Goal: Contribute content: Add original content to the website for others to see

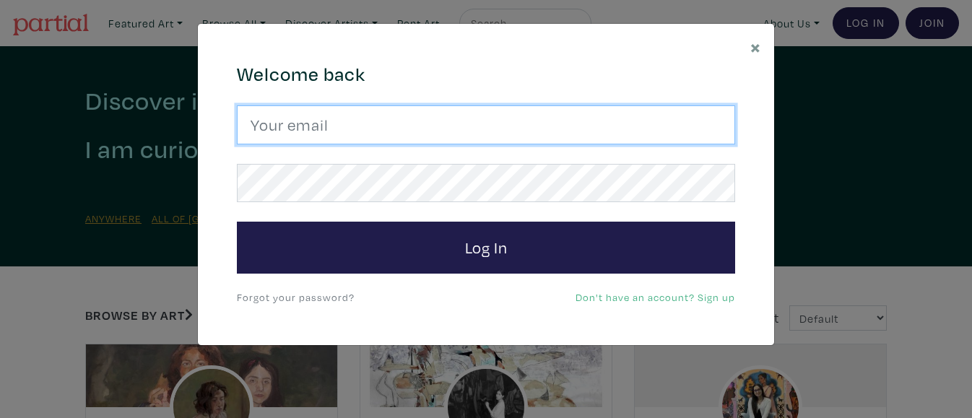
click at [344, 122] on input "email" at bounding box center [486, 124] width 498 height 39
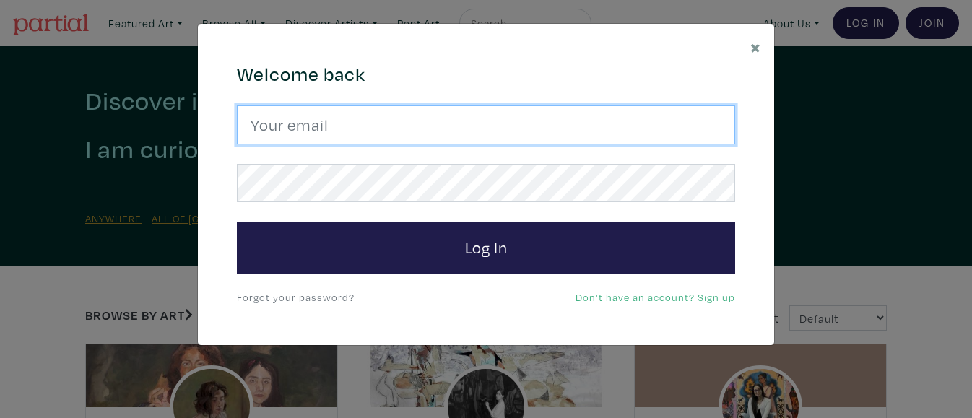
type input "gracemairose@gmail.com"
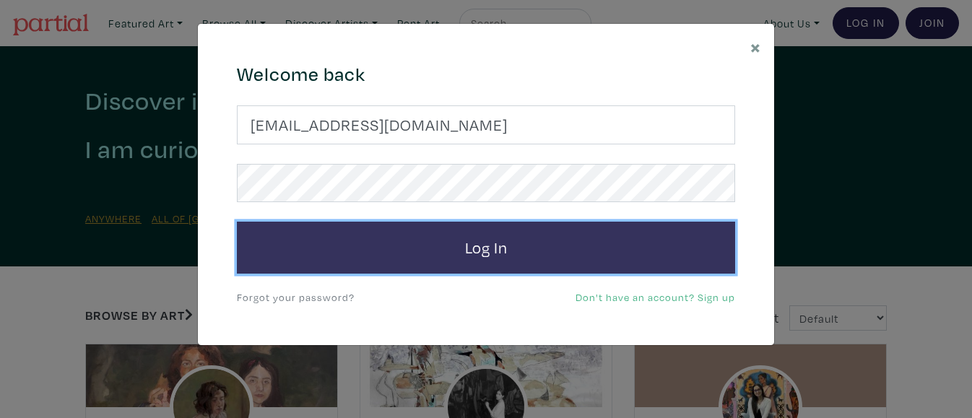
click at [386, 230] on button "Log In" at bounding box center [486, 248] width 498 height 52
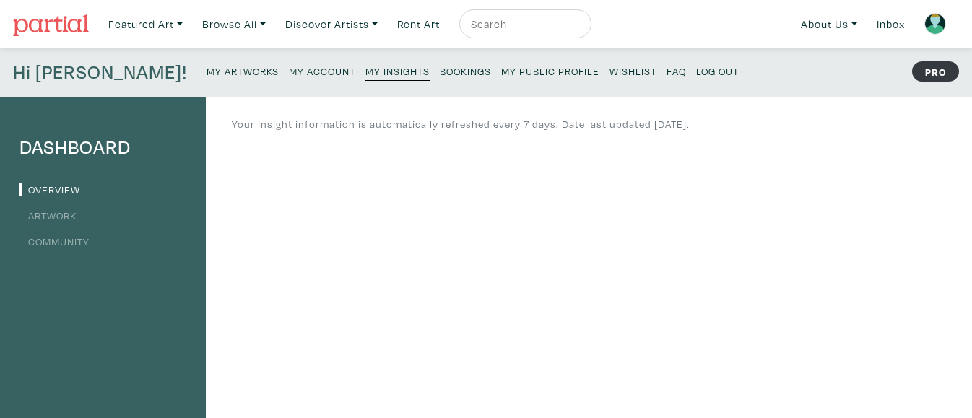
click at [207, 67] on small "My Artworks" at bounding box center [243, 71] width 72 height 14
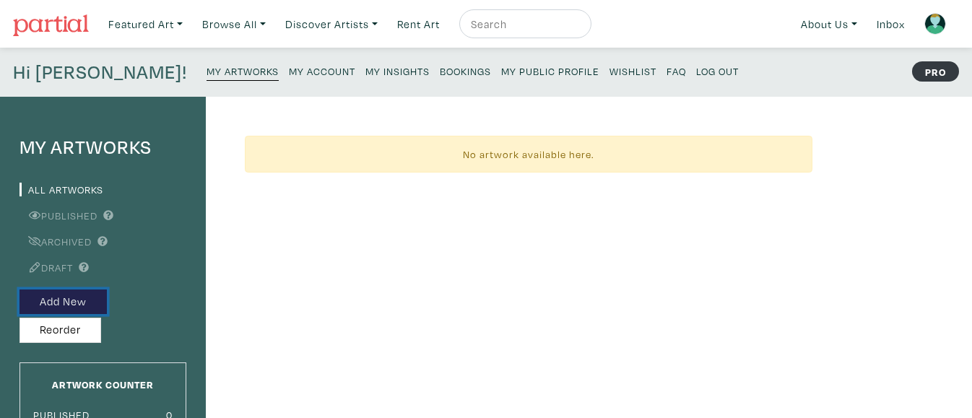
click at [54, 295] on button "Add New" at bounding box center [62, 302] width 87 height 25
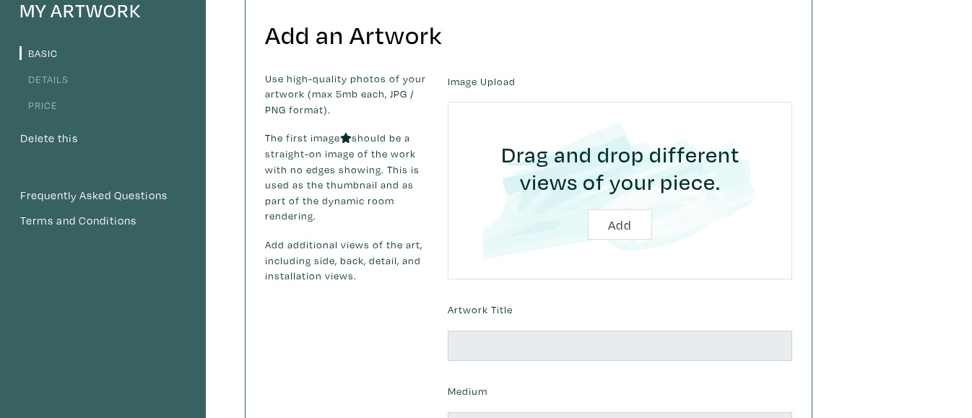
scroll to position [137, 0]
click at [618, 226] on input "file" at bounding box center [620, 189] width 304 height 137
type input "C:\fakepath\Grace Martin-Chang_Ballet Bar.jpg"
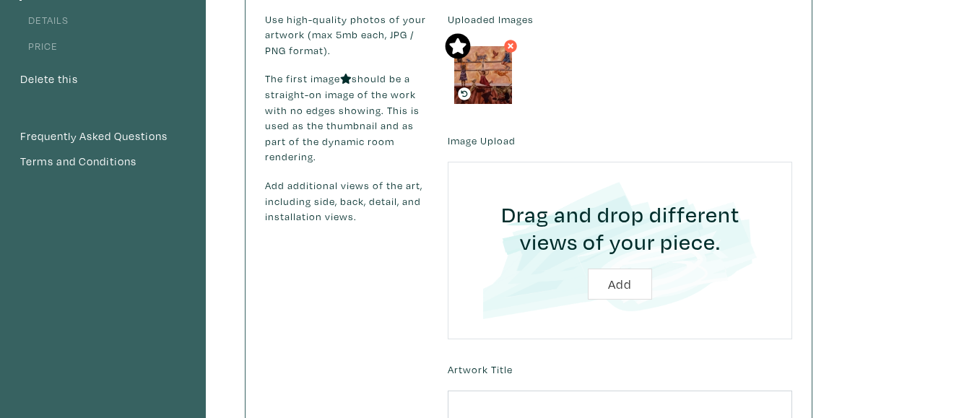
scroll to position [193, 0]
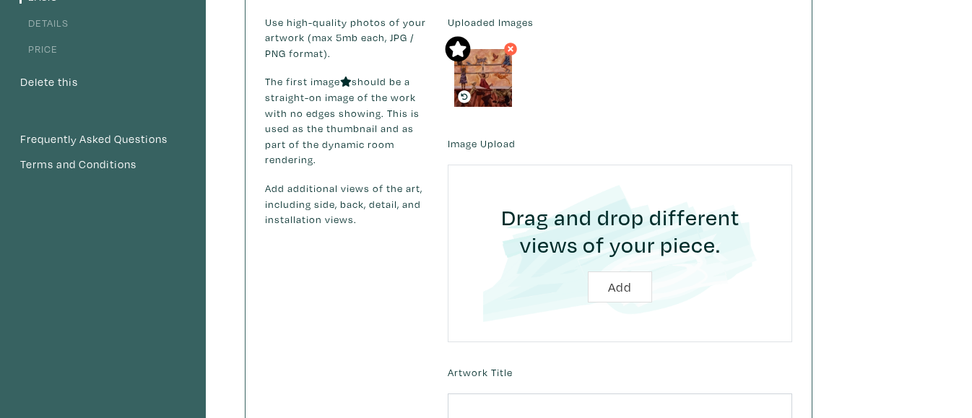
click at [537, 209] on input "file" at bounding box center [620, 253] width 304 height 137
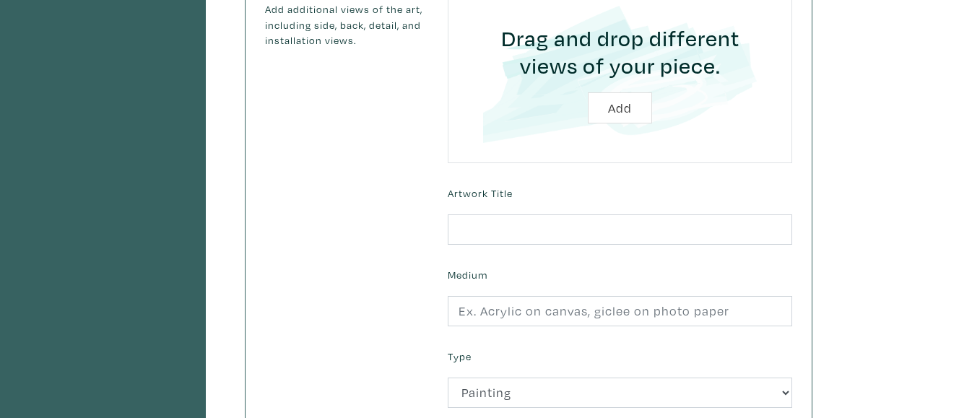
scroll to position [374, 0]
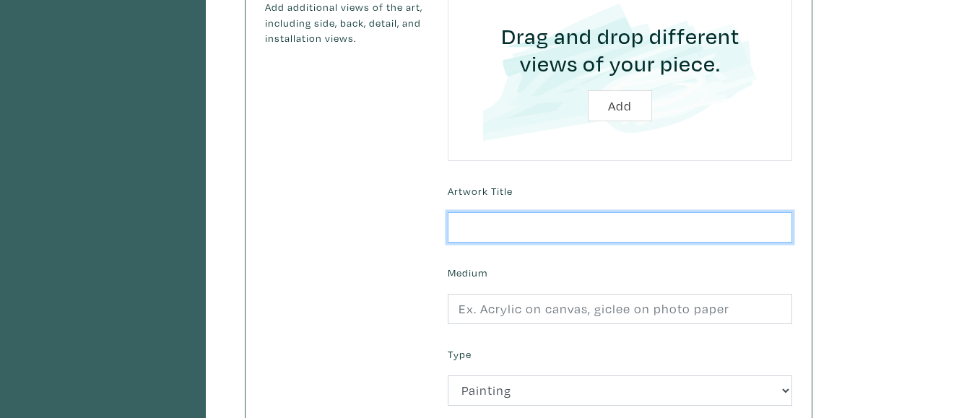
click at [581, 222] on input "text" at bounding box center [620, 227] width 344 height 31
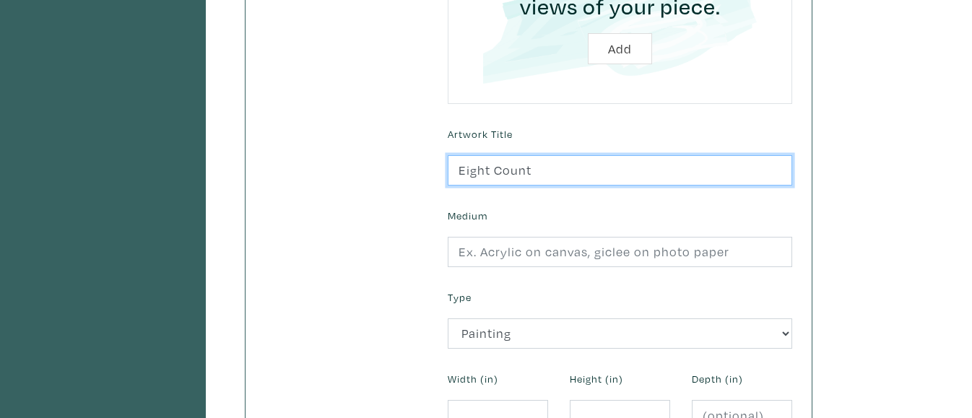
scroll to position [442, 0]
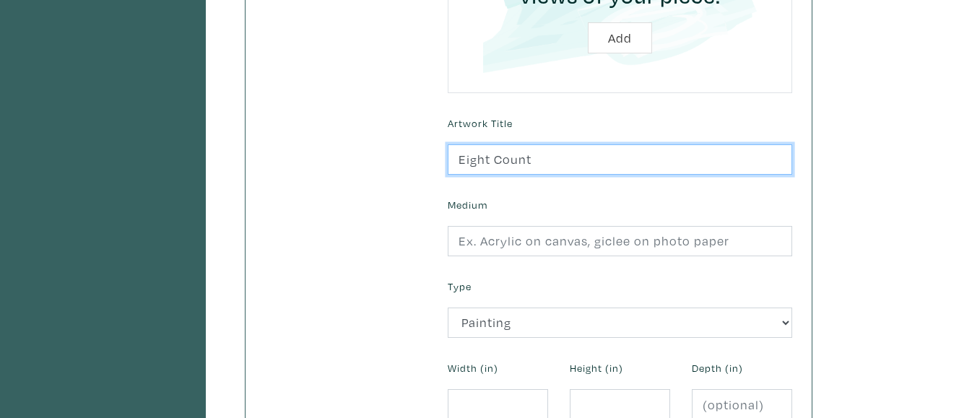
type input "Eight Count"
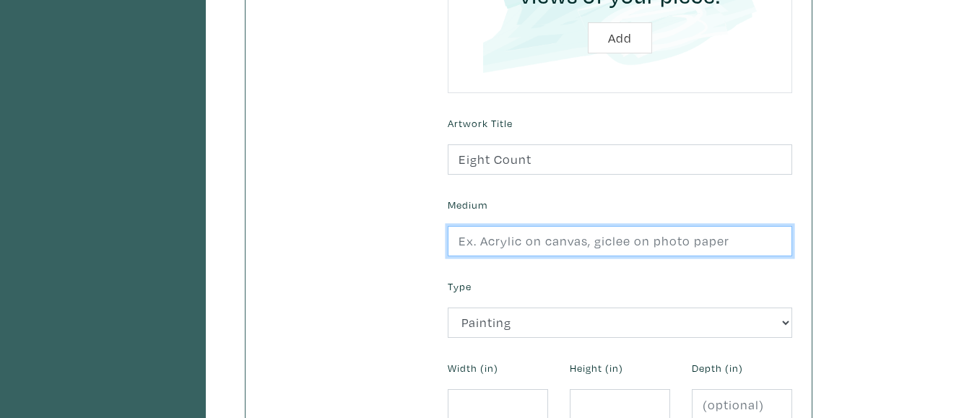
click at [581, 246] on input "text" at bounding box center [620, 241] width 344 height 31
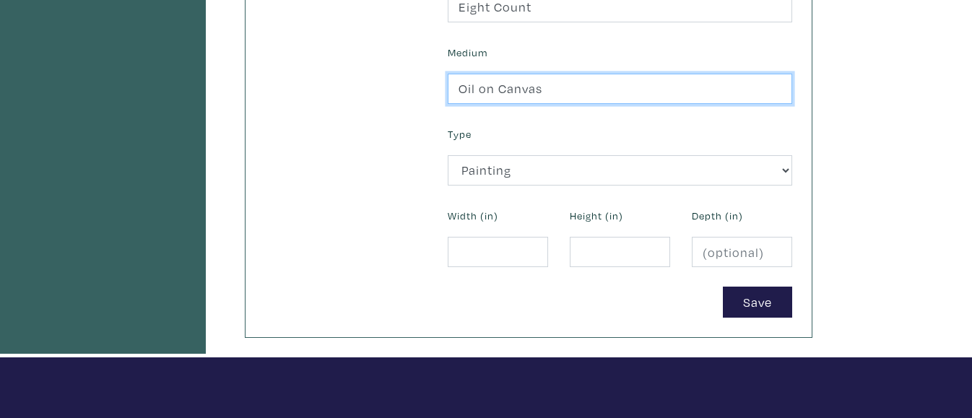
scroll to position [601, 0]
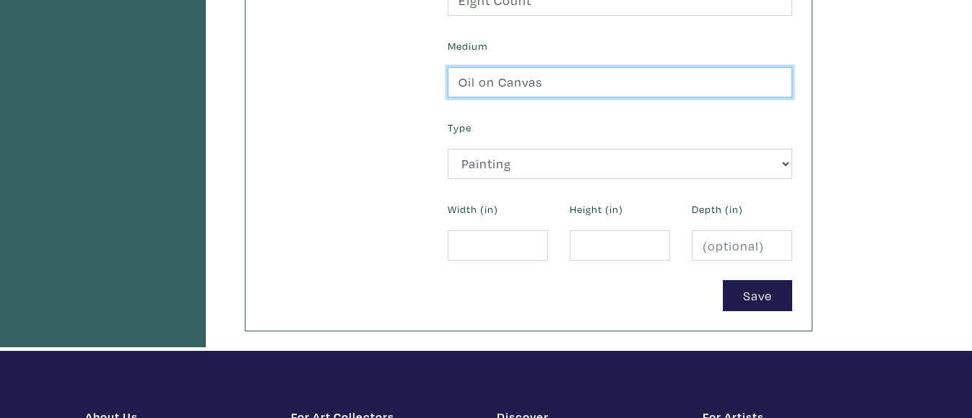
type input "Oil on Canvas"
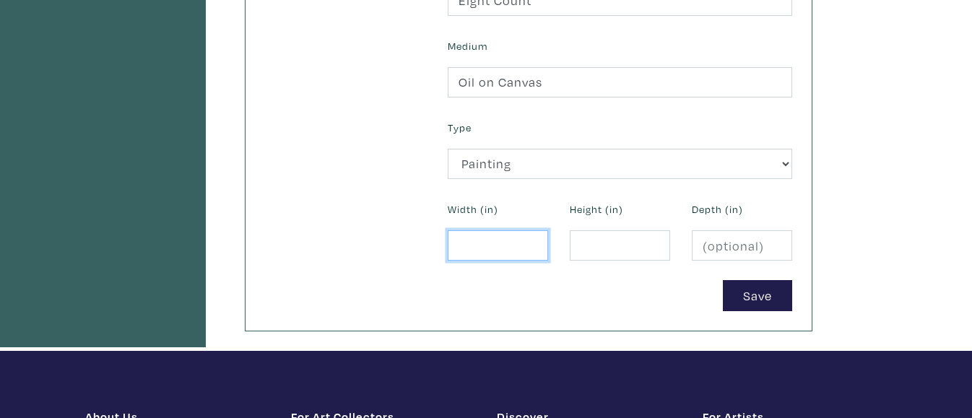
click at [487, 246] on input "number" at bounding box center [498, 245] width 100 height 31
type input "1.5"
click at [597, 240] on input "number" at bounding box center [620, 245] width 100 height 31
click at [726, 238] on input "number" at bounding box center [742, 245] width 100 height 31
type input "1.5"
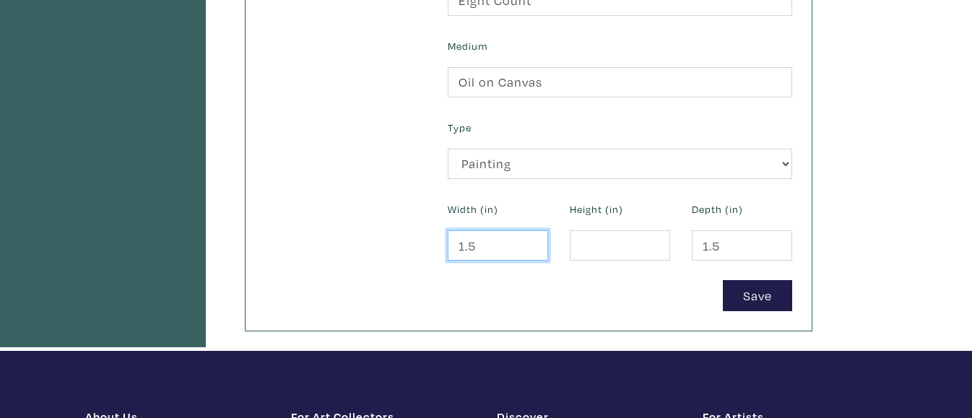
drag, startPoint x: 492, startPoint y: 248, endPoint x: 409, endPoint y: 238, distance: 83.7
type input "60"
click at [585, 247] on input "number" at bounding box center [620, 245] width 100 height 31
type input "48"
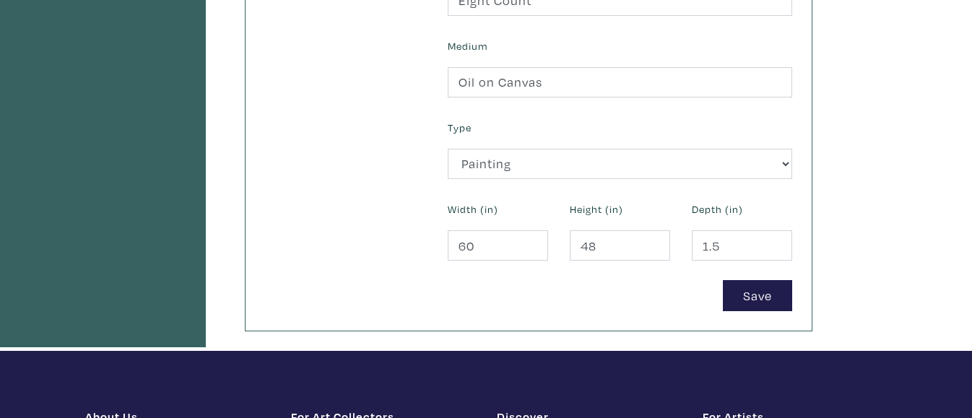
click at [651, 294] on div "Save" at bounding box center [620, 295] width 366 height 31
click at [749, 295] on button "Save" at bounding box center [757, 295] width 69 height 31
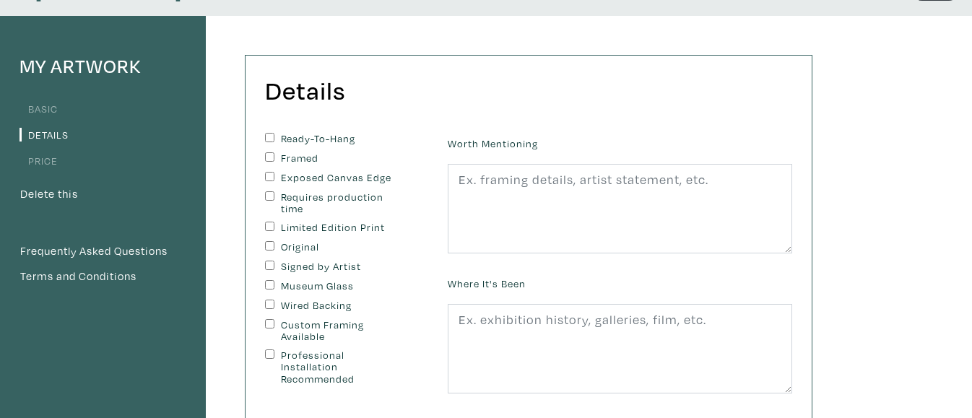
scroll to position [84, 0]
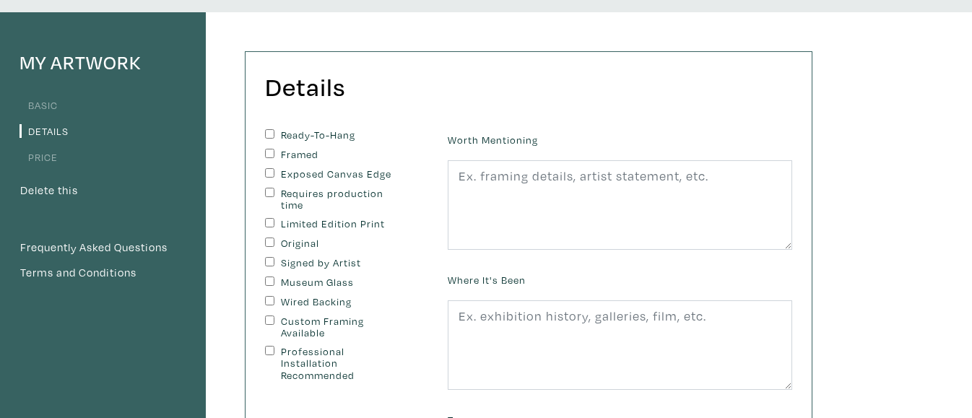
click at [266, 171] on input "Exposed Canvas Edge" at bounding box center [269, 172] width 9 height 9
checkbox input "true"
click at [270, 244] on input "Original" at bounding box center [269, 242] width 9 height 9
checkbox input "true"
click at [270, 261] on input "Signed by Artist" at bounding box center [269, 261] width 9 height 9
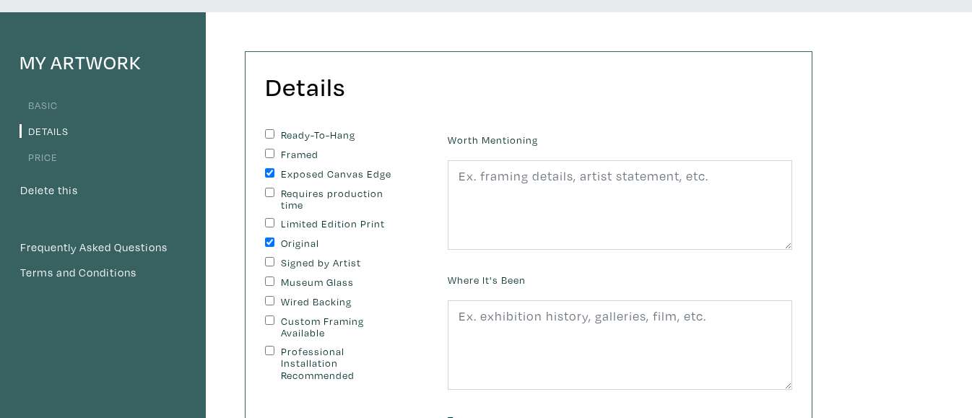
checkbox input "true"
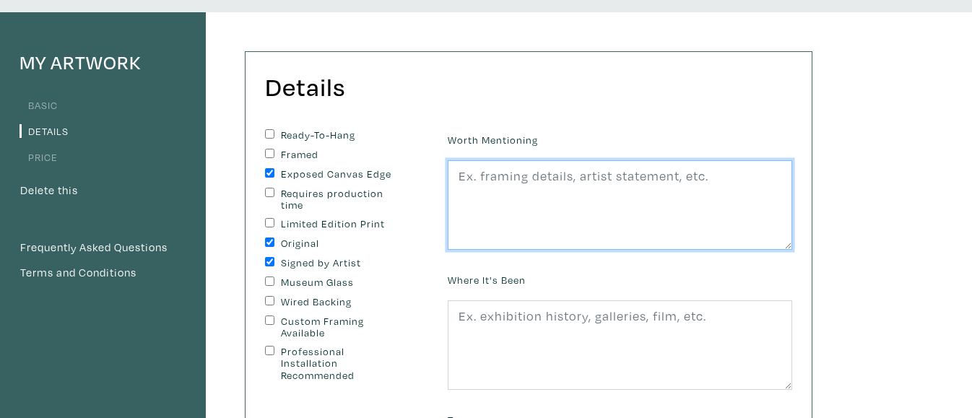
click at [482, 175] on textarea at bounding box center [620, 205] width 344 height 90
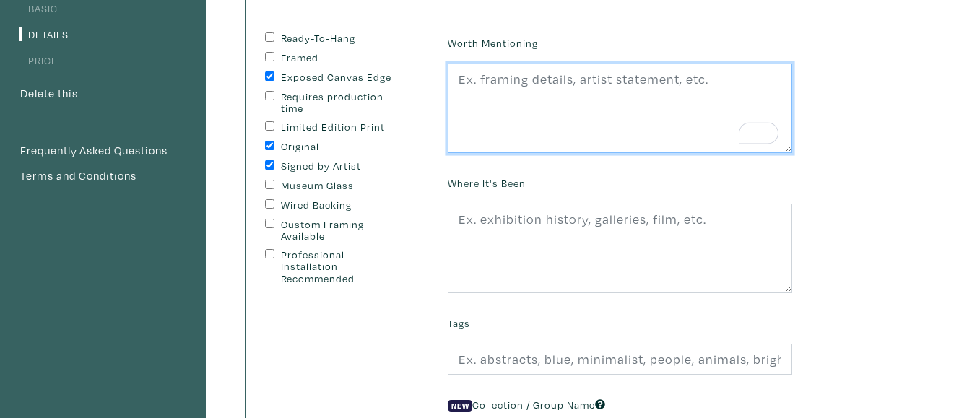
scroll to position [188, 0]
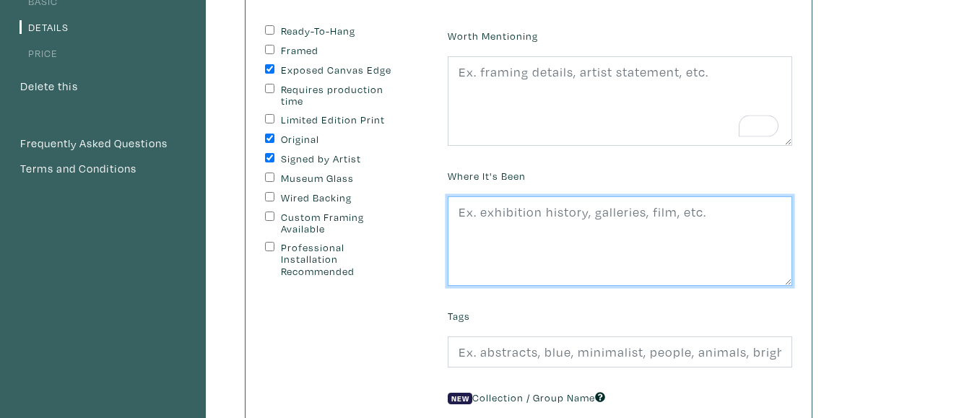
click at [479, 207] on textarea at bounding box center [620, 241] width 344 height 90
type textarea "a"
type textarea "A"
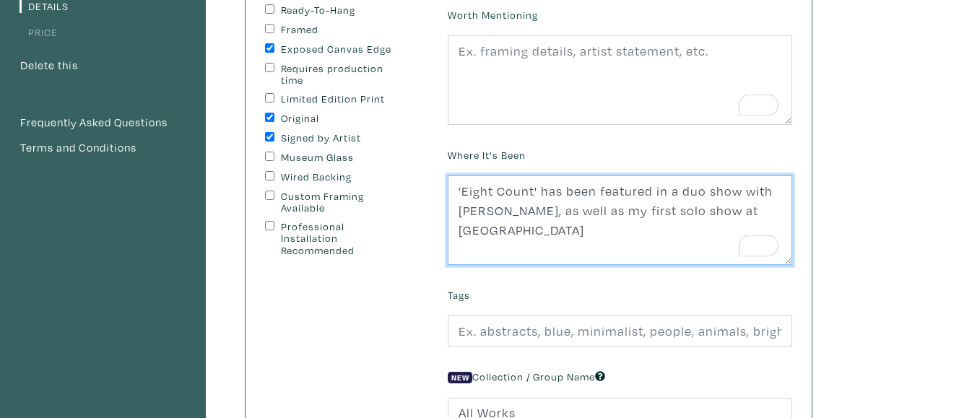
scroll to position [213, 0]
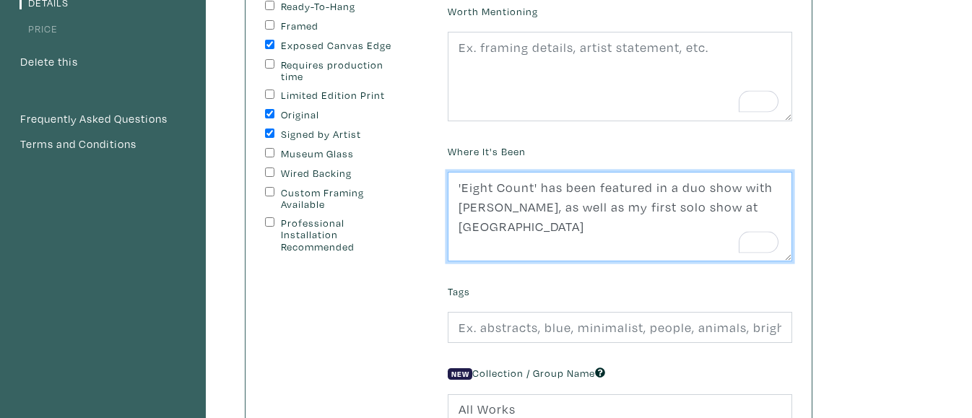
type textarea "'Eight Count' has been featured in a duo show with [PERSON_NAME], as well as my…"
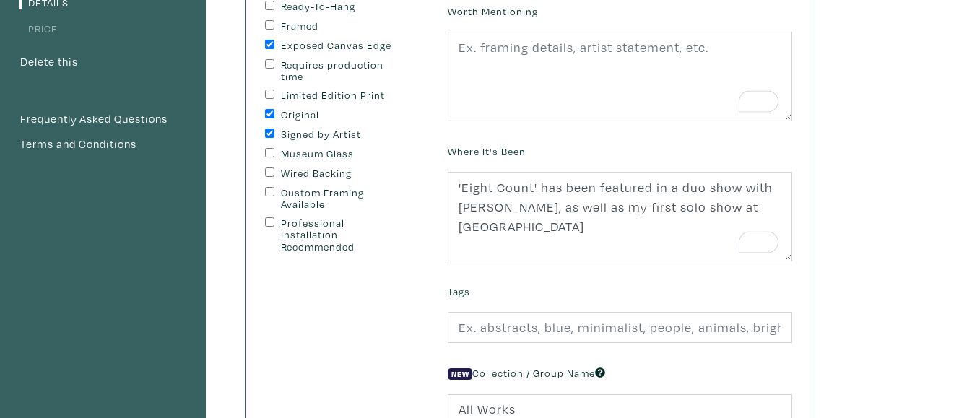
click at [503, 278] on div "Worth Mentioning Where It's Been 'Eight Count' has been featured in a duo show …" at bounding box center [620, 222] width 366 height 443
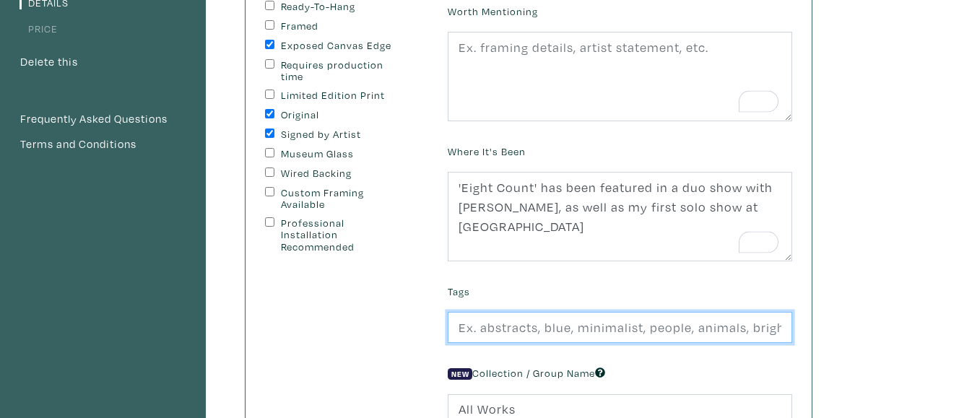
click at [511, 331] on input "text" at bounding box center [620, 327] width 344 height 31
type input "G"
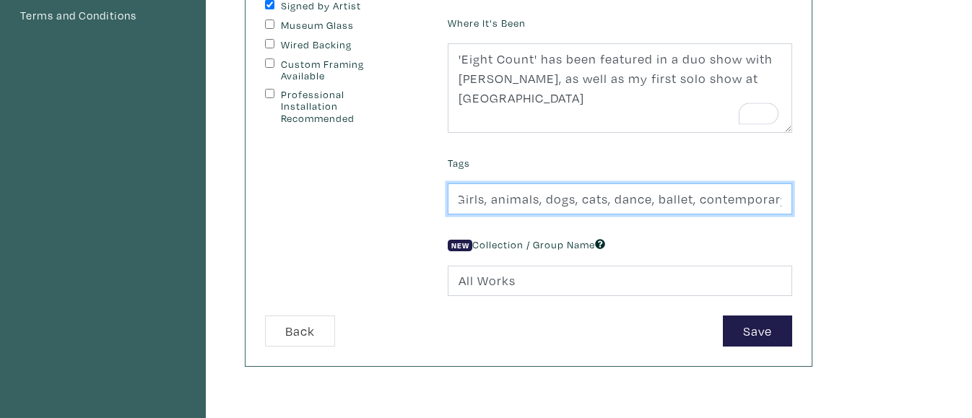
scroll to position [344, 0]
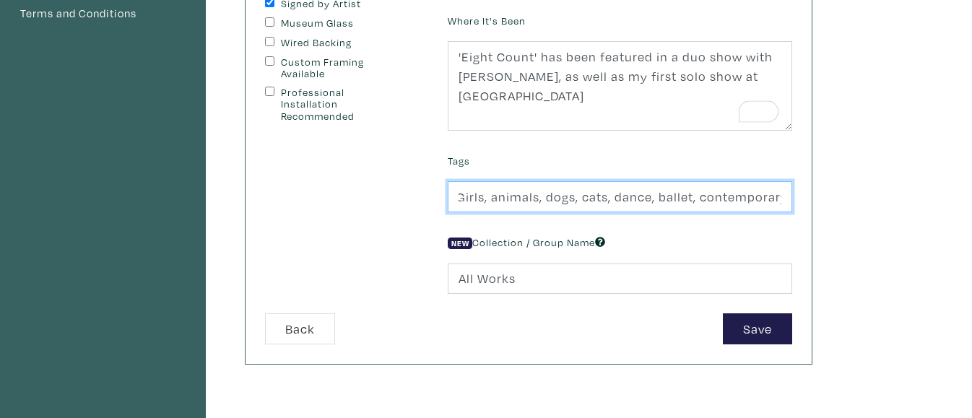
type input "Girls, animals, dogs, cats, dance, ballet, contemporary"
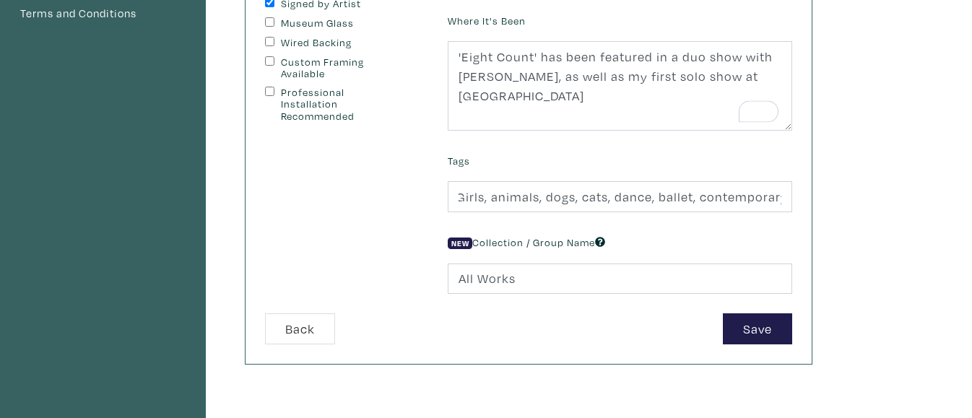
click at [389, 271] on div "Ready-To-Hang Framed Exposed Canvas Edge Requires production time Limited Editi…" at bounding box center [345, 91] width 183 height 443
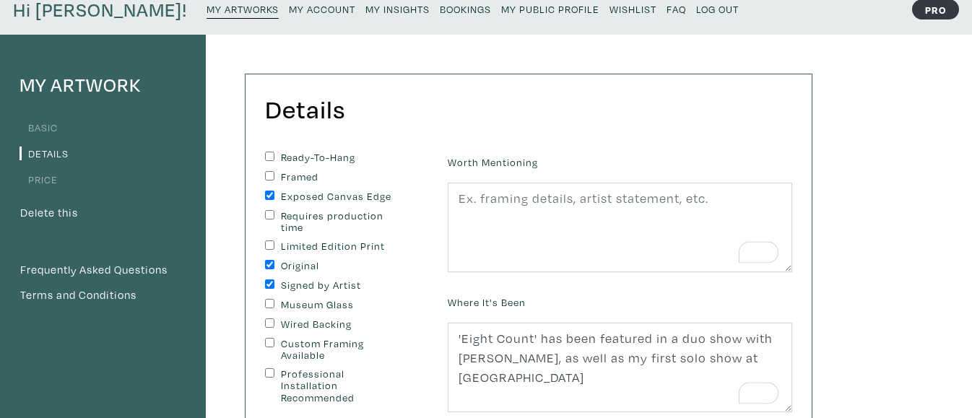
scroll to position [59, 0]
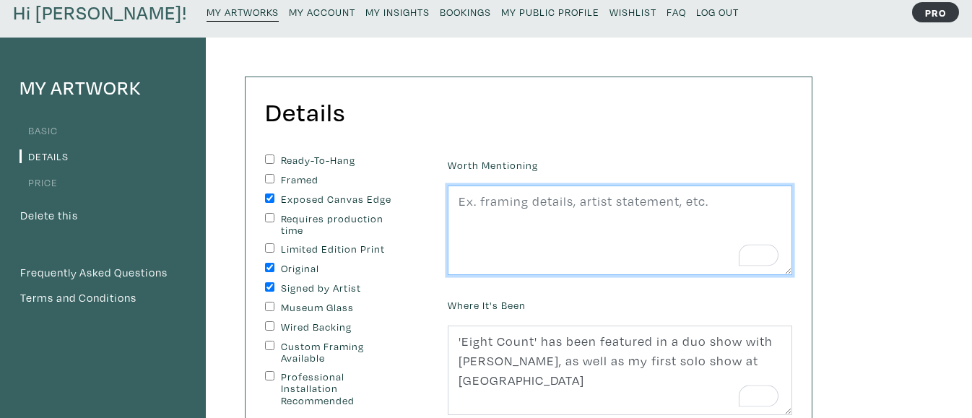
click at [523, 213] on textarea "To enrich screen reader interactions, please activate Accessibility in Grammarl…" at bounding box center [620, 231] width 344 height 90
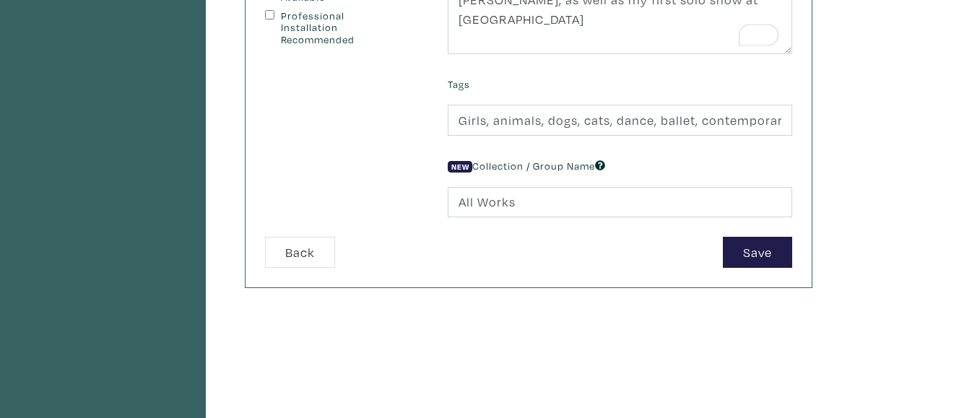
scroll to position [426, 0]
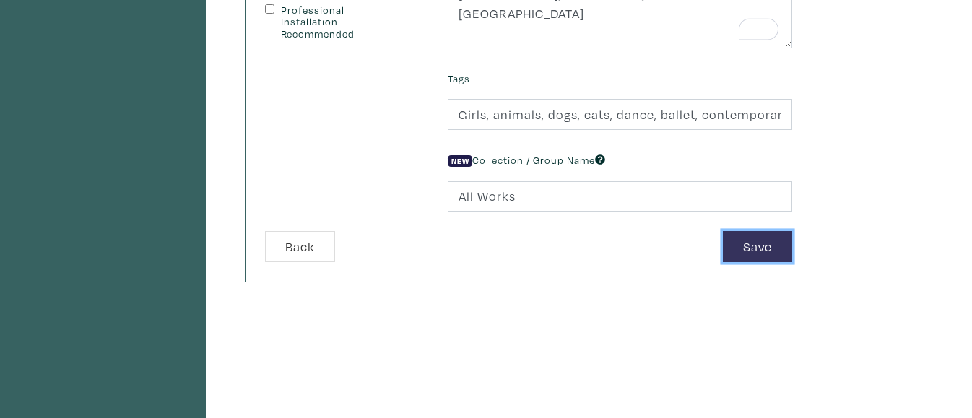
click at [773, 250] on button "Save" at bounding box center [757, 246] width 69 height 31
click at [758, 251] on button "Save" at bounding box center [757, 246] width 69 height 31
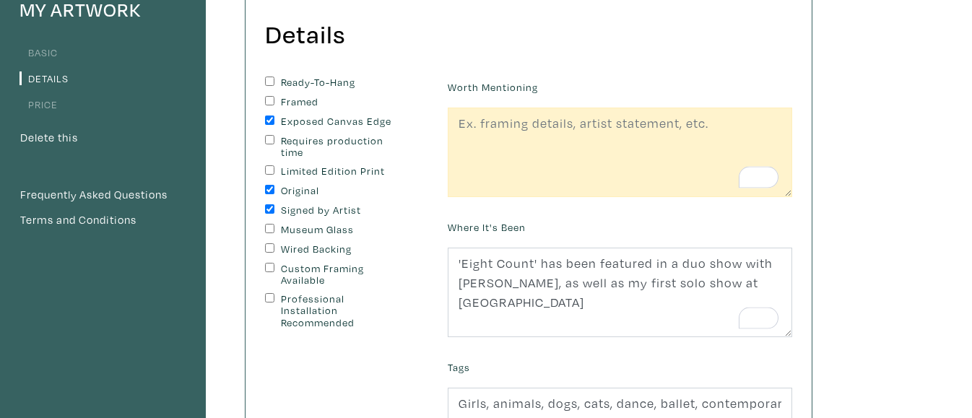
scroll to position [0, 0]
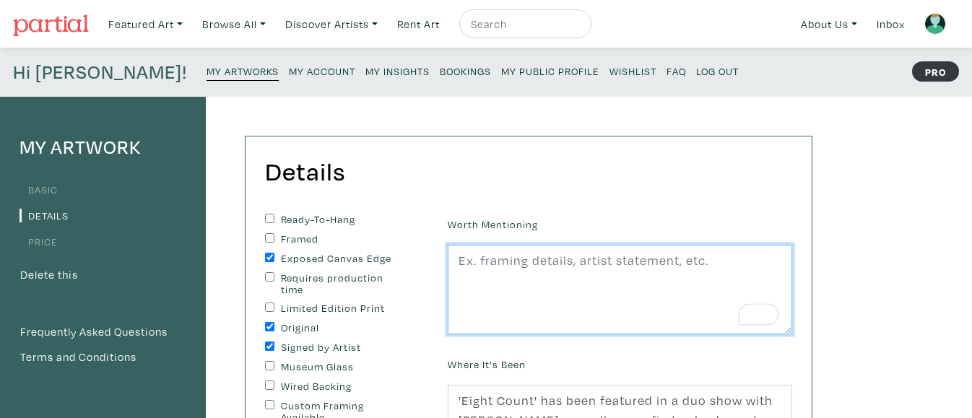
click at [489, 265] on textarea "To enrich screen reader interactions, please activate Accessibility in Grammarl…" at bounding box center [620, 290] width 344 height 90
type textarea "T"
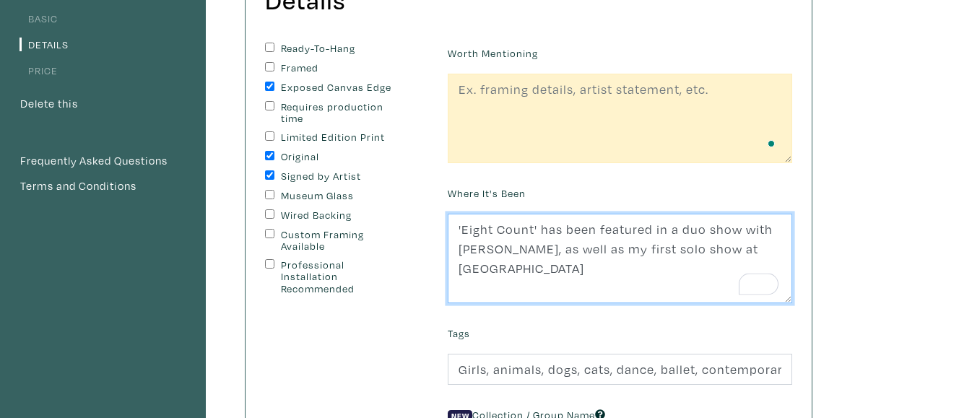
click at [582, 253] on textarea "'Eight Count' has been featured in a duo show with Jailynn Fitzsimmons, as well…" at bounding box center [620, 259] width 344 height 90
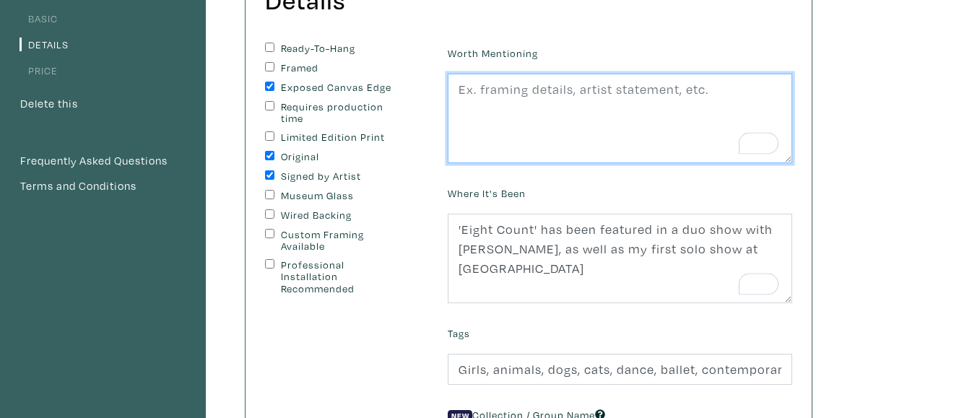
click at [504, 95] on textarea "To enrich screen reader interactions, please activate Accessibility in Grammarl…" at bounding box center [620, 119] width 344 height 90
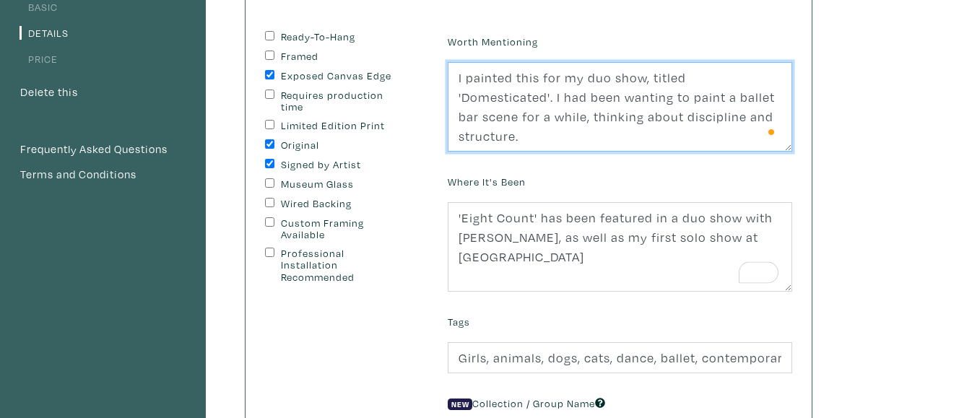
scroll to position [186, 0]
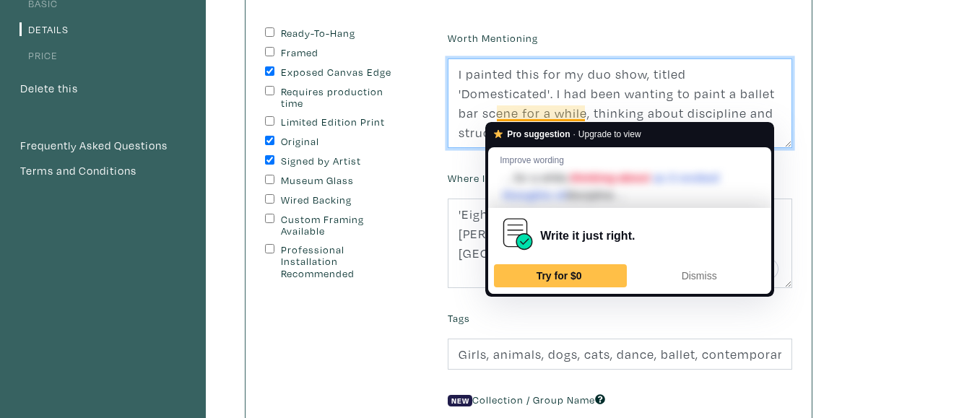
click at [498, 115] on textarea "I painted this for my duo show, titled 'Domesticated'. I had been wanting to pa…" at bounding box center [620, 103] width 344 height 90
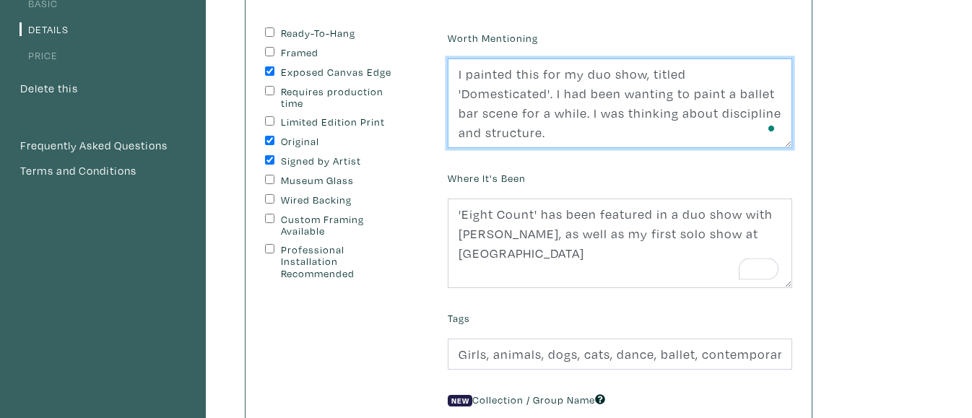
click at [583, 116] on textarea "I painted this for my duo show, titled 'Domesticated'. I had been wanting to pa…" at bounding box center [620, 103] width 344 height 90
click at [526, 129] on textarea "I painted this for my duo show, titled 'Domesticated'. I had been wanting to pa…" at bounding box center [620, 103] width 344 height 90
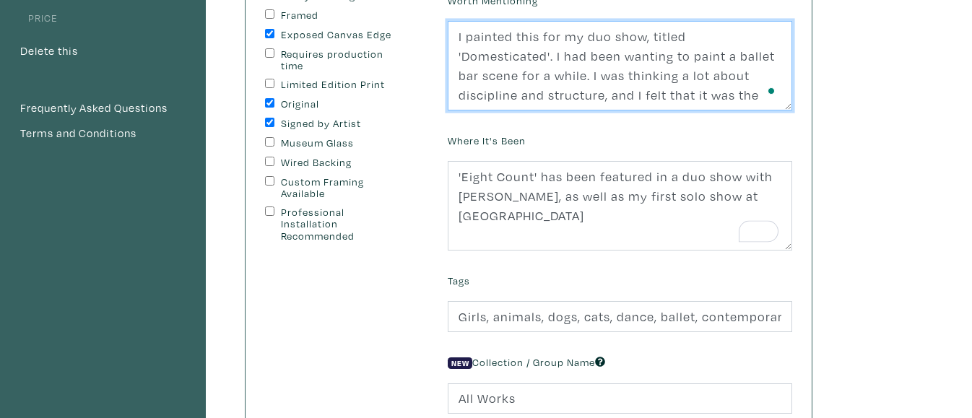
scroll to position [227, 0]
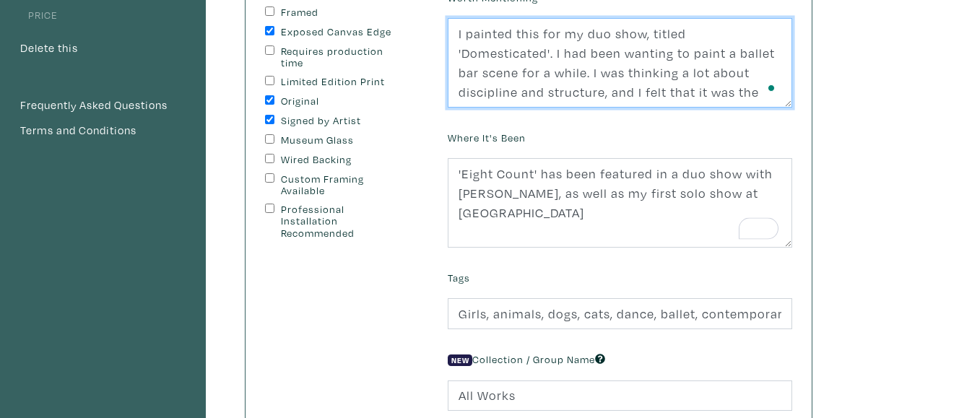
type textarea "I painted this for my duo show, titled 'Domesticated'. I had been wanting to pa…"
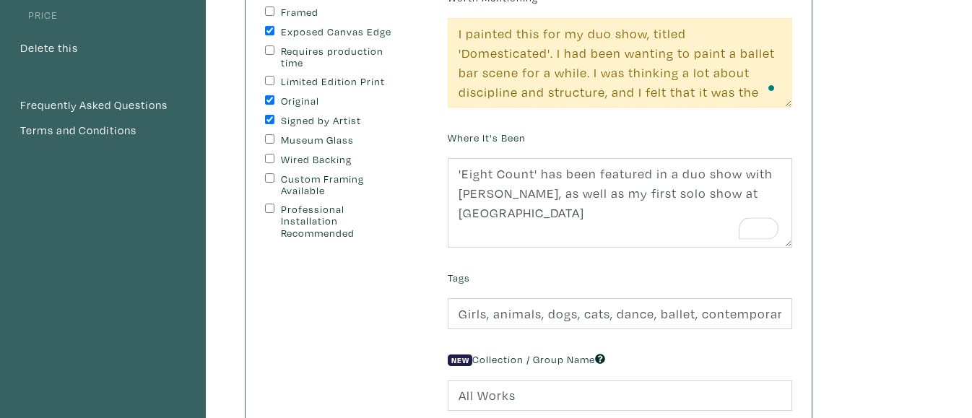
click at [555, 127] on div "Where It's Been 'Eight Count' has been featured in a duo show with Jailynn Fitz…" at bounding box center [620, 187] width 366 height 121
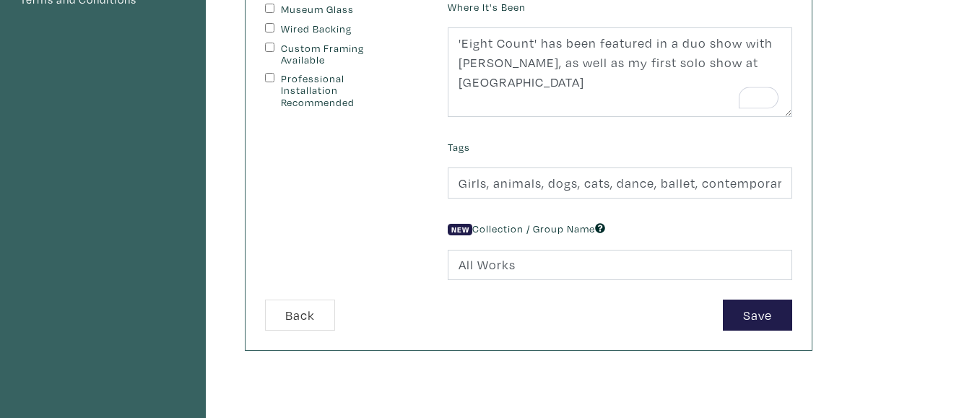
scroll to position [359, 0]
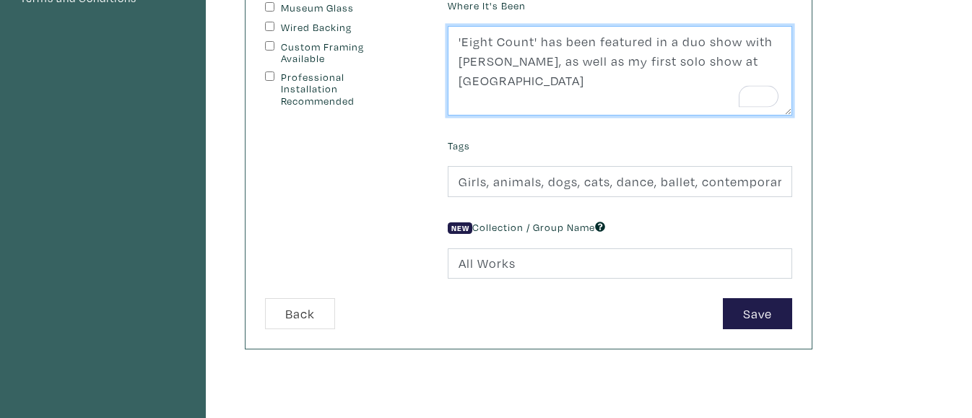
click at [672, 47] on textarea "'Eight Count' has been featured in a duo show with Jailynn Fitzsimmons, as well…" at bounding box center [620, 71] width 344 height 90
click at [670, 45] on textarea "'Eight Count' has been featured in a duo show with Jailynn Fitzsimmons, as well…" at bounding box center [620, 71] width 344 height 90
click at [747, 38] on textarea "'Eight Count' has been featured in the duo show with Jailynn Fitzsimmons, as we…" at bounding box center [620, 71] width 344 height 90
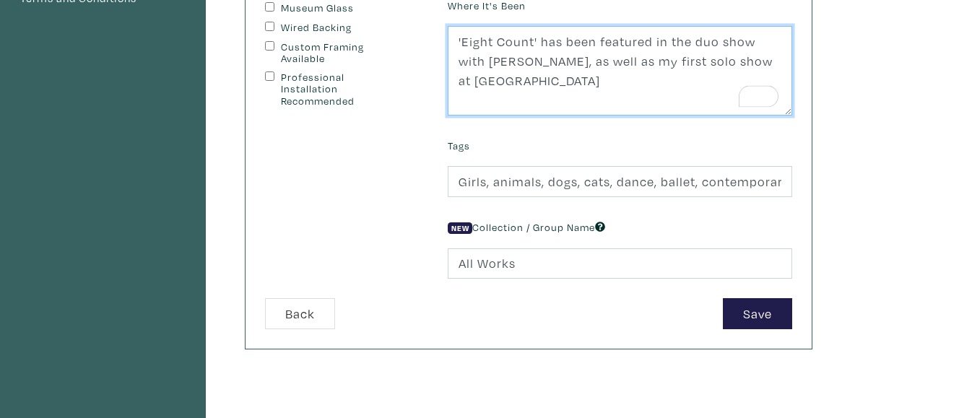
click at [679, 45] on textarea "'Eight Count' has been featured in the duo show with Jailynn Fitzsimmons, as we…" at bounding box center [620, 71] width 344 height 90
click at [745, 39] on textarea "'Eight Count' has been featured in a duo show with Jailynn Fitzsimmons, as well…" at bounding box center [620, 71] width 344 height 90
click at [663, 108] on textarea "'Eight Count' has been featured in a duo show alongside Jailynn Fitzsimmons, as…" at bounding box center [620, 71] width 344 height 90
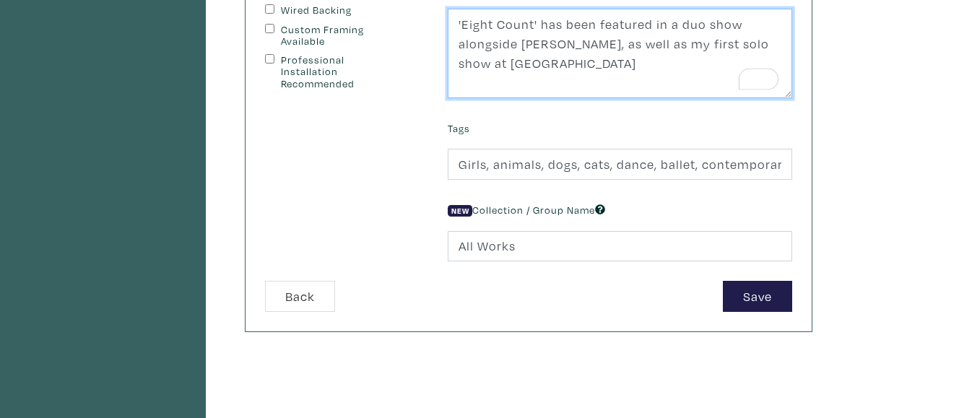
scroll to position [378, 0]
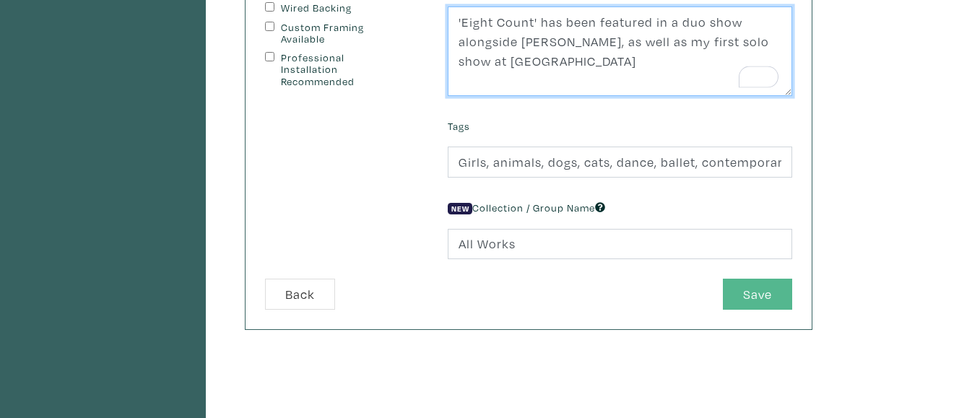
type textarea "'Eight Count' has been featured in a duo show alongside Jailynn Fitzsimmons, as…"
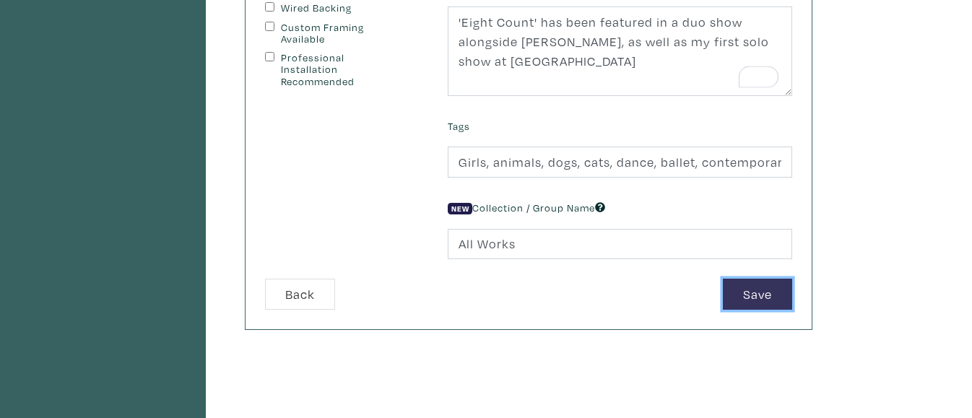
click at [742, 290] on button "Save" at bounding box center [757, 294] width 69 height 31
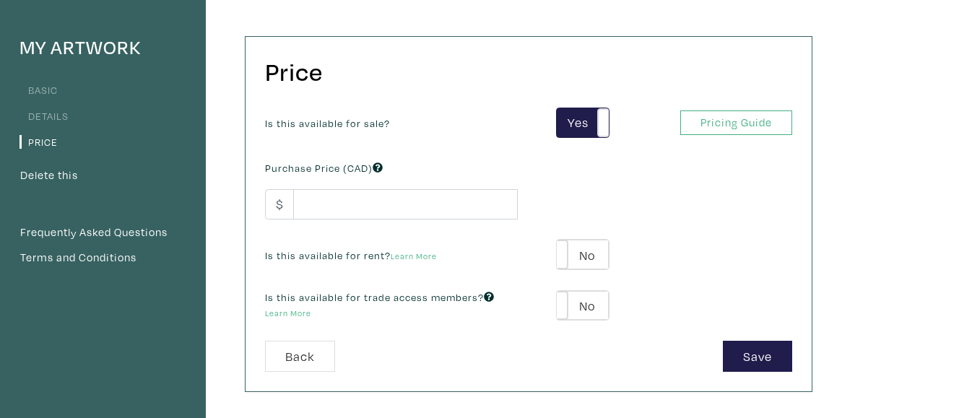
scroll to position [102, 0]
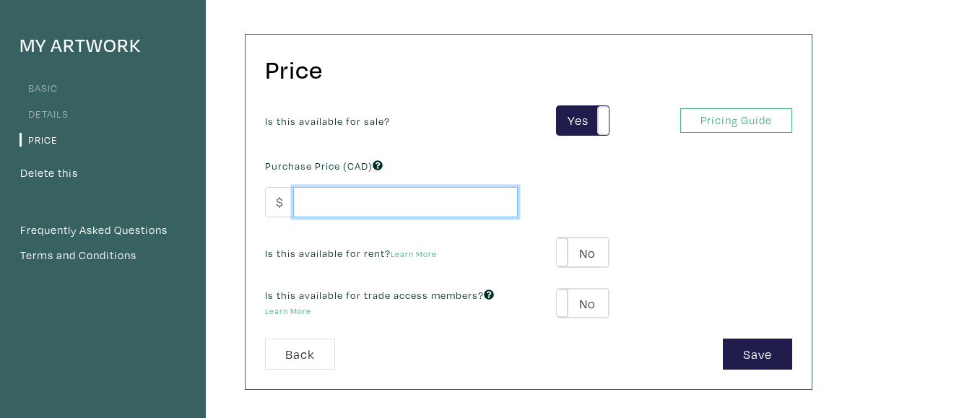
click at [407, 207] on input "number" at bounding box center [405, 202] width 225 height 31
type input "600"
click at [490, 129] on div "Is this available for sale?" at bounding box center [391, 119] width 274 height 19
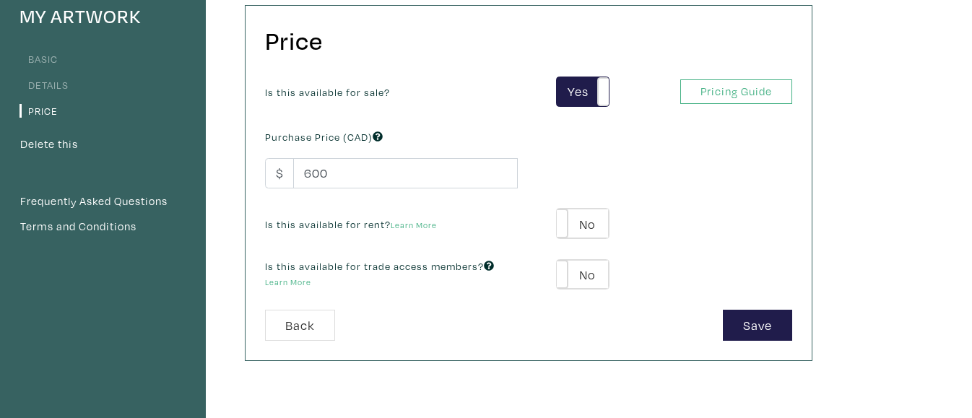
scroll to position [136, 0]
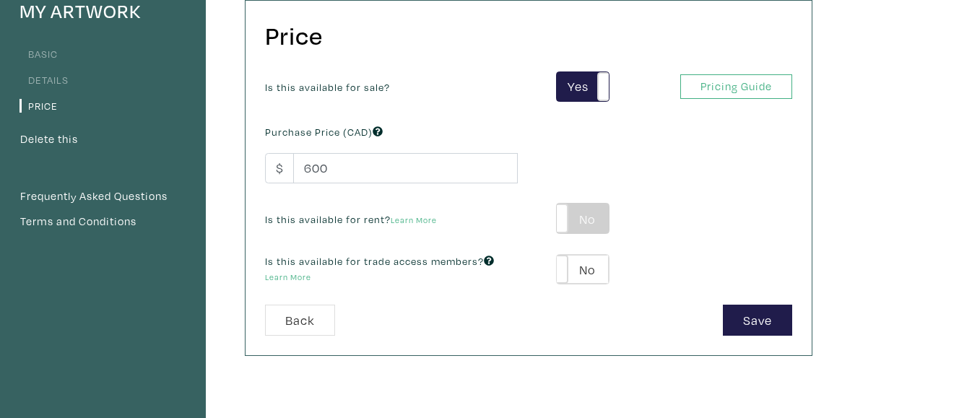
click at [573, 219] on label "No" at bounding box center [582, 219] width 51 height 30
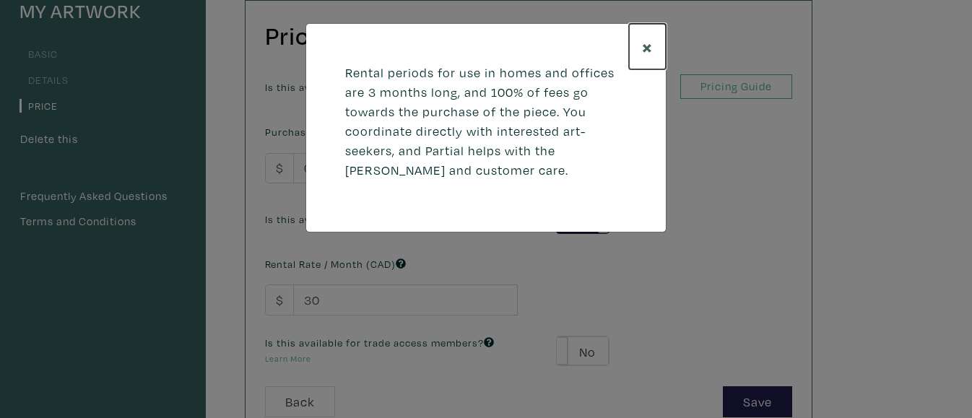
click at [644, 35] on span "×" at bounding box center [647, 46] width 11 height 25
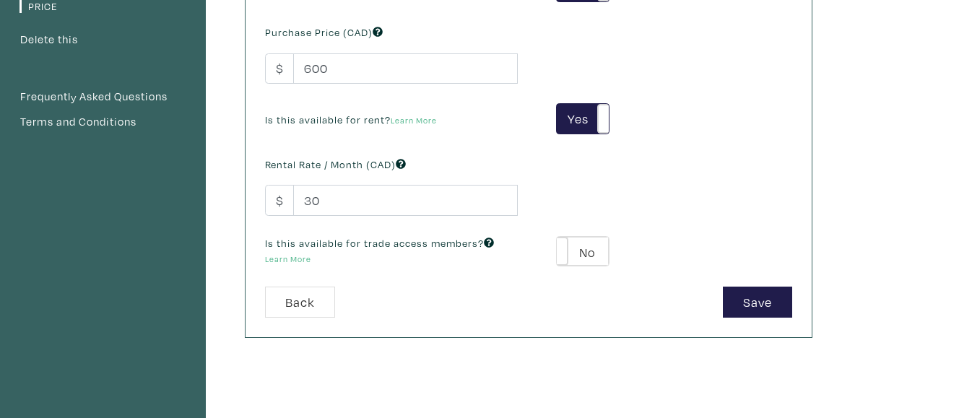
scroll to position [238, 0]
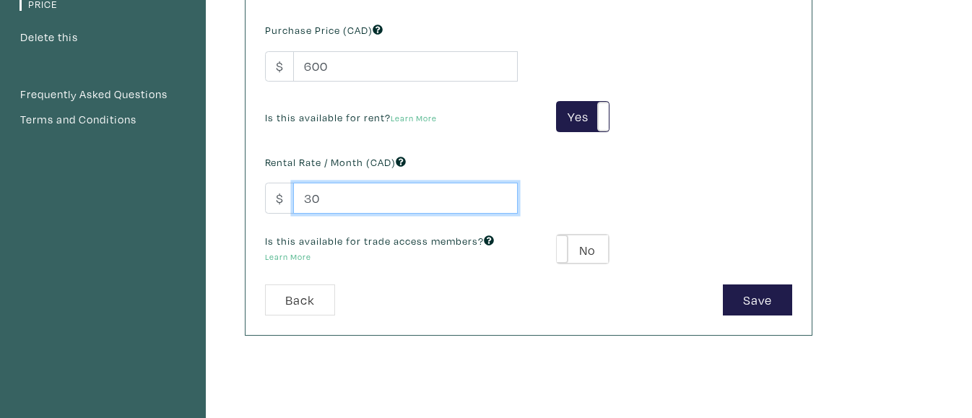
click at [417, 192] on input "30" at bounding box center [405, 198] width 225 height 31
type input "3"
type input "75"
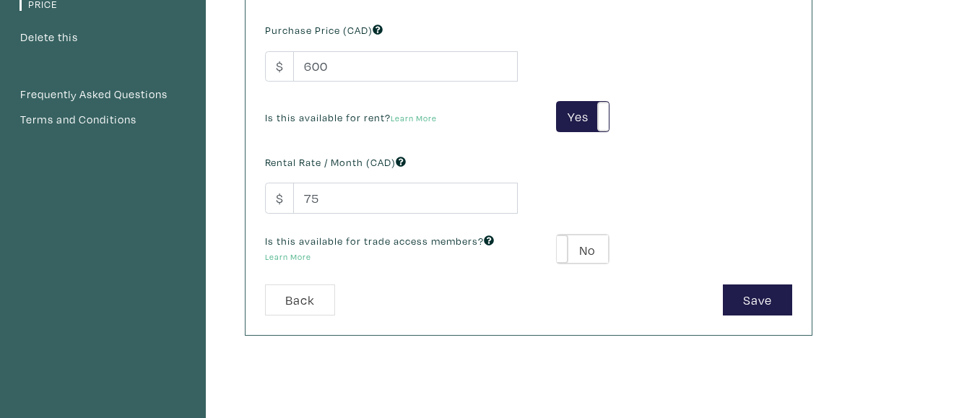
click at [467, 255] on label "Is this available for trade access members? Learn More" at bounding box center [391, 248] width 253 height 31
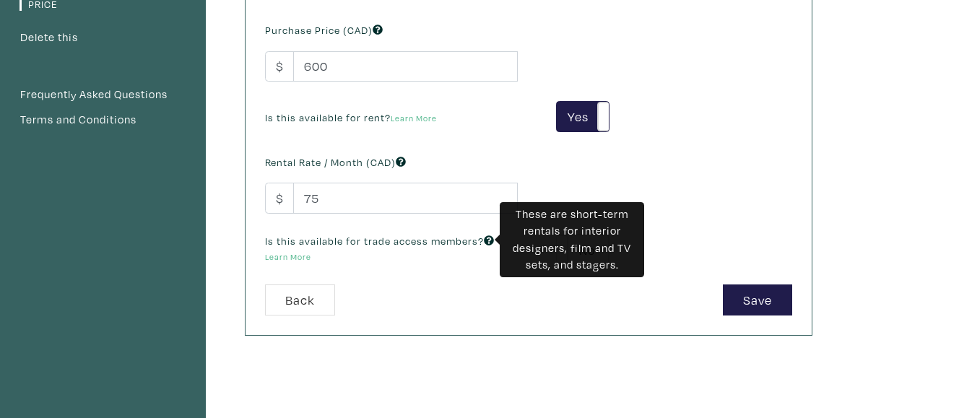
click at [491, 237] on icon at bounding box center [489, 240] width 10 height 10
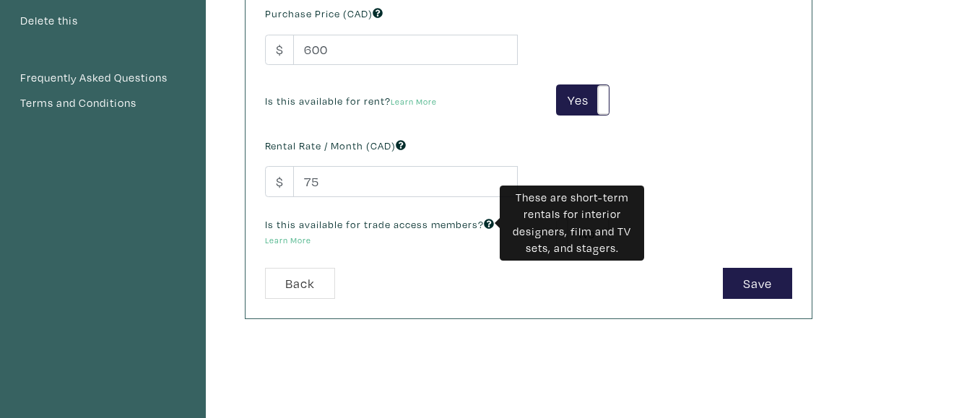
scroll to position [256, 0]
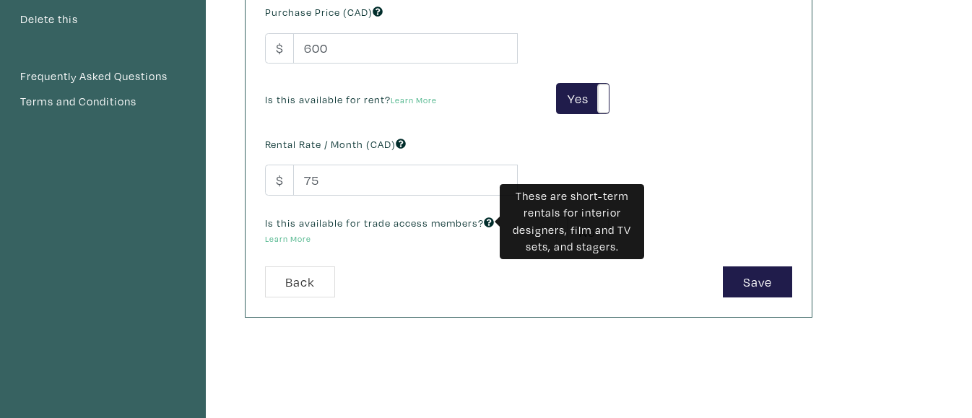
click at [581, 146] on div "Is this available for sale? Yes No Yes No Pricing Guide PRO Purchase Price (CAD…" at bounding box center [528, 110] width 549 height 316
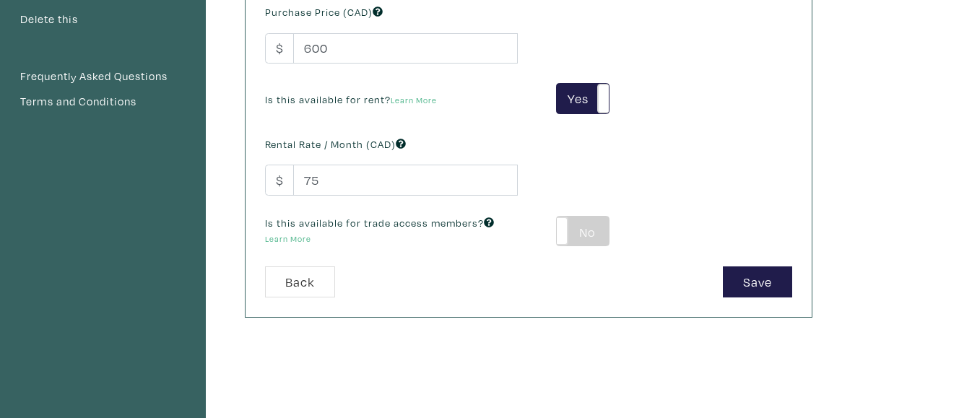
click at [574, 237] on label "No" at bounding box center [582, 232] width 51 height 30
type input "39"
type input "108"
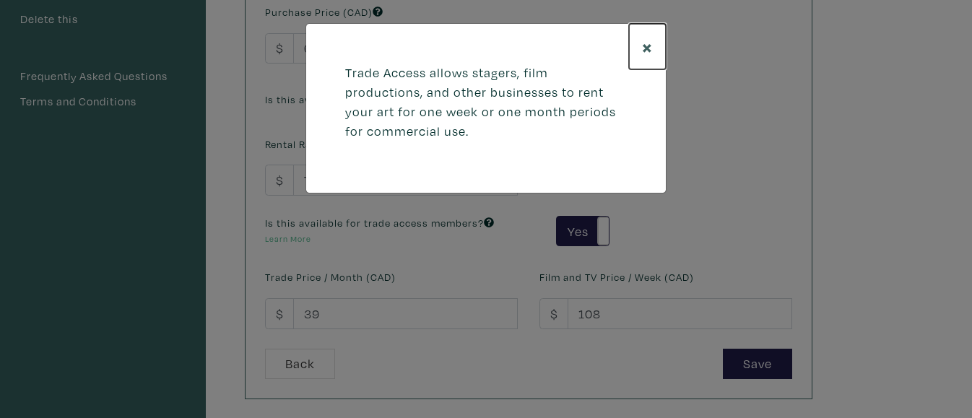
click at [643, 46] on span "×" at bounding box center [647, 46] width 11 height 25
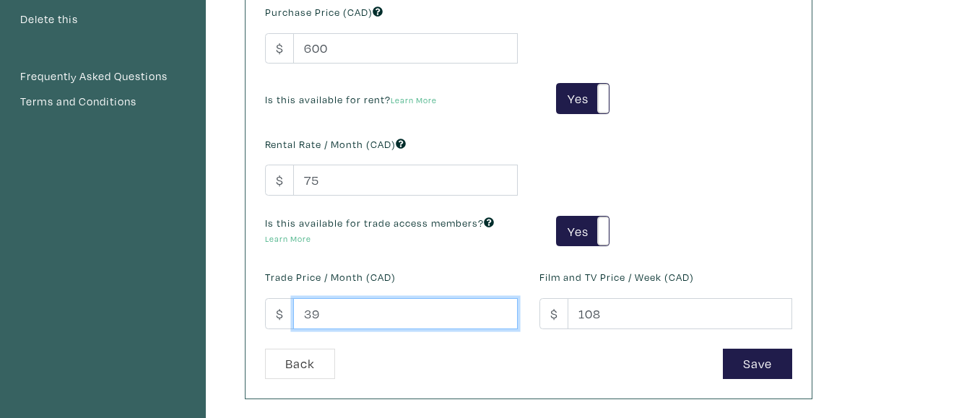
click at [321, 321] on input "39" at bounding box center [405, 313] width 225 height 31
type input "3"
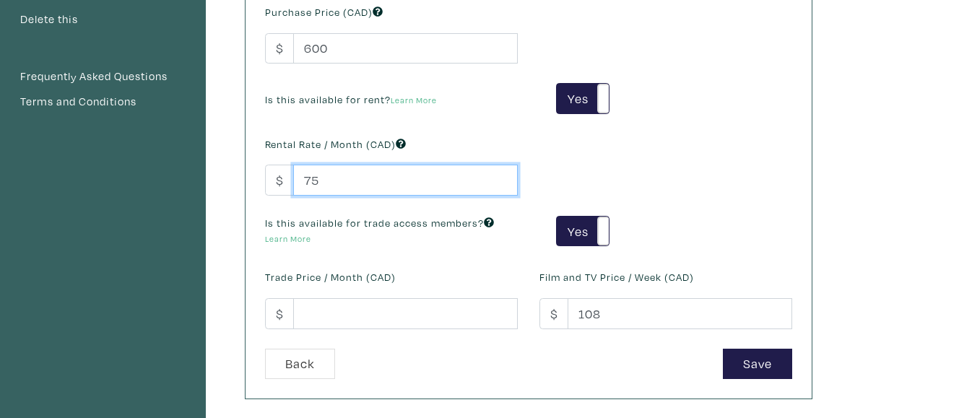
click at [339, 175] on input "75" at bounding box center [405, 180] width 225 height 31
type input "7"
type input "100"
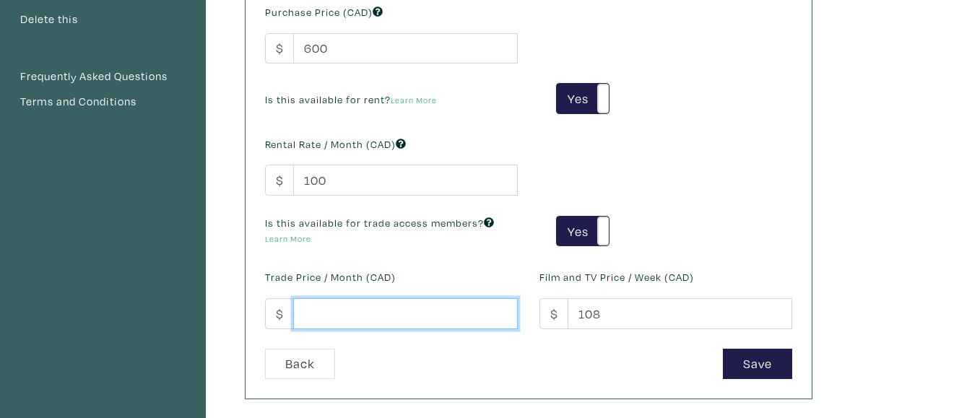
click at [331, 320] on input "number" at bounding box center [405, 313] width 225 height 31
type input "100"
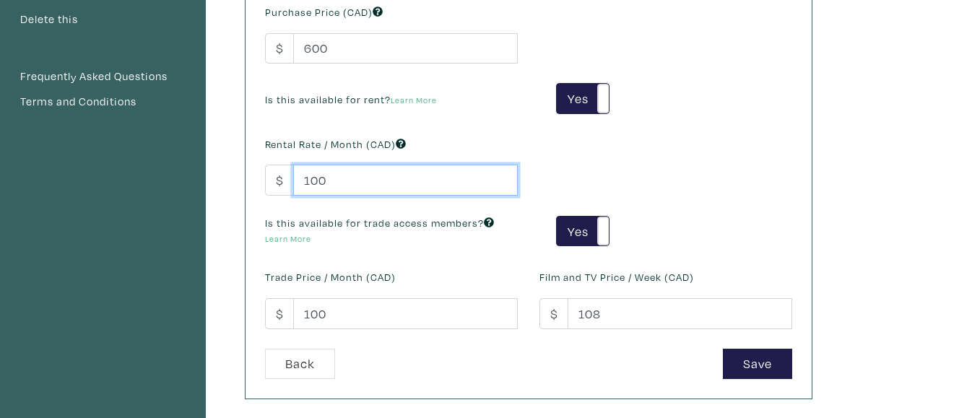
click at [339, 177] on input "100" at bounding box center [405, 180] width 225 height 31
type input "1"
type input "75"
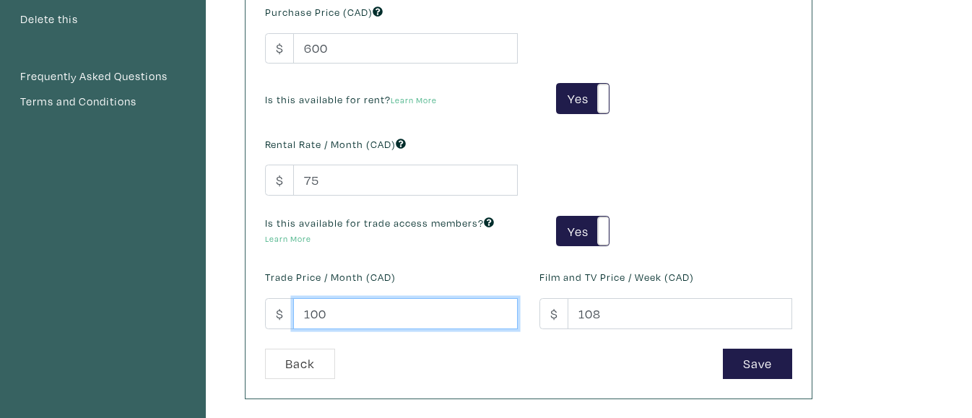
click at [341, 311] on input "100" at bounding box center [405, 313] width 225 height 31
type input "1"
type input "75"
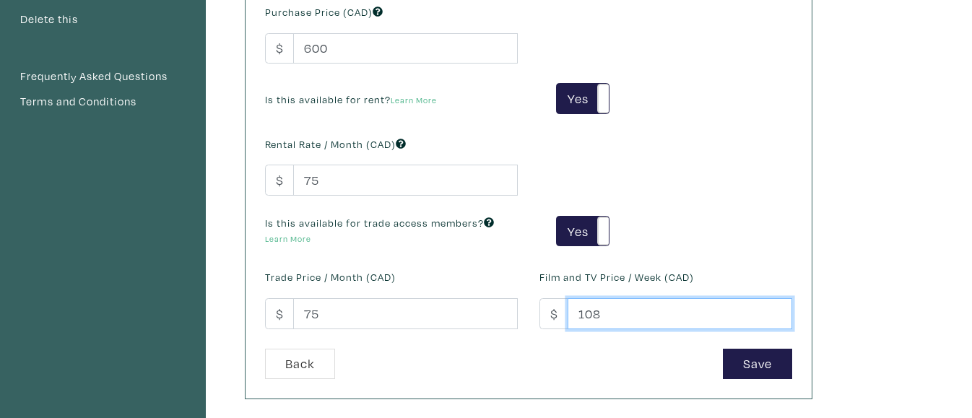
click at [612, 311] on input "108" at bounding box center [680, 313] width 225 height 31
type input "150"
click at [628, 347] on div "Is this available for sale? Yes No Yes No Pricing Guide PRO Purchase Price (CAD…" at bounding box center [528, 150] width 549 height 397
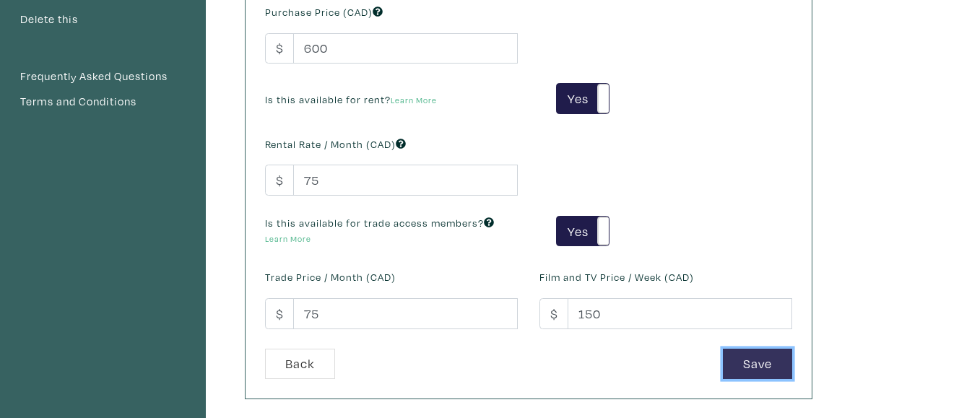
click at [760, 365] on button "Save" at bounding box center [757, 364] width 69 height 31
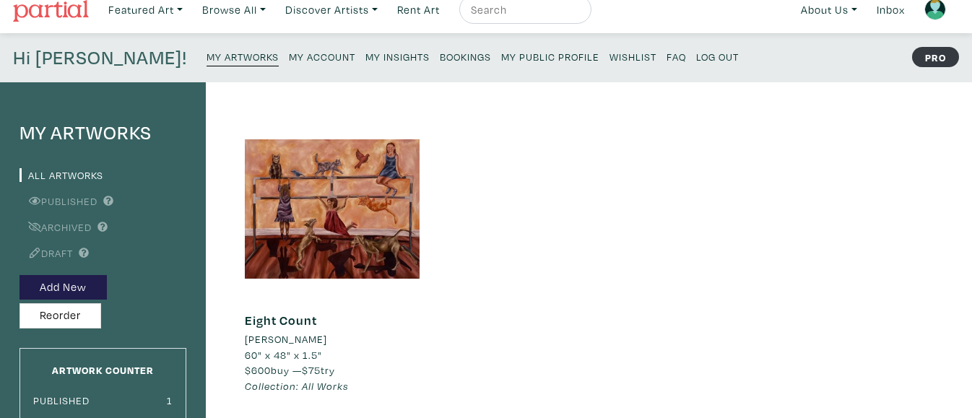
scroll to position [19, 0]
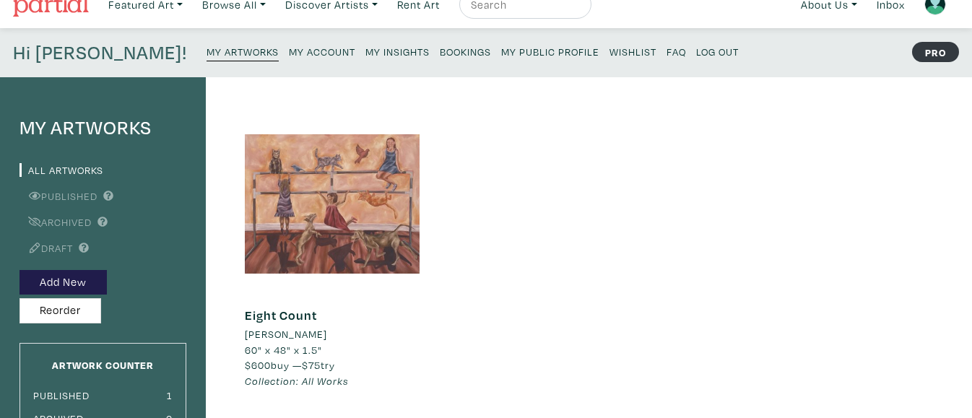
click at [363, 212] on div at bounding box center [332, 203] width 175 height 175
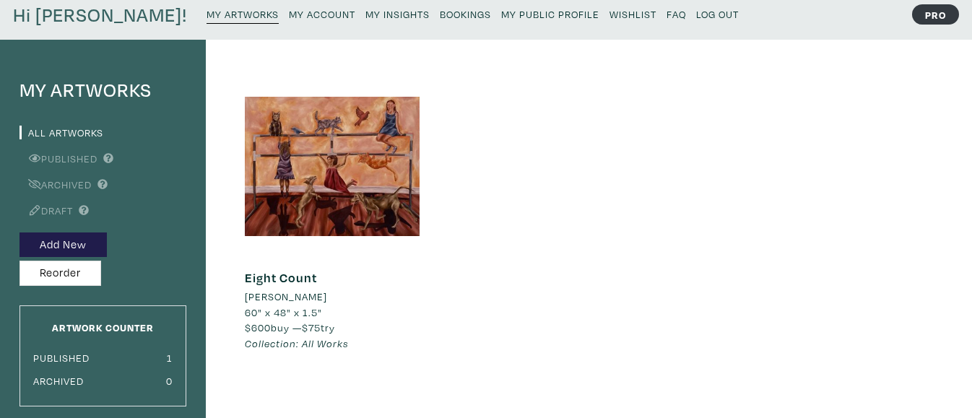
scroll to position [59, 0]
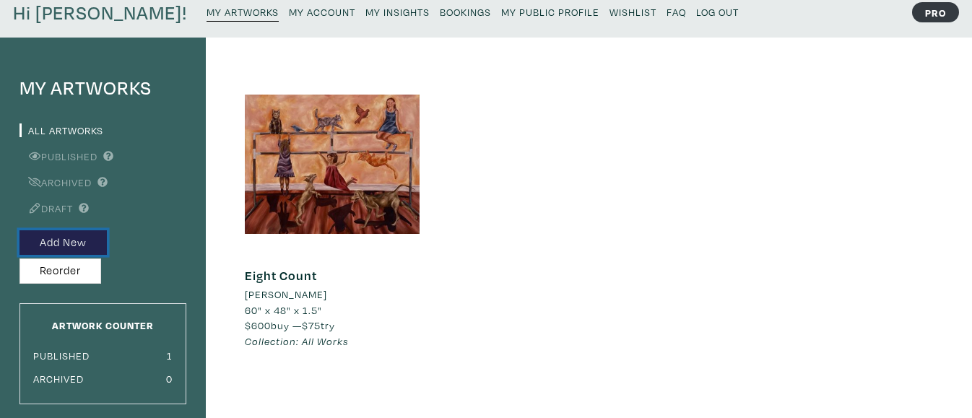
click at [85, 235] on button "Add New" at bounding box center [62, 242] width 87 height 25
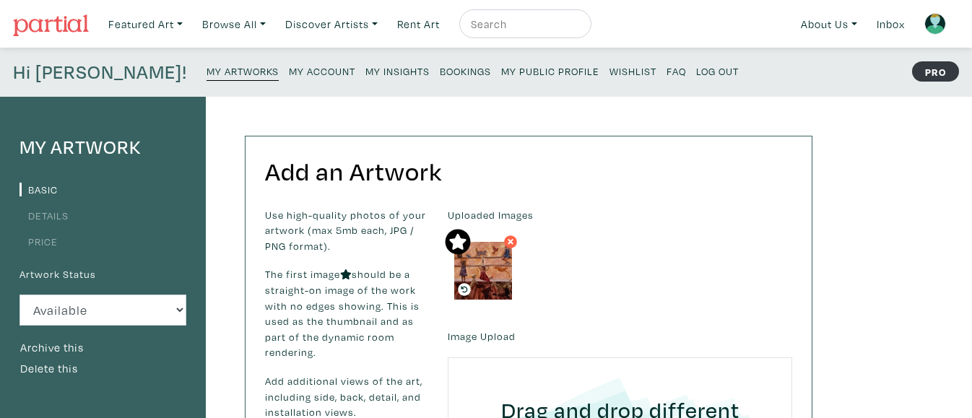
scroll to position [22, 0]
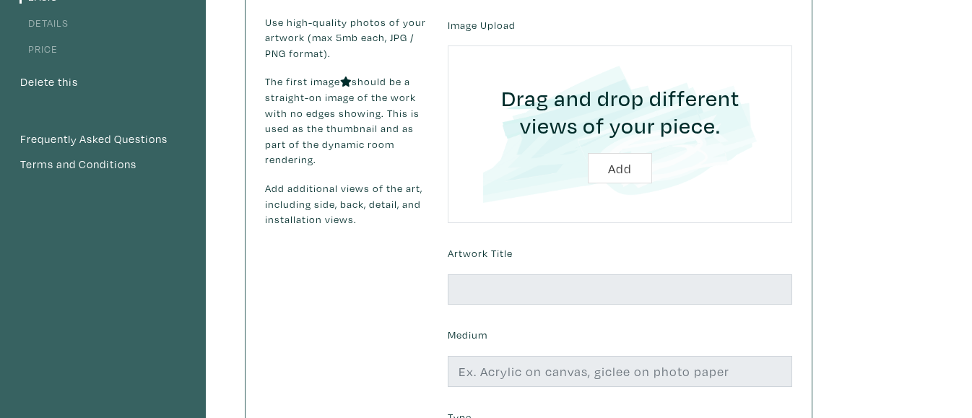
scroll to position [194, 0]
click at [606, 159] on input "file" at bounding box center [620, 132] width 304 height 137
type input "C:\fakepath\Grace Martin-Chang_You Just Get Me.jpg"
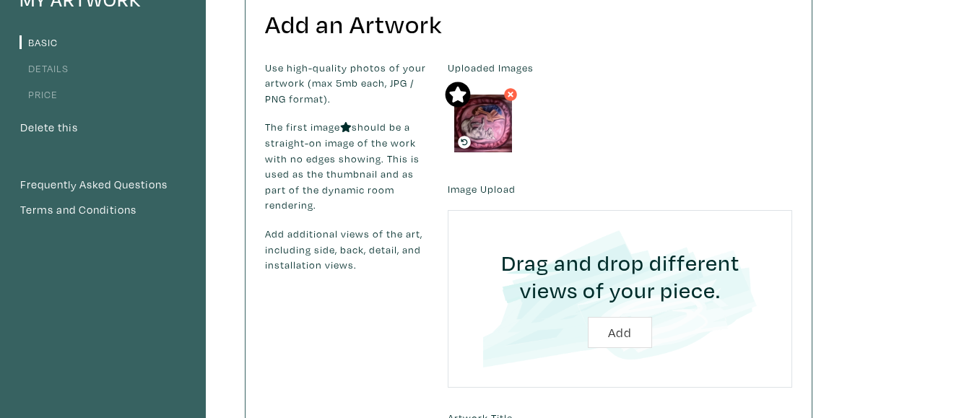
scroll to position [141, 0]
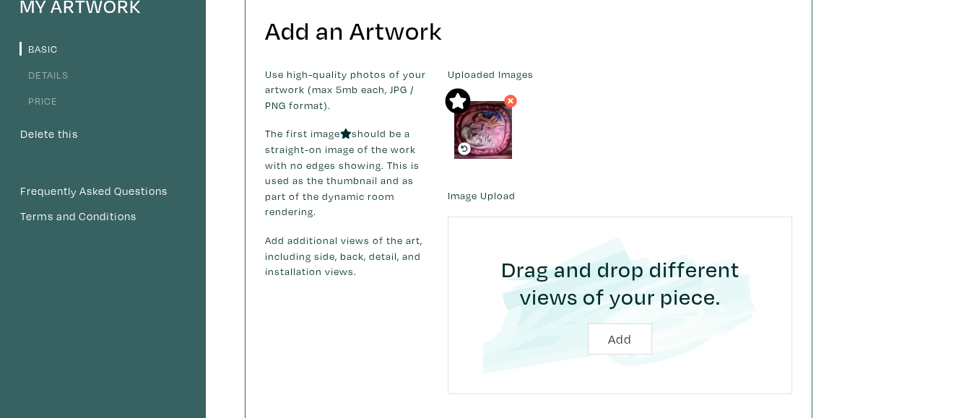
click at [597, 341] on input "file" at bounding box center [620, 305] width 304 height 137
click at [609, 339] on input "file" at bounding box center [620, 305] width 304 height 137
type input "C:\fakepath\IMG_1751.jpg"
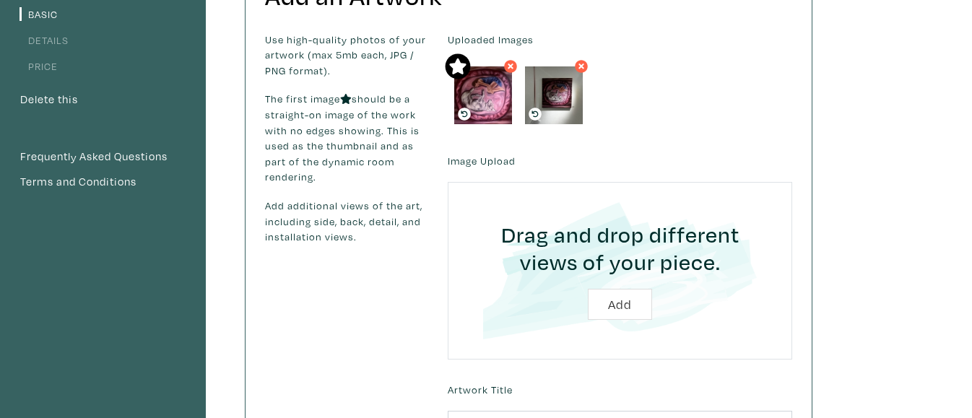
scroll to position [188, 0]
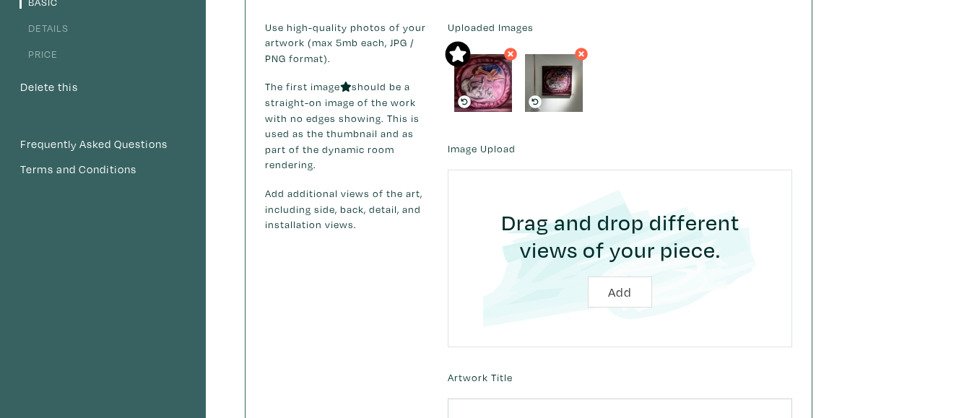
click at [622, 292] on input "file" at bounding box center [620, 258] width 304 height 137
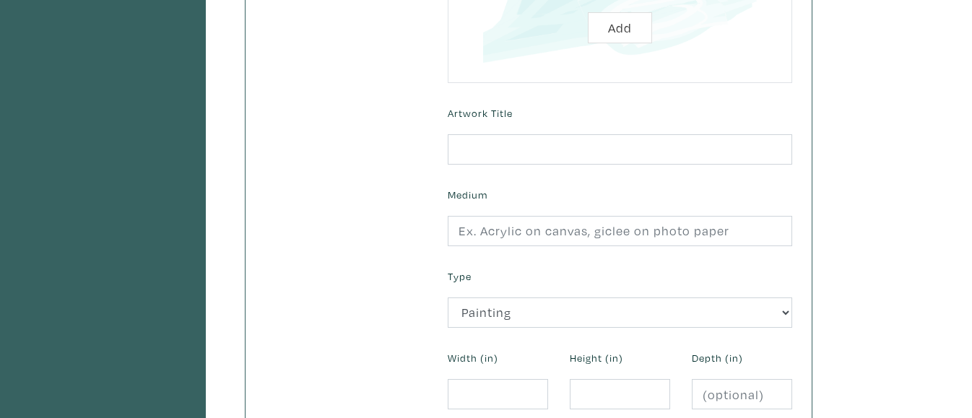
scroll to position [459, 0]
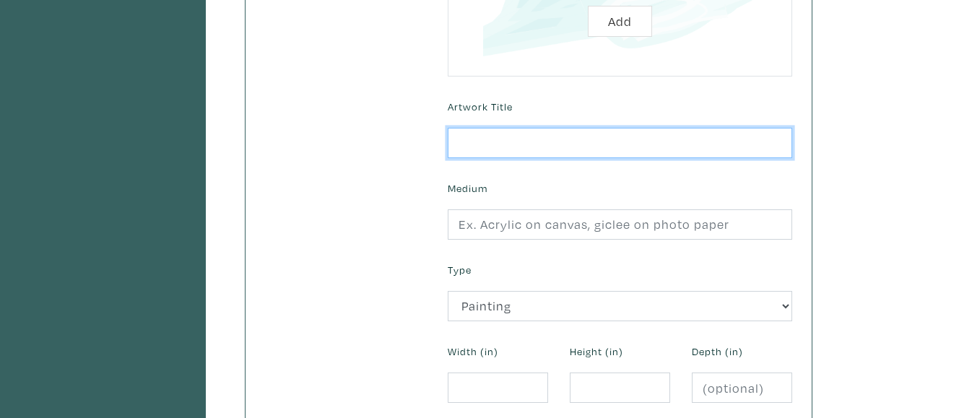
click at [614, 144] on input "text" at bounding box center [620, 143] width 344 height 31
type input "You Just Get Me"
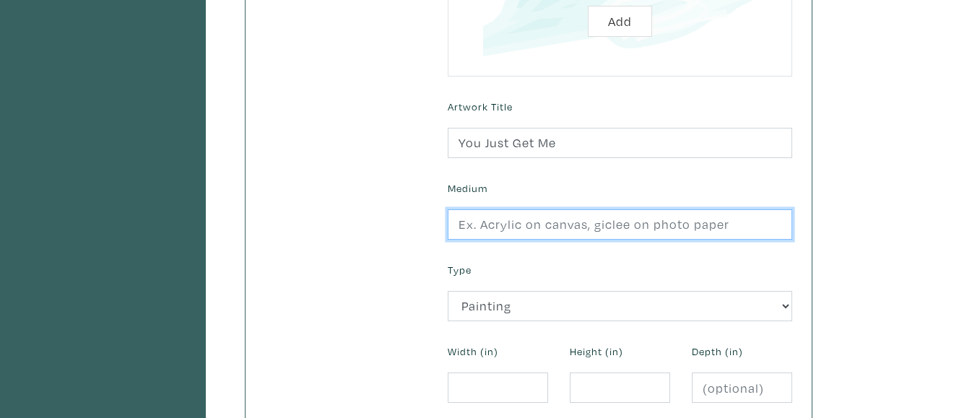
click at [550, 231] on input "text" at bounding box center [620, 224] width 344 height 31
type input "Oil on Canvas"
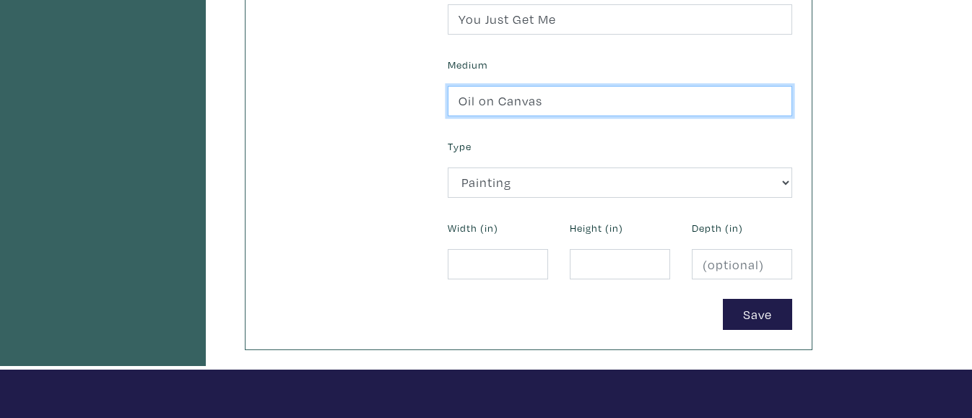
scroll to position [583, 0]
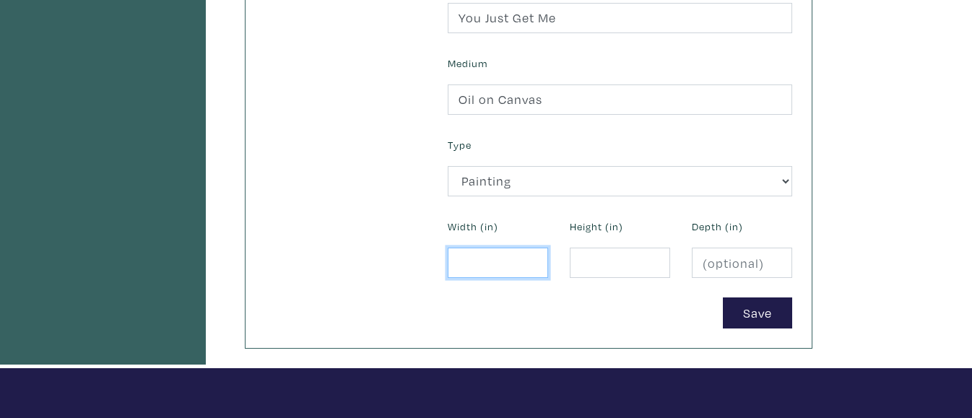
click at [515, 267] on input "number" at bounding box center [498, 263] width 100 height 31
type input "36"
click at [624, 264] on input "number" at bounding box center [620, 263] width 100 height 31
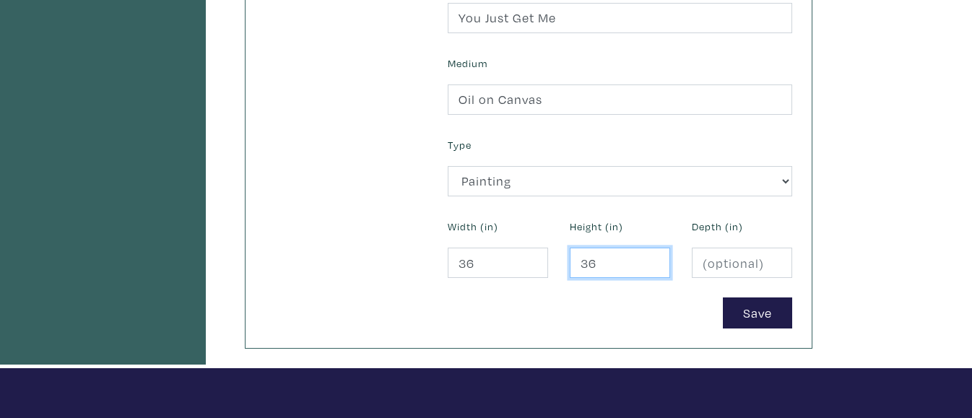
type input "36"
click at [741, 261] on input "number" at bounding box center [742, 263] width 100 height 31
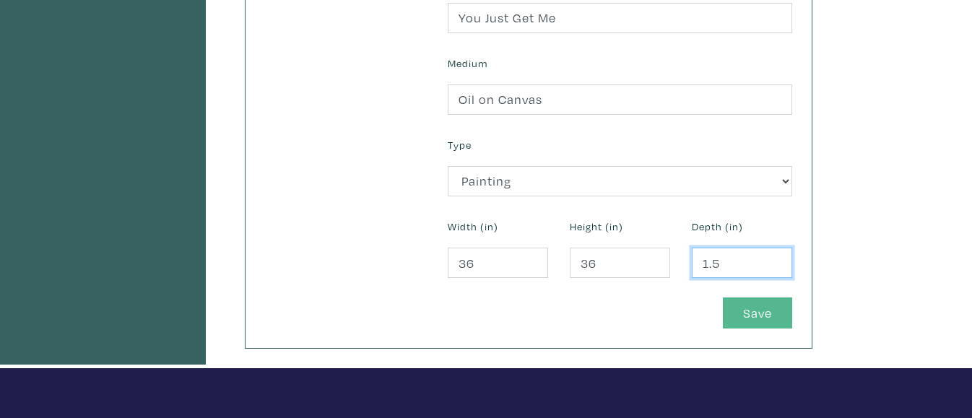
type input "1.5"
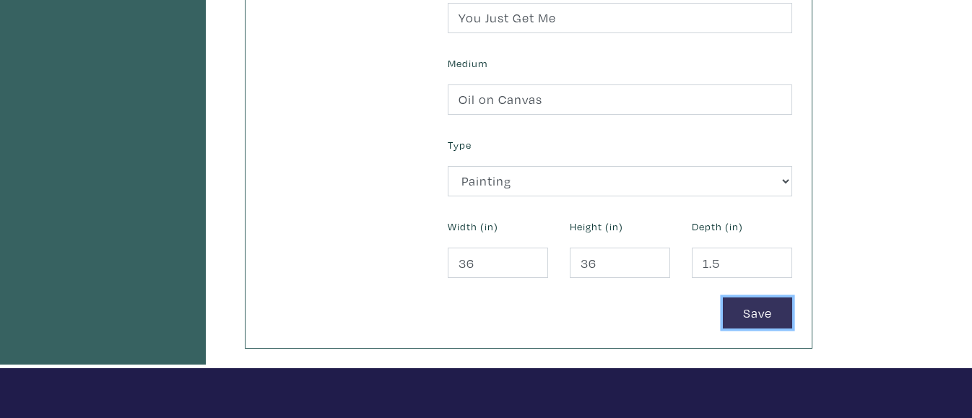
click at [763, 320] on button "Save" at bounding box center [757, 313] width 69 height 31
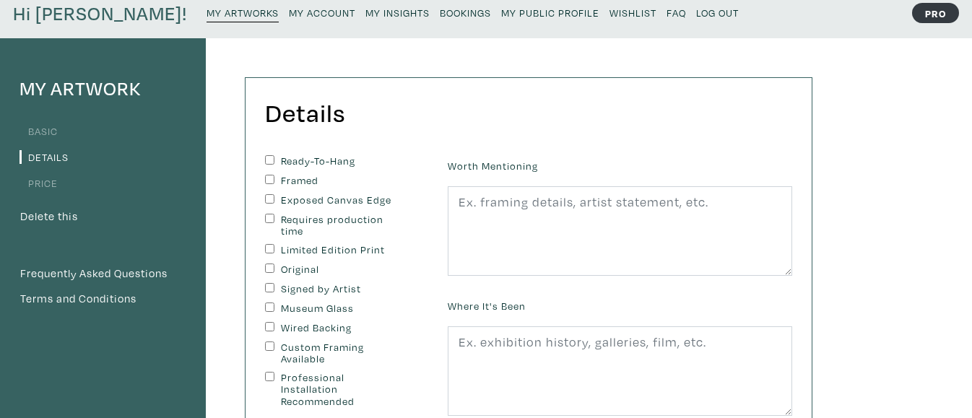
scroll to position [59, 0]
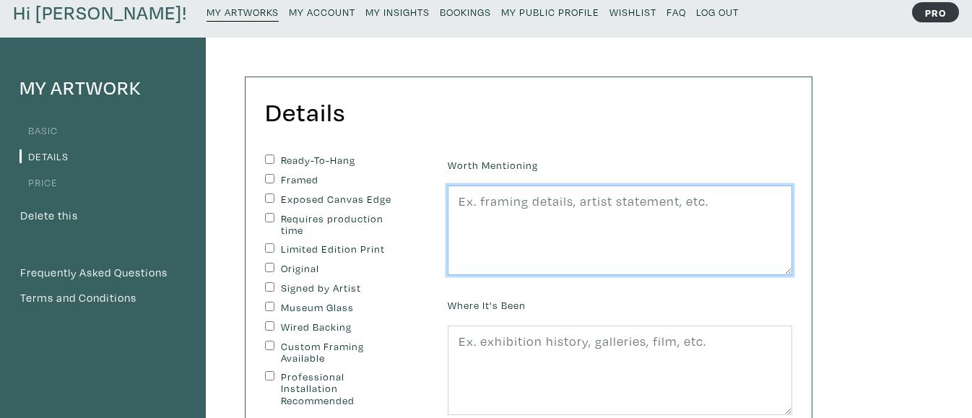
click at [503, 196] on textarea at bounding box center [620, 231] width 344 height 90
click at [459, 203] on textarea "You Just Get Me'" at bounding box center [620, 231] width 344 height 90
click at [568, 202] on textarea "'You Just Get Me'" at bounding box center [620, 231] width 344 height 90
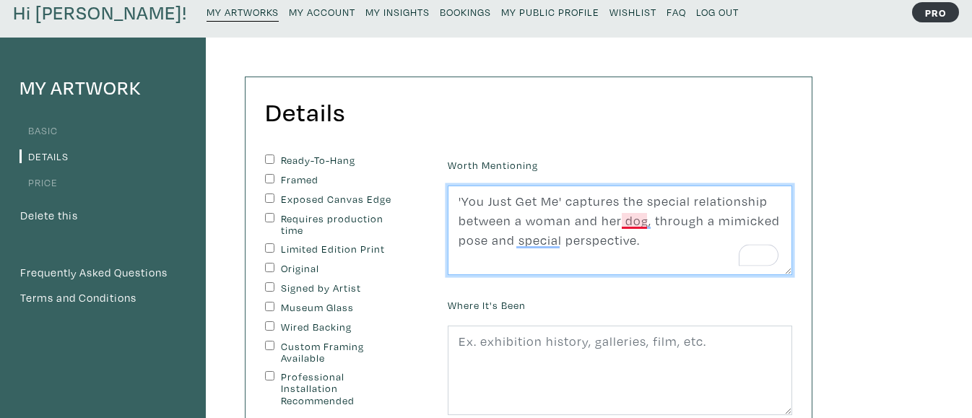
click at [631, 222] on textarea "'You Just Get Me' captures the special relationship between a woman and her dog…" at bounding box center [620, 231] width 344 height 90
click at [543, 243] on textarea "'You Just Get Me' captures the special relationship between a woman and her dog…" at bounding box center [620, 231] width 344 height 90
click at [536, 244] on textarea "'You Just Get Me' captures the special relationship between a woman and her dog…" at bounding box center [620, 231] width 344 height 90
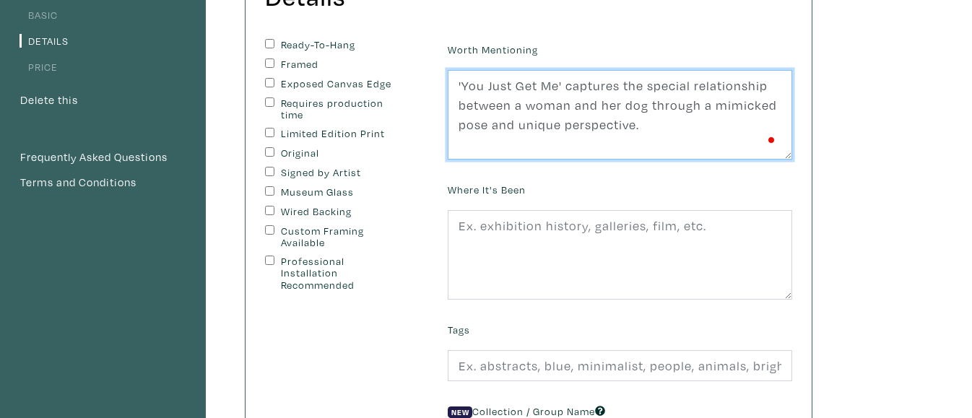
scroll to position [181, 0]
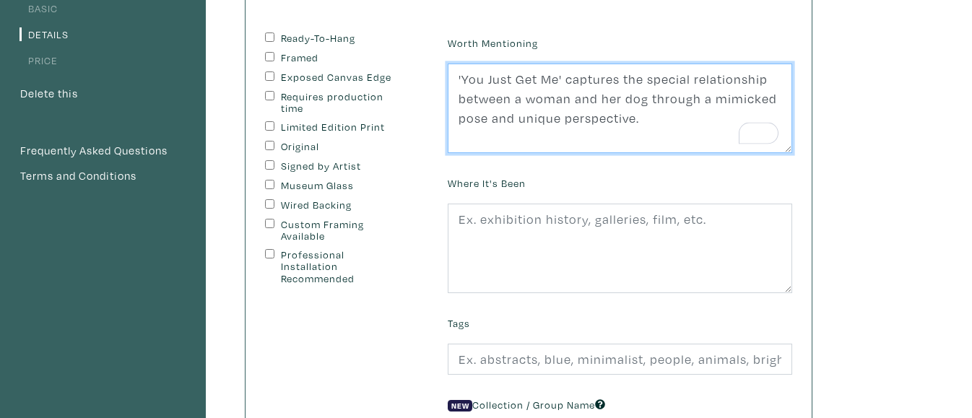
type textarea "'You Just Get Me' captures the special relationship between a woman and her dog…"
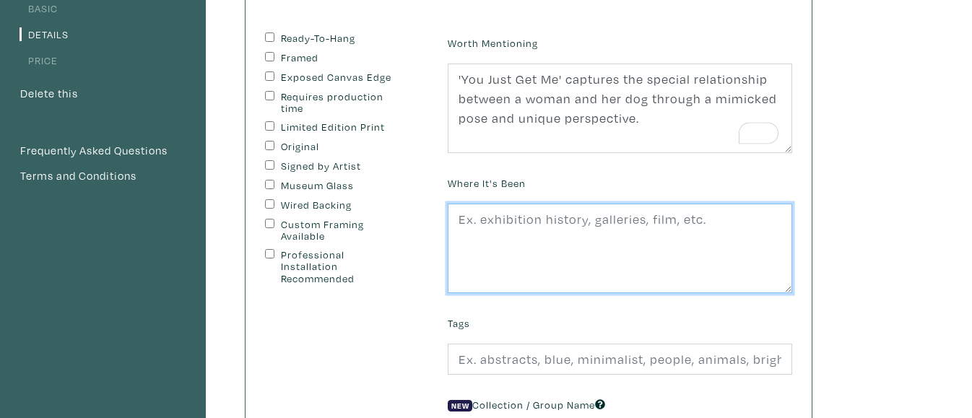
click at [532, 230] on textarea at bounding box center [620, 249] width 344 height 90
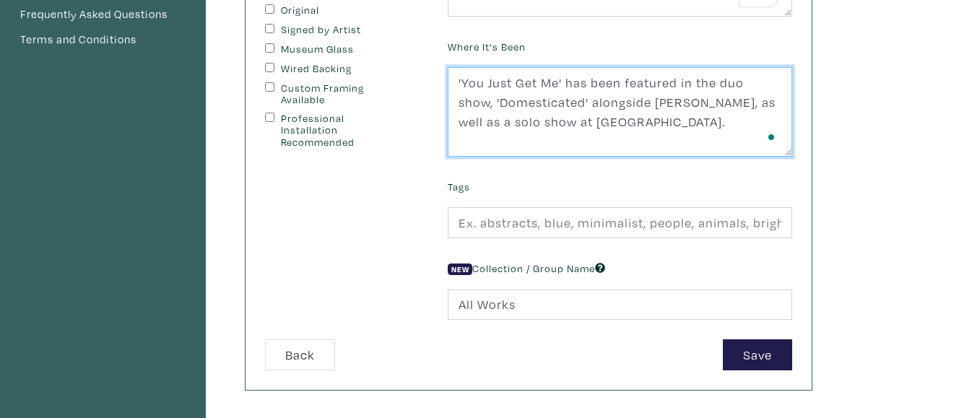
scroll to position [324, 0]
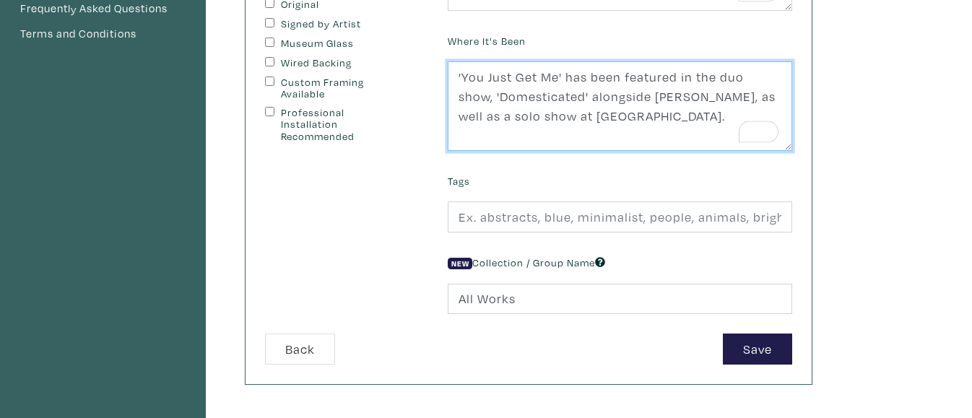
type textarea "'You Just Get Me' has been featured in the duo show, 'Domesticated' alongside J…"
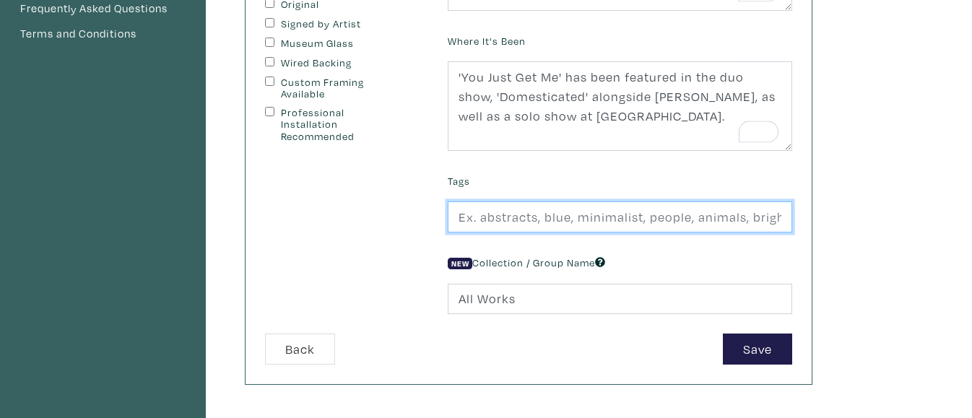
click at [517, 219] on input "text" at bounding box center [620, 216] width 344 height 31
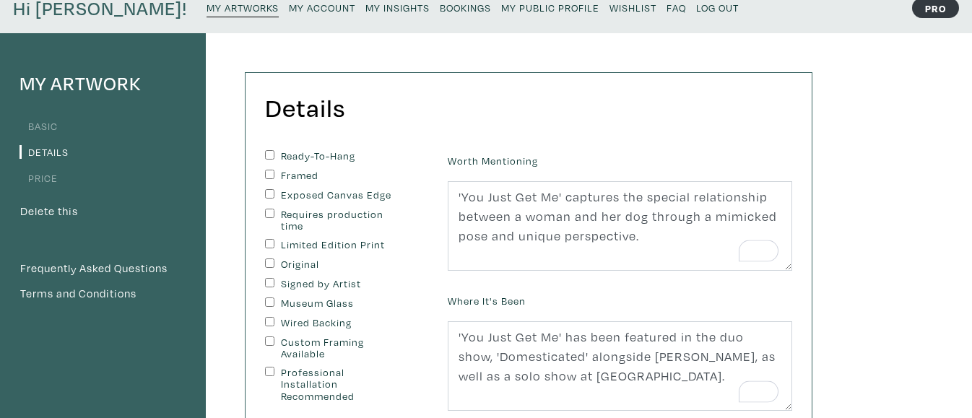
scroll to position [65, 0]
type input "Woman, dog, pets, contemporary, blue, pink, wooden"
click at [268, 191] on input "Exposed Canvas Edge" at bounding box center [269, 192] width 9 height 9
checkbox input "true"
click at [270, 261] on input "Original" at bounding box center [269, 261] width 9 height 9
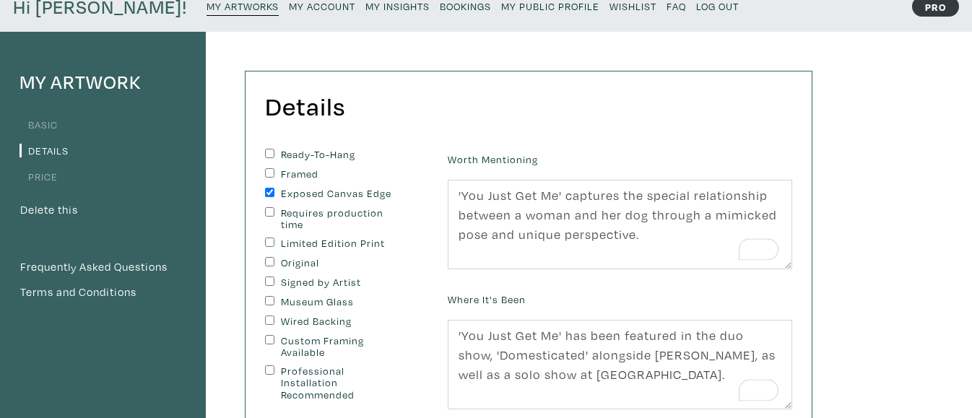
checkbox input "true"
click at [269, 283] on input "Signed by Artist" at bounding box center [269, 281] width 9 height 9
checkbox input "true"
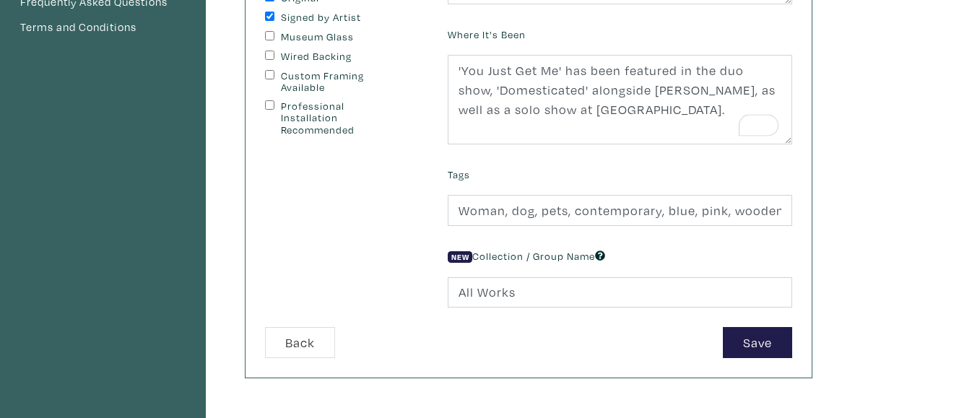
scroll to position [331, 0]
click at [756, 347] on button "Save" at bounding box center [757, 341] width 69 height 31
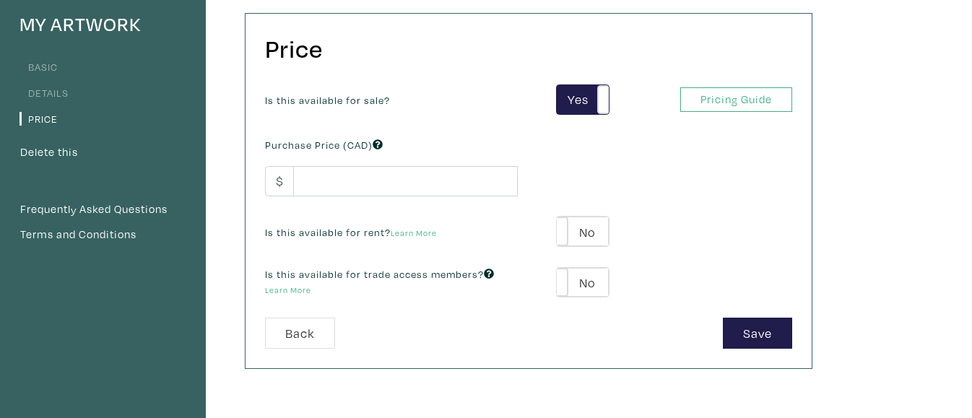
scroll to position [136, 0]
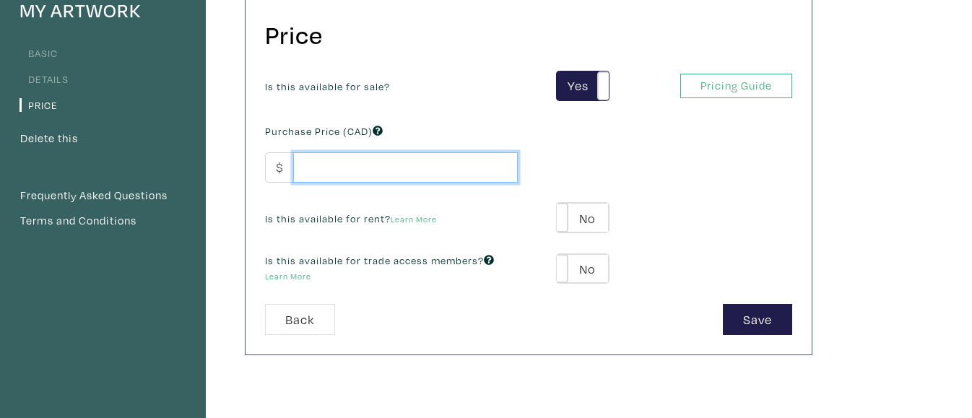
click at [435, 169] on input "number" at bounding box center [405, 167] width 225 height 31
type input "350"
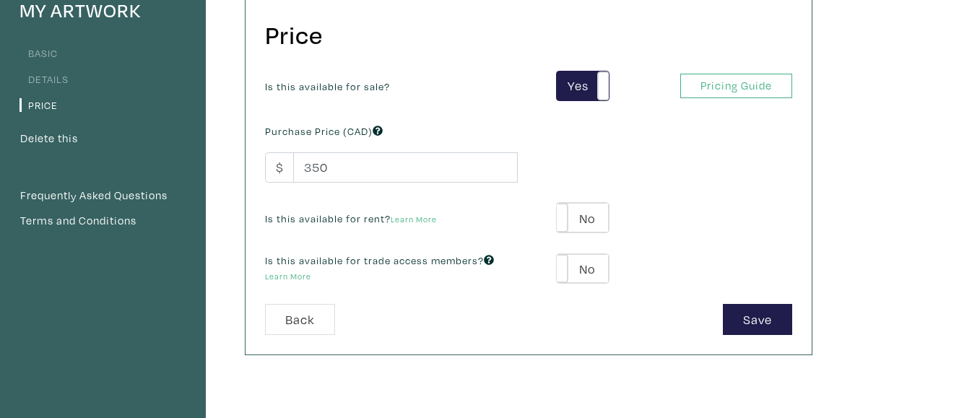
click at [456, 202] on div "Is this available for rent? Learn More Yes No Yes No" at bounding box center [528, 217] width 549 height 31
click at [570, 217] on label "No" at bounding box center [582, 218] width 51 height 30
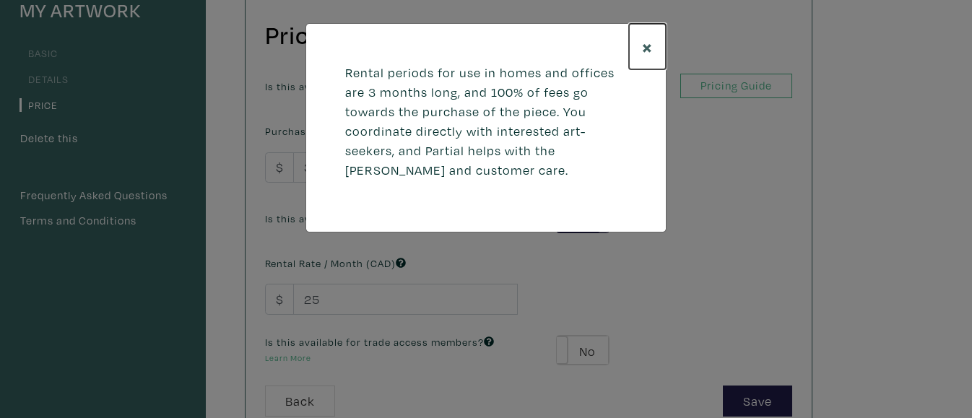
click at [645, 44] on span "×" at bounding box center [647, 46] width 11 height 25
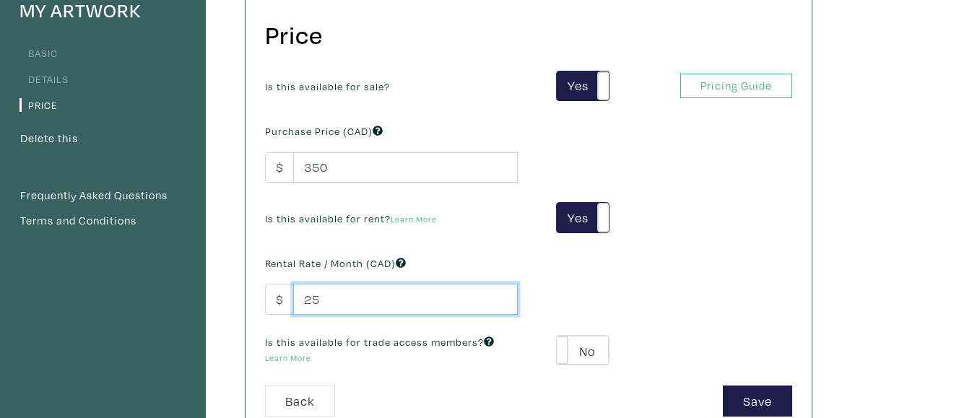
click at [355, 303] on input "25" at bounding box center [405, 299] width 225 height 31
type input "2"
type input "60"
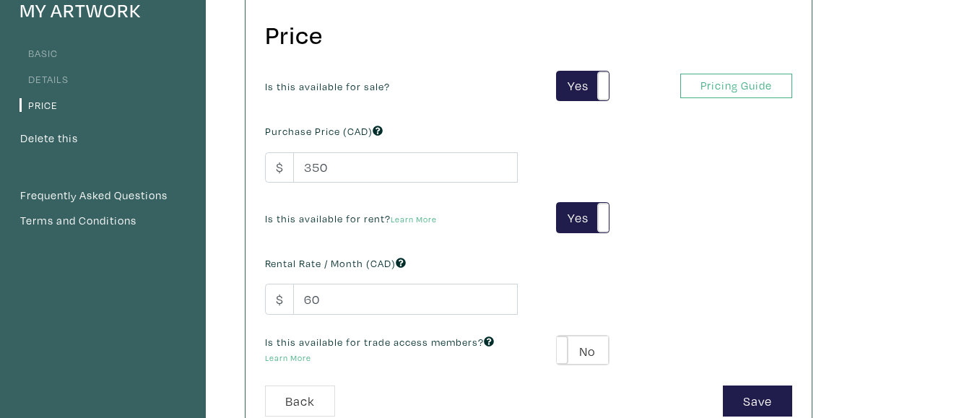
click at [325, 199] on div "Is this available for sale? Yes No Yes No Pricing Guide PRO Purchase Price (CAD…" at bounding box center [528, 229] width 549 height 316
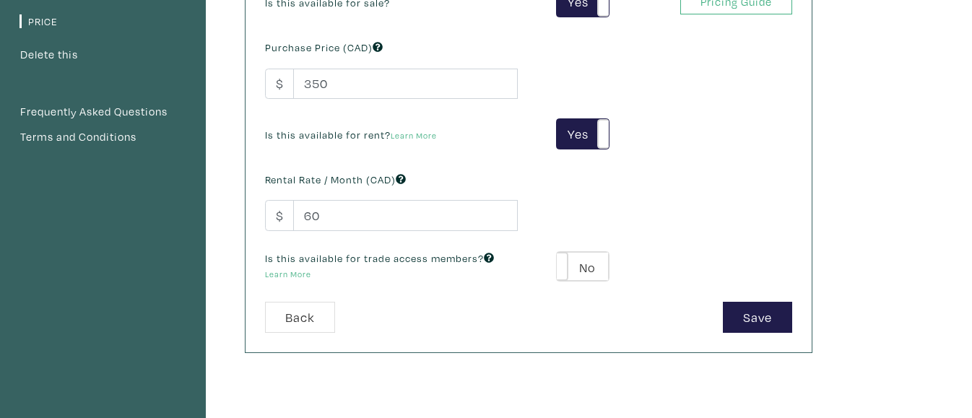
scroll to position [221, 0]
click at [567, 266] on span at bounding box center [557, 266] width 22 height 30
type input "39"
type input "63"
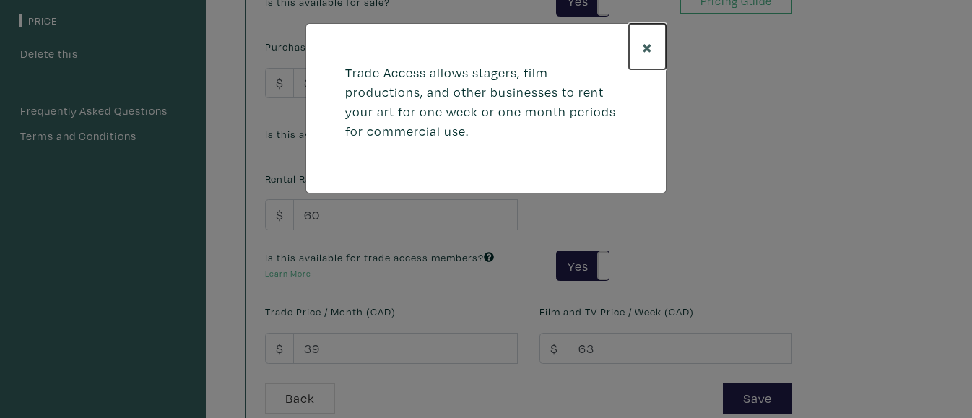
click at [643, 48] on span "×" at bounding box center [647, 46] width 11 height 25
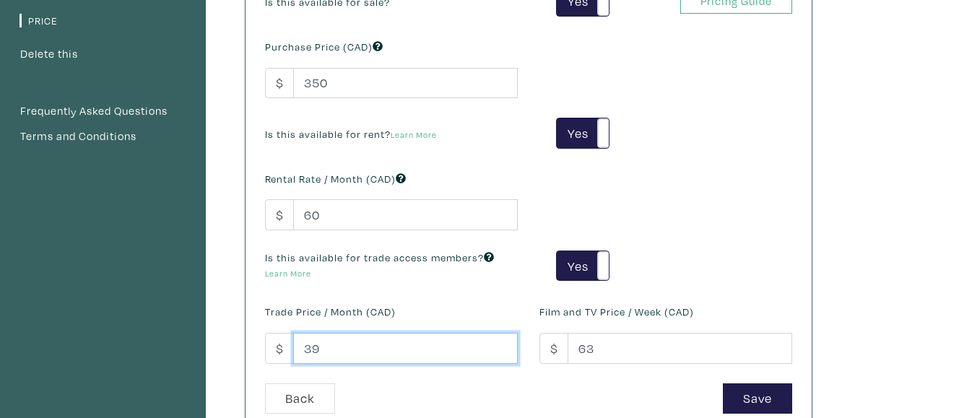
click at [336, 341] on input "39" at bounding box center [405, 348] width 225 height 31
type input "3"
type input "60"
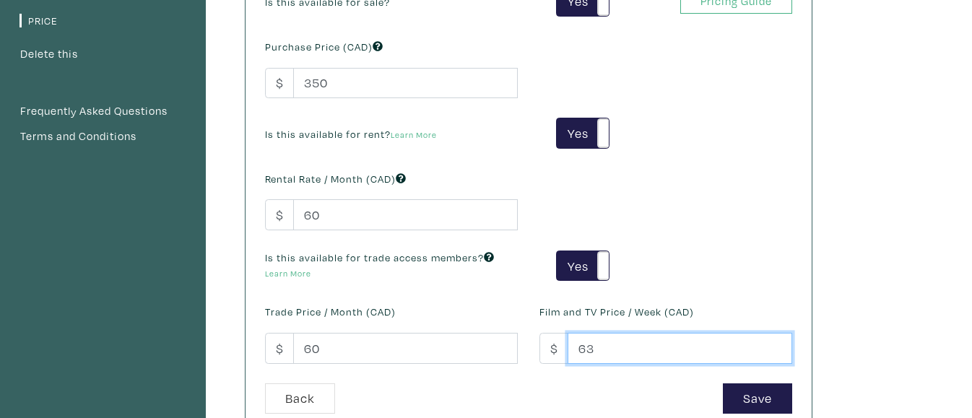
click at [610, 355] on input "63" at bounding box center [680, 348] width 225 height 31
type input "6"
type input "75"
click at [461, 285] on div "Is this available for sale? Yes No Yes No Pricing Guide PRO Purchase Price (CAD…" at bounding box center [528, 184] width 549 height 397
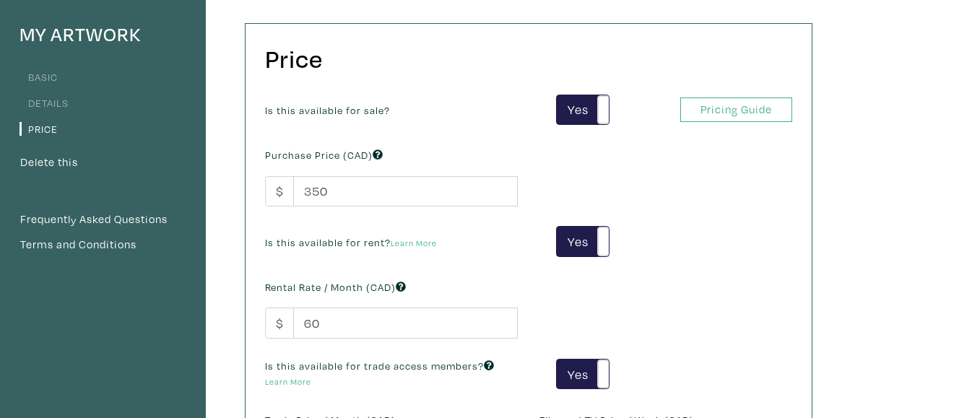
scroll to position [108, 0]
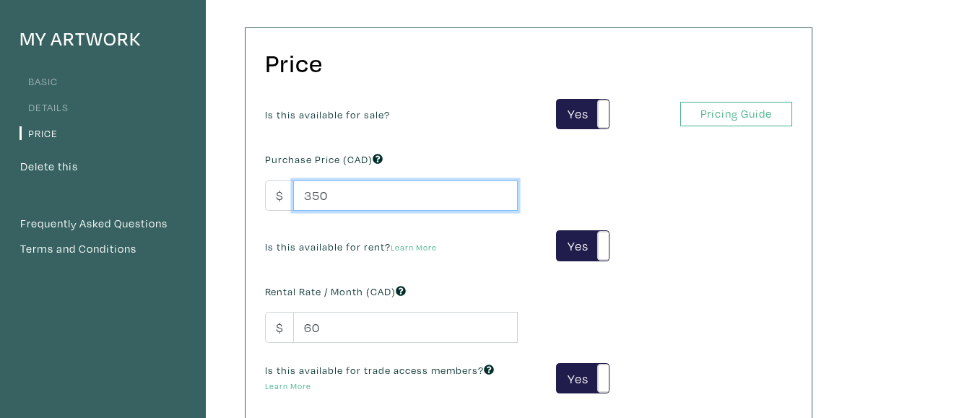
click at [334, 194] on input "350" at bounding box center [405, 196] width 225 height 31
type input "3"
type input "400"
click at [448, 270] on div "Is this available for sale? Yes No Yes No Pricing Guide PRO Purchase Price (CAD…" at bounding box center [528, 297] width 549 height 397
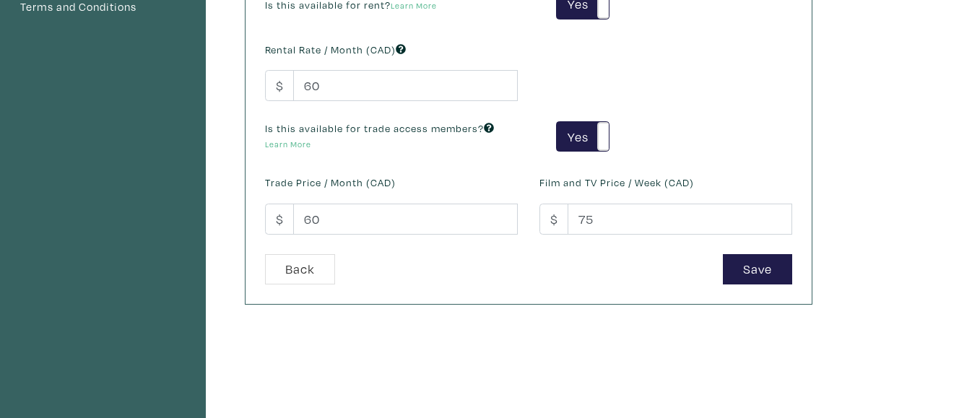
scroll to position [352, 0]
click at [747, 266] on button "Save" at bounding box center [757, 267] width 69 height 31
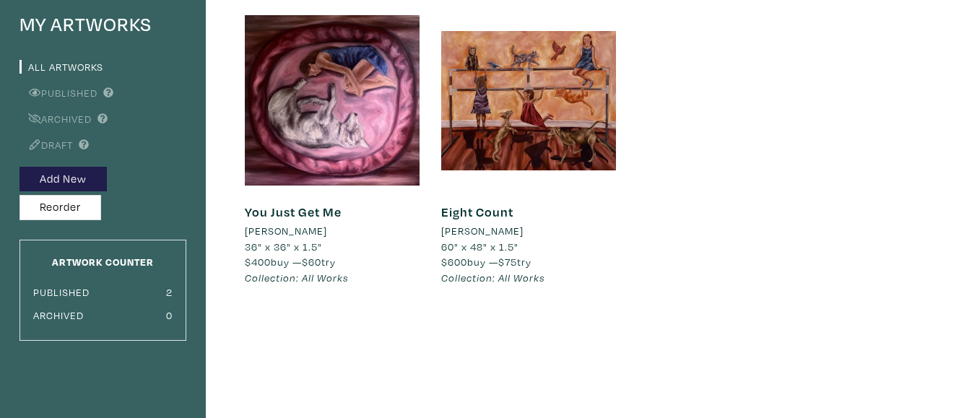
scroll to position [123, 0]
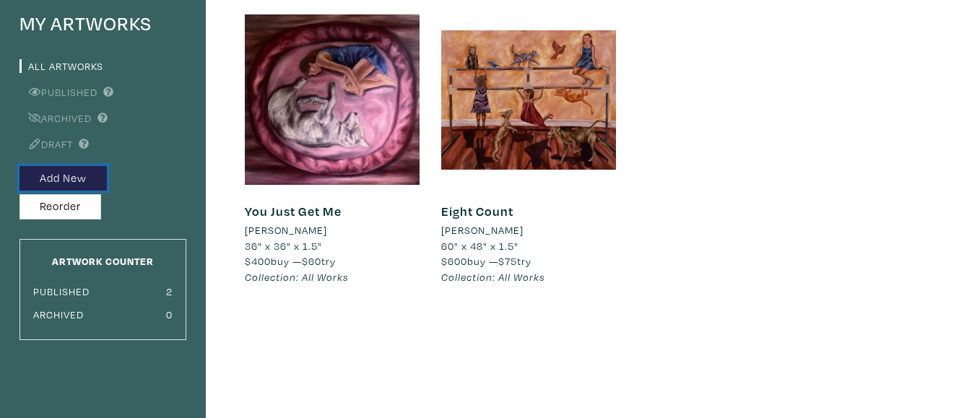
click at [71, 178] on button "Add New" at bounding box center [62, 178] width 87 height 25
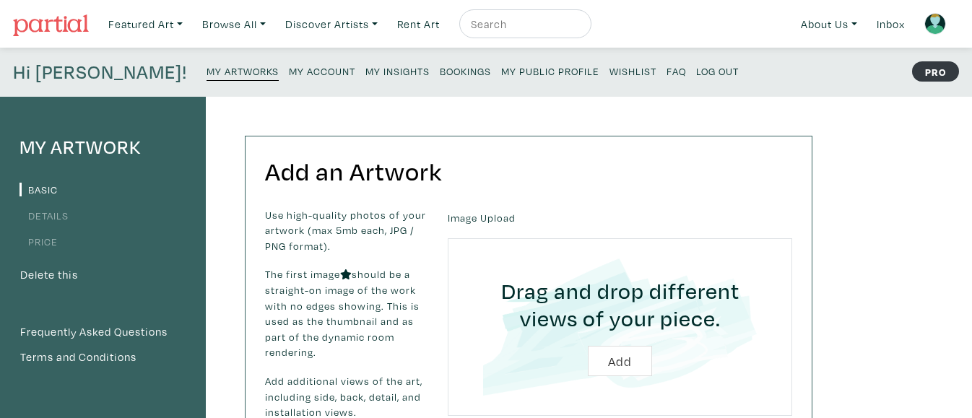
click at [605, 353] on input "file" at bounding box center [620, 327] width 304 height 137
type input "C:\fakepath\IMG_1744.jpg"
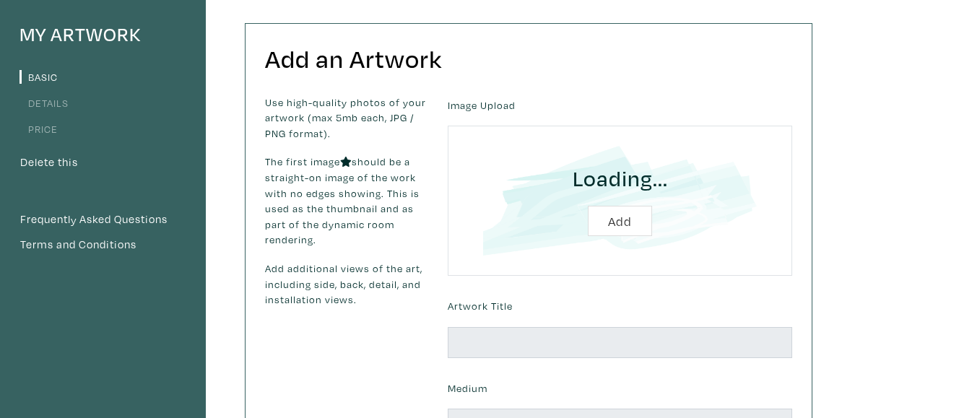
scroll to position [116, 0]
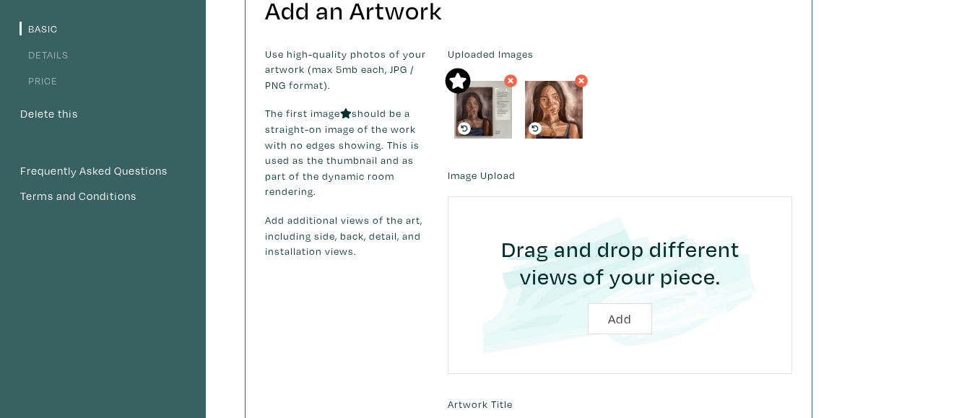
scroll to position [162, 0]
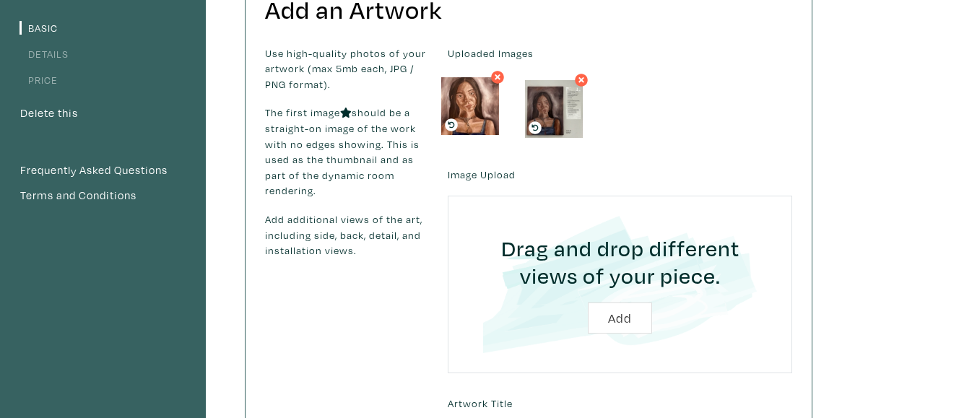
drag, startPoint x: 547, startPoint y: 108, endPoint x: 462, endPoint y: 105, distance: 84.5
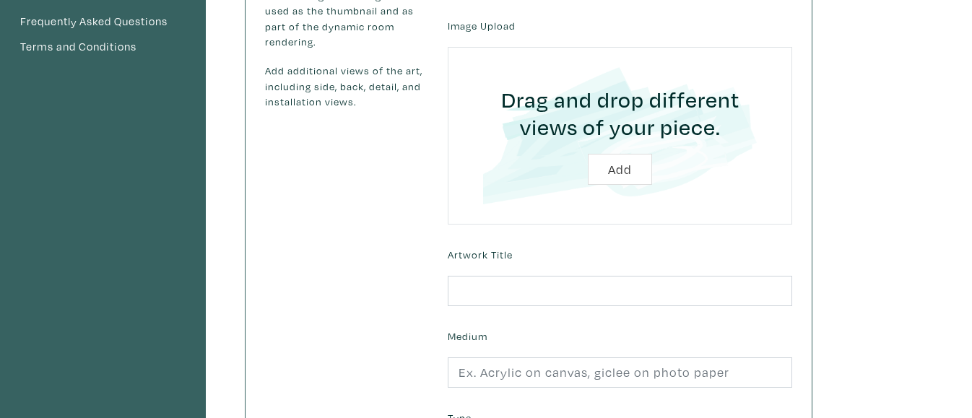
scroll to position [313, 0]
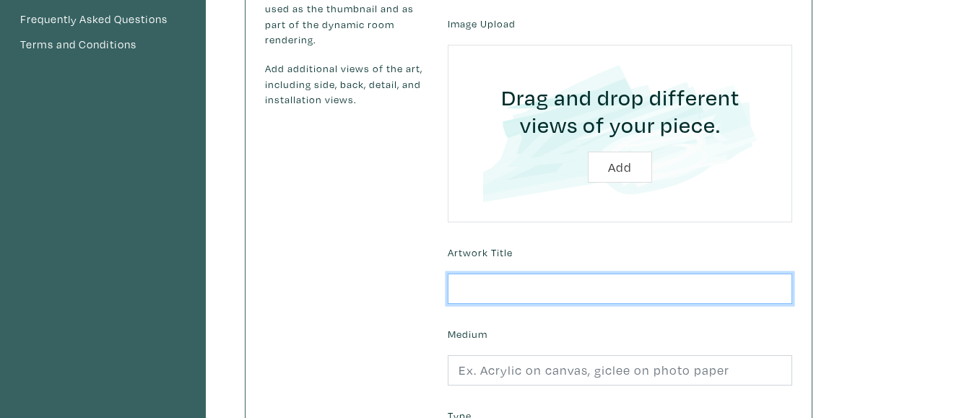
click at [521, 285] on input "text" at bounding box center [620, 289] width 344 height 31
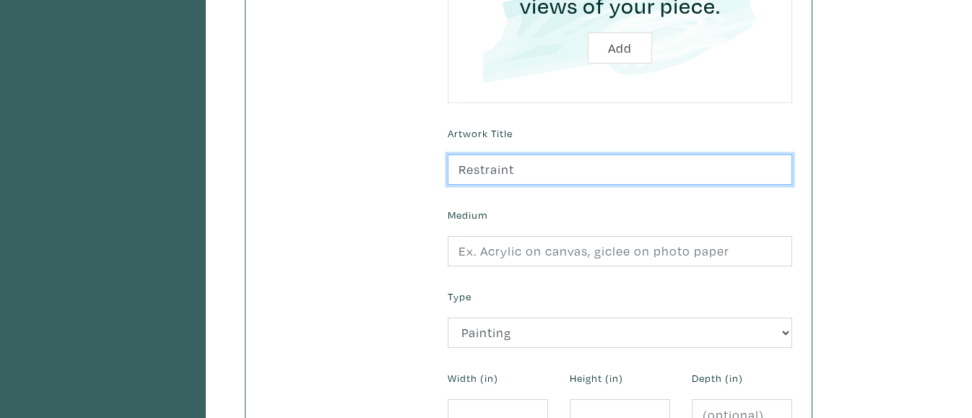
scroll to position [435, 0]
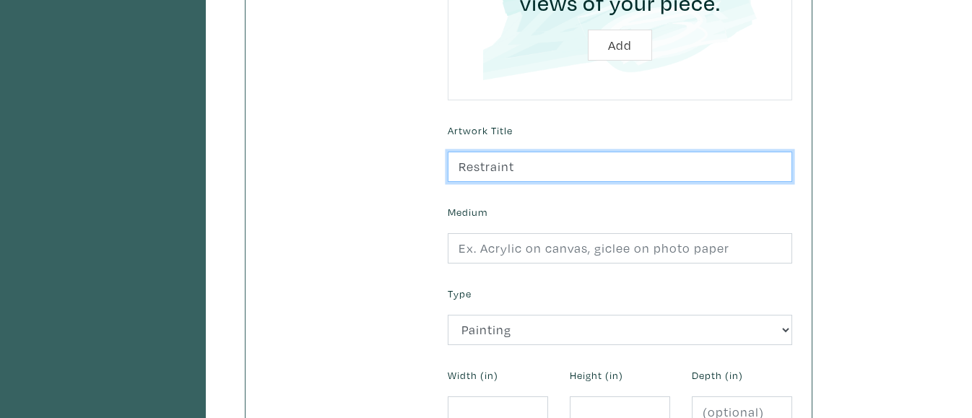
type input "Restraint"
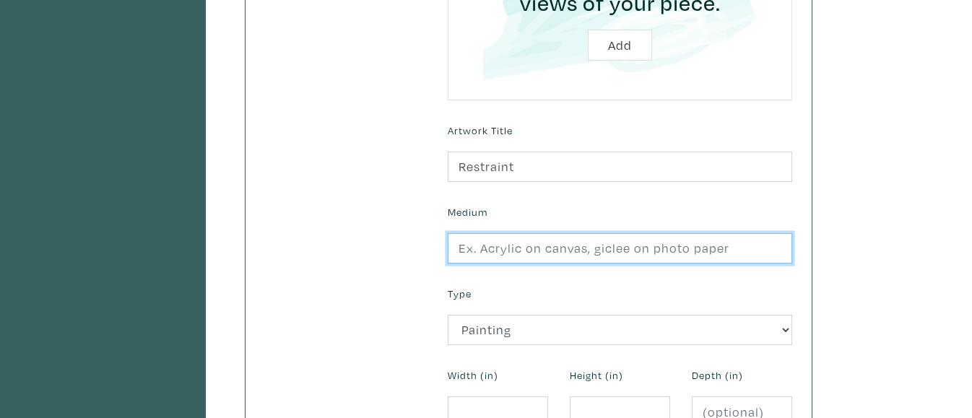
click at [546, 240] on input "text" at bounding box center [620, 248] width 344 height 31
type input "O"
type input "Oil on Canvas"
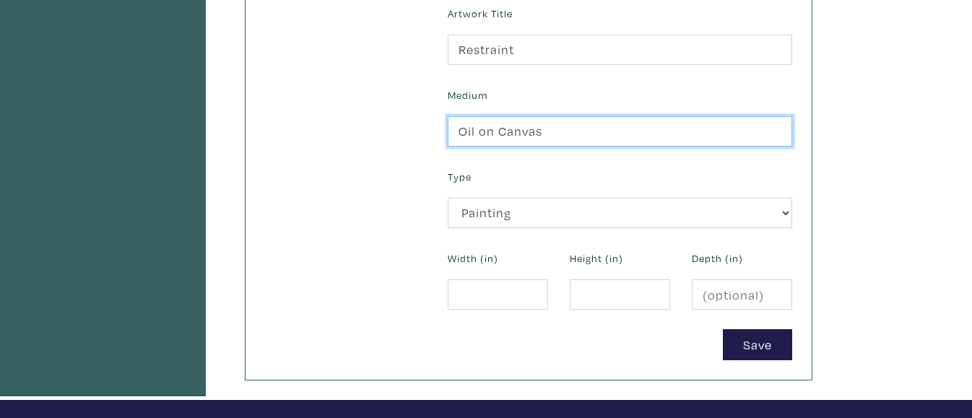
scroll to position [553, 0]
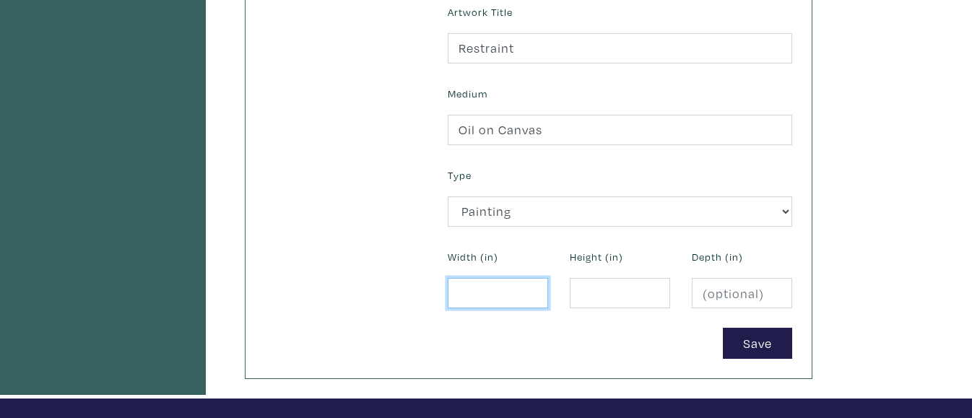
click at [519, 298] on input "number" at bounding box center [498, 293] width 100 height 31
type input "12"
click at [587, 298] on input "number" at bounding box center [620, 293] width 100 height 31
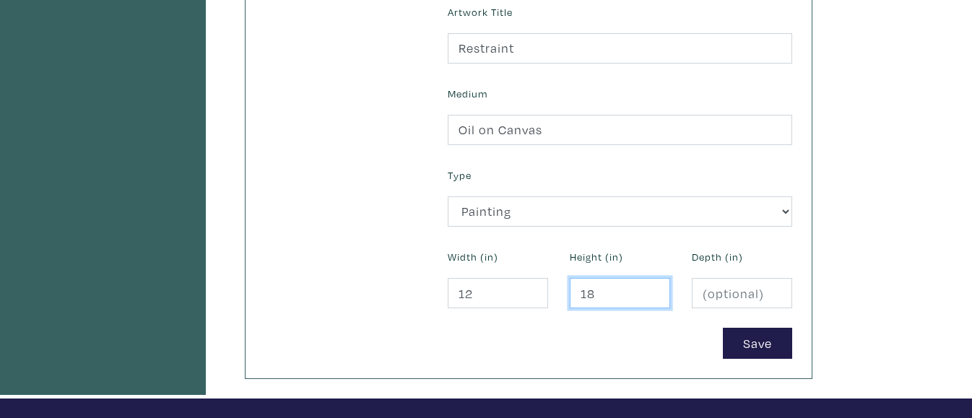
type input "18"
click at [626, 333] on div "Save" at bounding box center [620, 343] width 366 height 31
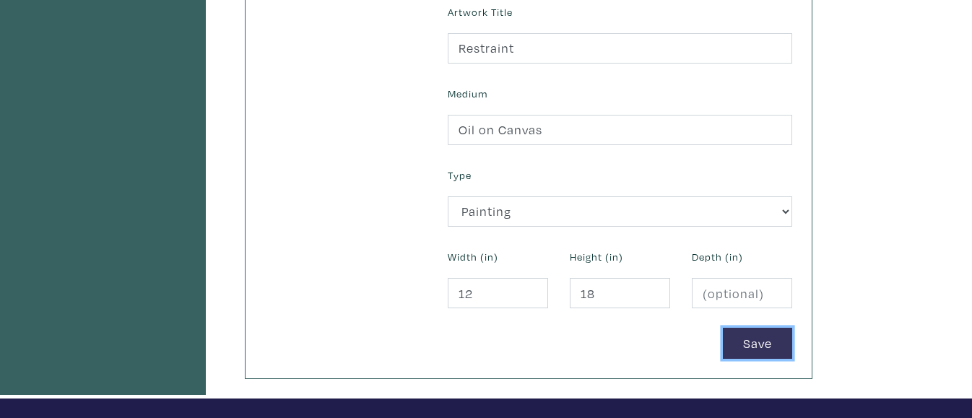
click at [737, 343] on button "Save" at bounding box center [757, 343] width 69 height 31
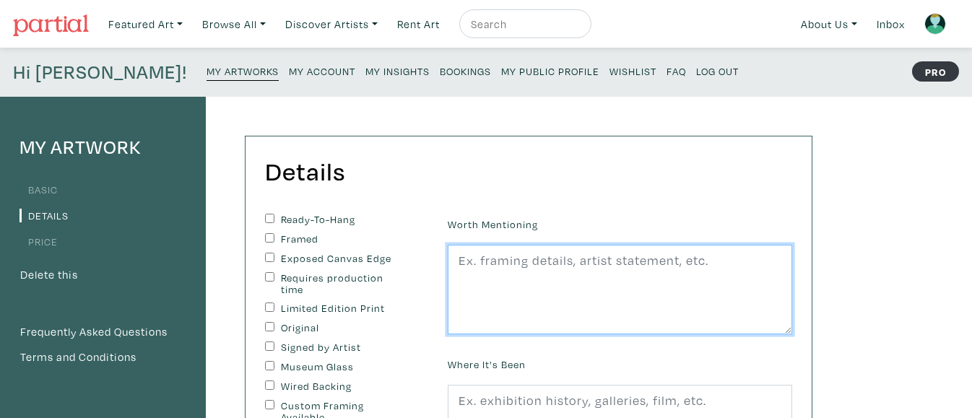
click at [595, 282] on textarea at bounding box center [620, 290] width 344 height 90
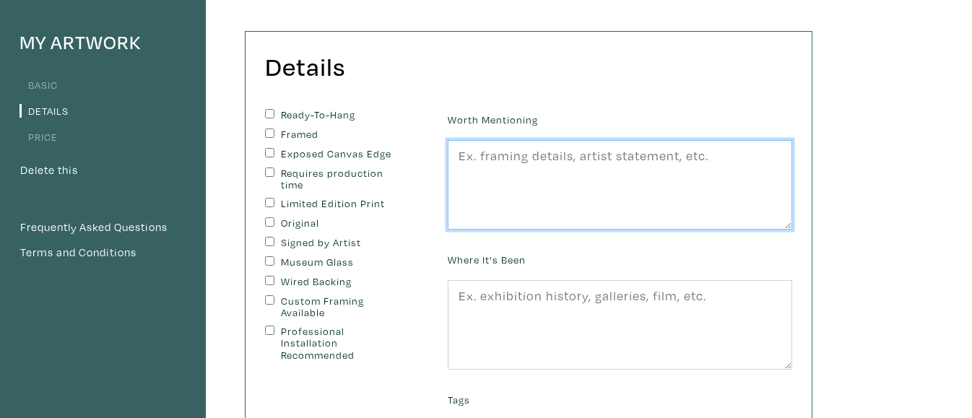
scroll to position [113, 0]
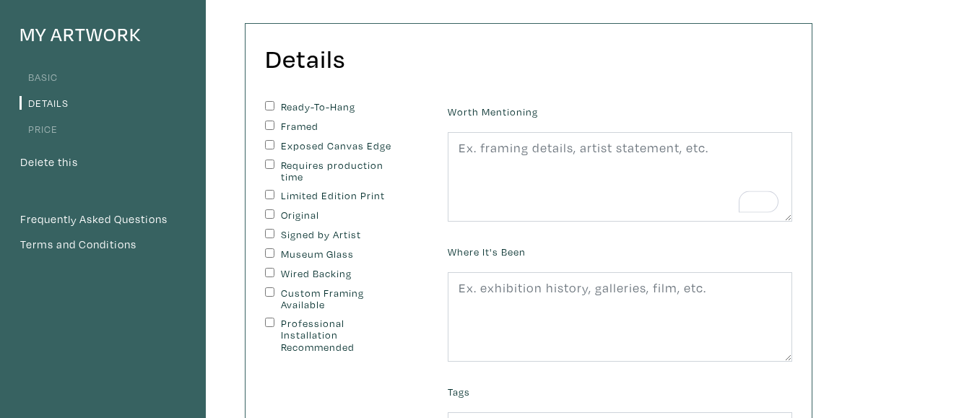
click at [269, 214] on input "Original" at bounding box center [269, 213] width 9 height 9
checkbox input "true"
click at [269, 234] on input "Signed by Artist" at bounding box center [269, 233] width 9 height 9
checkbox input "true"
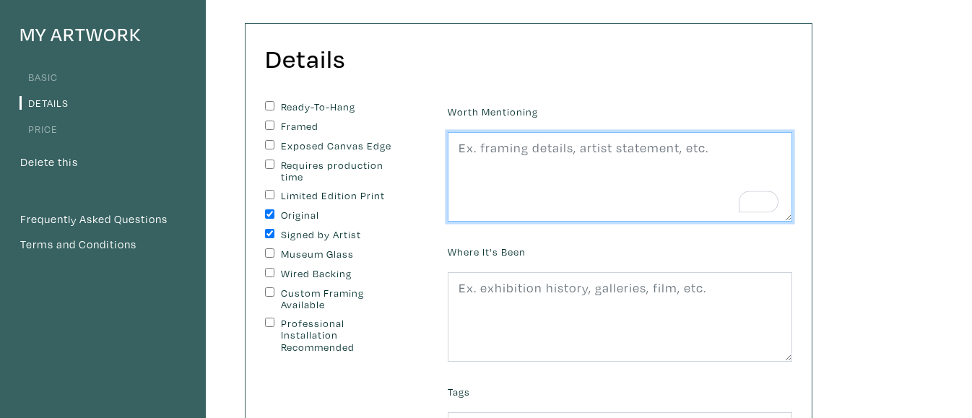
click at [577, 160] on textarea "To enrich screen reader interactions, please activate Accessibility in Grammarl…" at bounding box center [620, 177] width 344 height 90
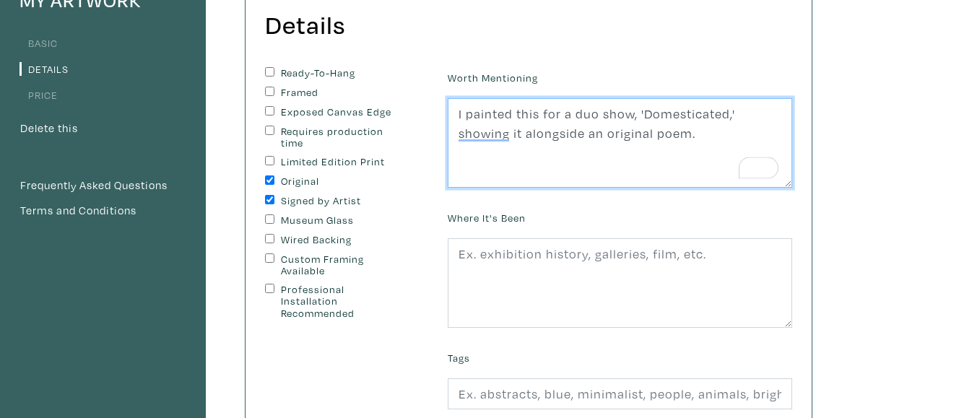
scroll to position [154, 0]
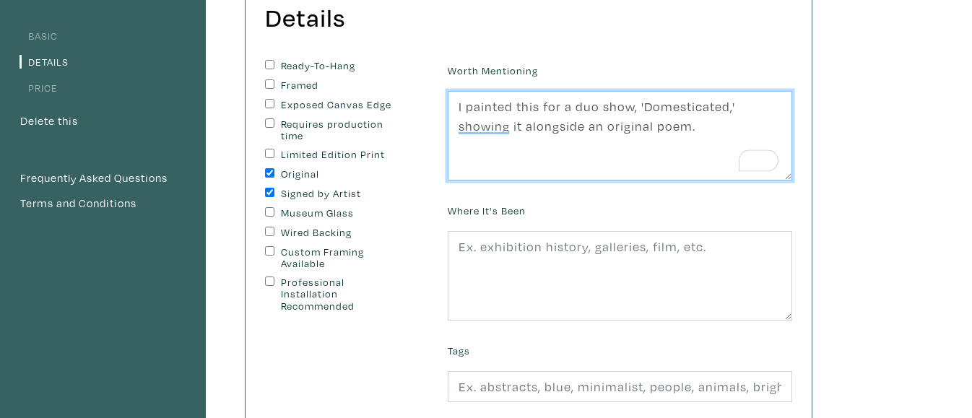
click at [475, 134] on textarea "I painted this for a duo show, 'Domesticated,' showing it alongside an original…" at bounding box center [620, 136] width 344 height 90
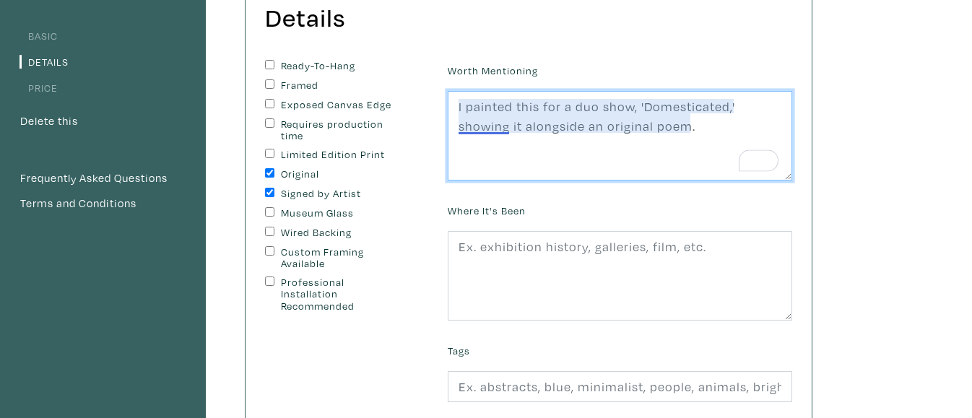
click at [484, 131] on textarea "I painted this for a duo show, 'Domesticated,' showing it alongside an original…" at bounding box center [620, 136] width 344 height 90
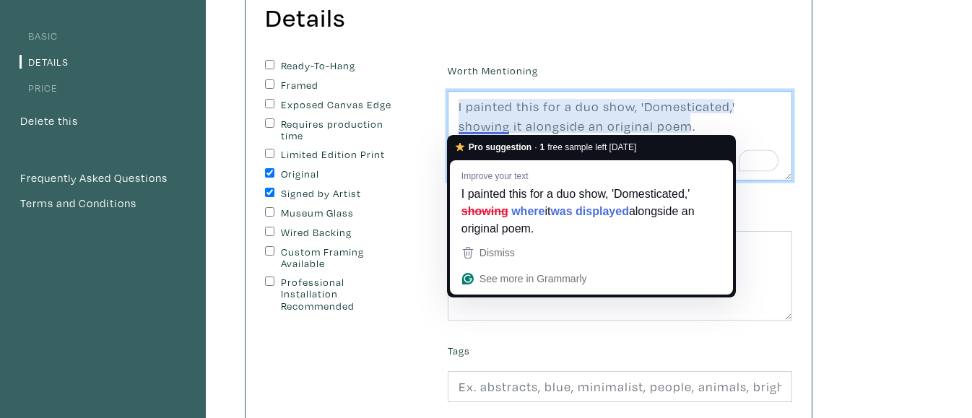
click at [476, 127] on textarea "I painted this for a duo show, 'Domesticated,' showing it alongside an original…" at bounding box center [620, 136] width 344 height 90
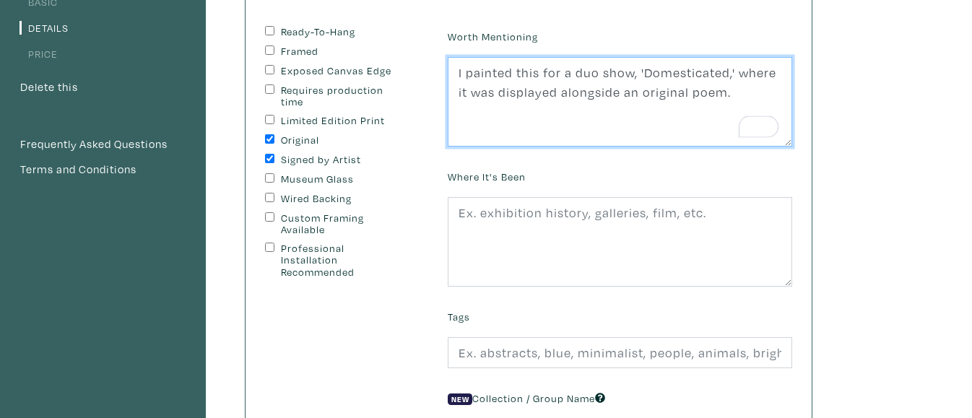
scroll to position [191, 0]
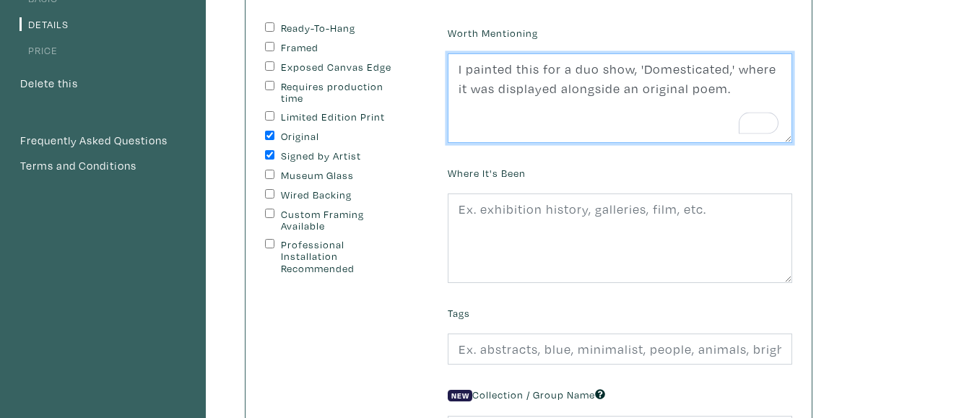
type textarea "I painted this for a duo show, 'Domesticated,' where it was displayed alongside…"
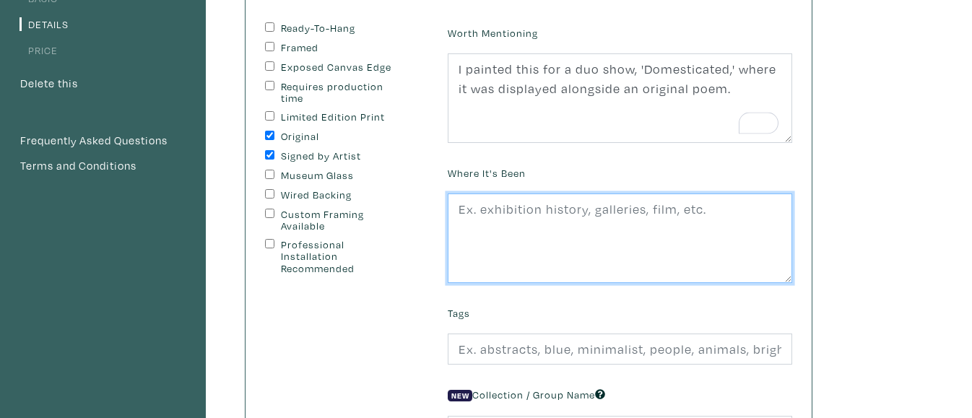
click at [498, 199] on textarea at bounding box center [620, 239] width 344 height 90
click at [470, 212] on textarea "A duo show with Jailynn Fitzsimmons." at bounding box center [620, 239] width 344 height 90
type textarea "A gallery duo show with Jailynn Fitzsimmons."
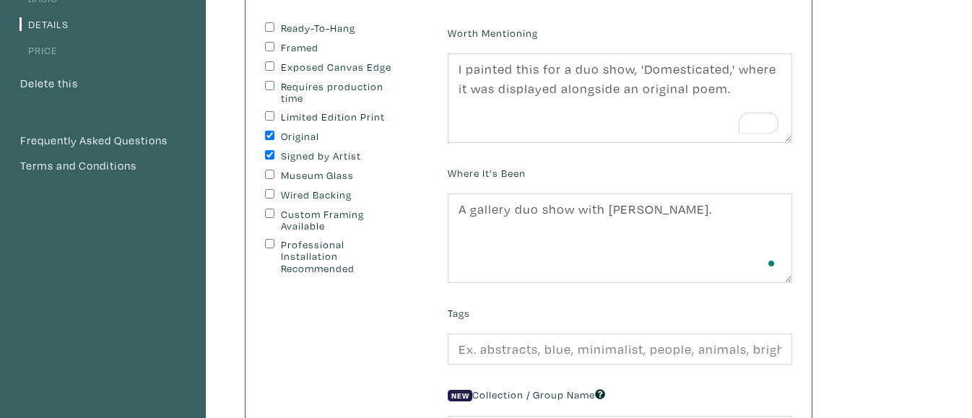
click at [349, 337] on div "Ready-To-Hang Framed Exposed Canvas Edge Requires production time Limited Editi…" at bounding box center [345, 243] width 183 height 443
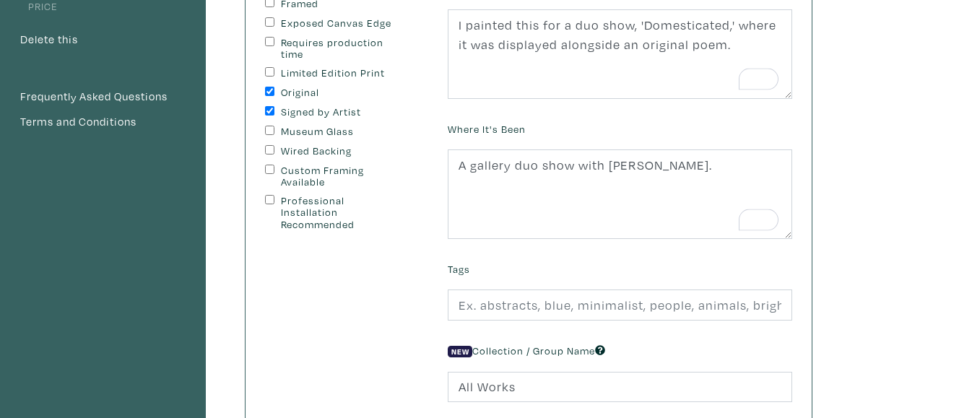
scroll to position [275, 0]
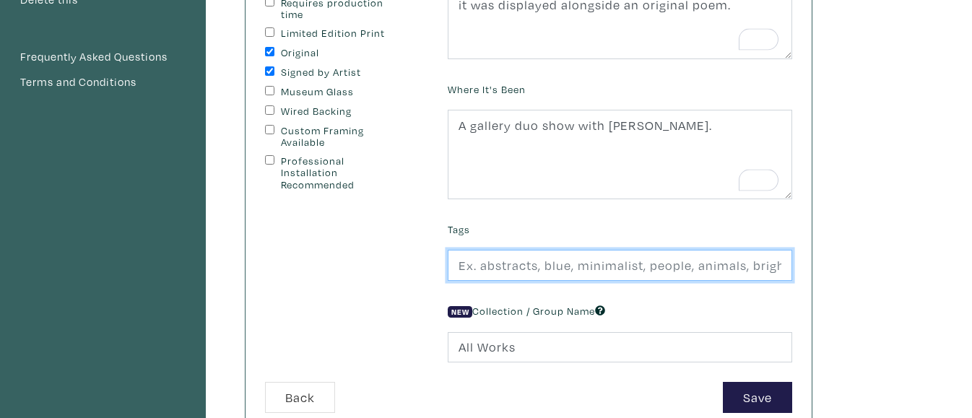
click at [560, 269] on input "text" at bounding box center [620, 265] width 344 height 31
type input "Portrait, woman,"
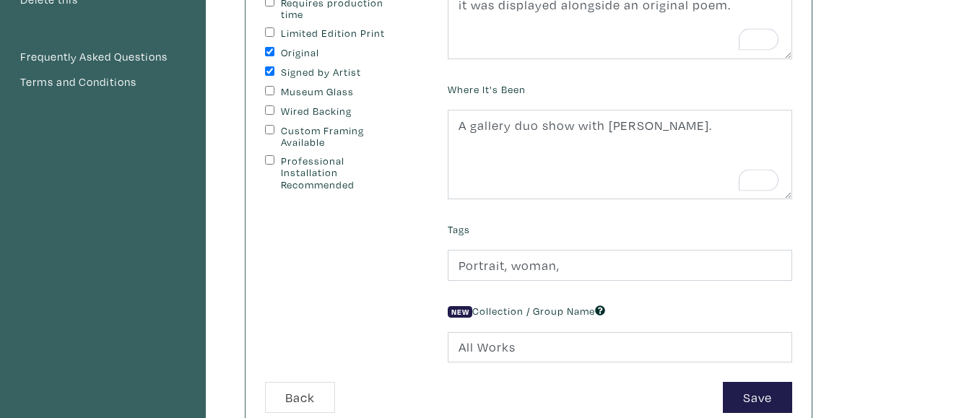
click at [400, 321] on div "Ready-To-Hang Framed Exposed Canvas Edge Requires production time Limited Editi…" at bounding box center [345, 160] width 183 height 443
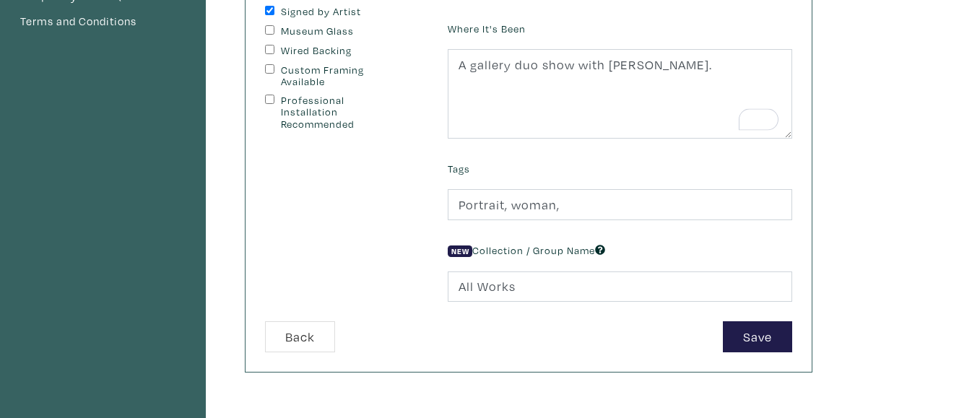
scroll to position [337, 0]
click at [748, 334] on button "Save" at bounding box center [757, 335] width 69 height 31
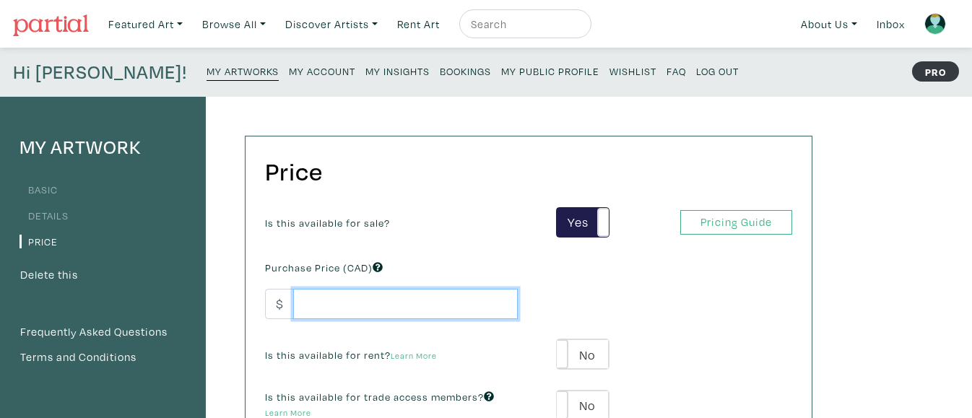
click at [446, 303] on input "number" at bounding box center [405, 304] width 225 height 31
type input "7"
type input "100"
click at [472, 225] on div "Is this available for sale?" at bounding box center [391, 221] width 274 height 19
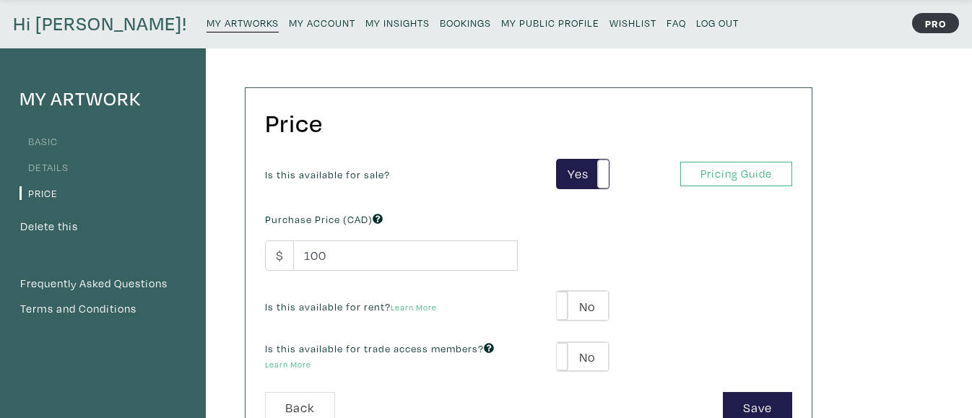
scroll to position [51, 0]
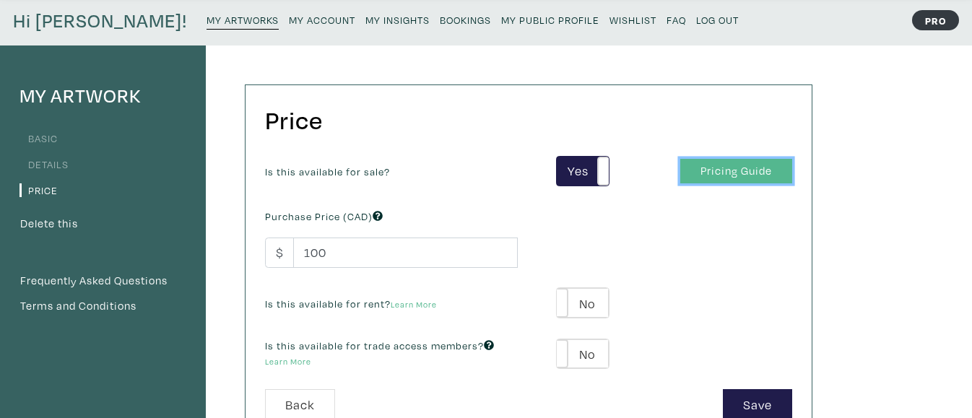
click at [718, 161] on link "Pricing Guide" at bounding box center [736, 171] width 112 height 25
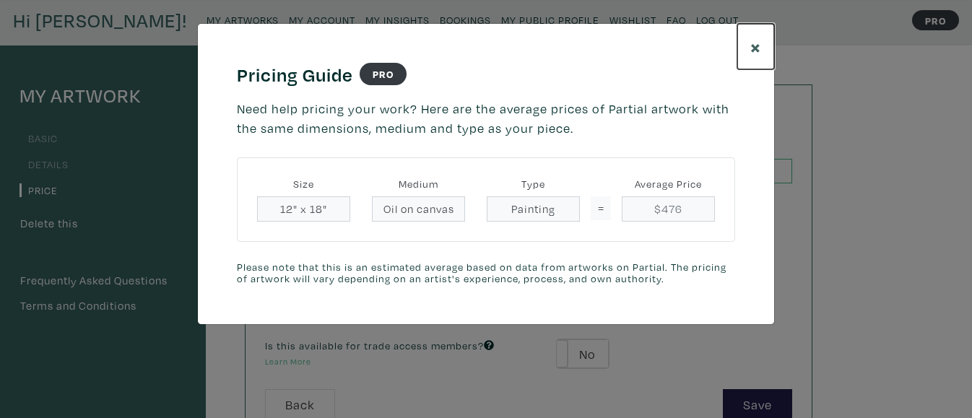
click at [749, 50] on button "×" at bounding box center [755, 46] width 37 height 45
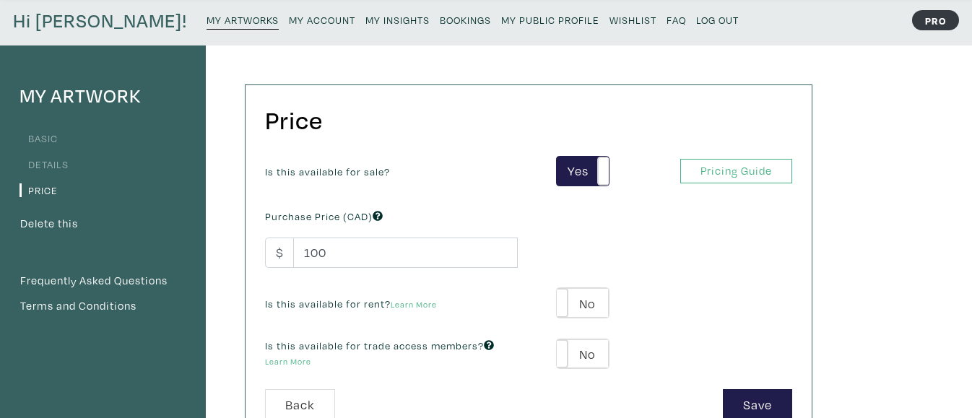
click at [608, 250] on div "Is this available for sale? Yes No Yes No Pricing Guide PRO Purchase Price (CAD…" at bounding box center [528, 273] width 549 height 234
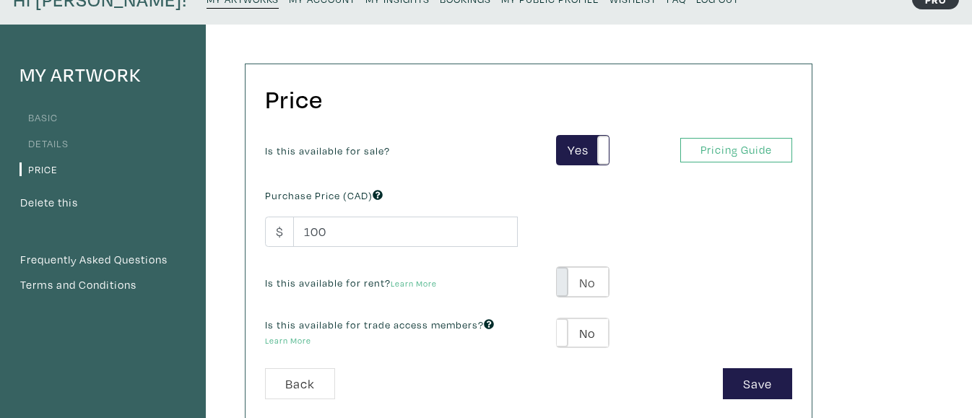
click at [560, 290] on span at bounding box center [557, 282] width 22 height 30
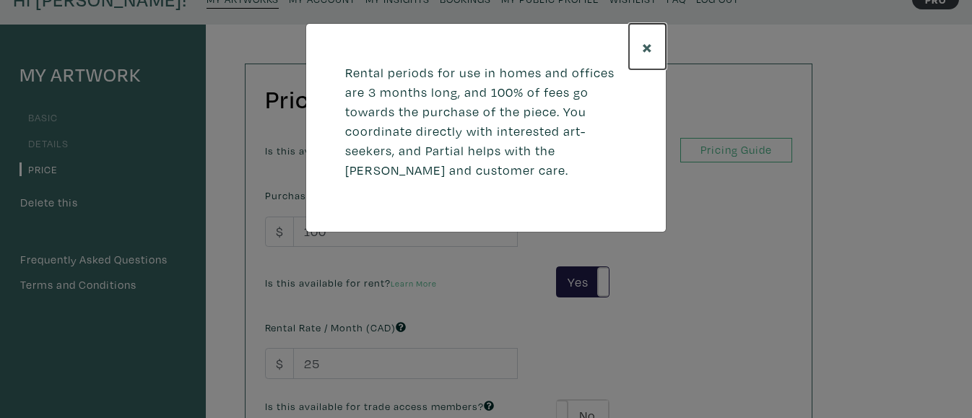
click at [639, 52] on button "×" at bounding box center [647, 46] width 37 height 45
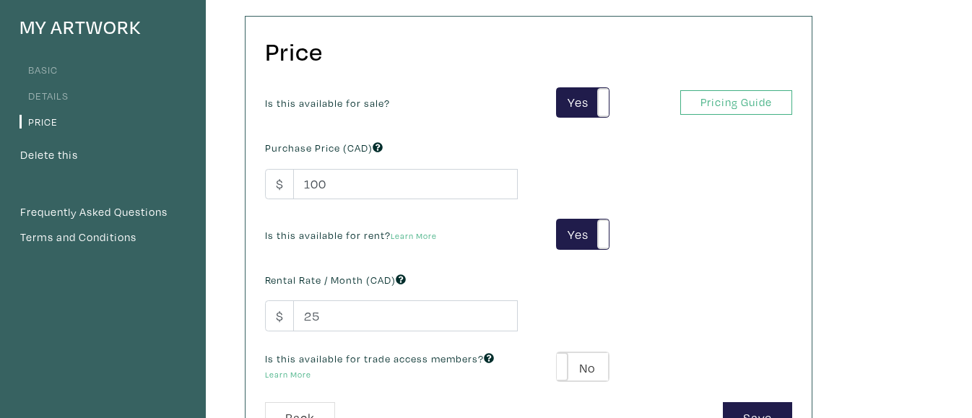
scroll to position [121, 0]
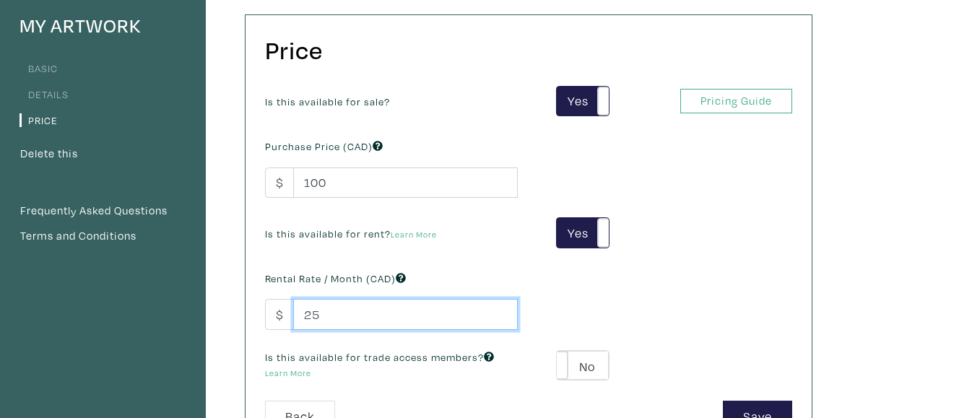
click at [320, 319] on input "25" at bounding box center [405, 314] width 225 height 31
type input "2"
type input "30"
click at [442, 279] on div "Rental Rate / Month (CAD) $ 30" at bounding box center [391, 299] width 274 height 62
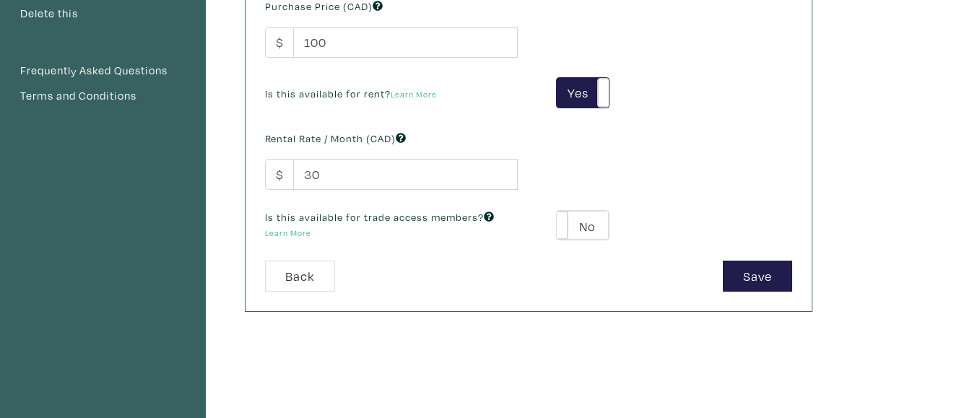
scroll to position [264, 0]
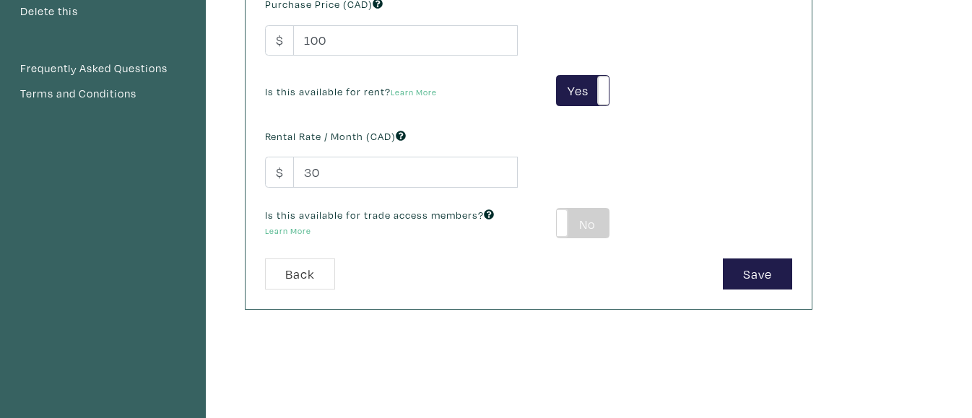
click at [577, 220] on label "No" at bounding box center [582, 224] width 51 height 30
type input "39"
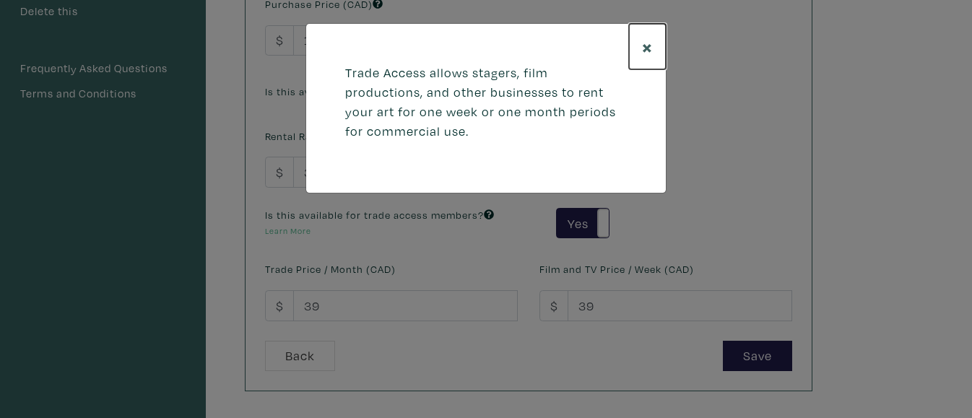
click at [633, 51] on button "×" at bounding box center [647, 46] width 37 height 45
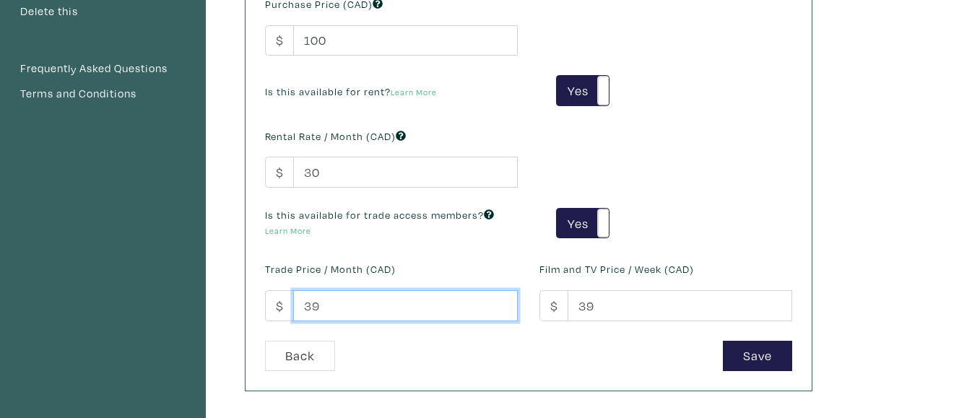
click at [342, 298] on input "39" at bounding box center [405, 305] width 225 height 31
type input "30"
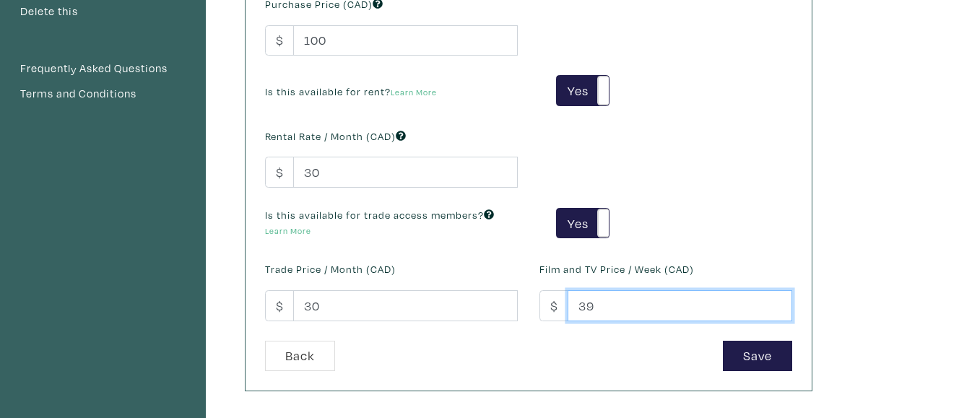
click at [597, 307] on input "39" at bounding box center [680, 305] width 225 height 31
type input "3"
type input "40"
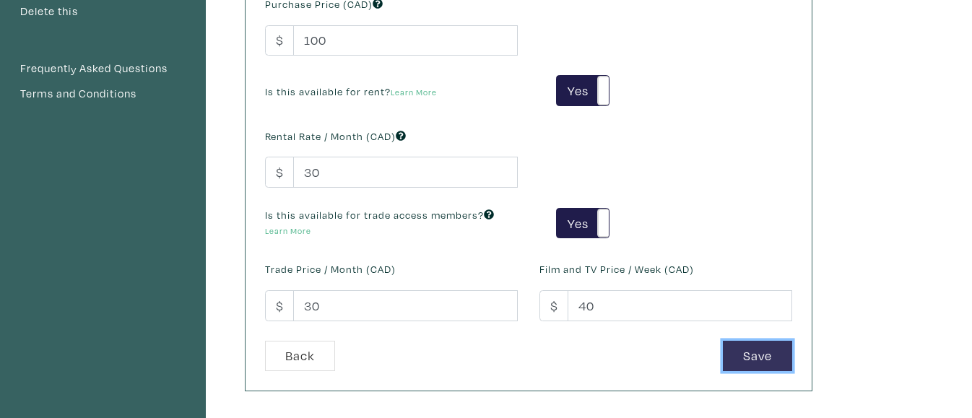
click at [739, 350] on button "Save" at bounding box center [757, 356] width 69 height 31
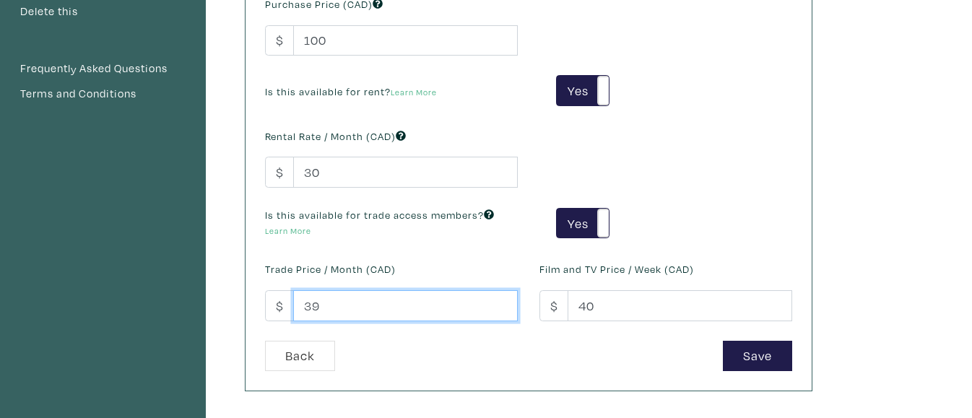
type input "39"
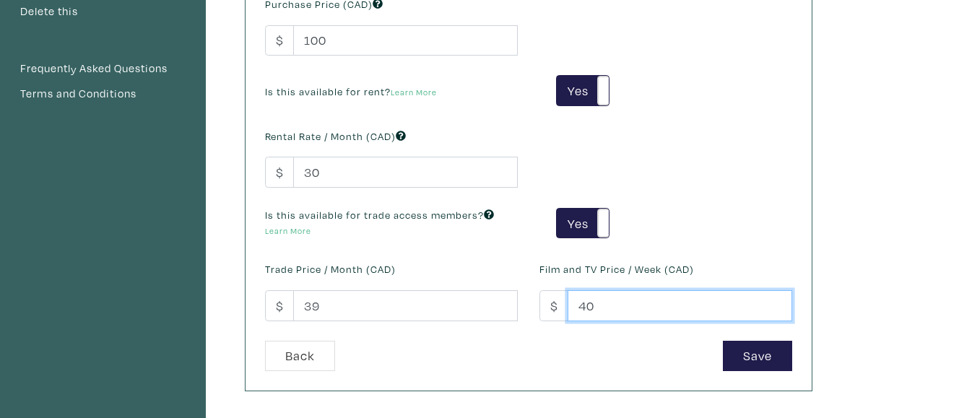
click at [623, 298] on input "40" at bounding box center [680, 305] width 225 height 31
type input "4"
type input "50"
click at [648, 363] on div "Save" at bounding box center [666, 356] width 274 height 31
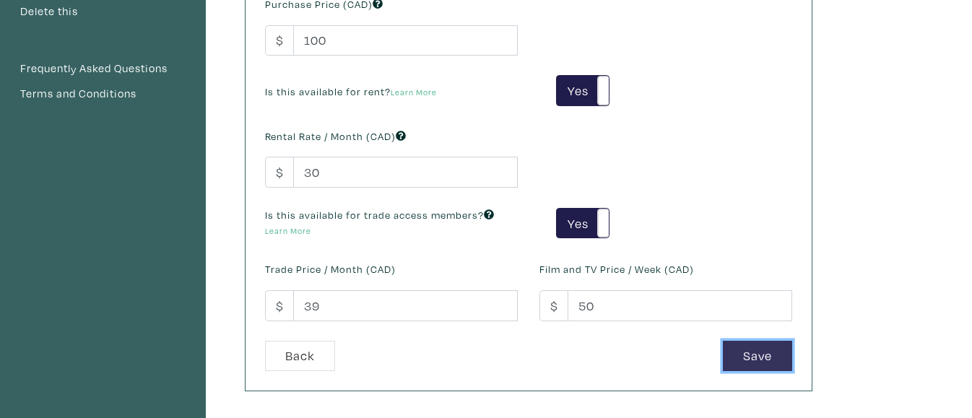
click at [762, 354] on button "Save" at bounding box center [757, 356] width 69 height 31
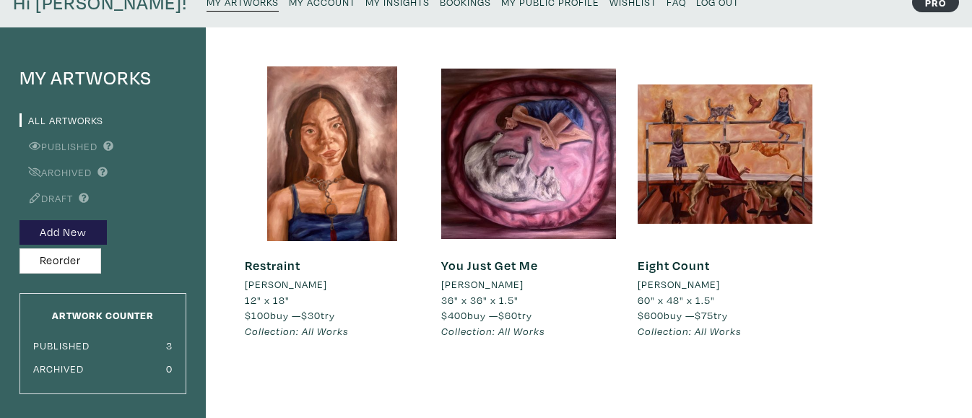
scroll to position [70, 0]
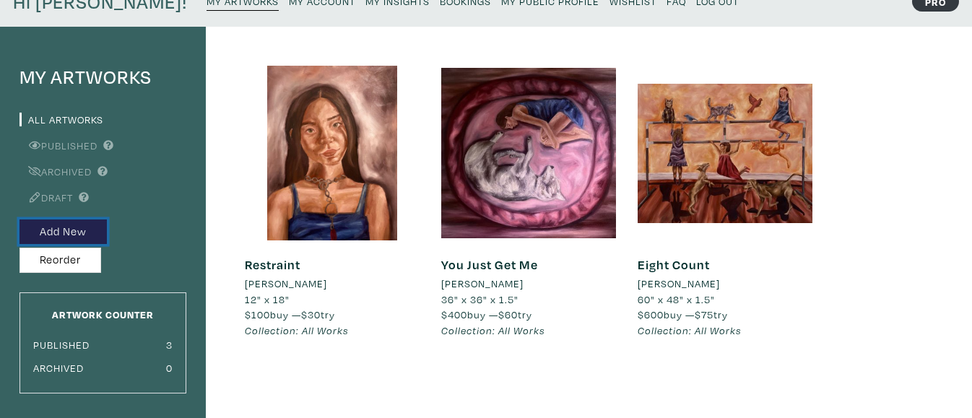
click at [48, 232] on button "Add New" at bounding box center [62, 232] width 87 height 25
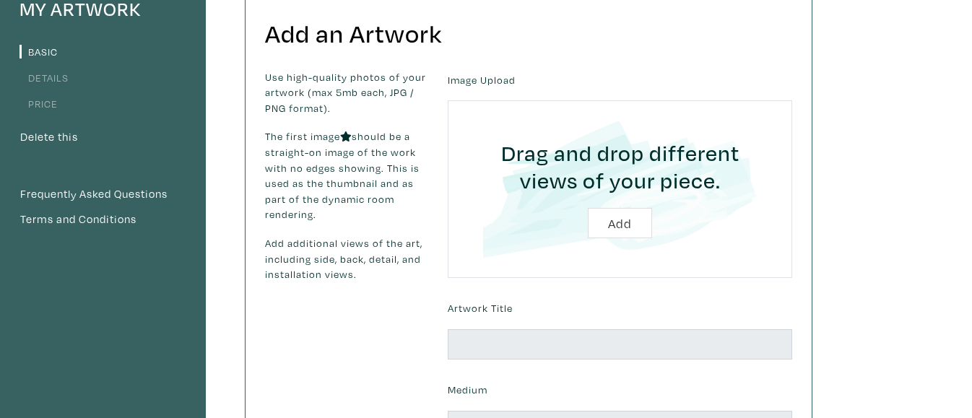
scroll to position [140, 0]
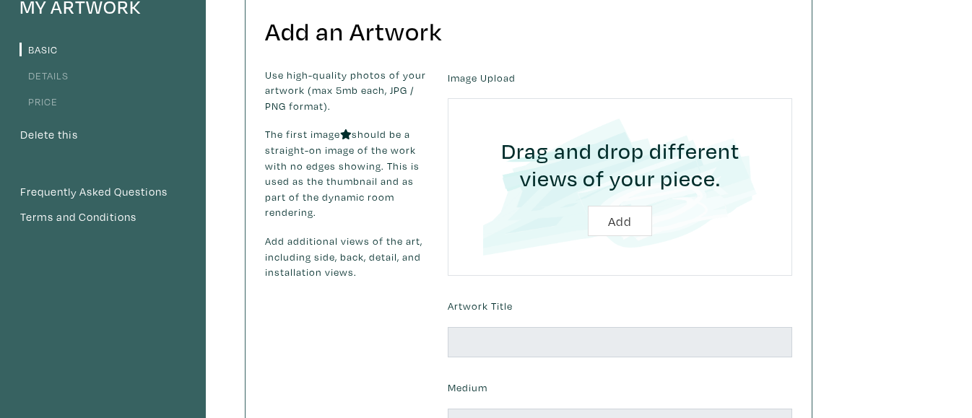
click at [616, 215] on input "file" at bounding box center [620, 186] width 304 height 137
type input "C:\fakepath\IMG_1737.jpg"
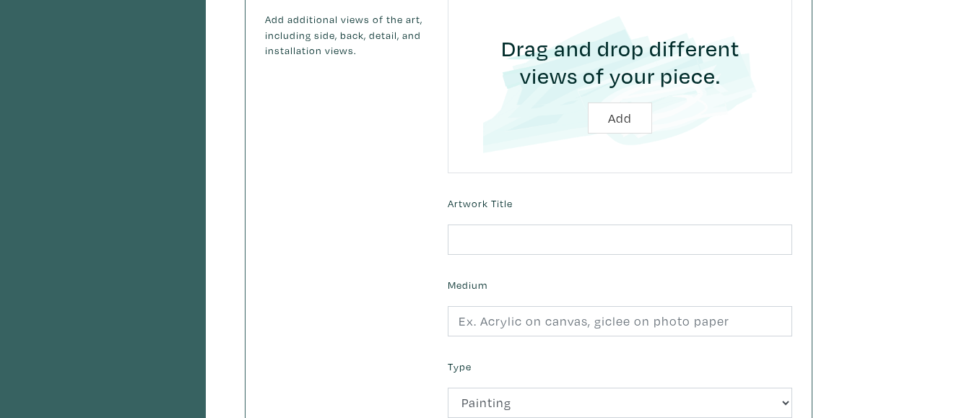
scroll to position [368, 0]
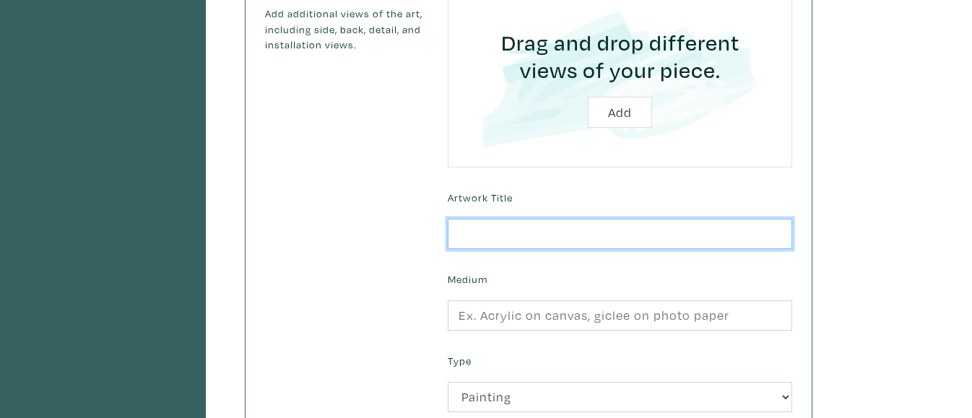
click at [515, 227] on input "text" at bounding box center [620, 234] width 344 height 31
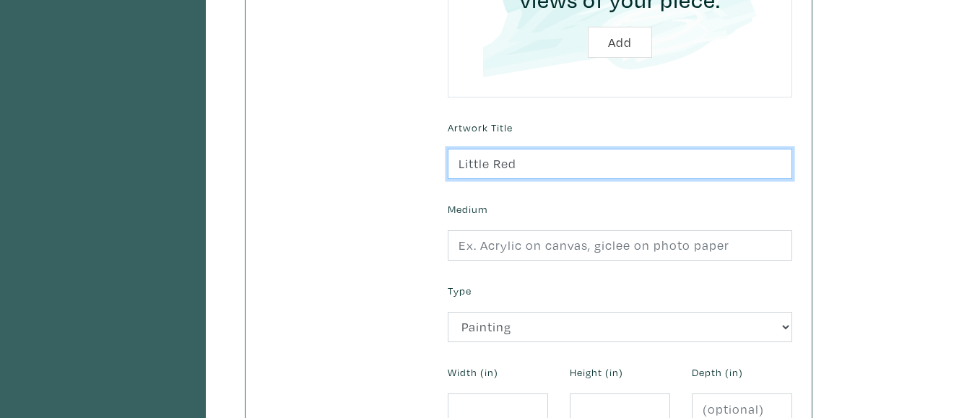
scroll to position [448, 0]
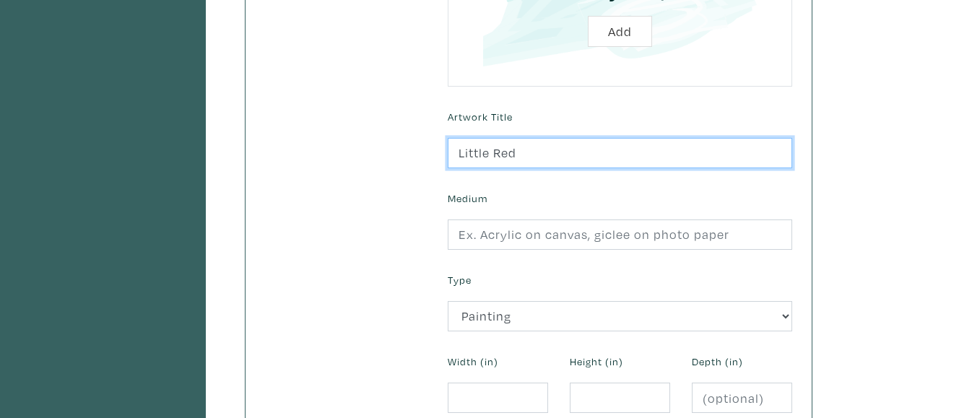
type input "Little Red"
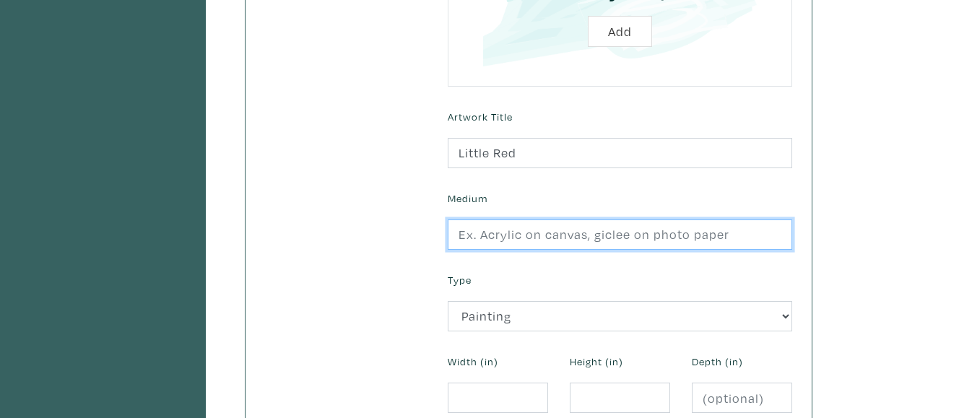
click at [510, 240] on input "text" at bounding box center [620, 235] width 344 height 31
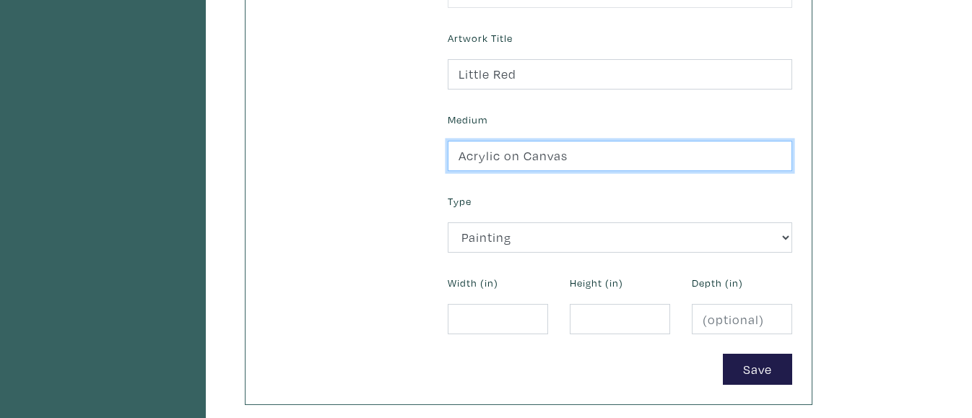
scroll to position [537, 0]
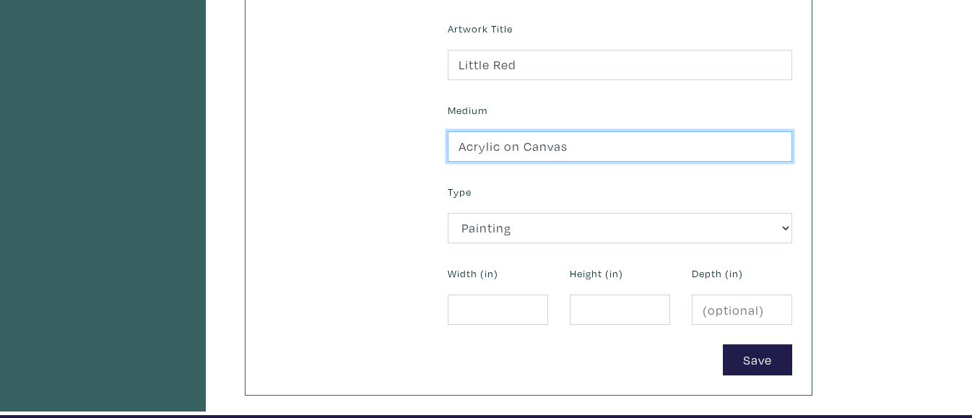
type input "Acrylic on Canvas"
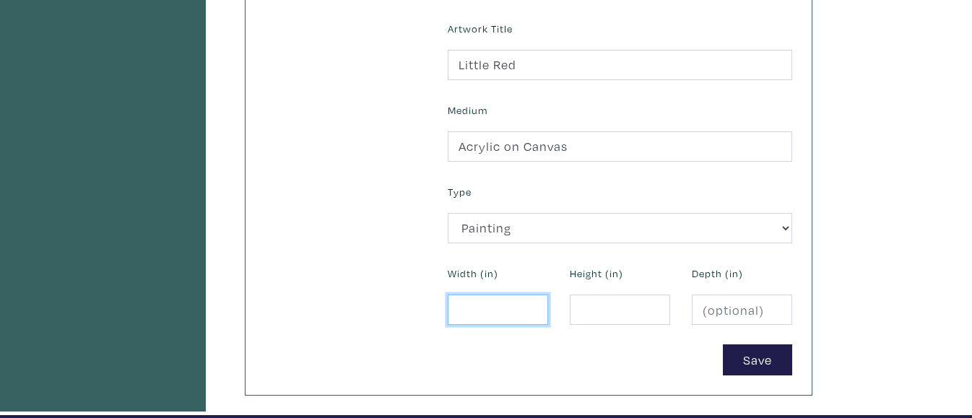
click at [459, 307] on input "number" at bounding box center [498, 310] width 100 height 31
type input "8"
type input "12"
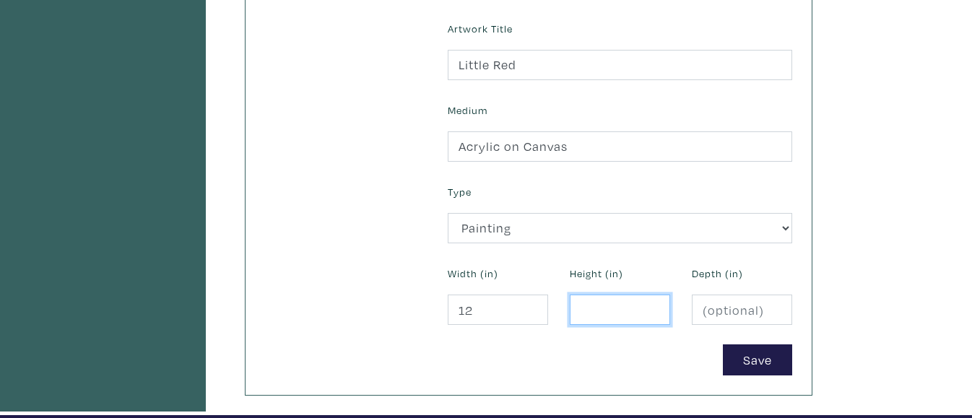
click at [602, 312] on input "number" at bounding box center [620, 310] width 100 height 31
type input "16"
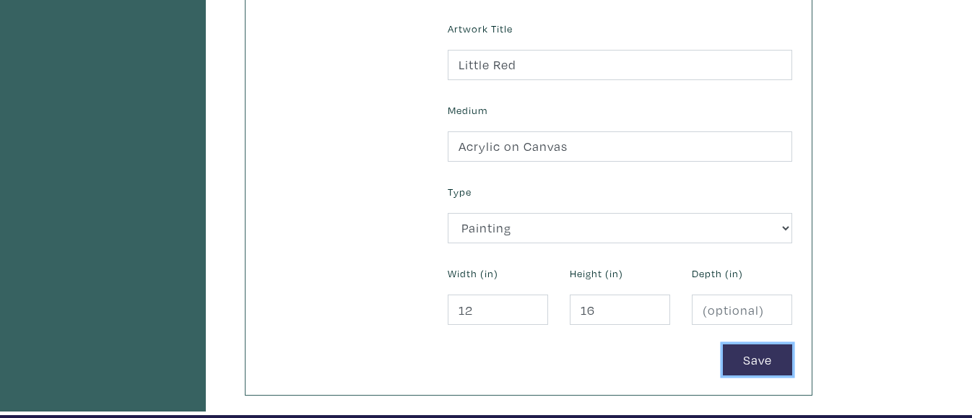
click at [740, 370] on button "Save" at bounding box center [757, 359] width 69 height 31
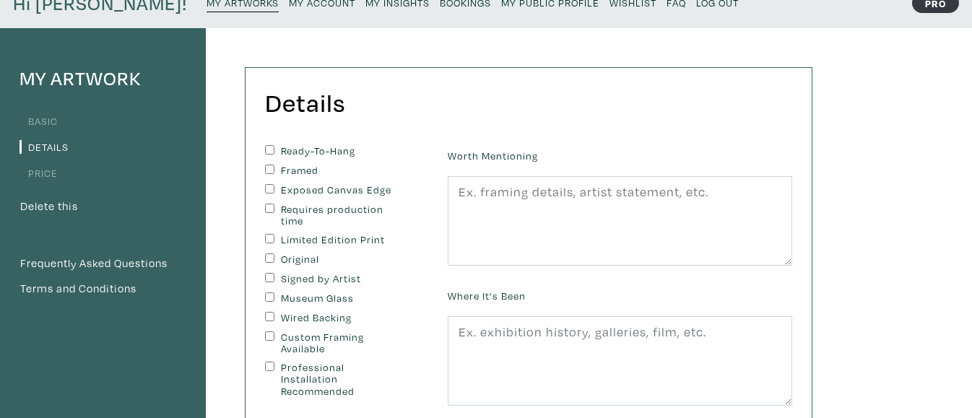
scroll to position [72, 0]
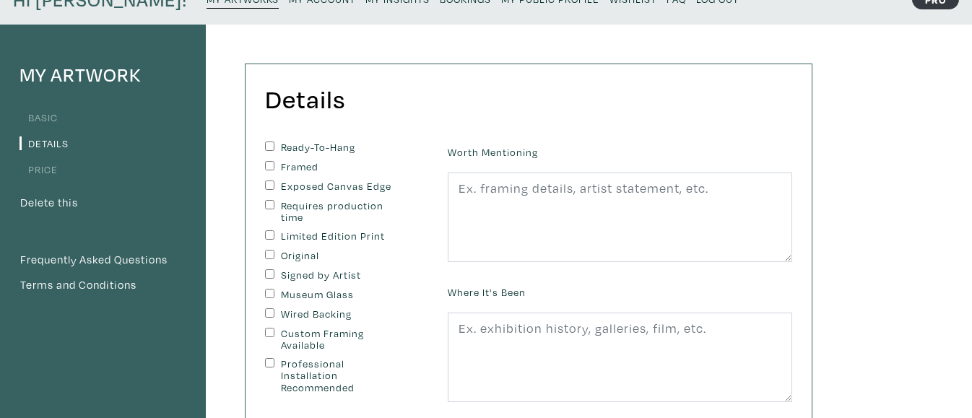
click at [269, 257] on input "Original" at bounding box center [269, 254] width 9 height 9
checkbox input "true"
click at [268, 273] on input "Signed by Artist" at bounding box center [269, 273] width 9 height 9
checkbox input "true"
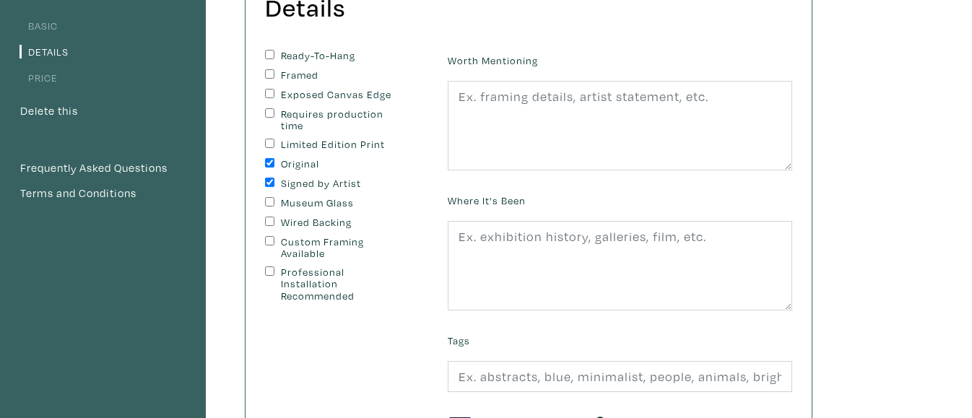
scroll to position [165, 0]
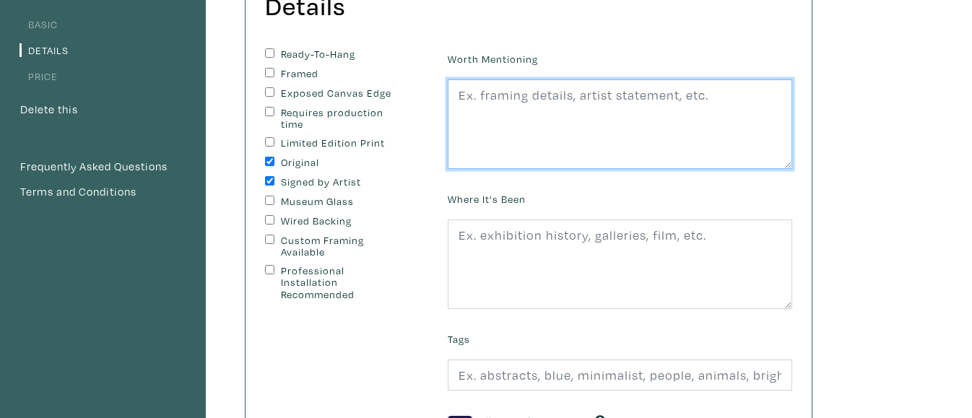
click at [591, 110] on textarea at bounding box center [620, 124] width 344 height 90
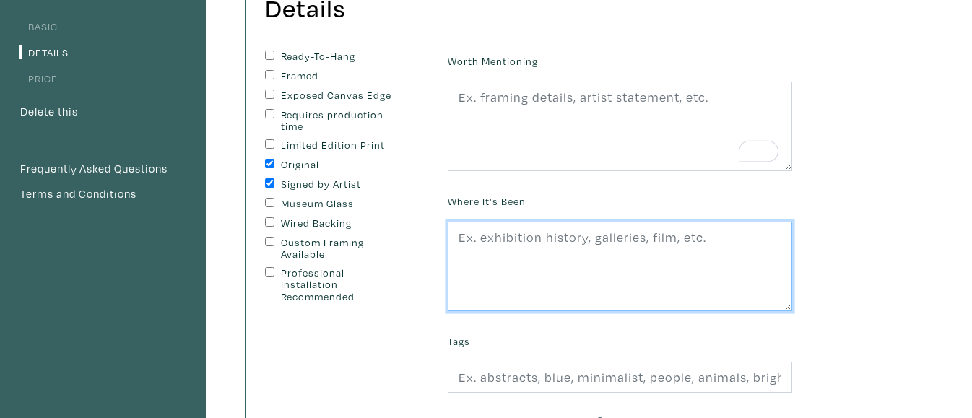
click at [554, 238] on textarea at bounding box center [620, 267] width 344 height 90
type textarea "S"
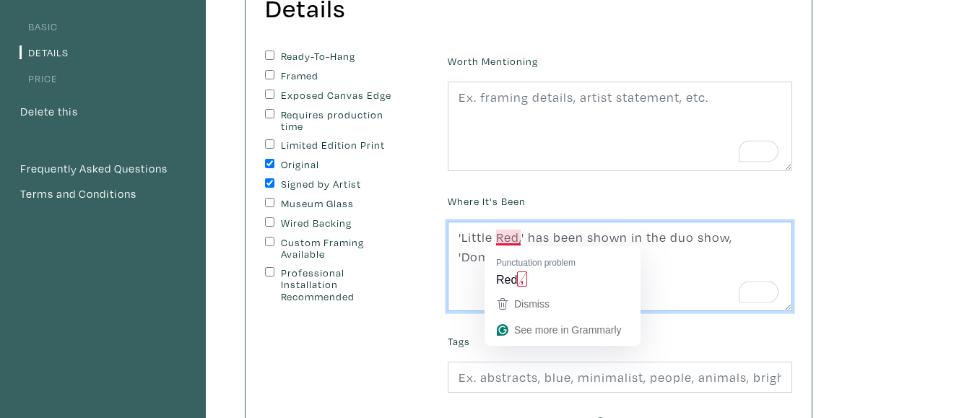
click at [506, 239] on textarea "'Little Red,' has been shown in the duo show, 'Domesticated'" at bounding box center [620, 267] width 344 height 90
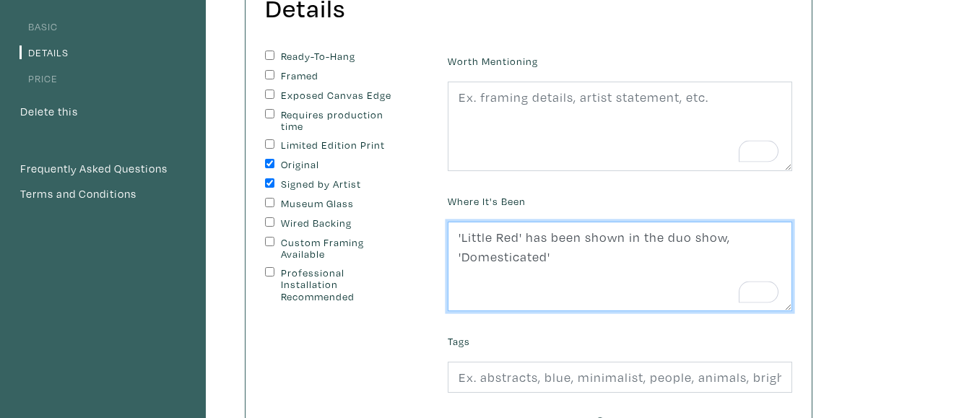
click at [582, 259] on textarea "'Little Red' has been shown in the duo show, 'Domesticated'" at bounding box center [620, 267] width 344 height 90
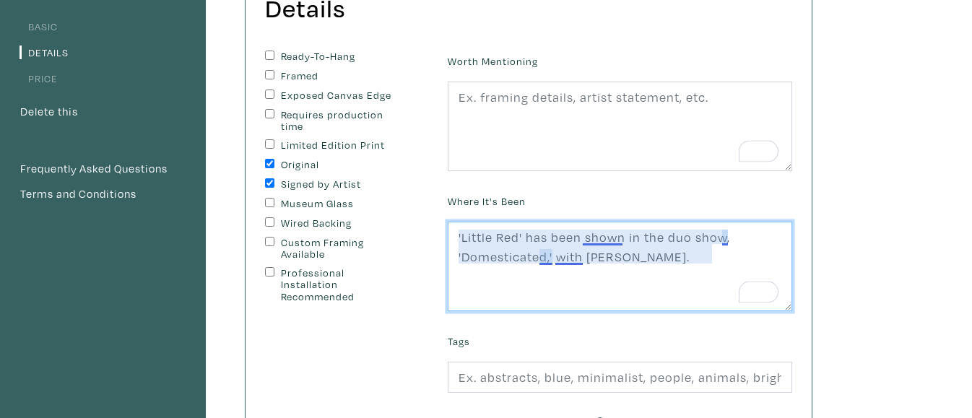
click at [547, 261] on textarea "'Little Red' has been shown in the duo show, 'Domesticated,' with Jailynn Fitzs…" at bounding box center [620, 267] width 344 height 90
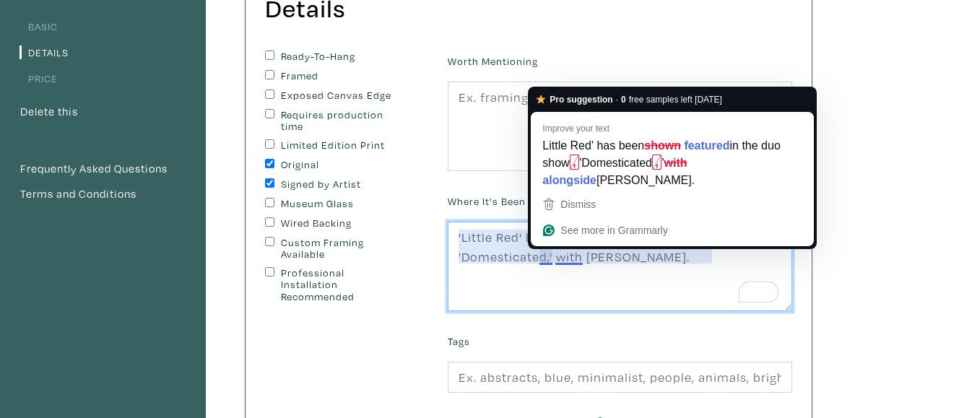
click at [624, 267] on textarea "'Little Red' has been shown in the duo show, 'Domesticated,' with Jailynn Fitzs…" at bounding box center [620, 267] width 344 height 90
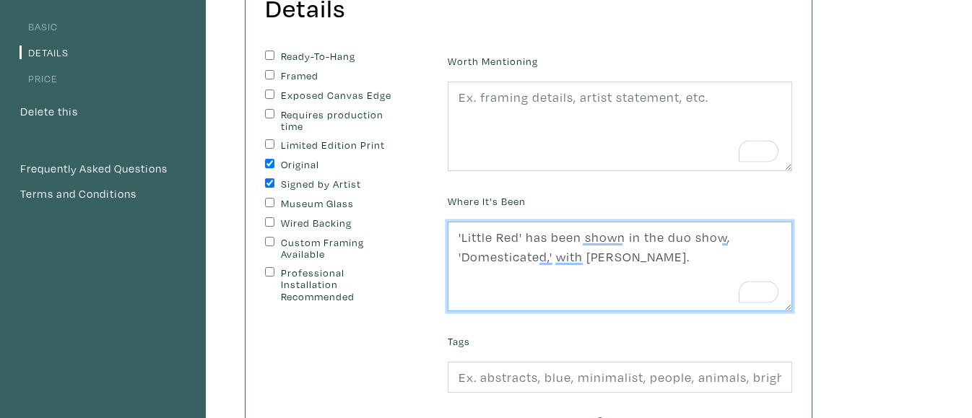
click at [572, 264] on textarea "'Little Red' has been shown in the duo show, 'Domesticated,' with Jailynn Fitzs…" at bounding box center [620, 267] width 344 height 90
click at [603, 286] on textarea "'Little Red' has been shown in the duo show, 'Domesticated,' alongside Jailynn …" at bounding box center [620, 267] width 344 height 90
click at [610, 237] on textarea "'Little Red' has been shown in the duo show, 'Domesticated,' alongside Jailynn …" at bounding box center [620, 267] width 344 height 90
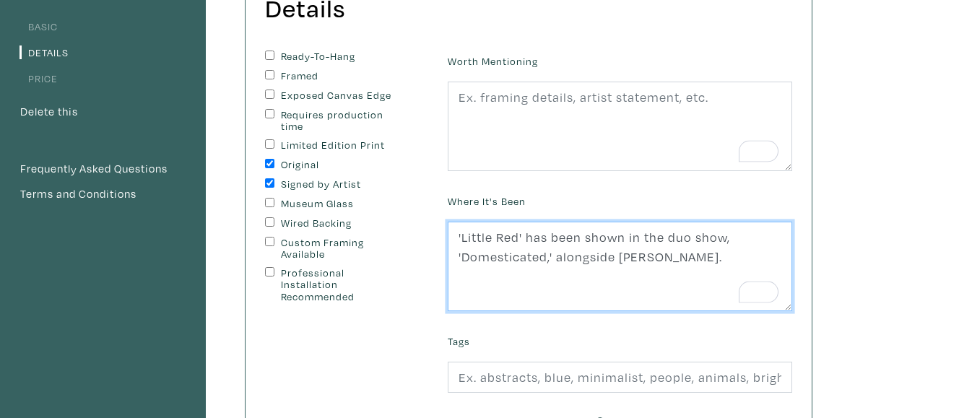
click at [659, 238] on textarea "'Little Red' has been shown in the duo show, 'Domesticated,' alongside Jailynn …" at bounding box center [620, 267] width 344 height 90
click at [602, 243] on textarea "'Little Red' has been in a gallery duo show, 'Domesticated,' alongside Jailynn …" at bounding box center [620, 267] width 344 height 90
type textarea "'Little Red' has been in the gallery duo show, 'Domesticated,' alongside Jailyn…"
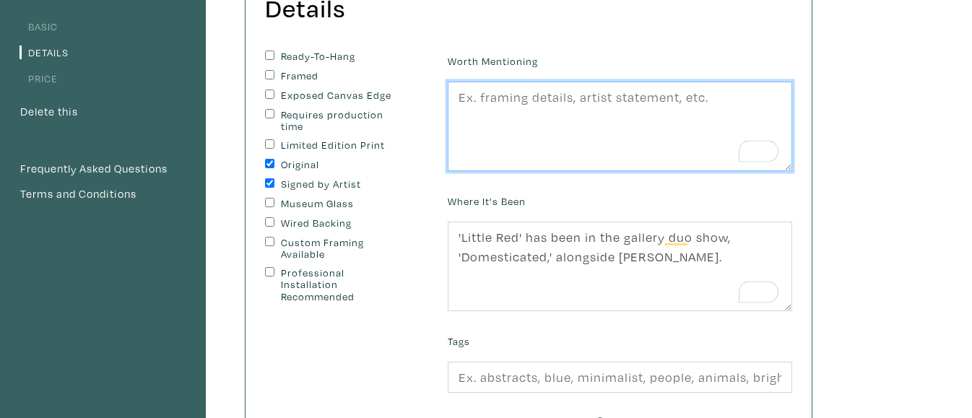
click at [577, 101] on textarea "To enrich screen reader interactions, please activate Accessibility in Grammarl…" at bounding box center [620, 127] width 344 height 90
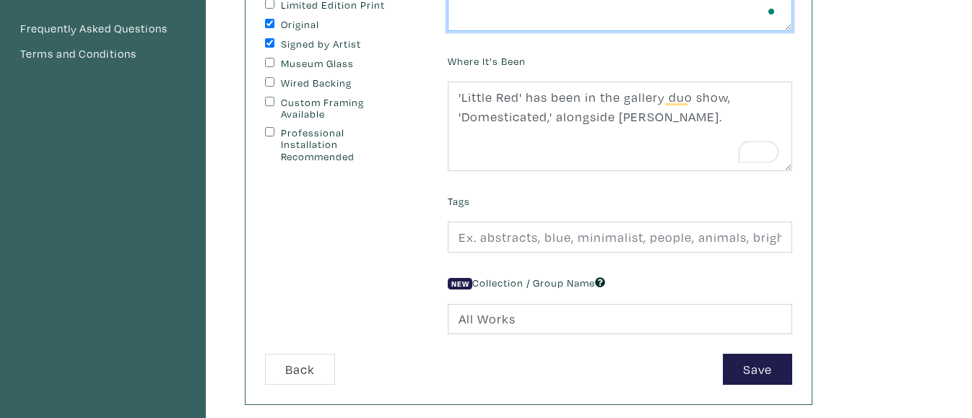
scroll to position [304, 0]
type textarea "The edges are red to match the red cape. I would be happy to modify the edges i…"
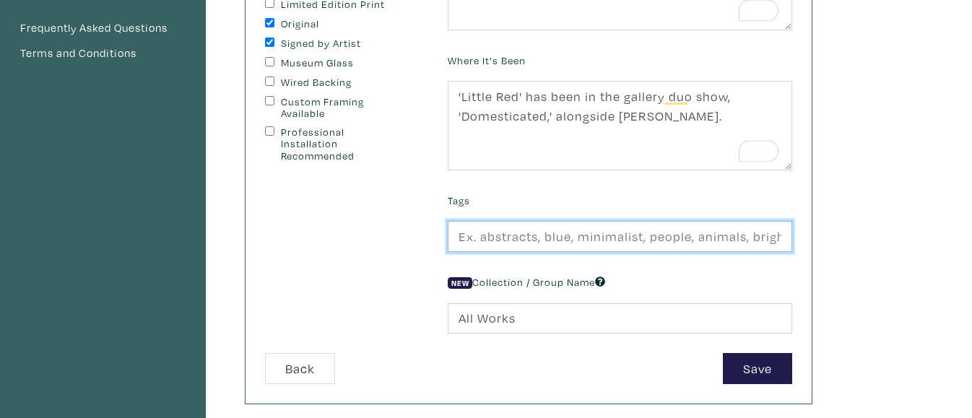
click at [560, 233] on input "text" at bounding box center [620, 236] width 344 height 31
click at [535, 239] on input "Portrait, Folktale, Little Red," at bounding box center [620, 236] width 344 height 31
click at [542, 239] on input "Portrait, Folk tale, Little Red," at bounding box center [620, 236] width 344 height 31
click at [644, 230] on input "Portrait, Folk Tale, Little Red," at bounding box center [620, 236] width 344 height 31
type input "Portrait, Folk Tale, Little Red, girl, woman"
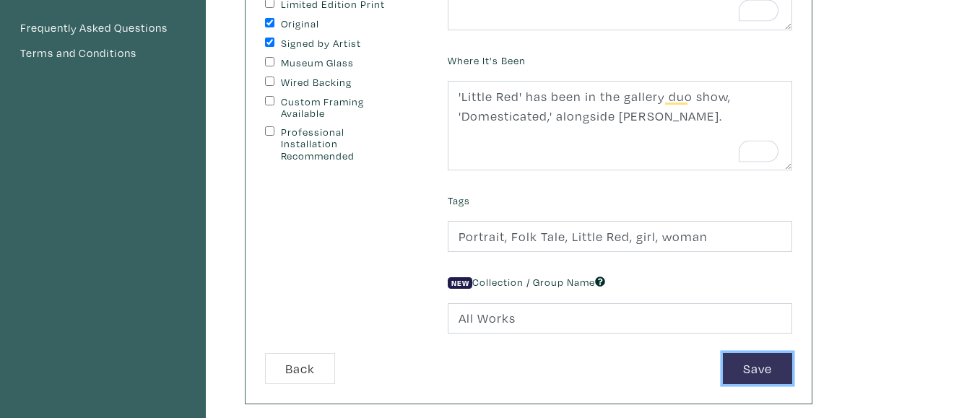
click at [736, 357] on button "Save" at bounding box center [757, 368] width 69 height 31
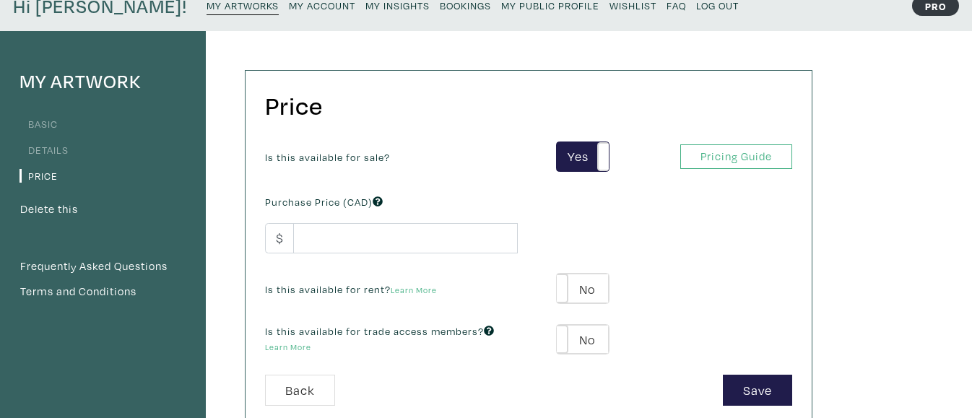
scroll to position [72, 0]
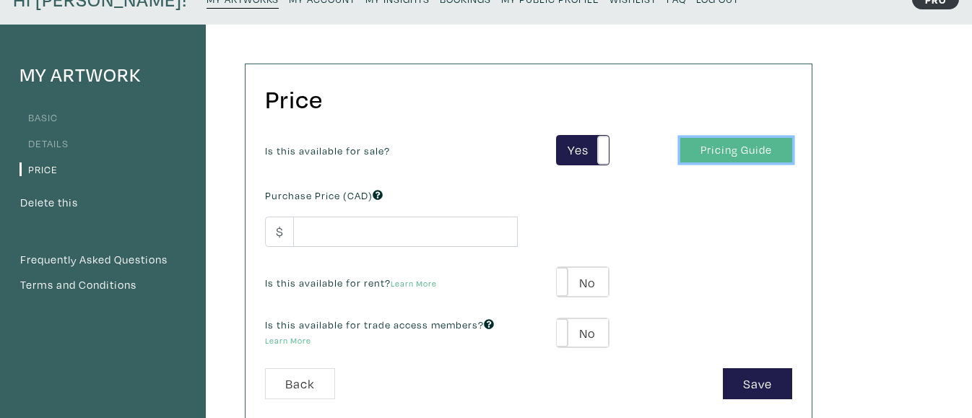
click at [714, 149] on link "Pricing Guide" at bounding box center [736, 150] width 112 height 25
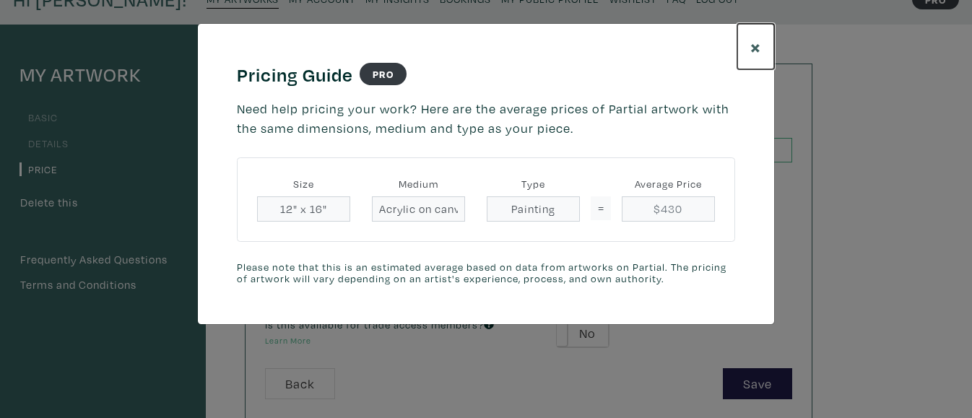
click at [754, 48] on span "×" at bounding box center [755, 46] width 11 height 25
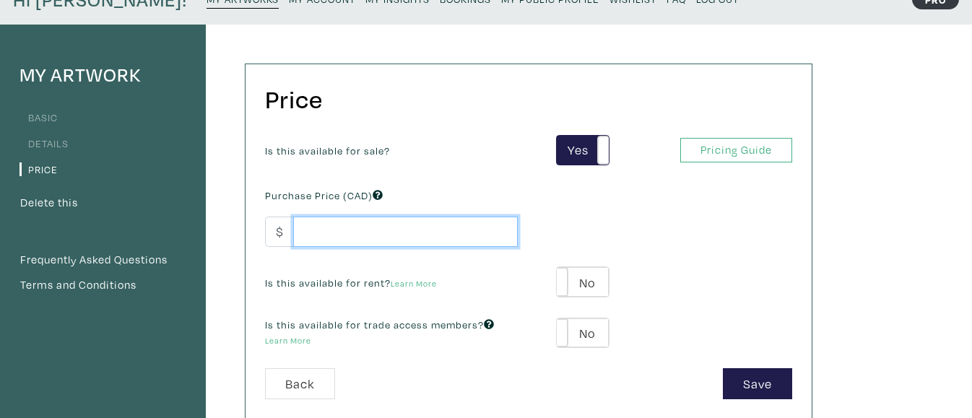
click at [435, 229] on input "number" at bounding box center [405, 232] width 225 height 31
type input "100"
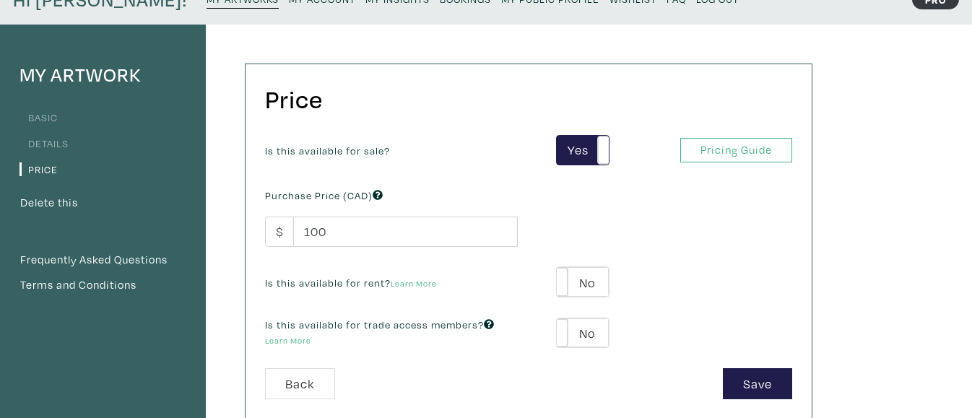
click at [487, 286] on div "Is this available for rent? Learn More" at bounding box center [391, 281] width 274 height 19
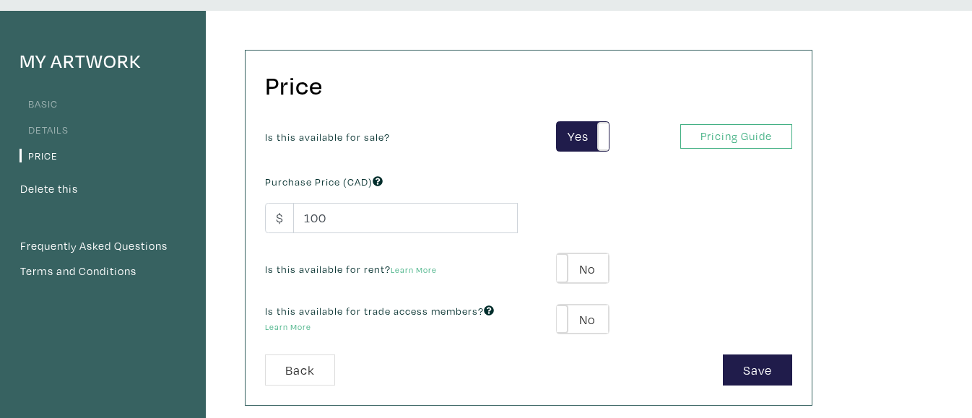
scroll to position [88, 0]
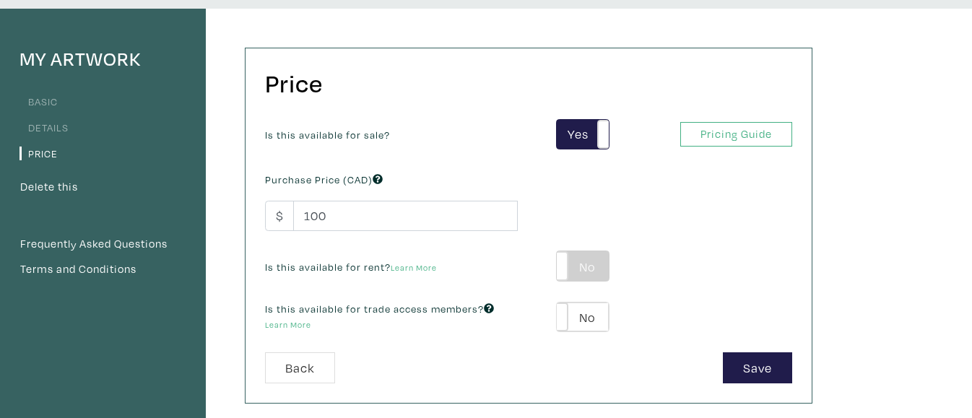
click at [572, 266] on label "No" at bounding box center [582, 266] width 51 height 30
type input "25"
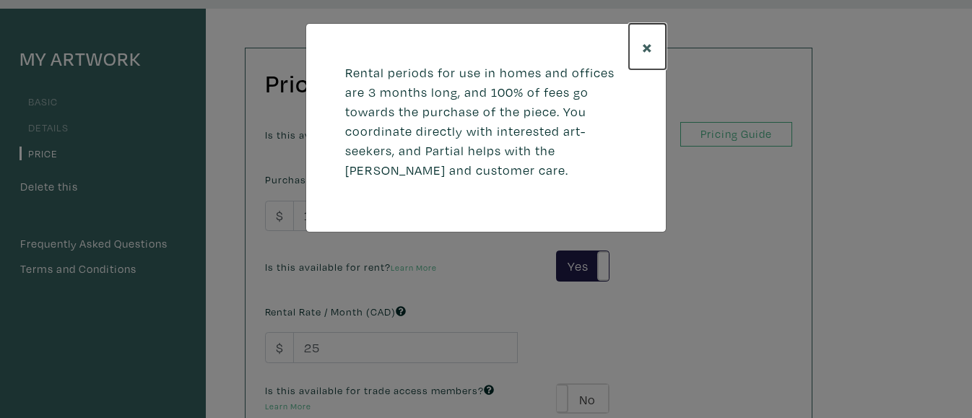
click at [646, 49] on span "×" at bounding box center [647, 46] width 11 height 25
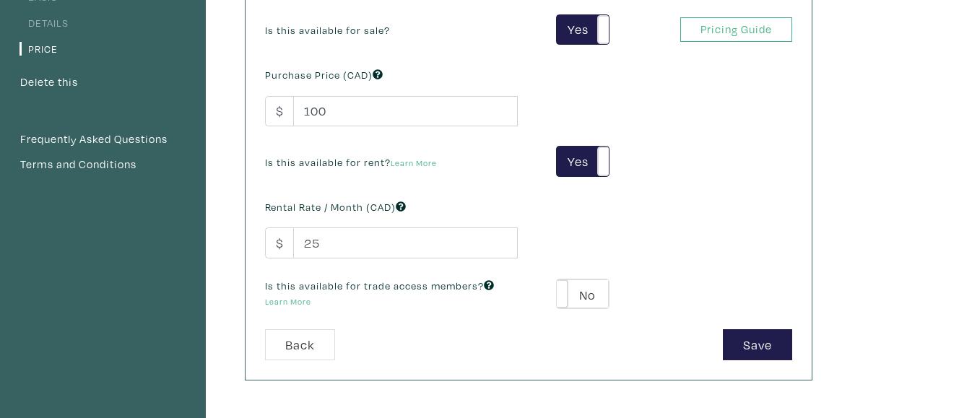
scroll to position [209, 0]
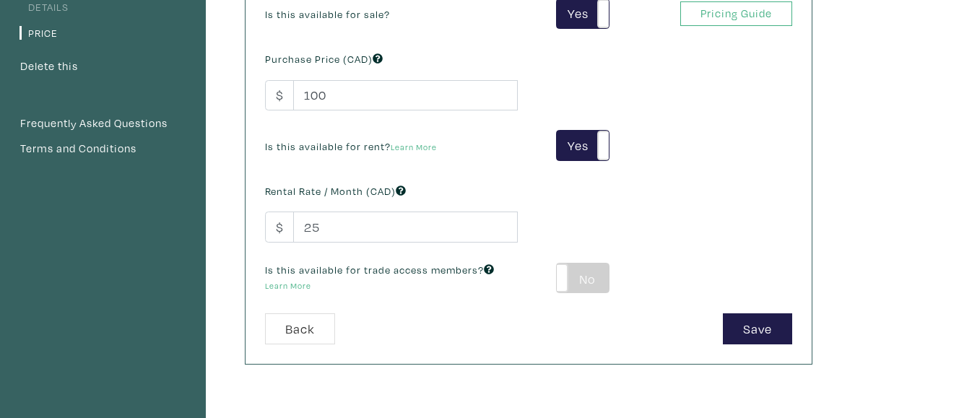
click at [570, 285] on label "No" at bounding box center [582, 279] width 51 height 30
type input "39"
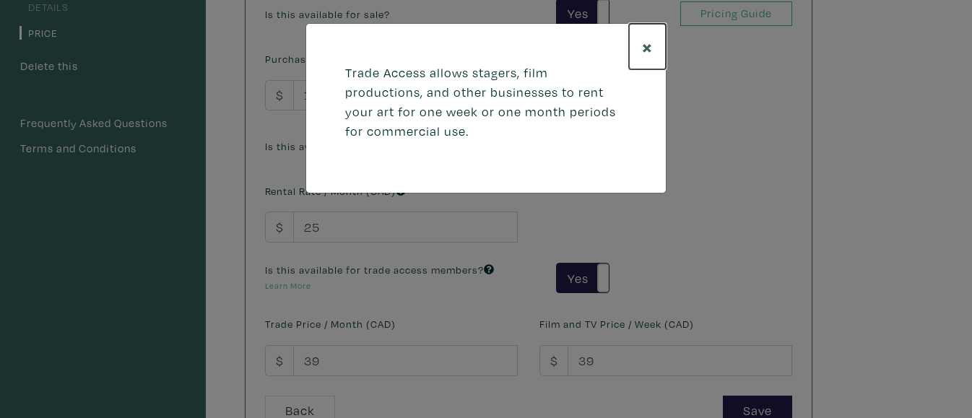
click at [646, 39] on span "×" at bounding box center [647, 46] width 11 height 25
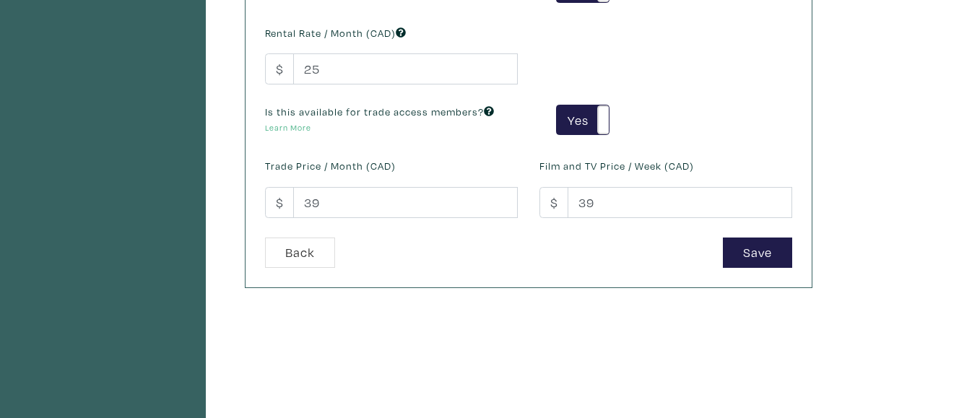
scroll to position [368, 0]
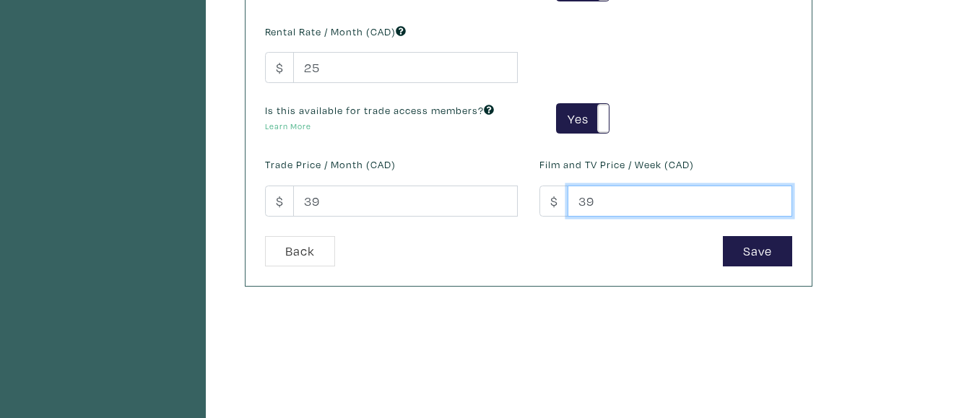
click at [631, 203] on input "39" at bounding box center [680, 201] width 225 height 31
type input "3"
type input "40"
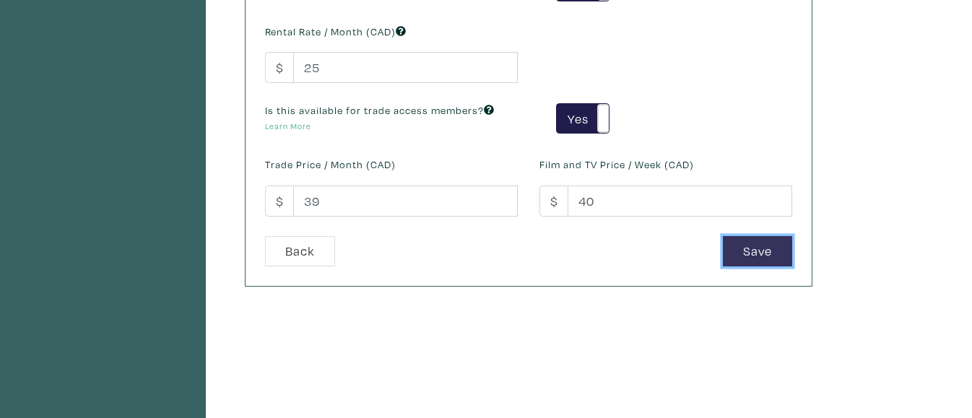
click at [738, 247] on button "Save" at bounding box center [757, 251] width 69 height 31
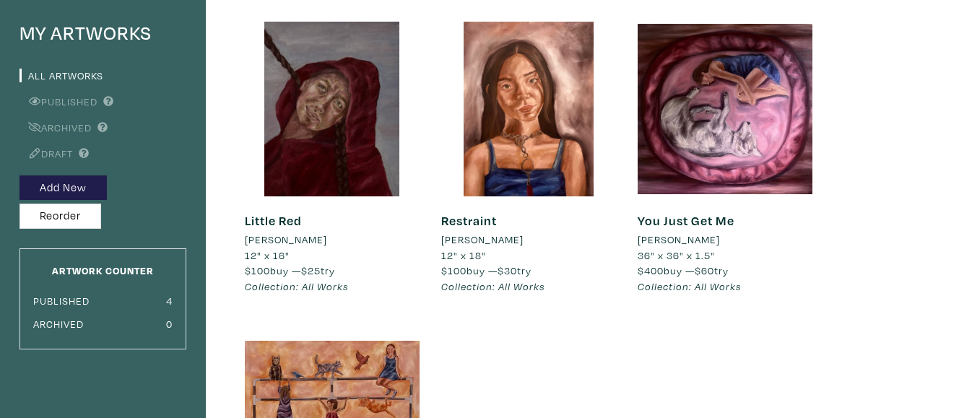
scroll to position [117, 0]
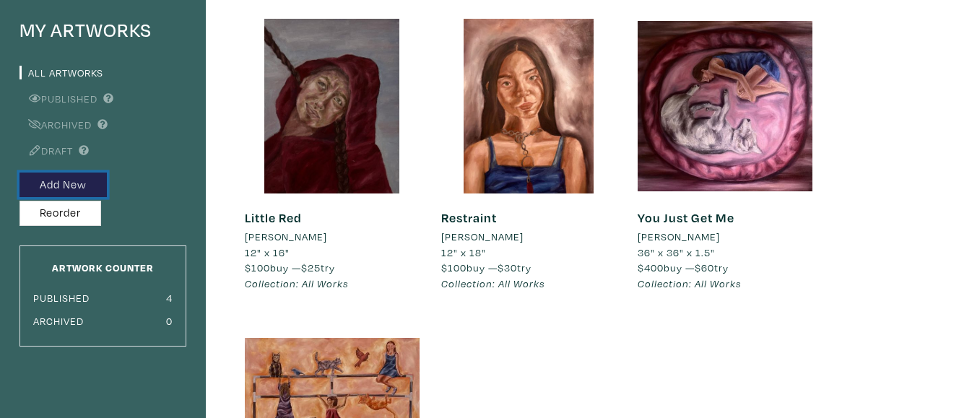
click at [69, 191] on button "Add New" at bounding box center [62, 185] width 87 height 25
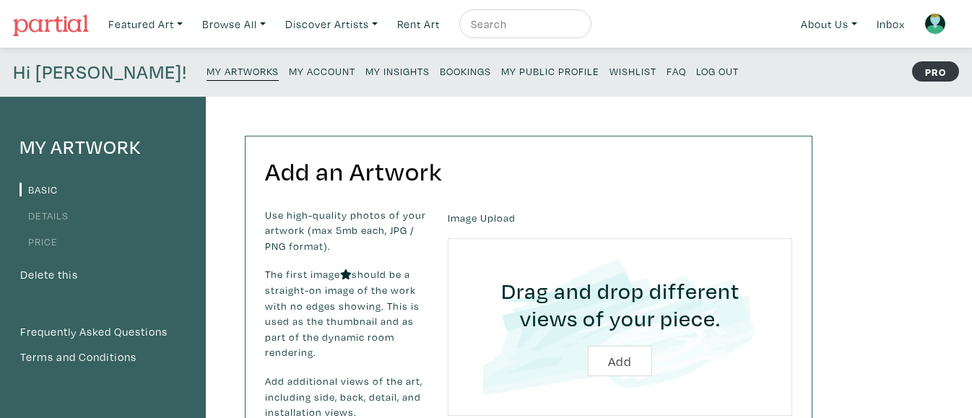
click at [624, 353] on input "file" at bounding box center [620, 327] width 304 height 137
type input "C:\fakepath\[PERSON_NAME] Open_oil on canvas.jpg"
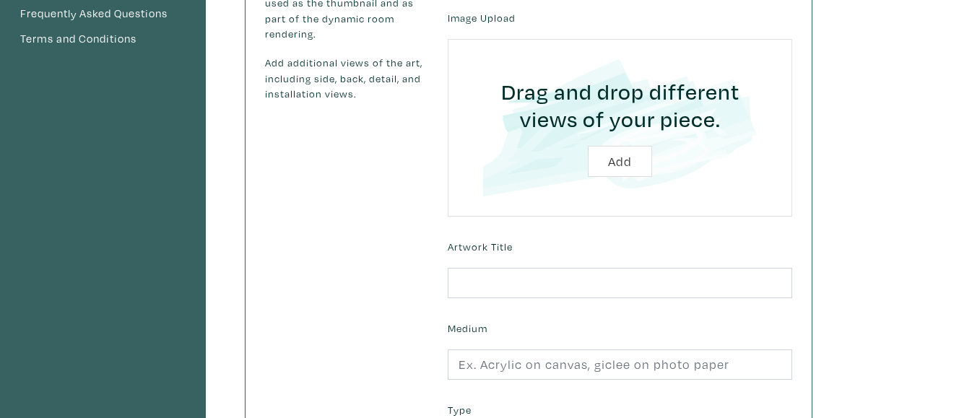
scroll to position [320, 0]
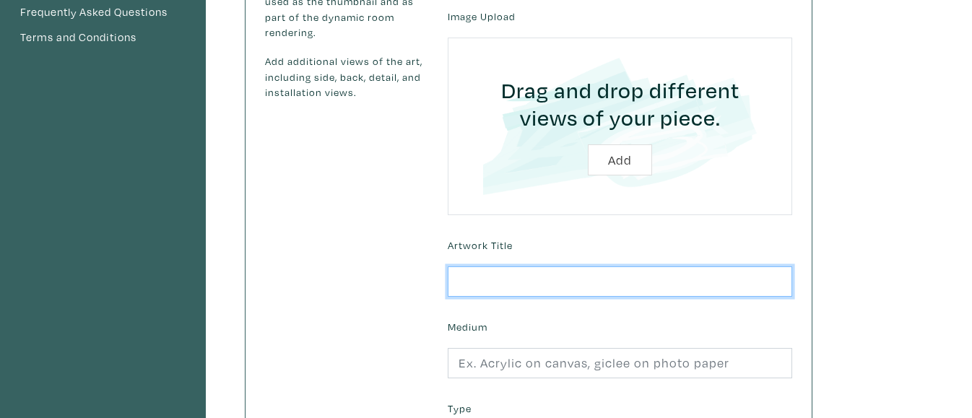
click at [500, 276] on input "text" at bounding box center [620, 281] width 344 height 31
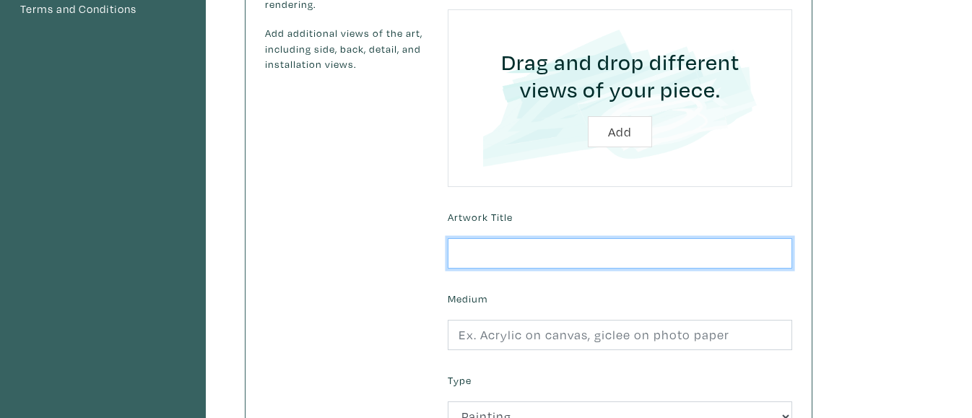
scroll to position [355, 0]
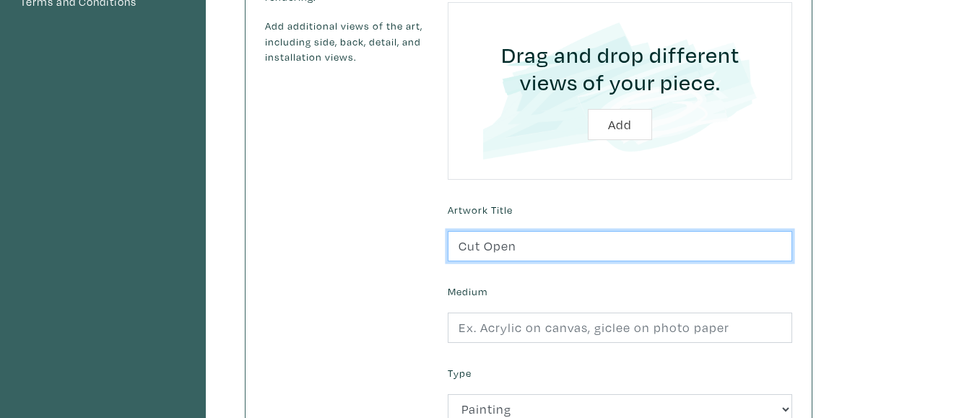
type input "Cut Open"
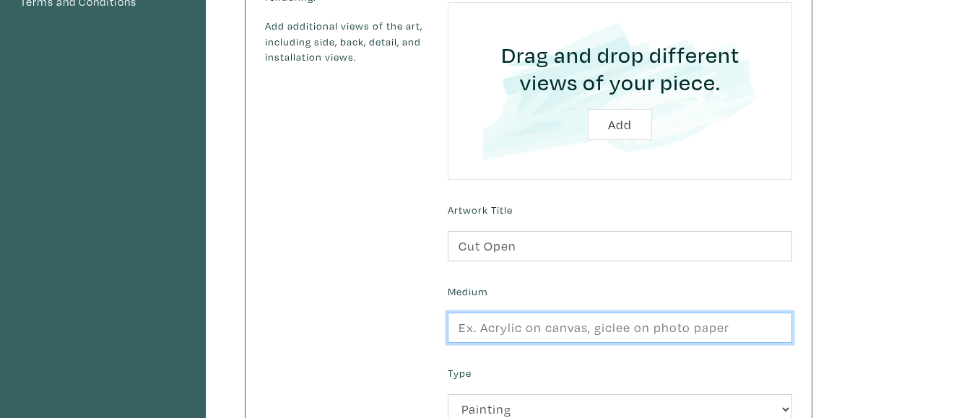
click at [485, 321] on input "text" at bounding box center [620, 328] width 344 height 31
type input "Oil on Canvas"
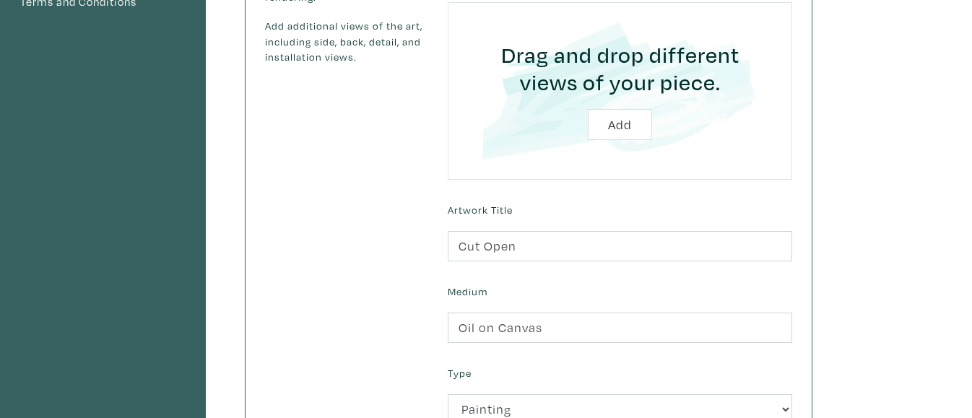
click at [373, 360] on div "Use high-quality photos of your artwork (max 5mb each, JPG / PNG format). The f…" at bounding box center [345, 204] width 183 height 705
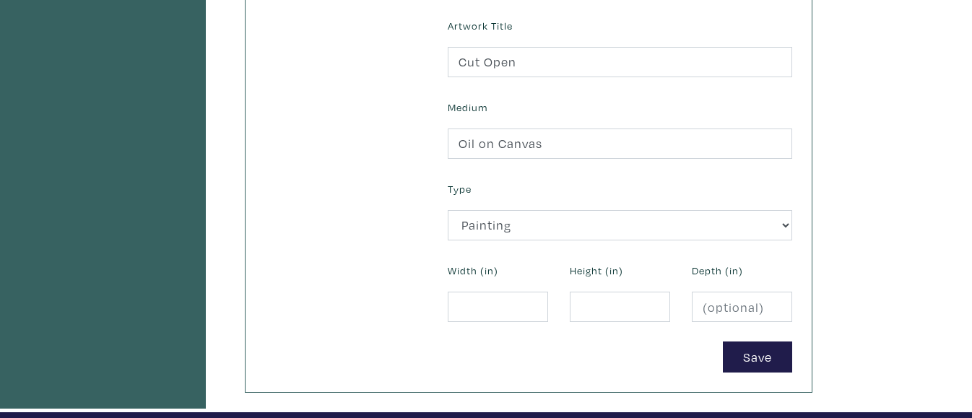
scroll to position [558, 0]
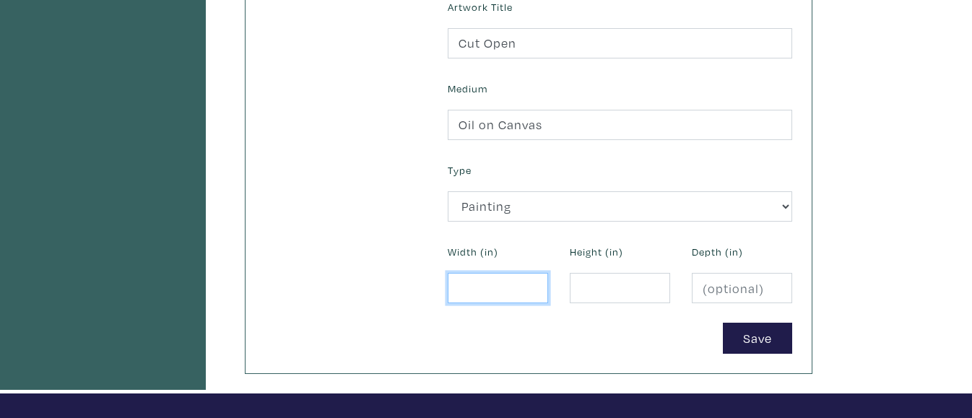
click at [503, 284] on input "number" at bounding box center [498, 288] width 100 height 31
type input "42"
click at [597, 286] on input "number" at bounding box center [620, 288] width 100 height 31
type input "30"
click at [709, 290] on input "number" at bounding box center [742, 288] width 100 height 31
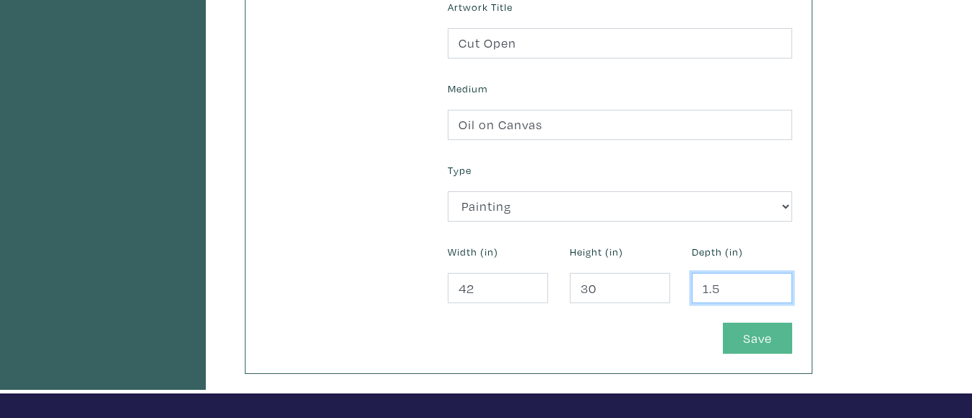
type input "1.5"
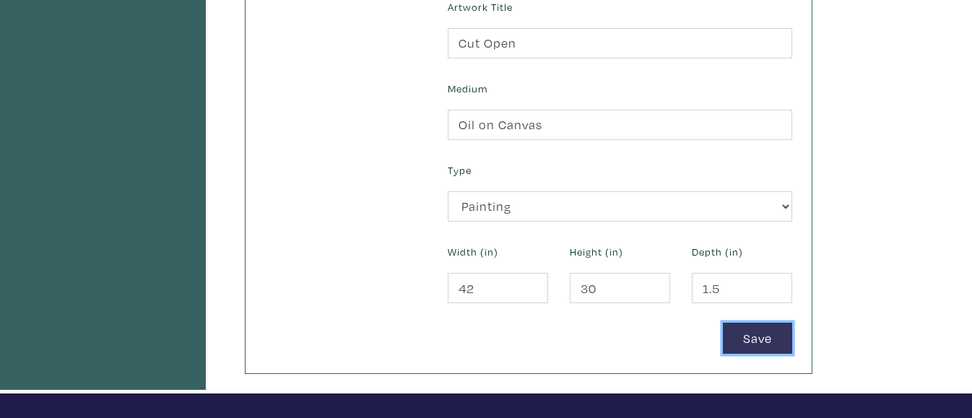
click at [758, 342] on button "Save" at bounding box center [757, 338] width 69 height 31
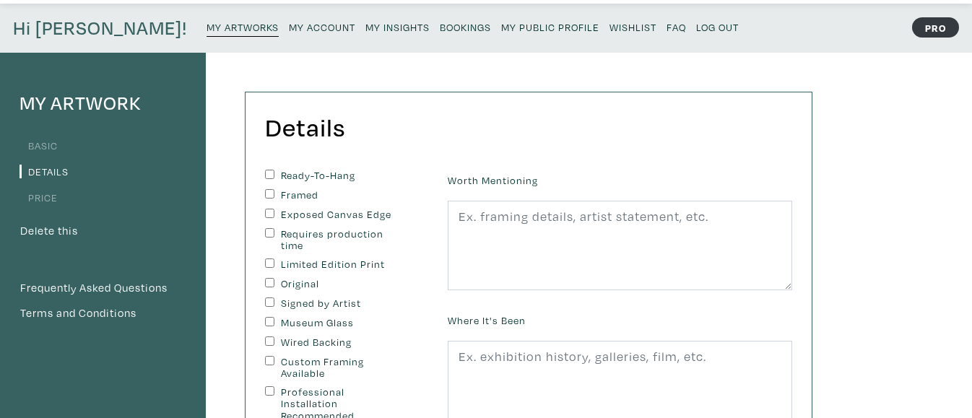
scroll to position [48, 0]
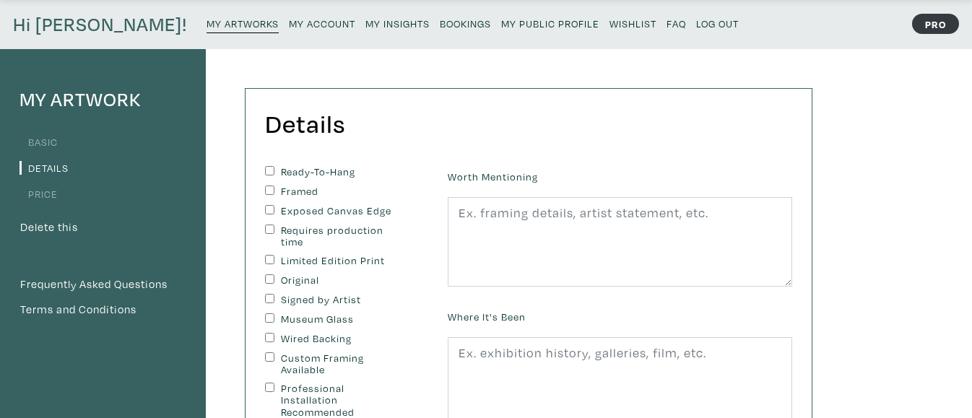
click at [269, 212] on input "Exposed Canvas Edge" at bounding box center [269, 209] width 9 height 9
checkbox input "true"
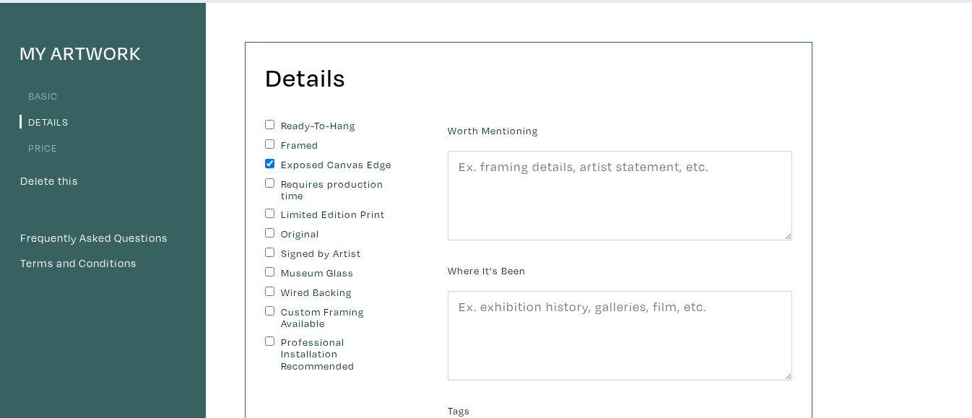
scroll to position [108, 0]
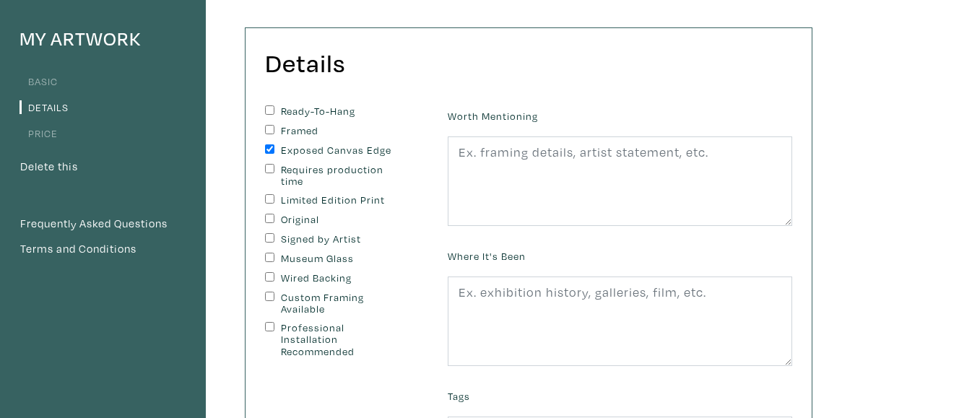
click at [266, 240] on input "Signed by Artist" at bounding box center [269, 237] width 9 height 9
checkbox input "true"
click at [270, 220] on input "Original" at bounding box center [269, 218] width 9 height 9
checkbox input "true"
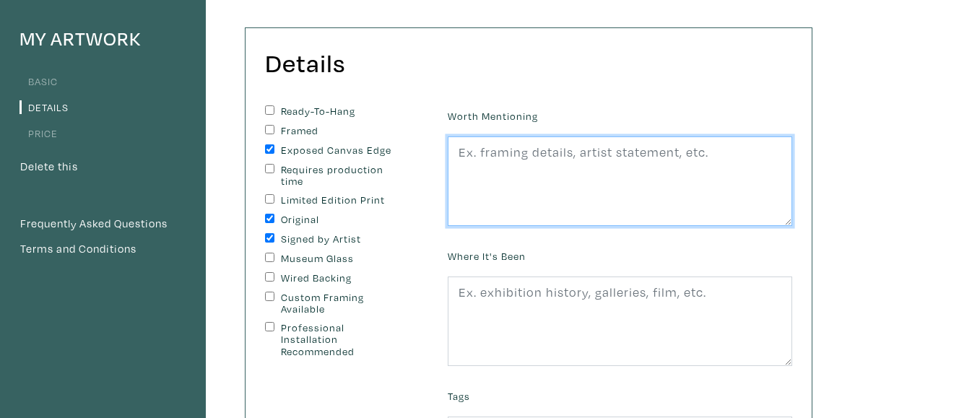
click at [591, 154] on textarea at bounding box center [620, 181] width 344 height 90
click at [676, 185] on textarea "I would be happy to paint the edges according to the customer's wishes." at bounding box center [620, 181] width 344 height 90
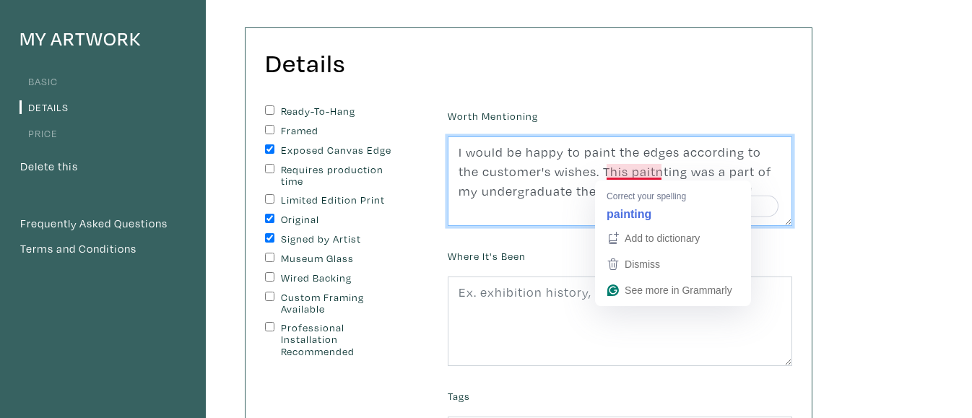
click at [648, 170] on textarea "I would be happy to paint the edges according to the customer's wishes. This pa…" at bounding box center [620, 181] width 344 height 90
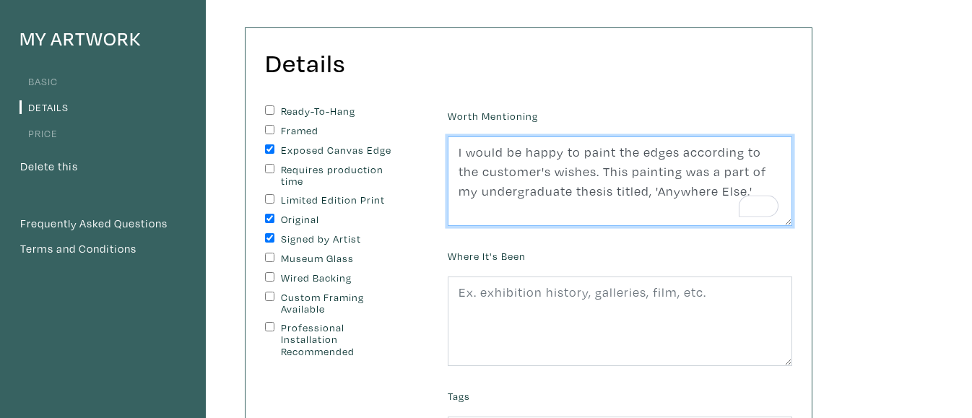
type textarea "I would be happy to paint the edges according to the customer's wishes. This pa…"
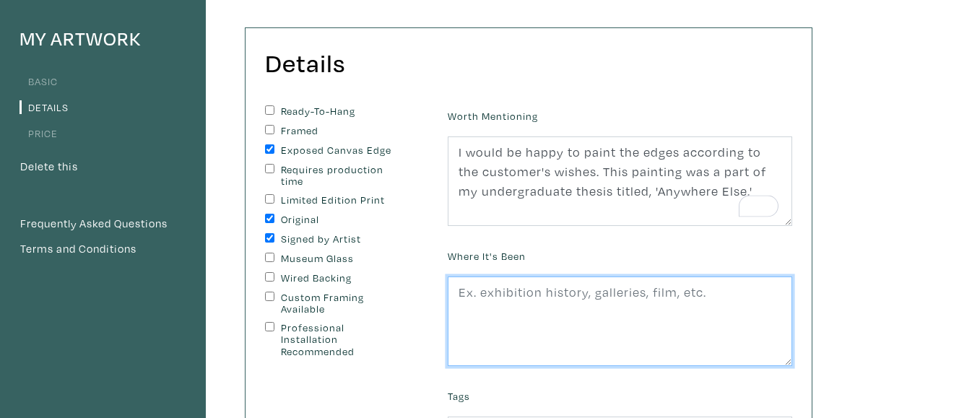
click at [603, 287] on textarea at bounding box center [620, 322] width 344 height 90
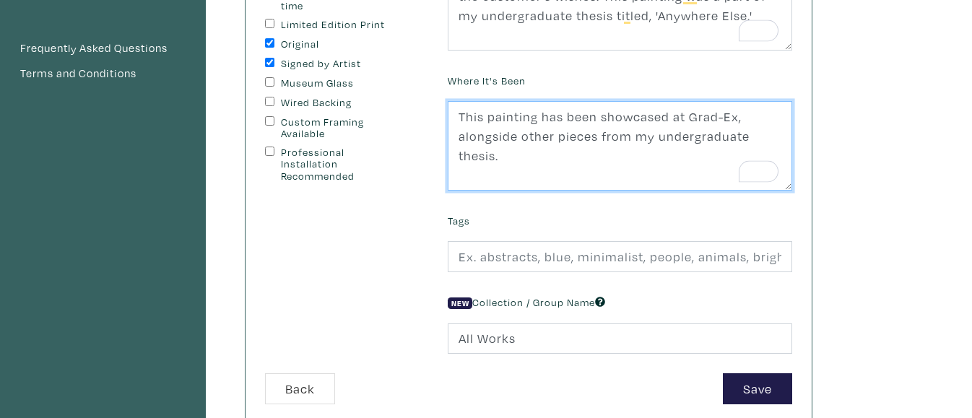
scroll to position [285, 0]
type textarea "This painting has been showcased at Grad-Ex, alongside other pieces from my und…"
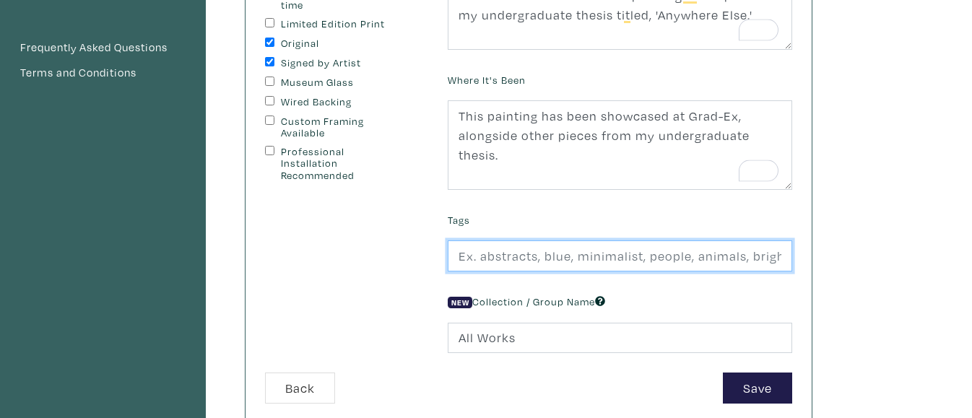
click at [652, 260] on input "text" at bounding box center [620, 255] width 344 height 31
type input "C"
type input "Pommegranate, fruit, woman, portrait, contemporary, red"
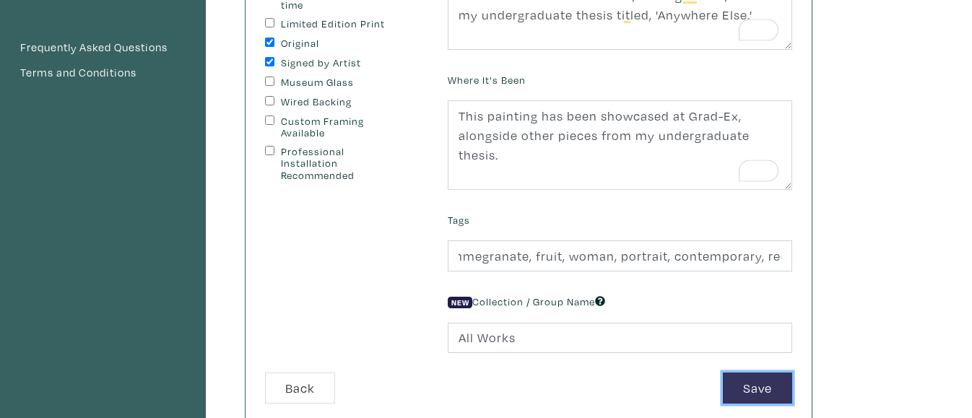
click at [728, 382] on button "Save" at bounding box center [757, 388] width 69 height 31
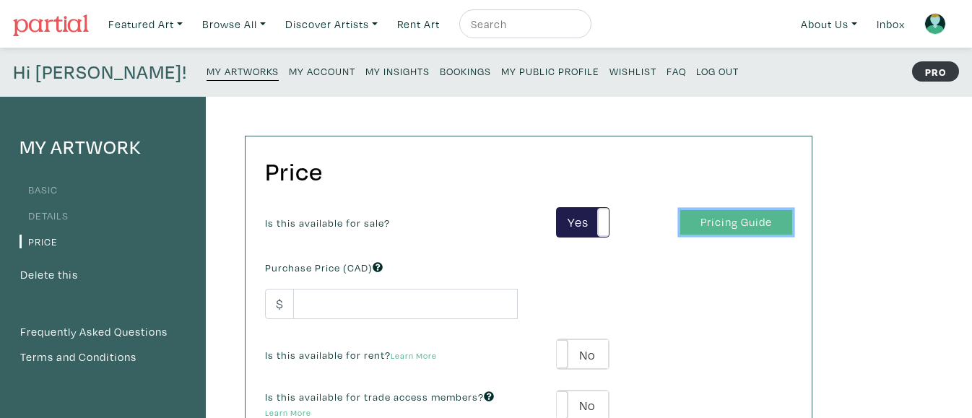
click at [745, 227] on link "Pricing Guide" at bounding box center [736, 222] width 112 height 25
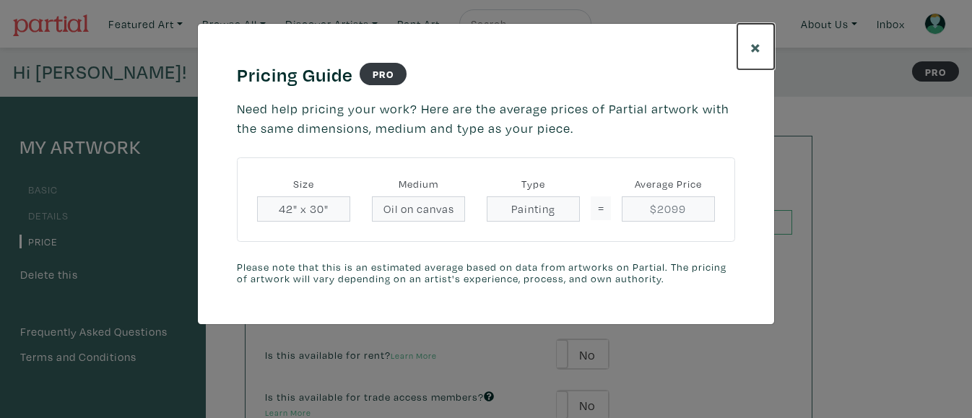
click at [748, 47] on button "×" at bounding box center [755, 46] width 37 height 45
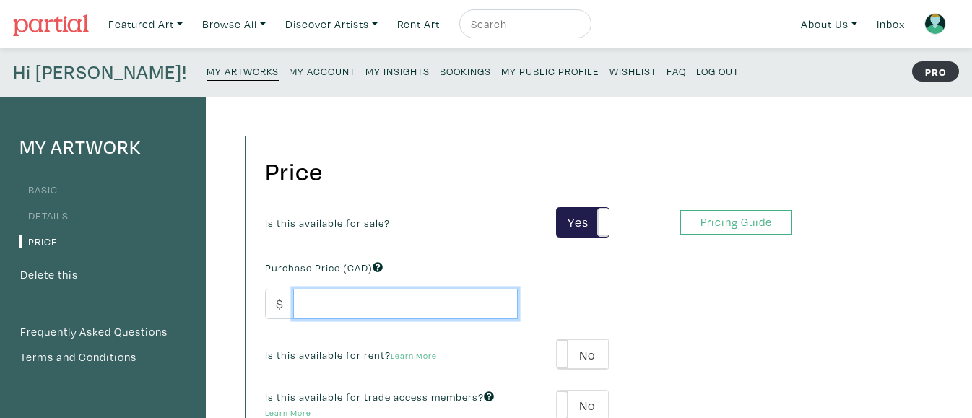
click at [429, 306] on input "number" at bounding box center [405, 304] width 225 height 31
type input "400"
click at [480, 269] on div "Purchase Price (CAD) $ 400" at bounding box center [391, 288] width 274 height 62
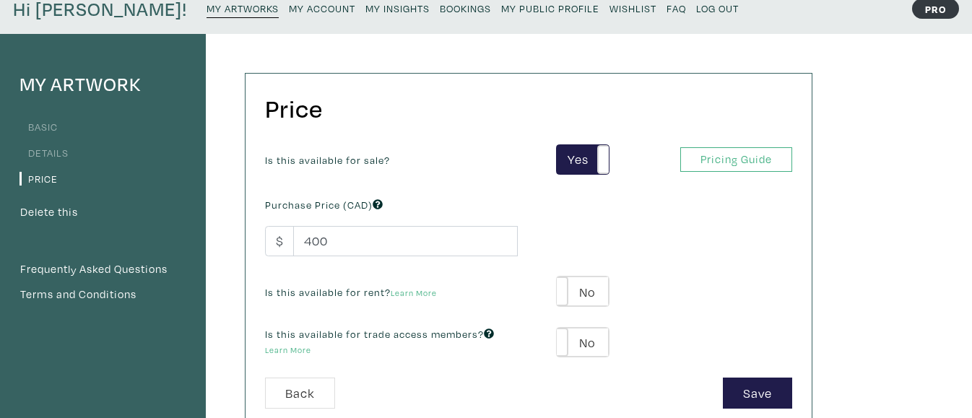
scroll to position [64, 0]
click at [575, 285] on label "No" at bounding box center [582, 291] width 51 height 30
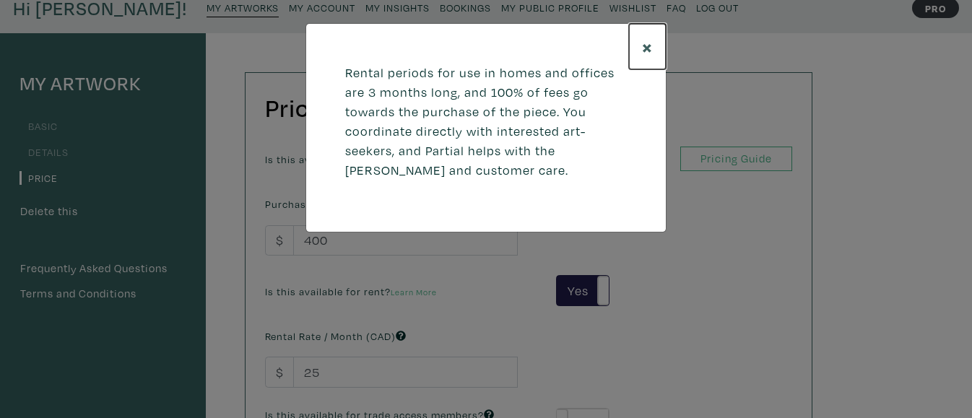
click at [654, 60] on button "×" at bounding box center [647, 46] width 37 height 45
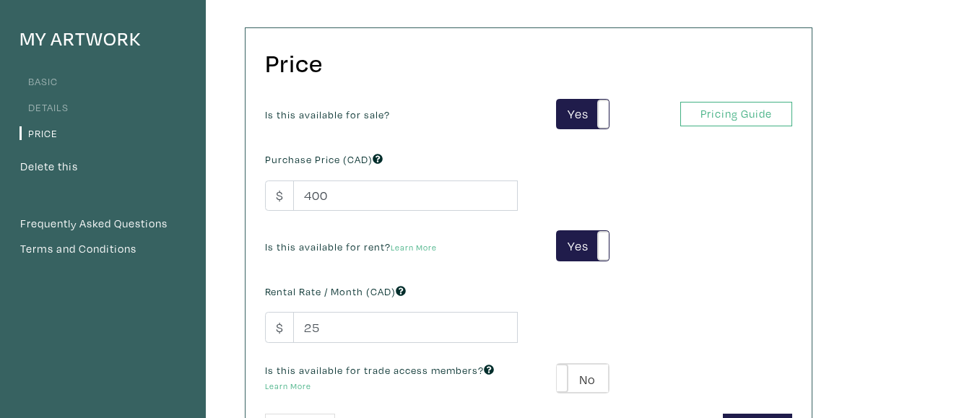
scroll to position [110, 0]
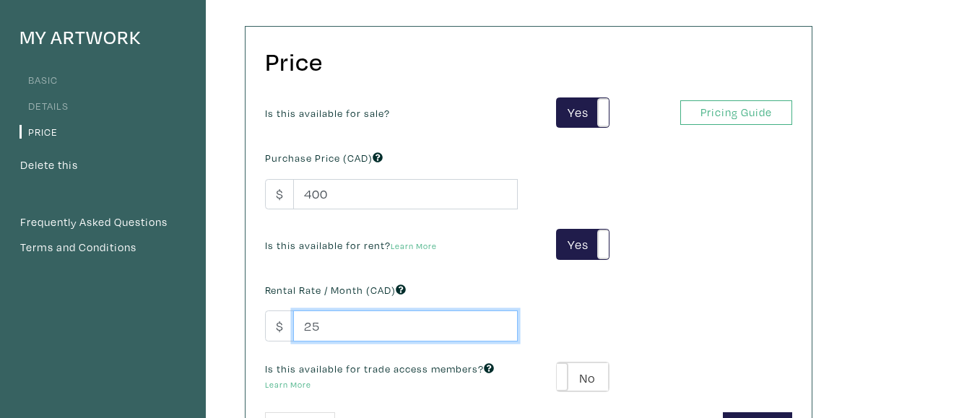
click at [352, 319] on input "25" at bounding box center [405, 326] width 225 height 31
type input "2"
type input "6"
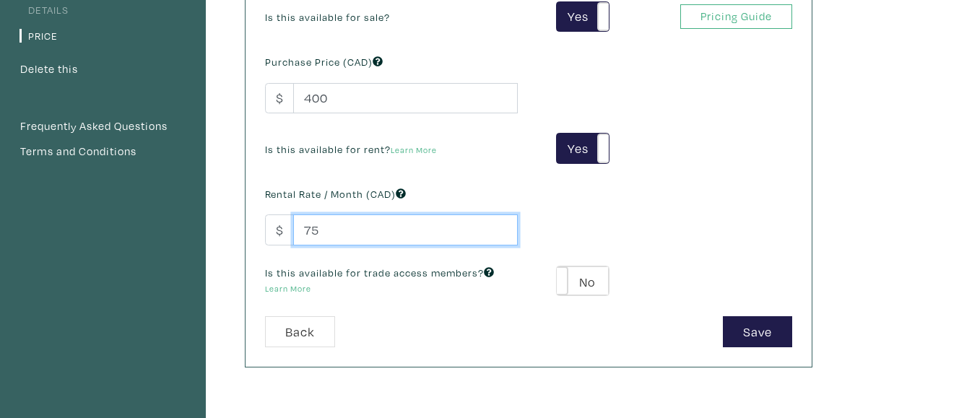
scroll to position [210, 0]
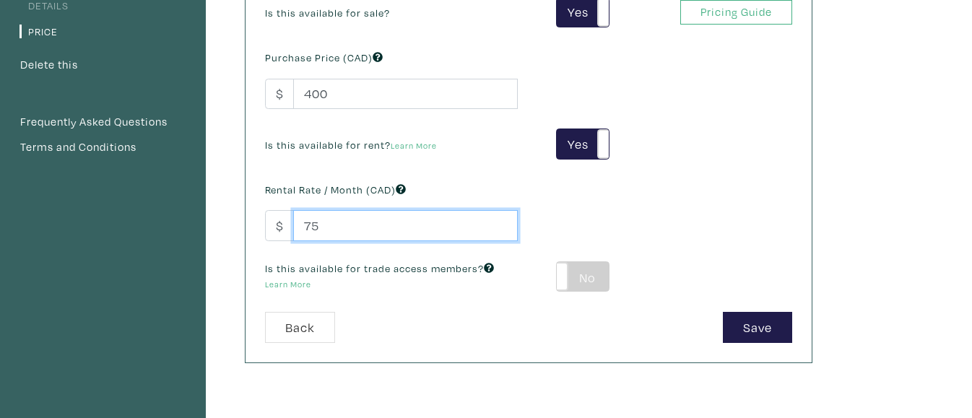
type input "75"
click at [570, 267] on label "No" at bounding box center [582, 277] width 51 height 30
type input "39"
type input "72"
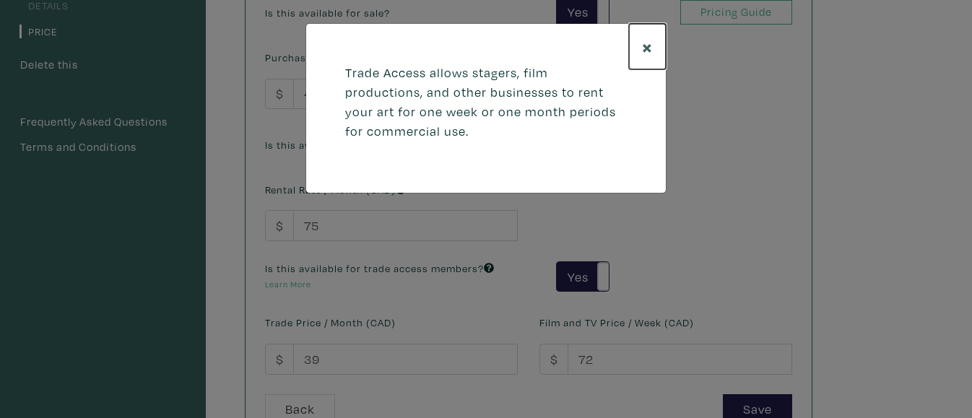
click at [643, 54] on span "×" at bounding box center [647, 46] width 11 height 25
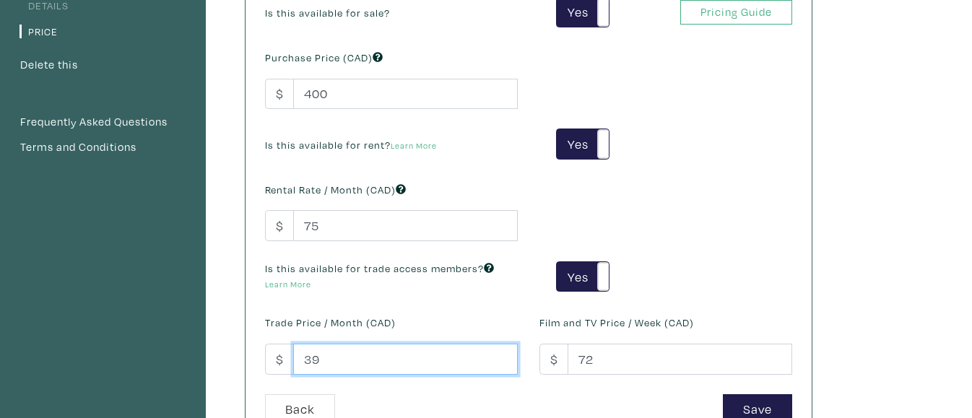
click at [407, 354] on input "39" at bounding box center [405, 359] width 225 height 31
type input "3"
type input "75"
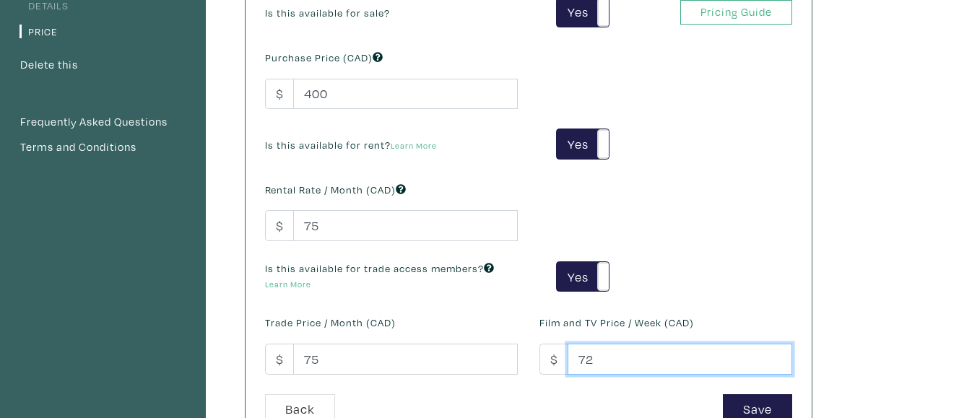
click at [617, 362] on input "72" at bounding box center [680, 359] width 225 height 31
type input "7"
type input "150"
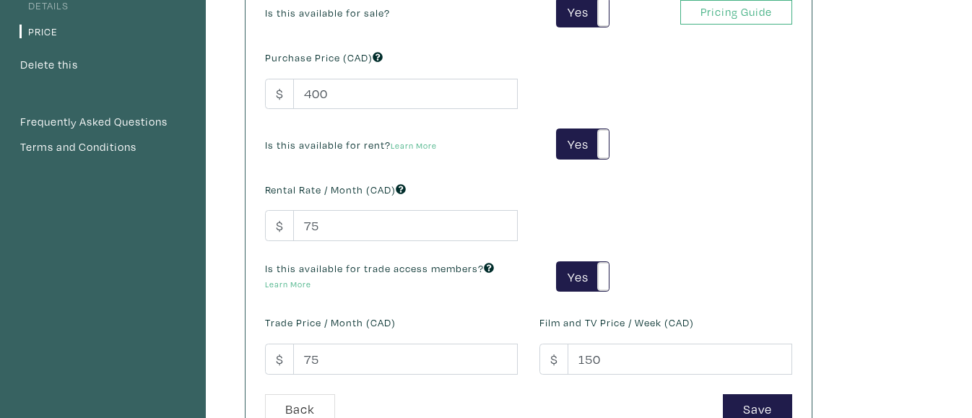
click at [696, 212] on div "Is this available for sale? Yes No Yes No Pricing Guide PRO Purchase Price (CAD…" at bounding box center [528, 195] width 549 height 397
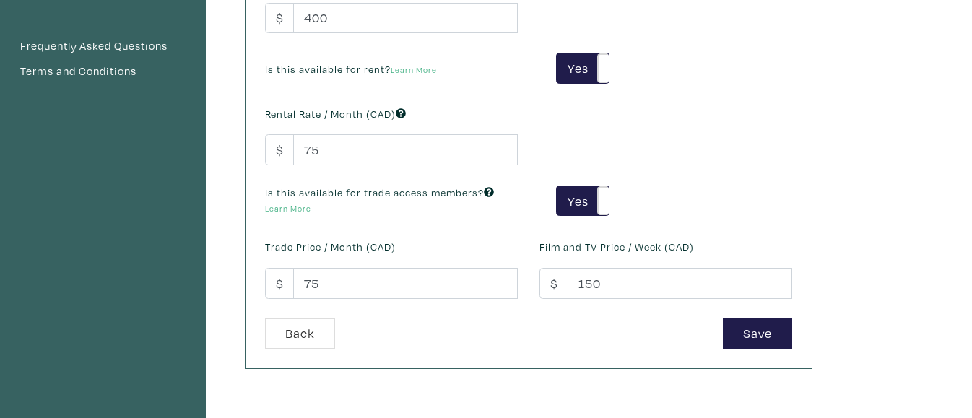
scroll to position [288, 0]
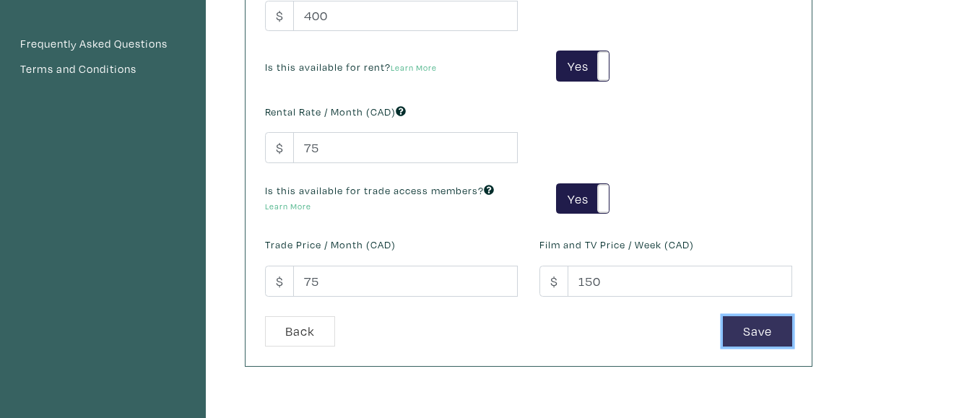
click at [751, 334] on button "Save" at bounding box center [757, 331] width 69 height 31
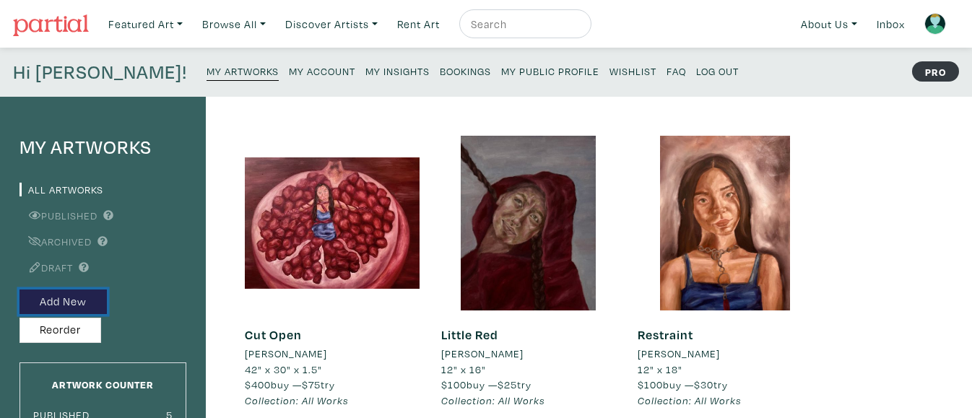
click at [91, 298] on button "Add New" at bounding box center [62, 302] width 87 height 25
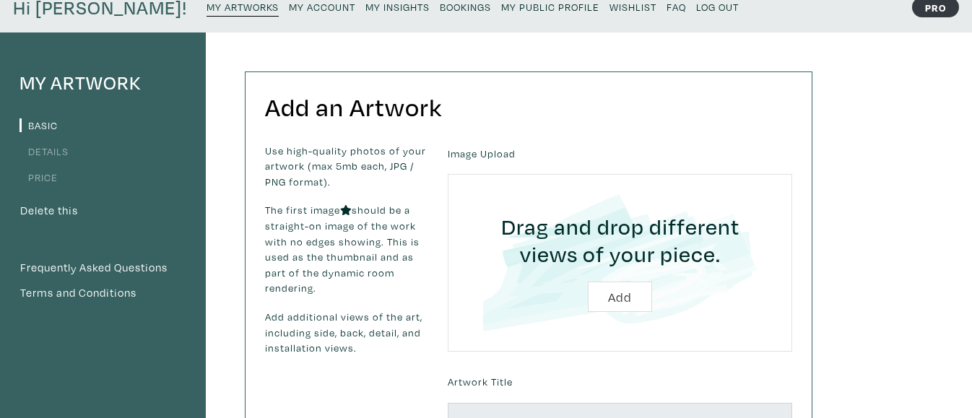
scroll to position [65, 0]
click at [617, 297] on input "file" at bounding box center [620, 262] width 304 height 137
type input "C:\fakepath\town square install.jpg"
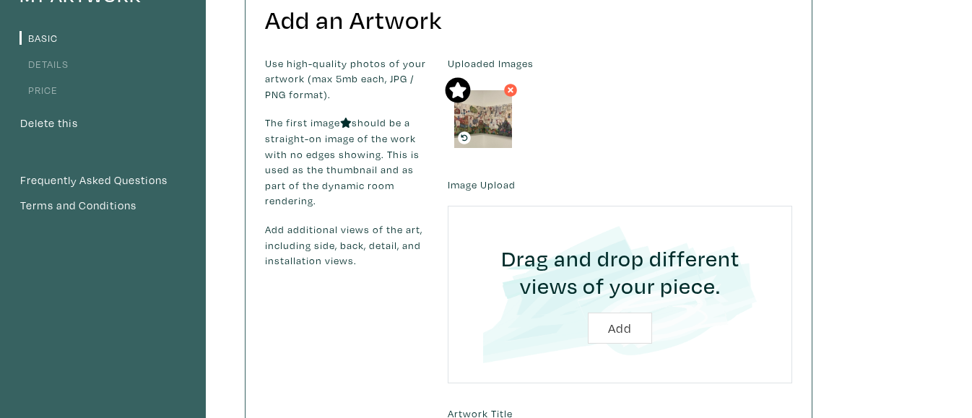
scroll to position [154, 0]
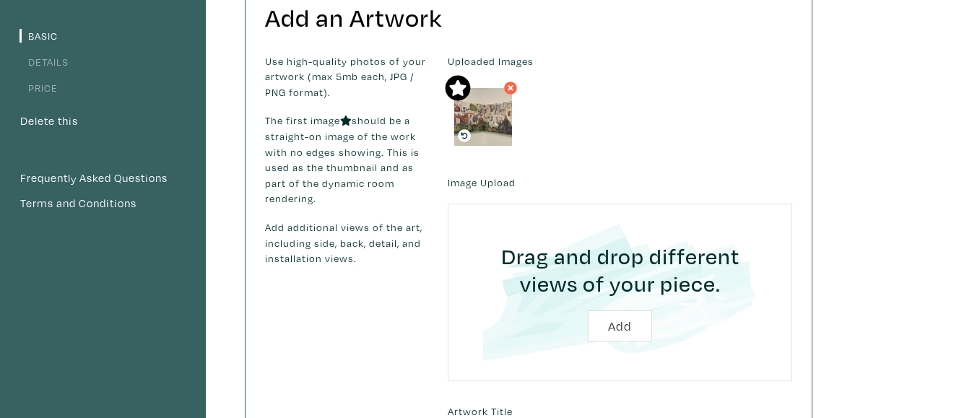
click at [613, 323] on input "file" at bounding box center [620, 292] width 304 height 137
click at [629, 155] on form "Uploaded Images Image Upload Drag and drop different views of your piece. Add A…" at bounding box center [620, 405] width 366 height 705
click at [623, 324] on input "file" at bounding box center [620, 292] width 304 height 137
type input "C:\fakepath\4AE09E74-7BF4-473F-A692-50F8B8CC639C.JPG"
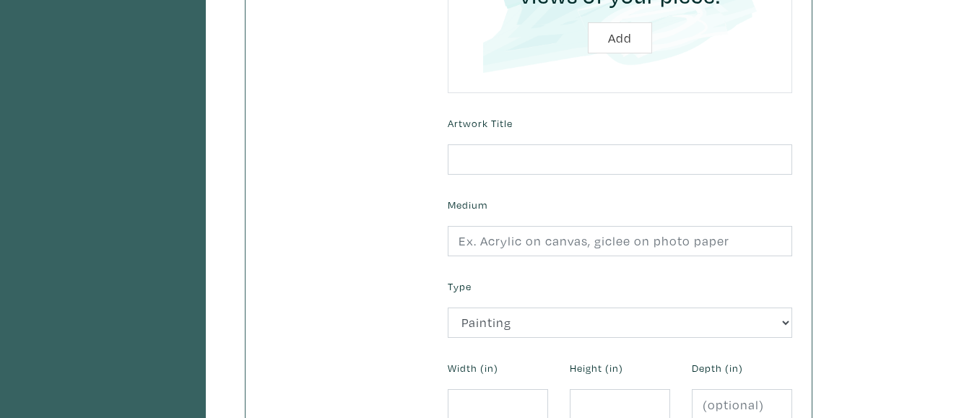
scroll to position [413, 0]
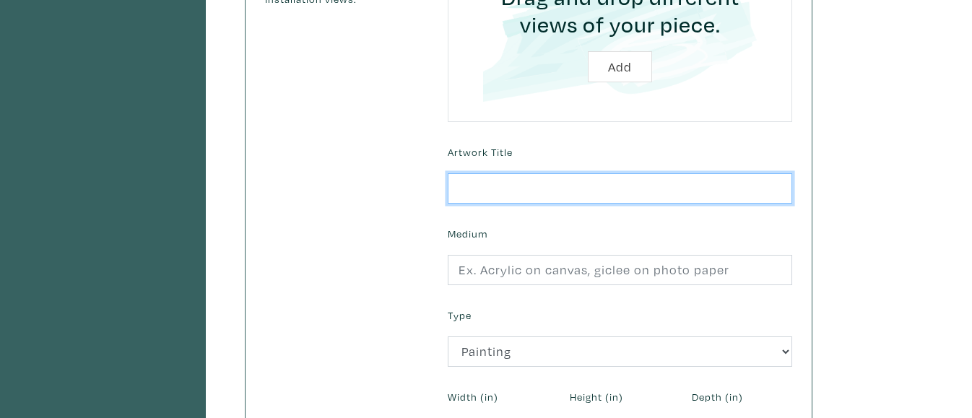
click at [555, 183] on input "text" at bounding box center [620, 188] width 344 height 31
type input "[GEOGRAPHIC_DATA]"
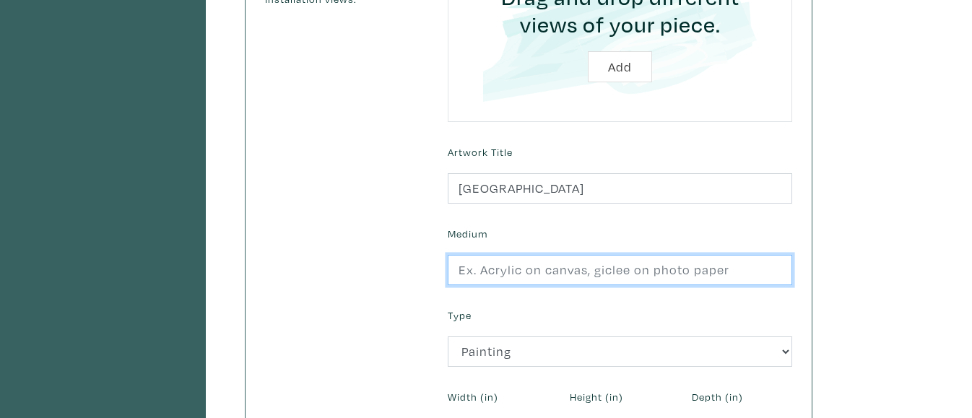
click at [530, 277] on input "text" at bounding box center [620, 270] width 344 height 31
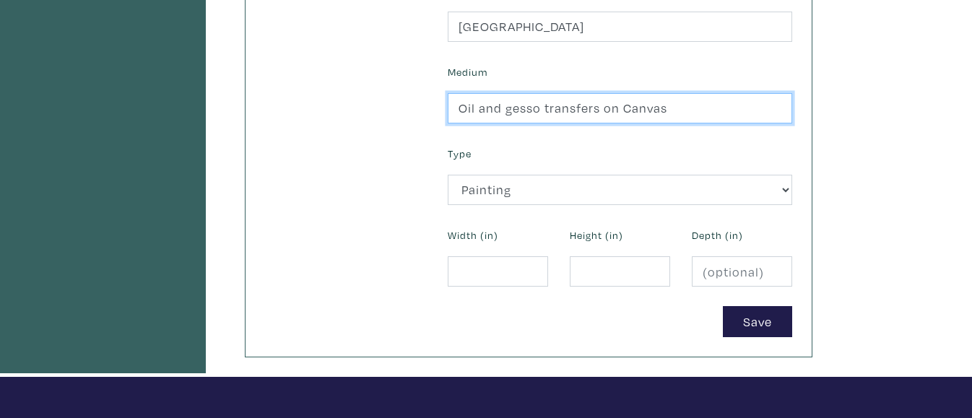
scroll to position [578, 0]
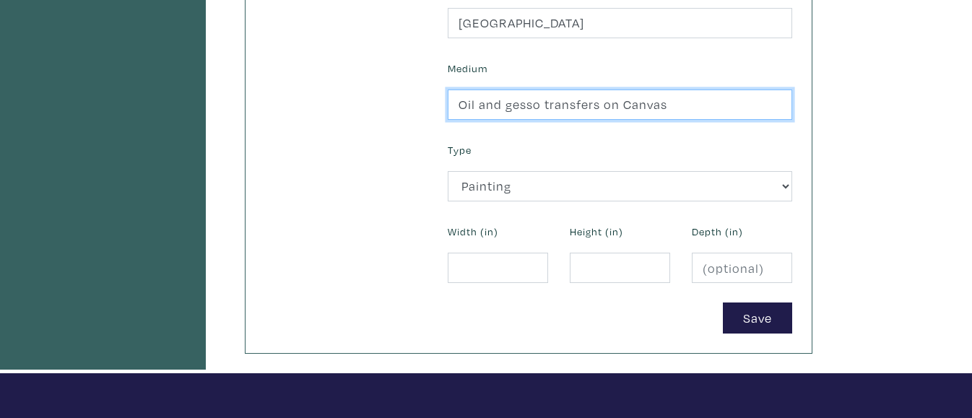
type input "Oil and gesso transfers on Canvas"
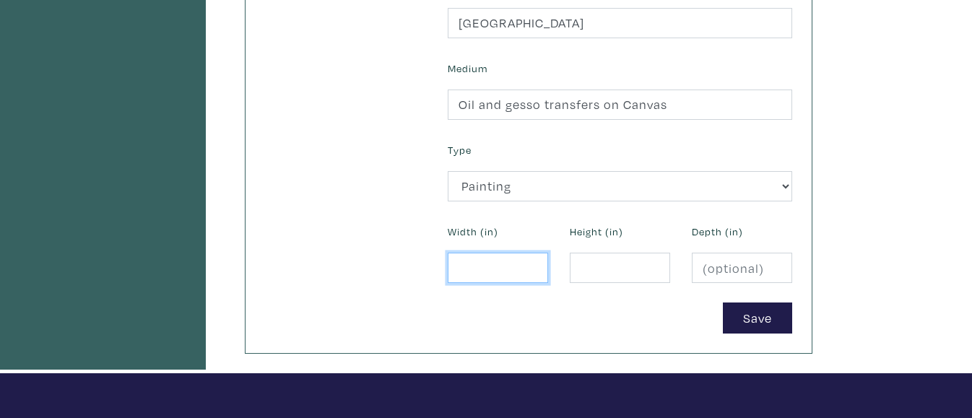
click at [507, 269] on input "number" at bounding box center [498, 268] width 100 height 31
type input "30"
click at [611, 272] on input "number" at bounding box center [620, 268] width 100 height 31
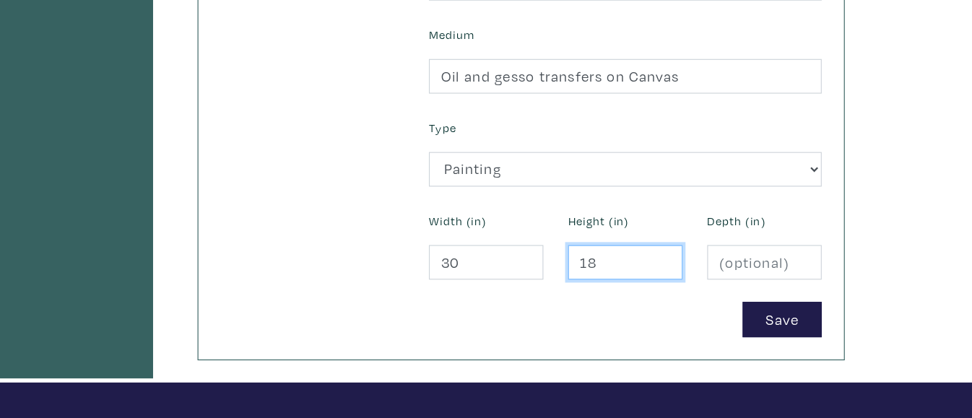
type input "18"
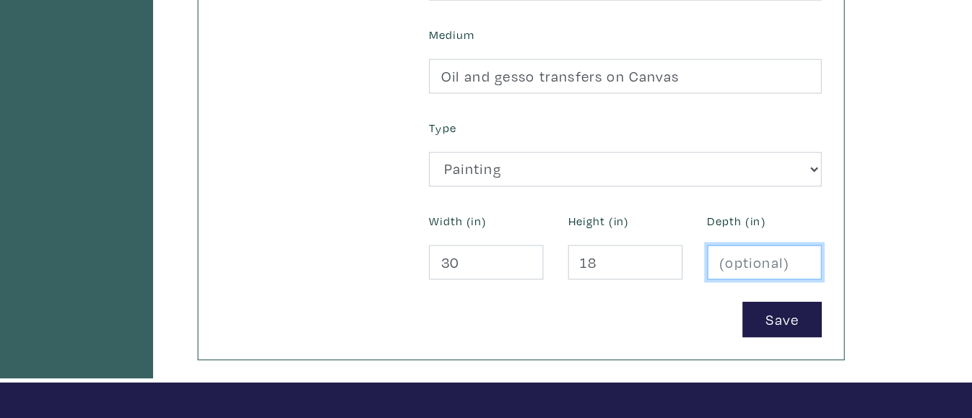
click at [725, 266] on input "number" at bounding box center [742, 268] width 100 height 31
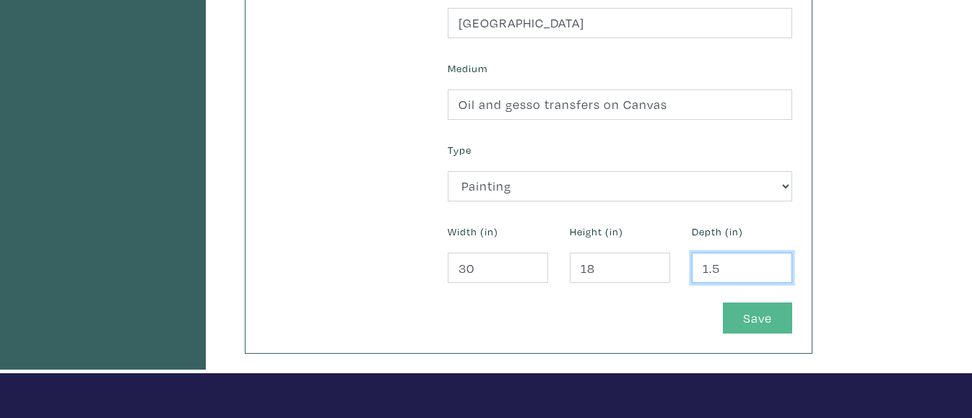
type input "1.5"
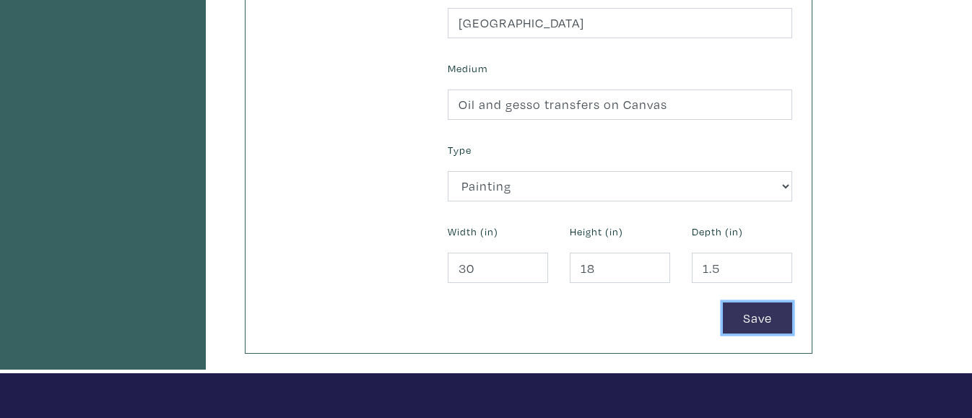
click at [751, 324] on button "Save" at bounding box center [757, 318] width 69 height 31
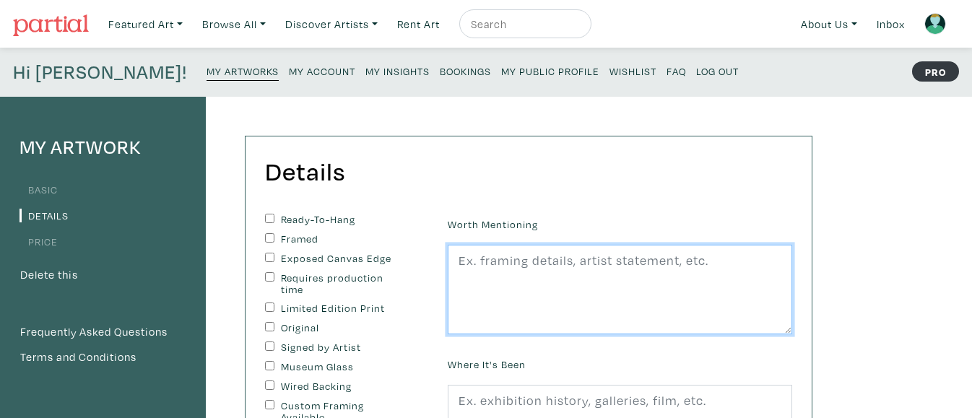
click at [619, 273] on textarea at bounding box center [620, 290] width 344 height 90
type textarea """
type textarea ";"
click at [521, 285] on textarea "'Town Square' is originally a diptych, but I can sell the pieces seperately at …" at bounding box center [620, 290] width 344 height 90
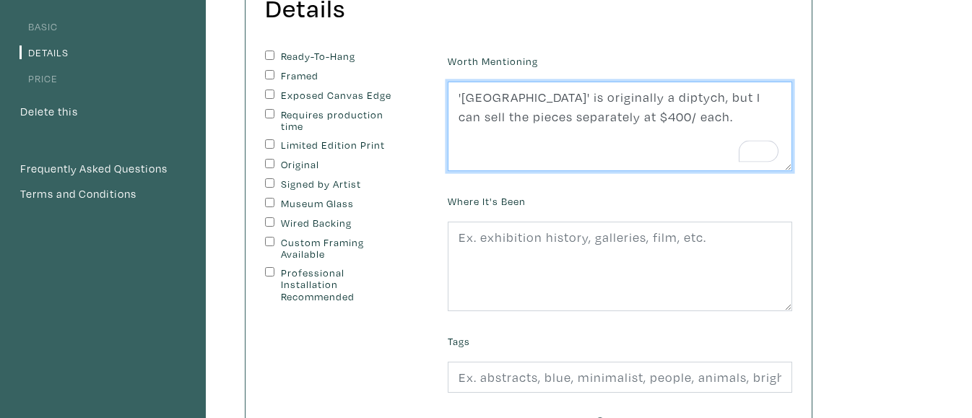
scroll to position [165, 0]
type textarea "'Town Square' is originally a diptych, but I can sell the pieces separately at …"
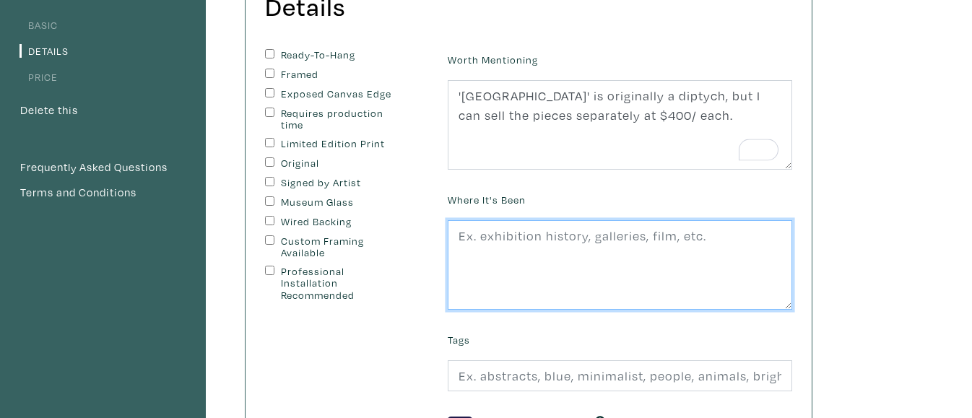
click at [549, 245] on textarea at bounding box center [620, 265] width 344 height 90
type textarea "I"
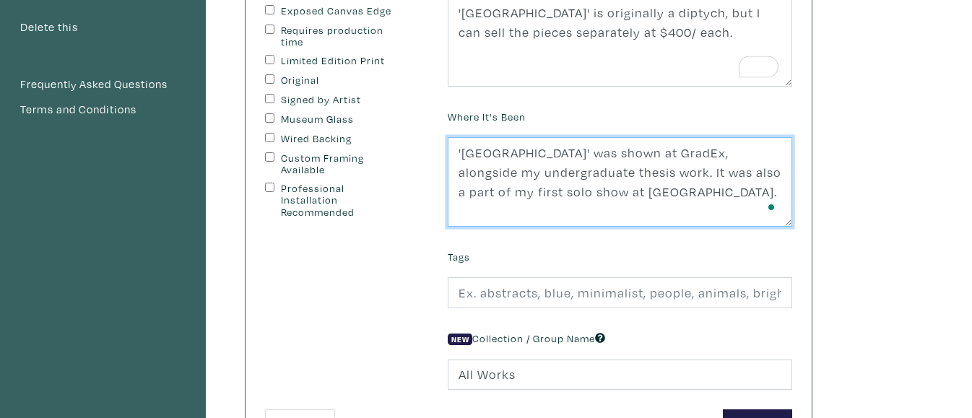
scroll to position [251, 0]
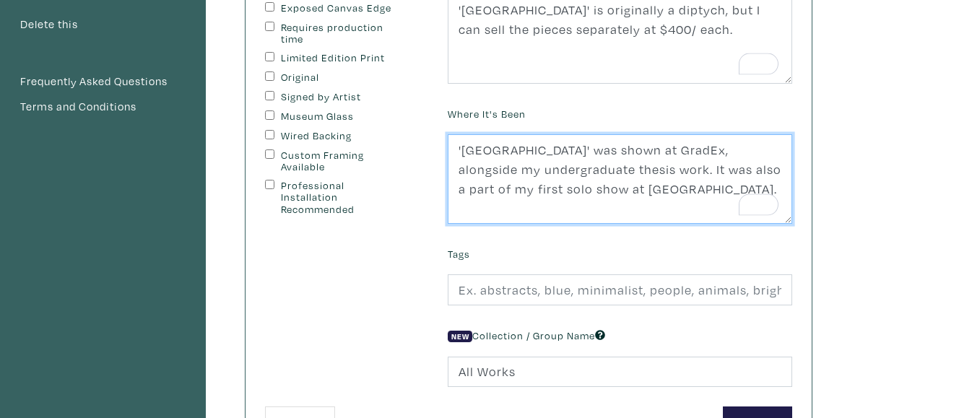
type textarea "'Town Square' was shown at GradEx, alongside my undergraduate thesis work. It w…"
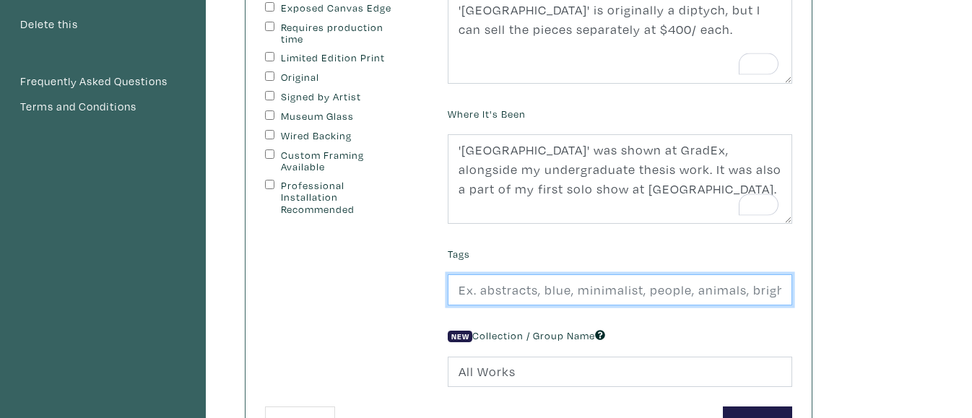
click at [490, 298] on input "text" at bounding box center [620, 289] width 344 height 31
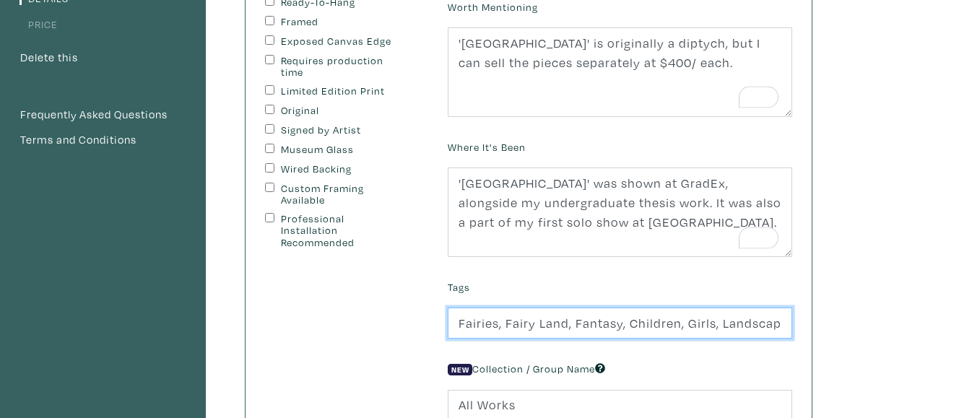
scroll to position [207, 0]
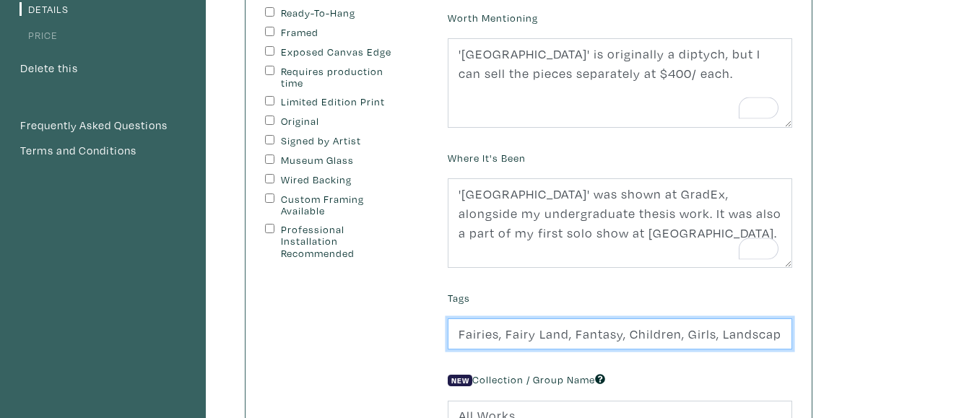
type input "Fairies, Fairy Land, Fantasy, Children, Girls, Landscape"
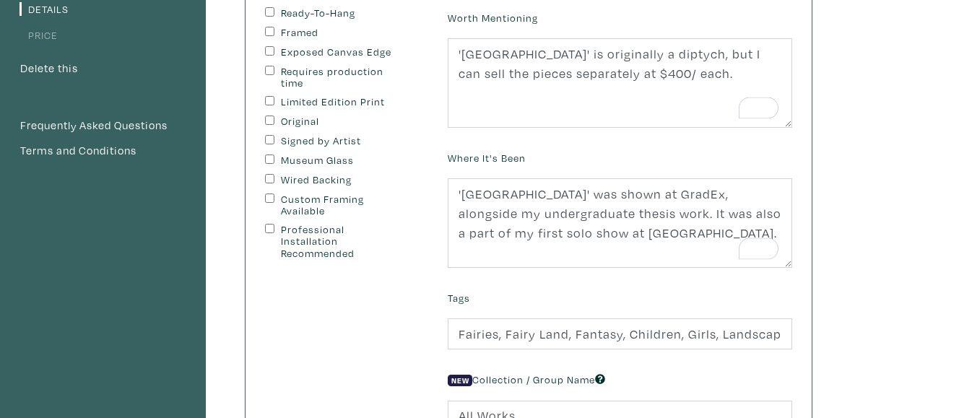
click at [269, 144] on div "Signed by Artist" at bounding box center [345, 141] width 161 height 13
click at [271, 139] on input "Signed by Artist" at bounding box center [269, 139] width 9 height 9
checkbox input "true"
click at [269, 121] on input "Original" at bounding box center [269, 120] width 9 height 9
checkbox input "true"
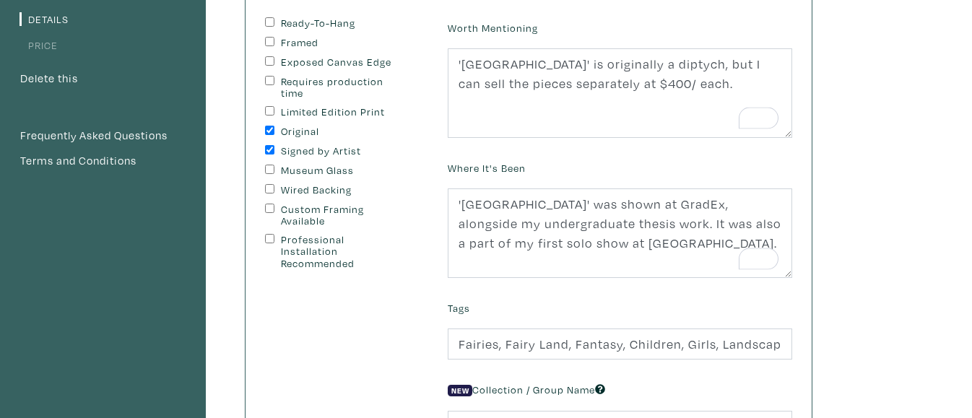
scroll to position [192, 0]
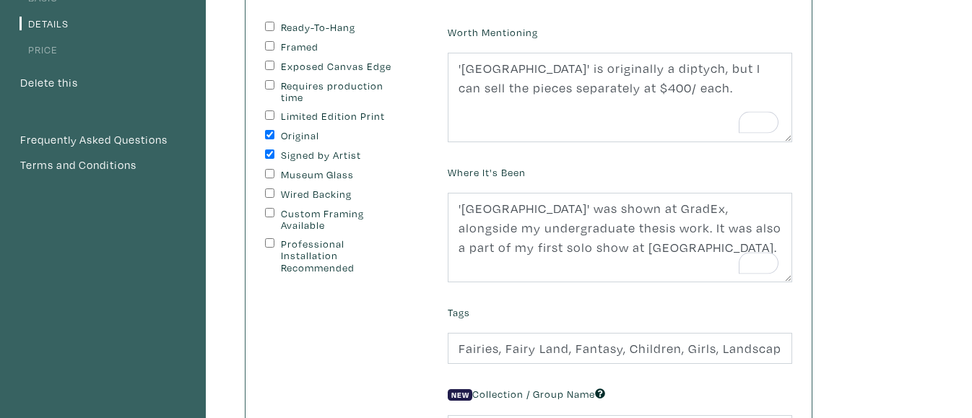
click at [272, 66] on input "Exposed Canvas Edge" at bounding box center [269, 65] width 9 height 9
checkbox input "true"
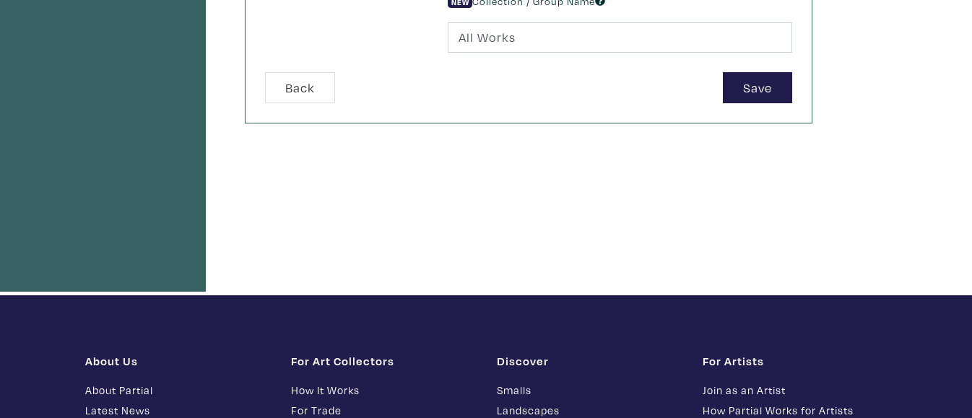
scroll to position [628, 0]
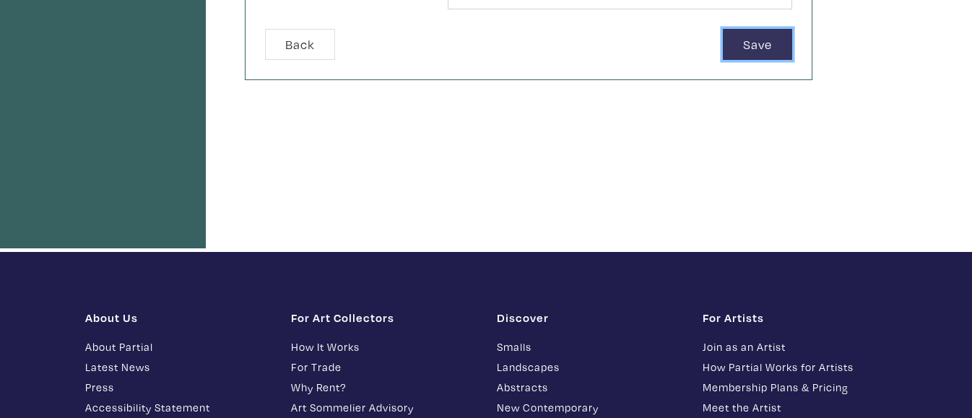
click at [745, 46] on button "Save" at bounding box center [757, 44] width 69 height 31
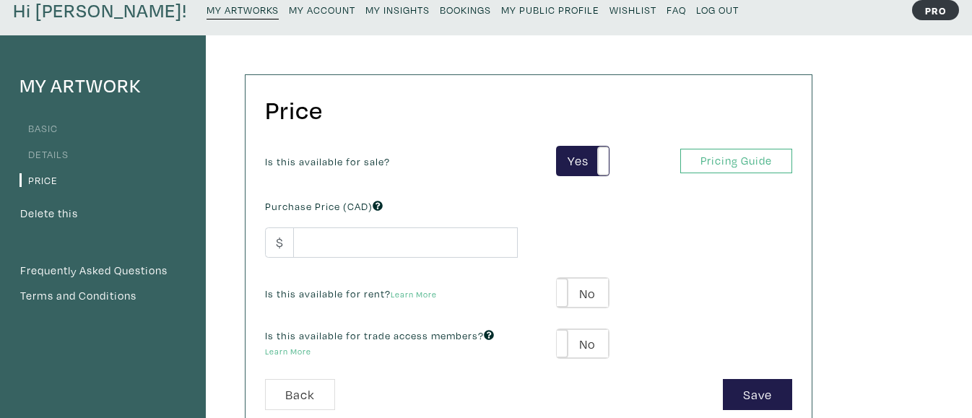
scroll to position [62, 0]
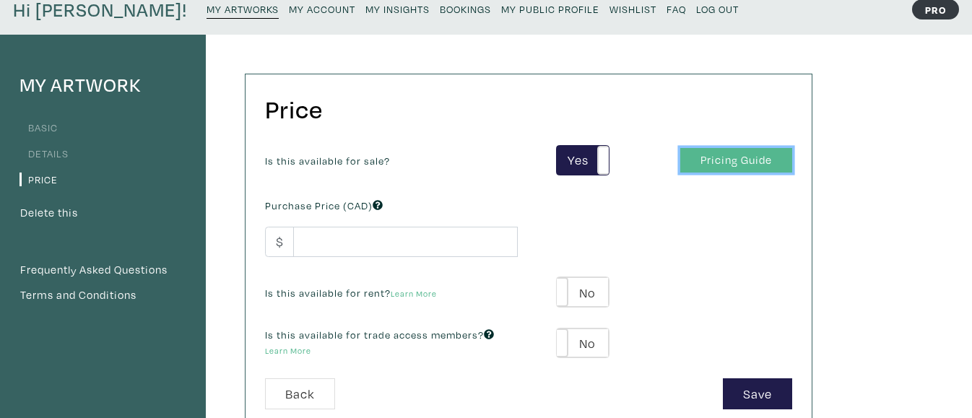
click at [732, 165] on link "Pricing Guide" at bounding box center [736, 160] width 112 height 25
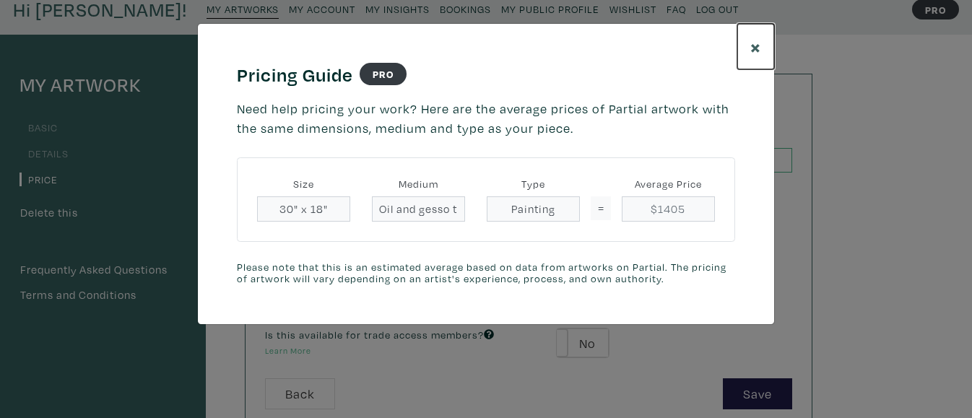
click at [752, 47] on span "×" at bounding box center [755, 46] width 11 height 25
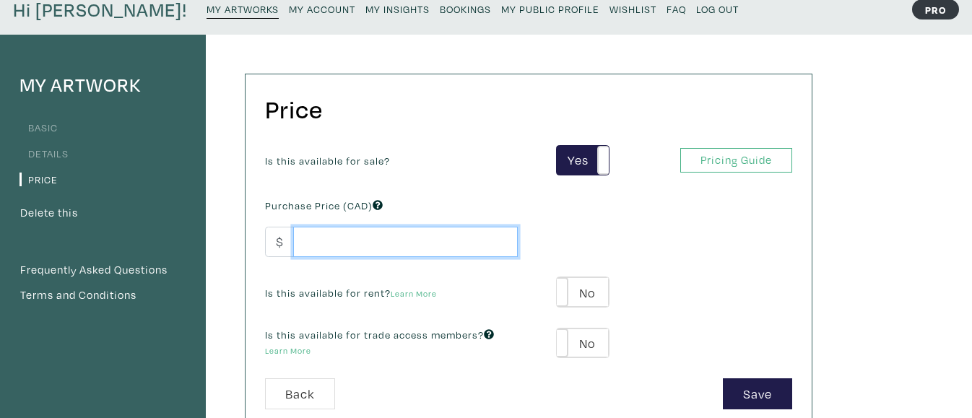
click at [415, 233] on input "number" at bounding box center [405, 242] width 225 height 31
type input "700"
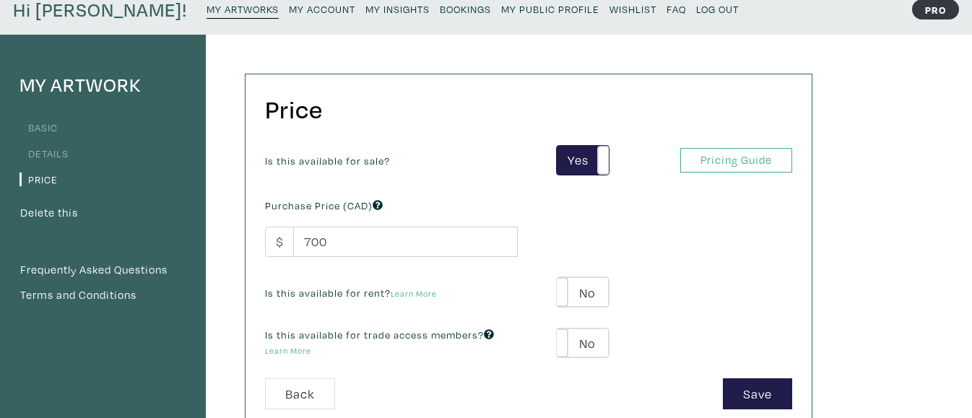
click at [459, 298] on div "Is this available for rent? Learn More" at bounding box center [391, 291] width 274 height 19
click at [560, 287] on span at bounding box center [557, 292] width 22 height 30
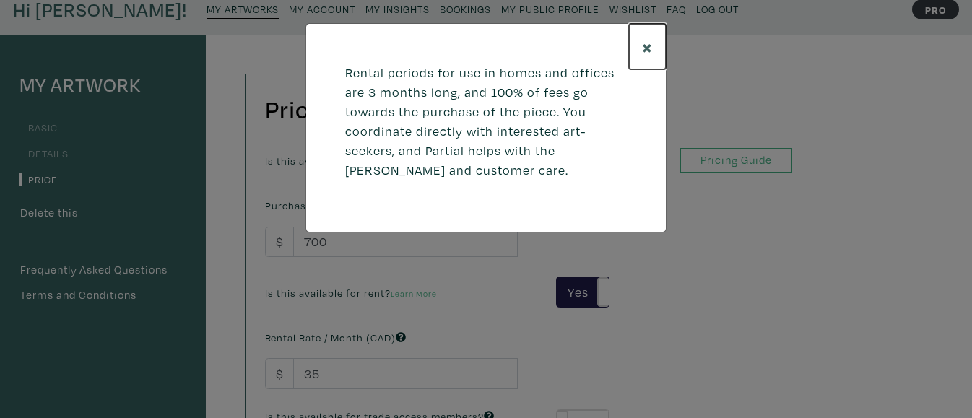
click at [643, 49] on span "×" at bounding box center [647, 46] width 11 height 25
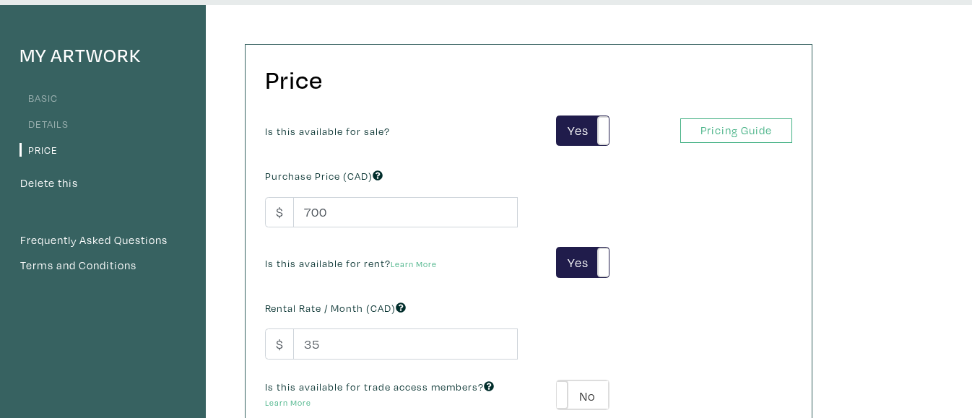
scroll to position [97, 0]
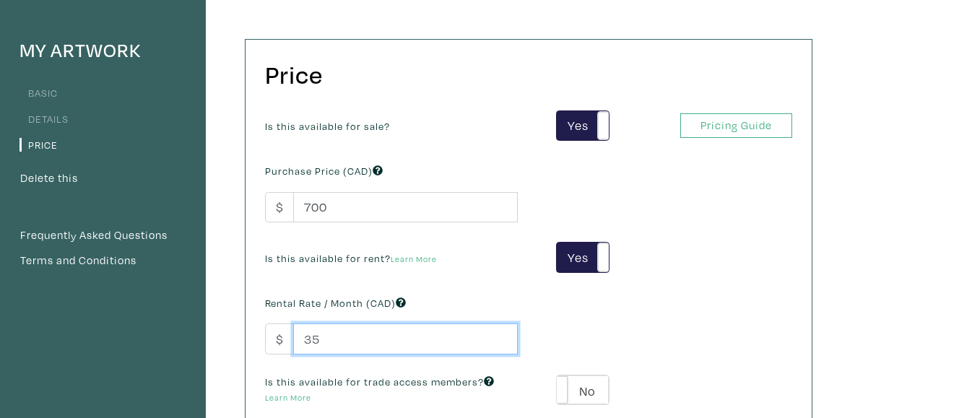
click at [348, 329] on input "35" at bounding box center [405, 339] width 225 height 31
type input "3"
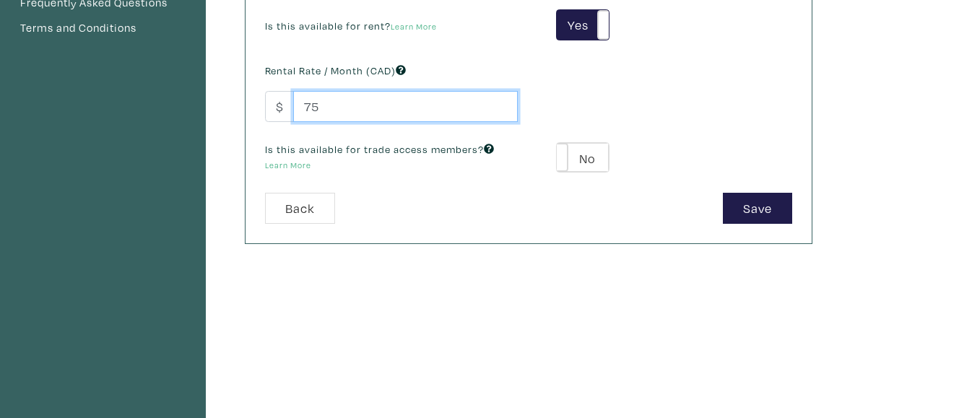
scroll to position [335, 0]
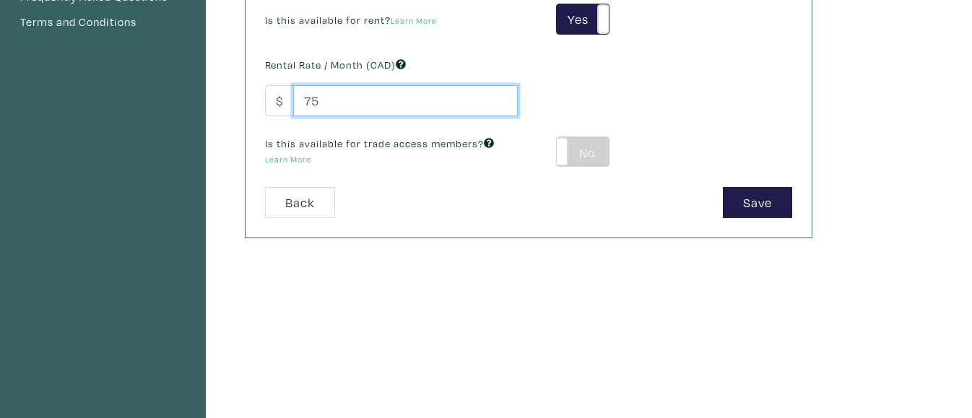
type input "75"
click at [576, 149] on label "No" at bounding box center [582, 152] width 51 height 30
type input "42"
type input "126"
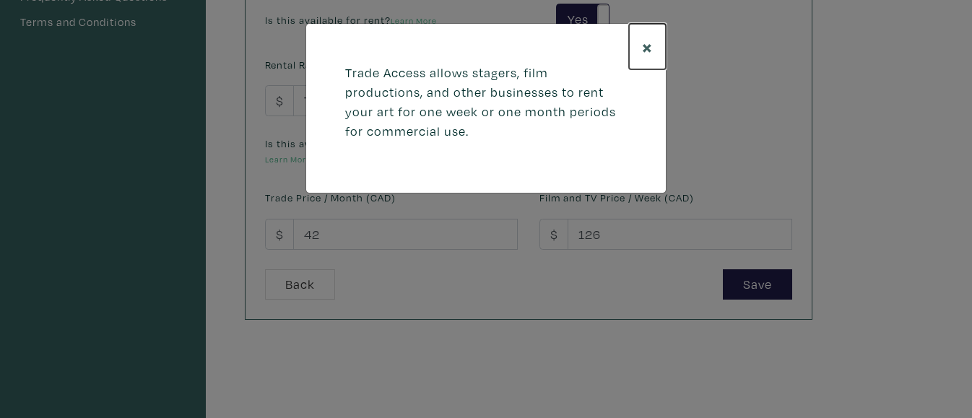
click at [650, 46] on span "×" at bounding box center [647, 46] width 11 height 25
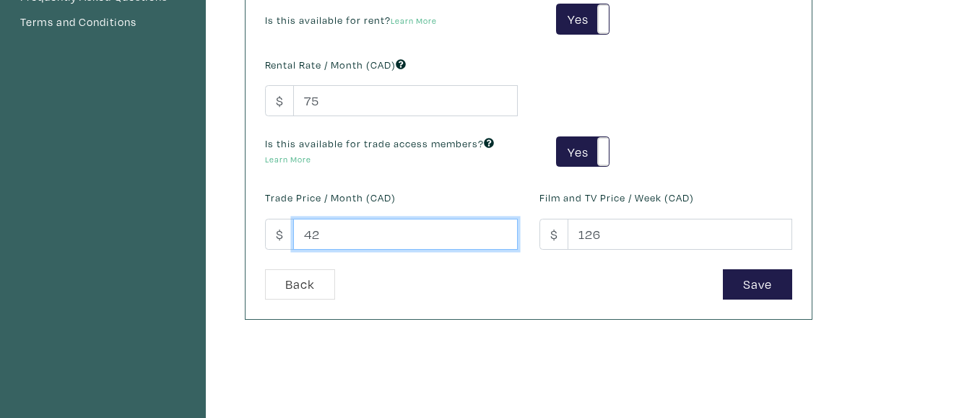
click at [383, 224] on input "42" at bounding box center [405, 234] width 225 height 31
type input "4"
type input "75"
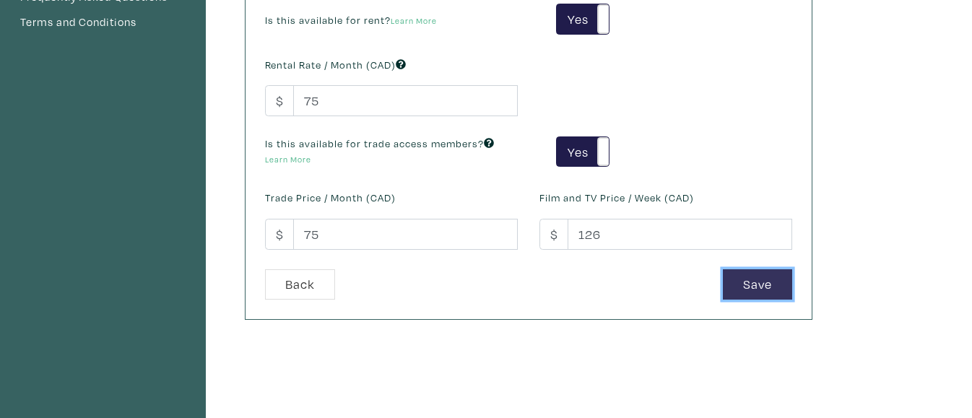
click at [767, 285] on button "Save" at bounding box center [757, 284] width 69 height 31
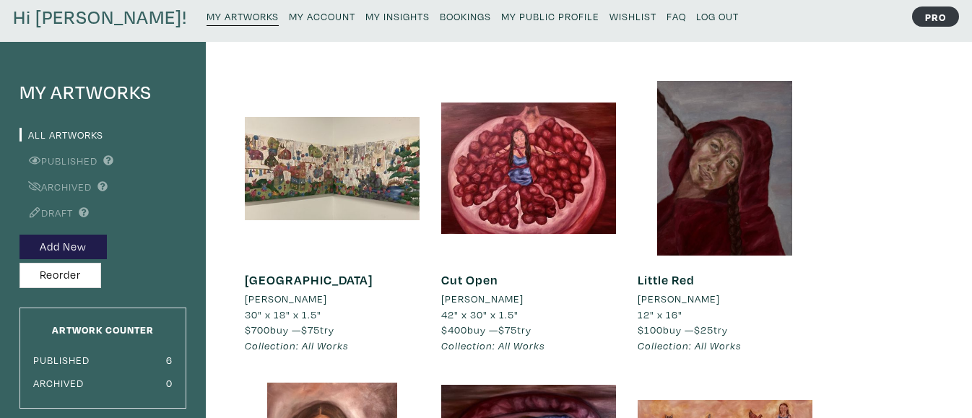
scroll to position [58, 0]
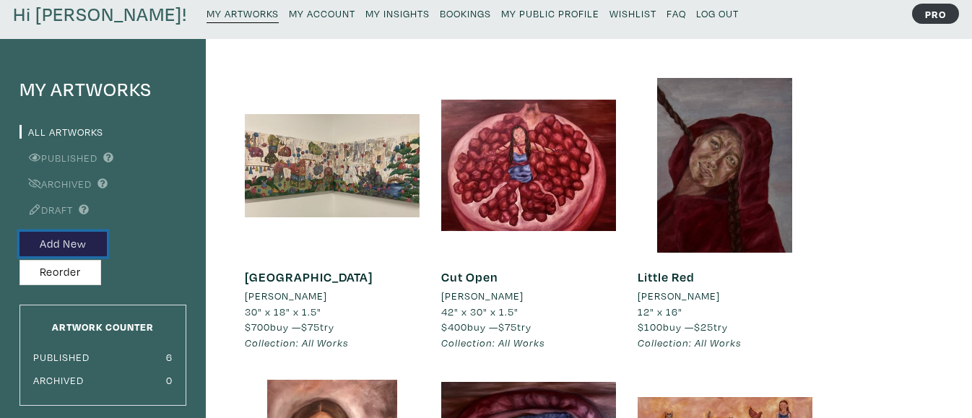
click at [64, 253] on button "Add New" at bounding box center [62, 244] width 87 height 25
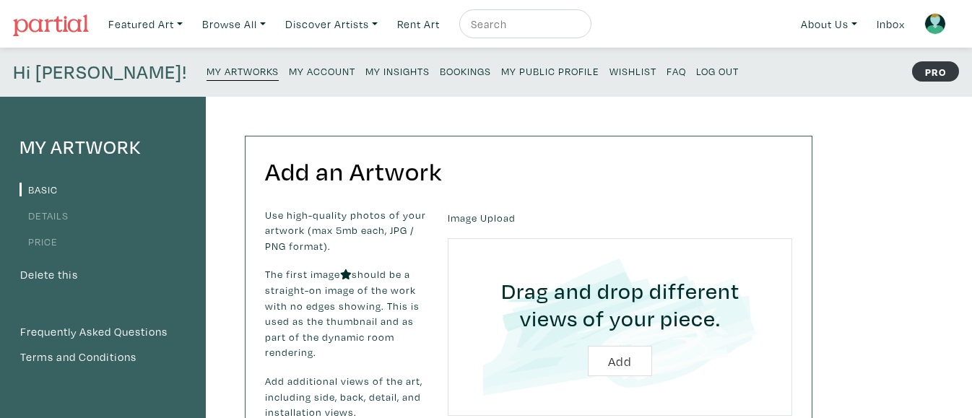
click at [602, 368] on input "file" at bounding box center [620, 327] width 304 height 137
type input "C:\fakepath\IMG_6457.jpeg"
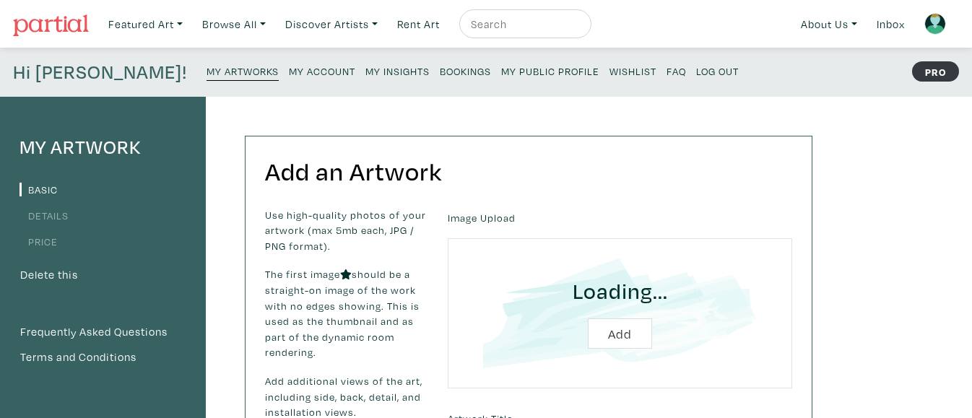
scroll to position [53, 0]
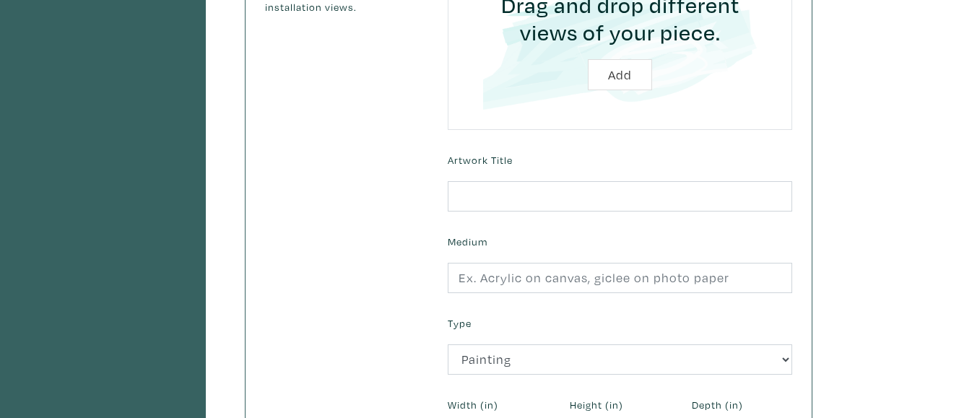
scroll to position [407, 0]
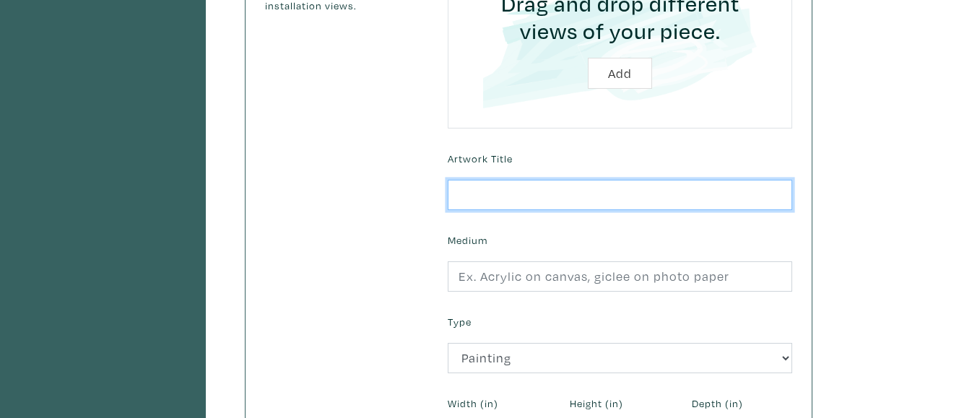
click at [615, 191] on input "text" at bounding box center [620, 195] width 344 height 31
type input "Sirene Suspendue"
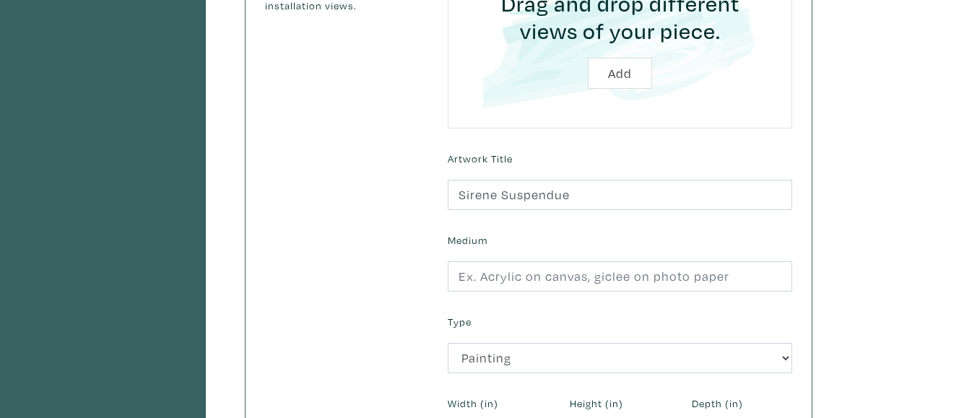
click at [528, 248] on div "Medium" at bounding box center [620, 261] width 366 height 62
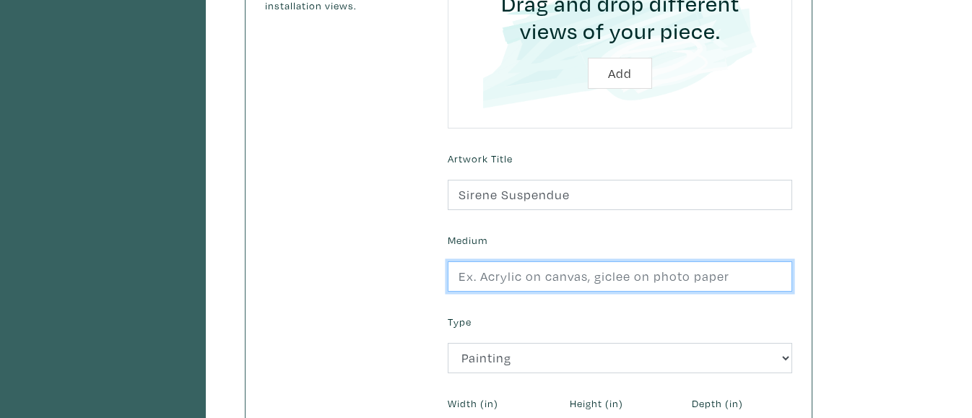
click at [529, 274] on input "text" at bounding box center [620, 276] width 344 height 31
type input "Oil on Canvas"
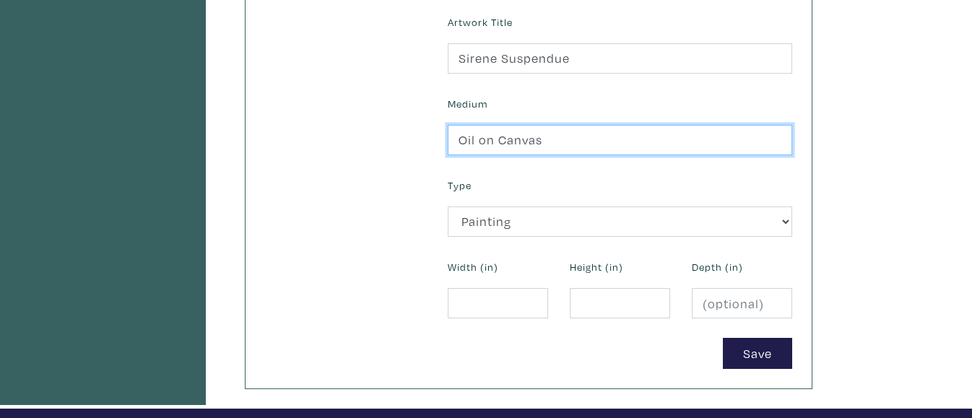
scroll to position [550, 0]
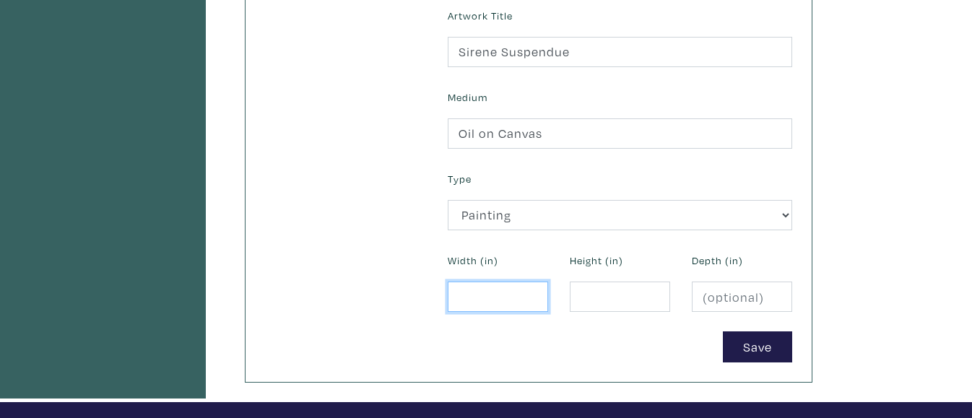
click at [510, 293] on input "number" at bounding box center [498, 297] width 100 height 31
type input "30"
click at [604, 301] on input "number" at bounding box center [620, 297] width 100 height 31
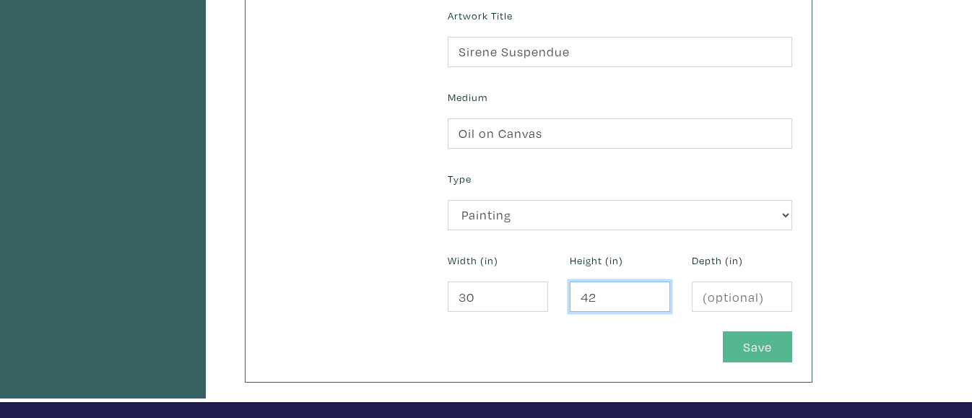
type input "42"
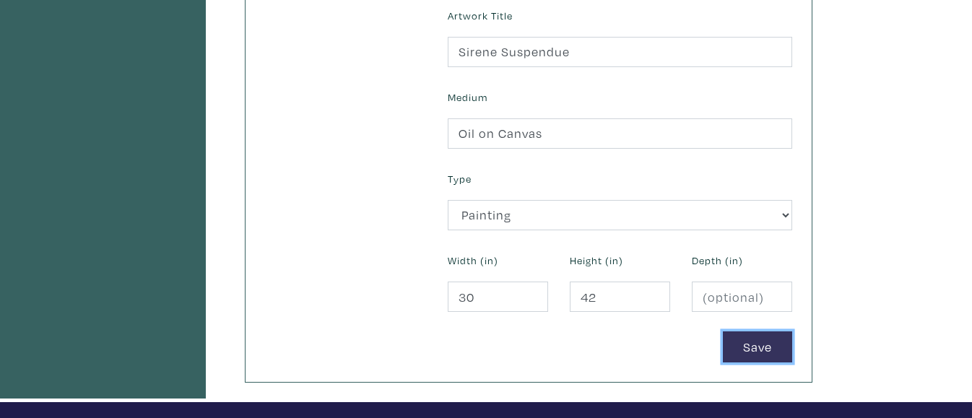
click at [749, 352] on button "Save" at bounding box center [757, 346] width 69 height 31
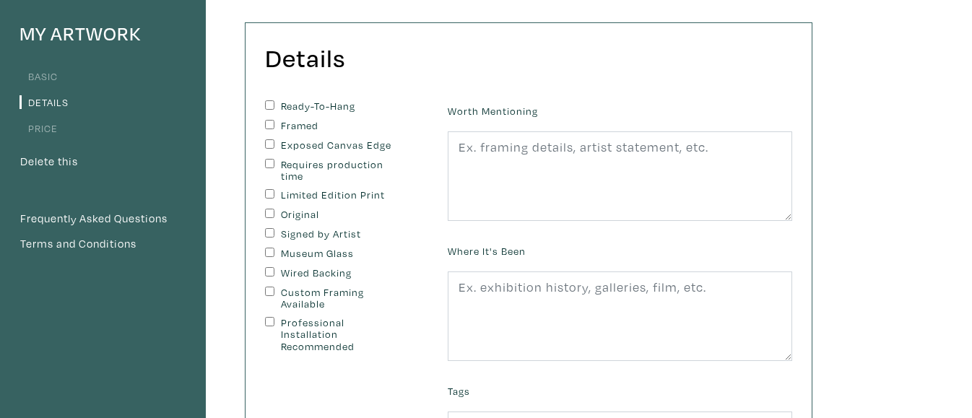
scroll to position [115, 0]
click at [269, 214] on input "Original" at bounding box center [269, 211] width 9 height 9
checkbox input "true"
click at [268, 232] on input "Signed by Artist" at bounding box center [269, 231] width 9 height 9
checkbox input "true"
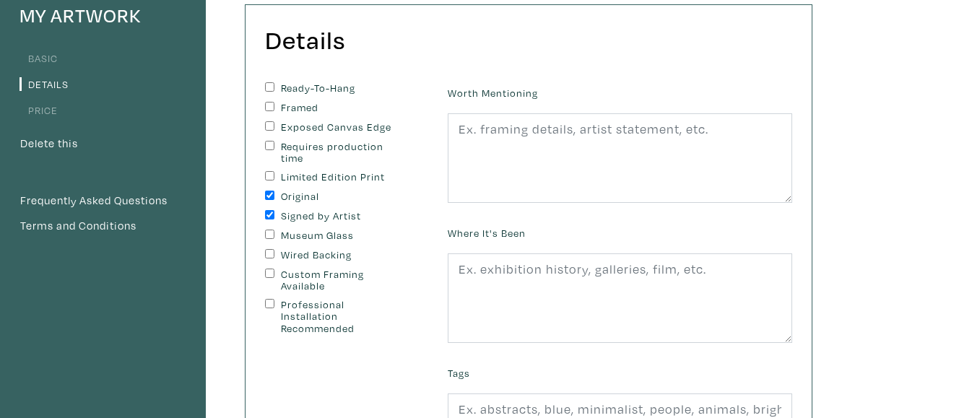
scroll to position [134, 0]
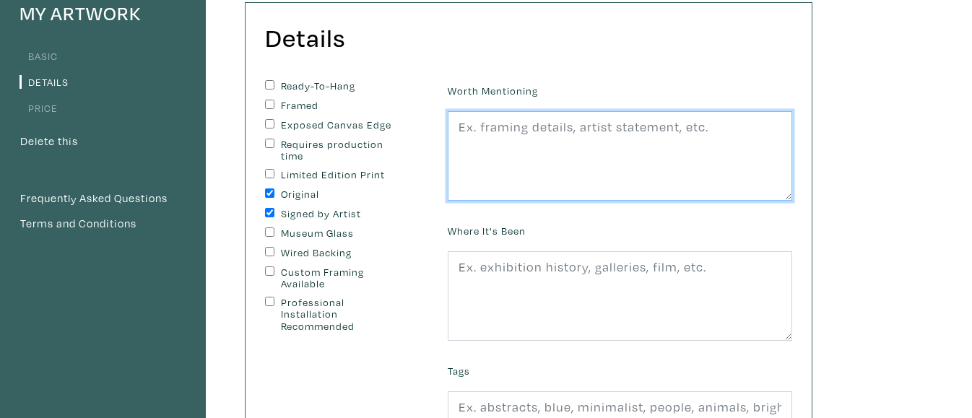
click at [570, 134] on textarea at bounding box center [620, 156] width 344 height 90
click at [565, 126] on textarea "This is currently the only available mermaid" at bounding box center [620, 156] width 344 height 90
click at [743, 123] on textarea "This is currently my only available mermaid" at bounding box center [620, 156] width 344 height 90
type textarea "This is currently my only available mermaid painting, in my signature style."
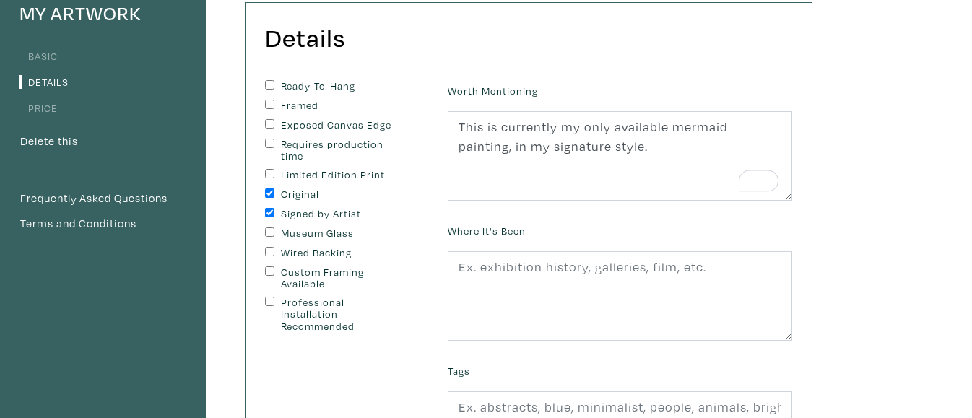
click at [578, 245] on div "Where It's Been" at bounding box center [620, 280] width 366 height 121
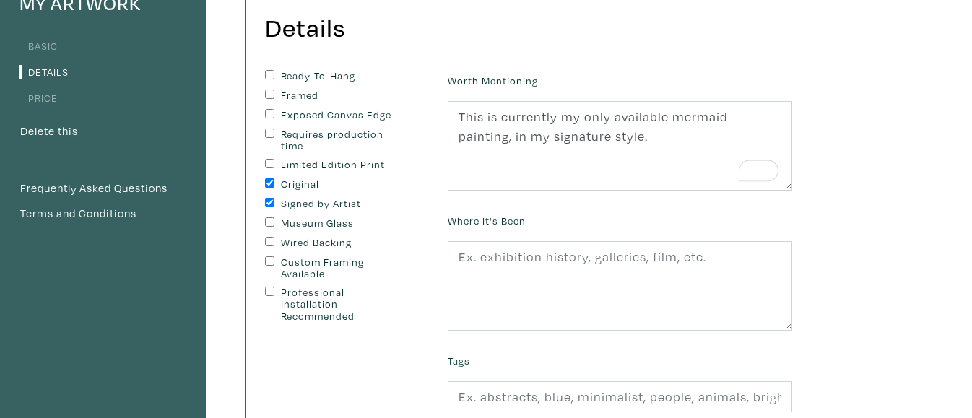
scroll to position [147, 0]
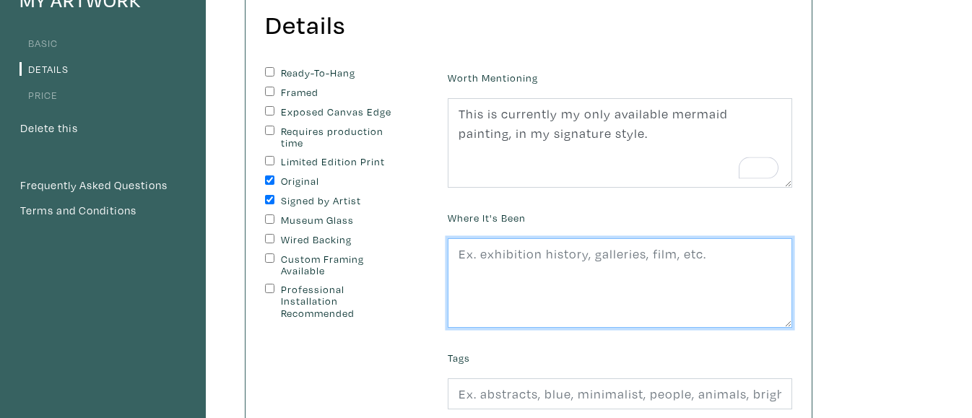
click at [566, 253] on textarea at bounding box center [620, 283] width 344 height 90
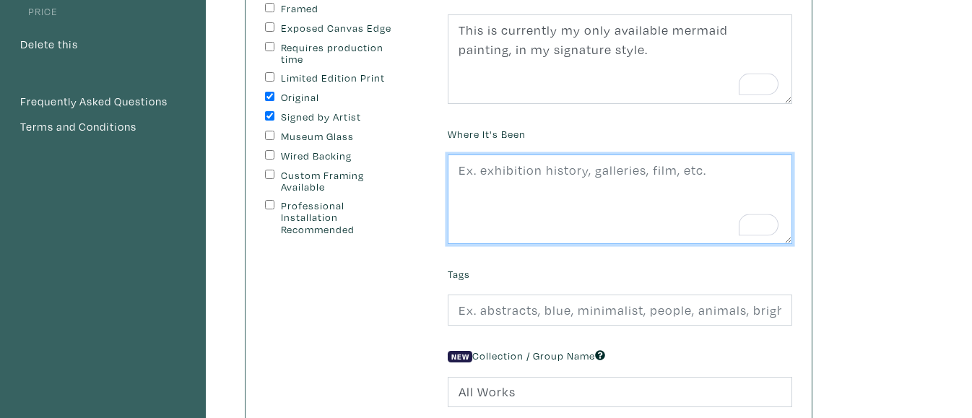
scroll to position [238, 0]
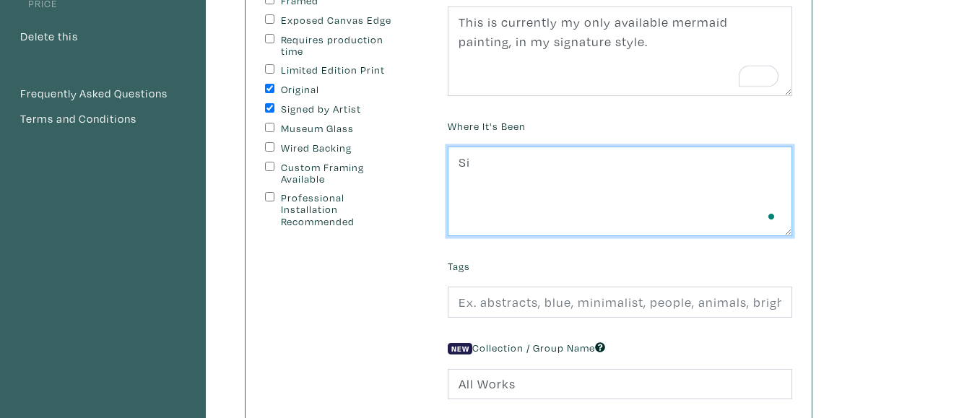
type textarea "S"
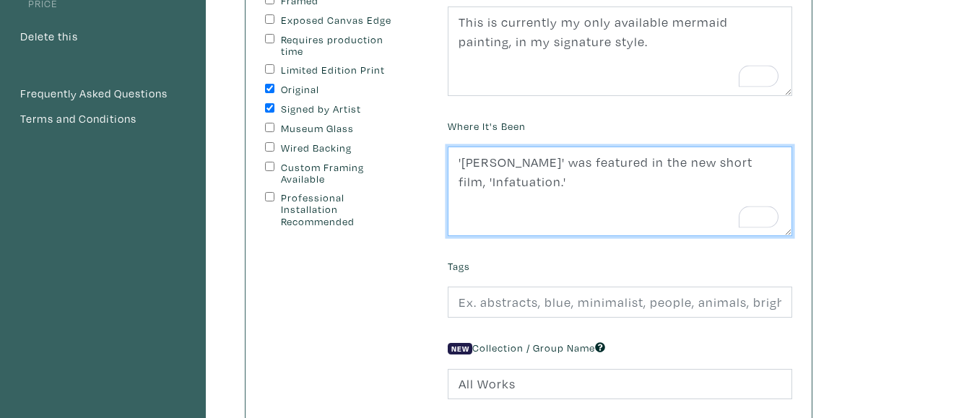
type textarea "'[PERSON_NAME]' was featured in the new short film, 'Infatuation.'"
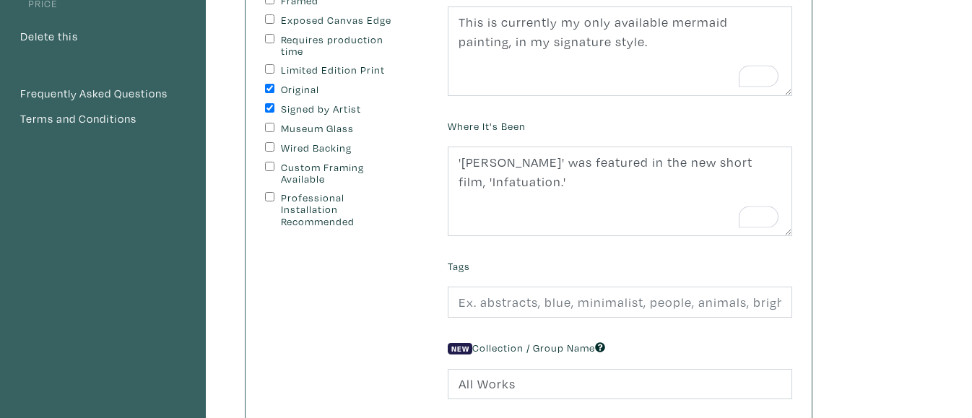
click at [505, 282] on div "Tags" at bounding box center [620, 287] width 366 height 62
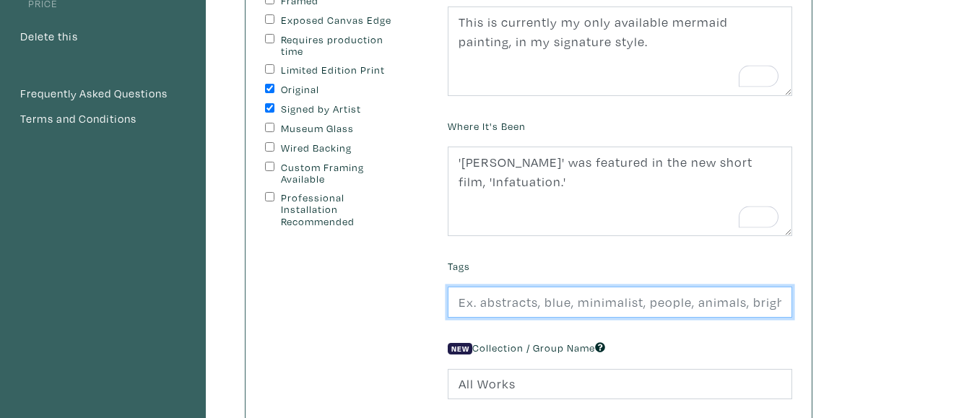
click at [507, 294] on input "text" at bounding box center [620, 302] width 344 height 31
type input "m"
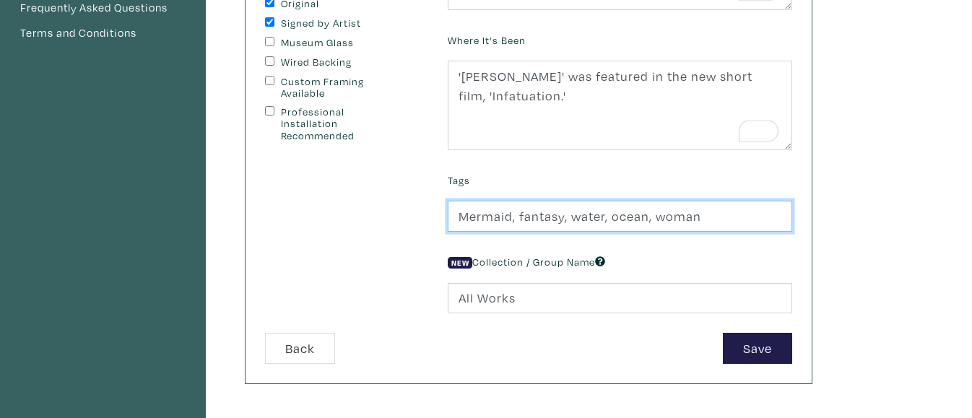
scroll to position [328, 0]
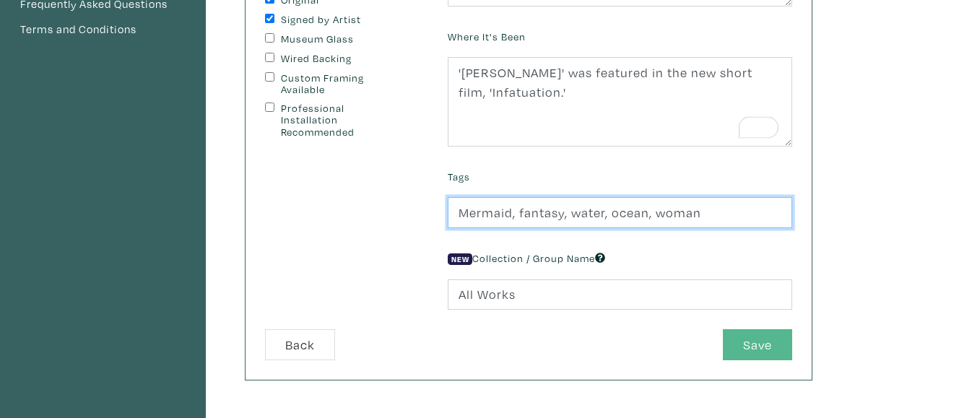
type input "Mermaid, fantasy, water, ocean, woman"
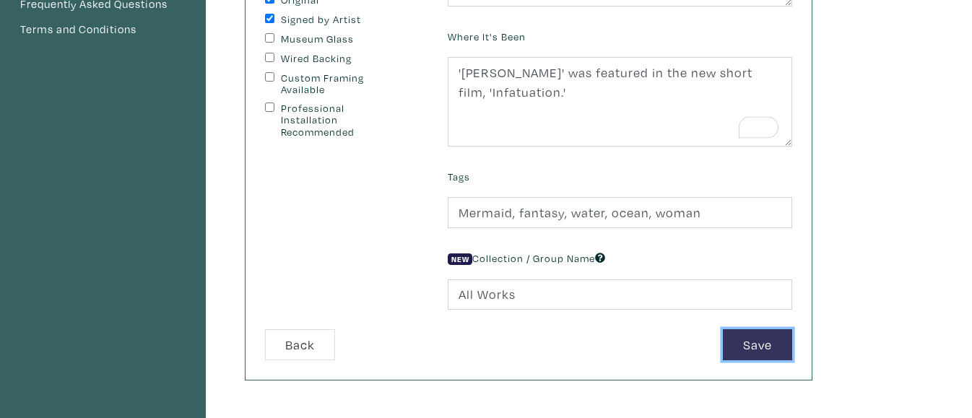
click at [737, 346] on button "Save" at bounding box center [757, 344] width 69 height 31
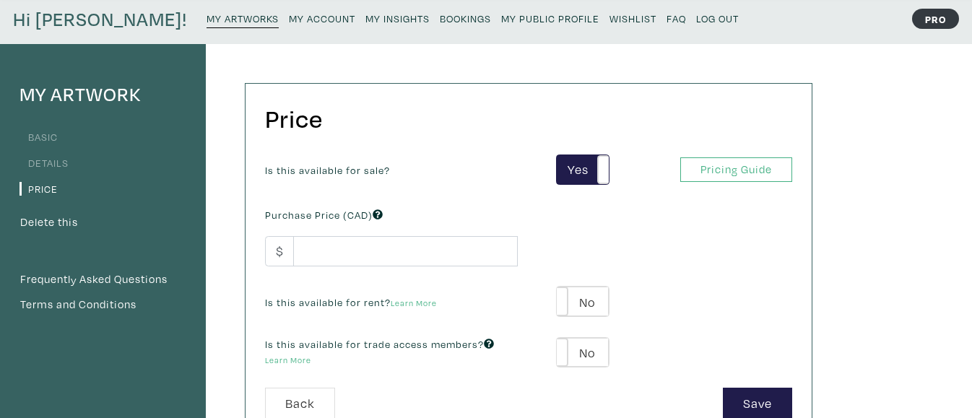
scroll to position [58, 0]
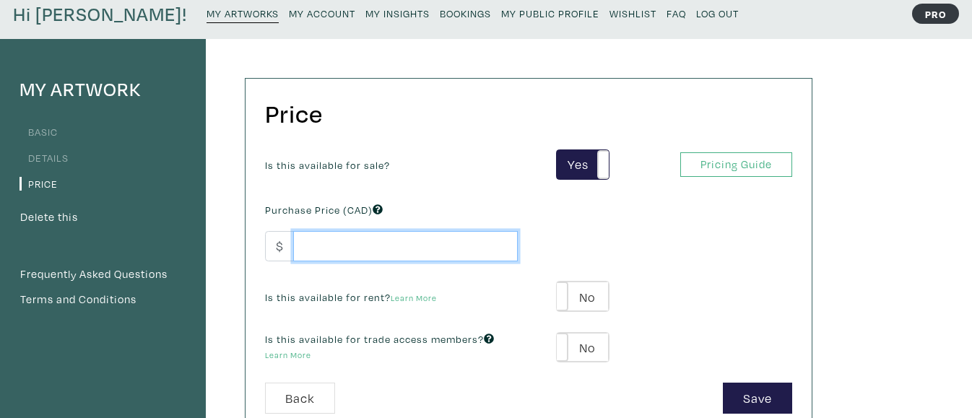
click at [442, 243] on input "number" at bounding box center [405, 246] width 225 height 31
type input "5"
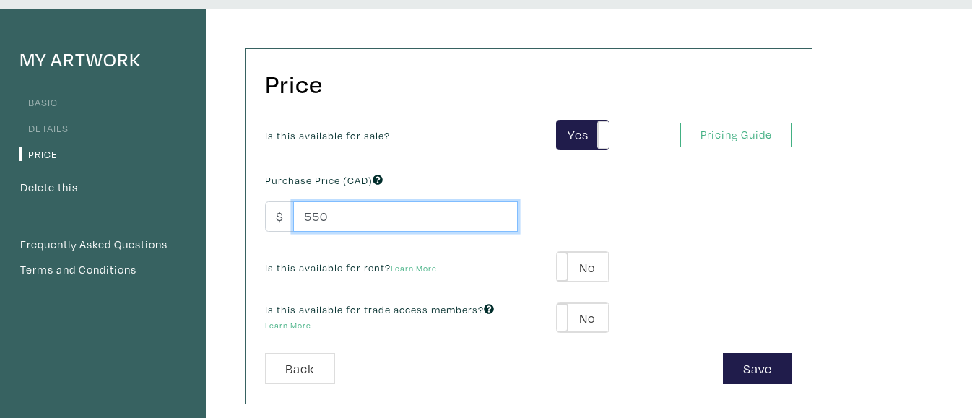
scroll to position [90, 0]
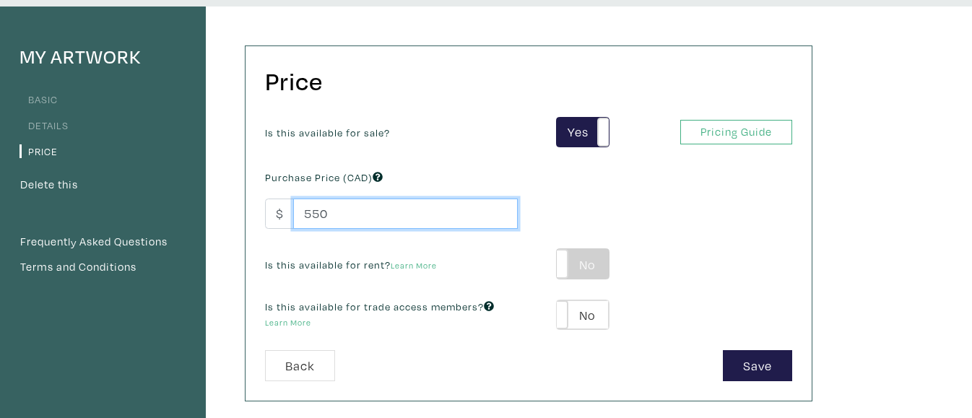
type input "550"
click at [594, 263] on label "No" at bounding box center [582, 264] width 51 height 30
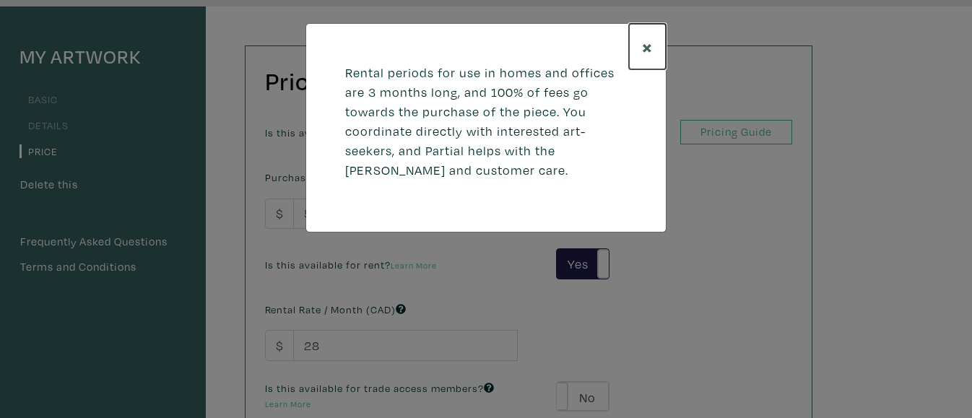
click at [656, 44] on button "×" at bounding box center [647, 46] width 37 height 45
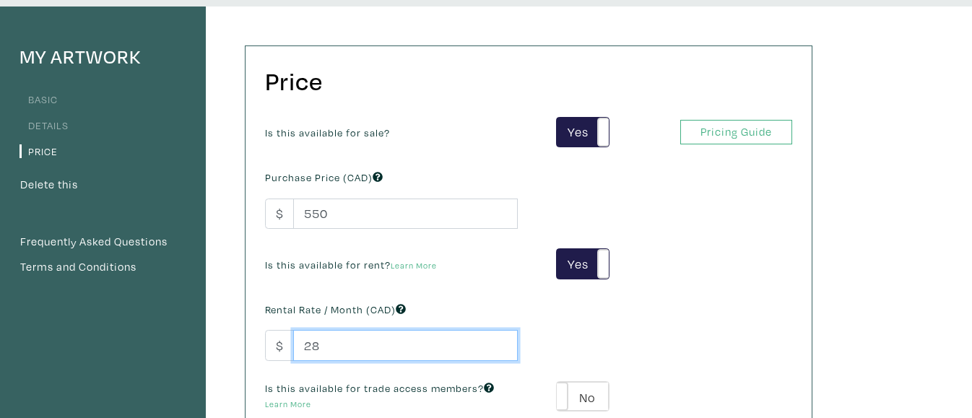
click at [326, 348] on input "28" at bounding box center [405, 345] width 225 height 31
type input "2"
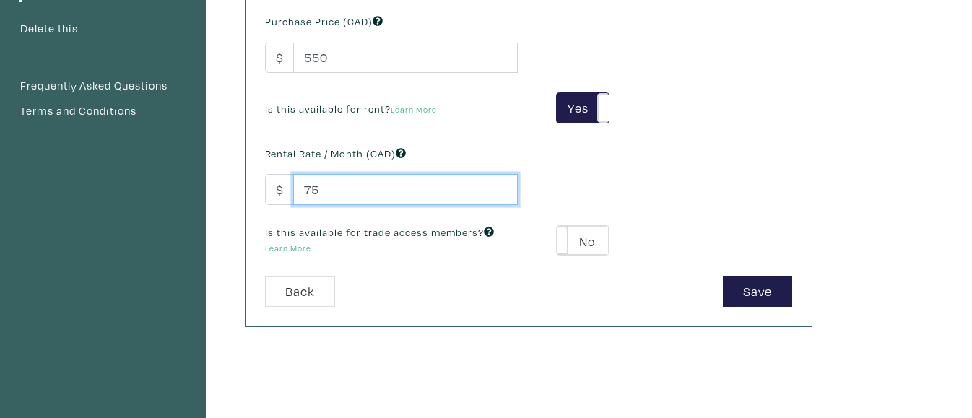
scroll to position [247, 0]
type input "75"
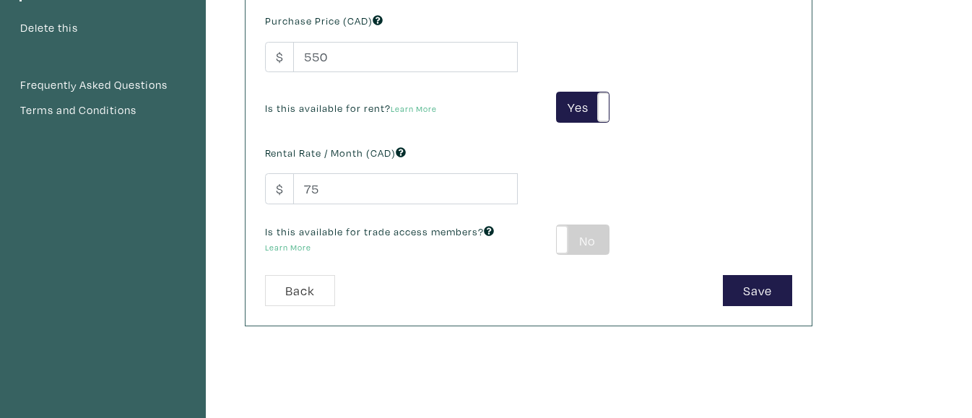
click at [571, 246] on label "No" at bounding box center [582, 240] width 51 height 30
type input "39"
type input "99"
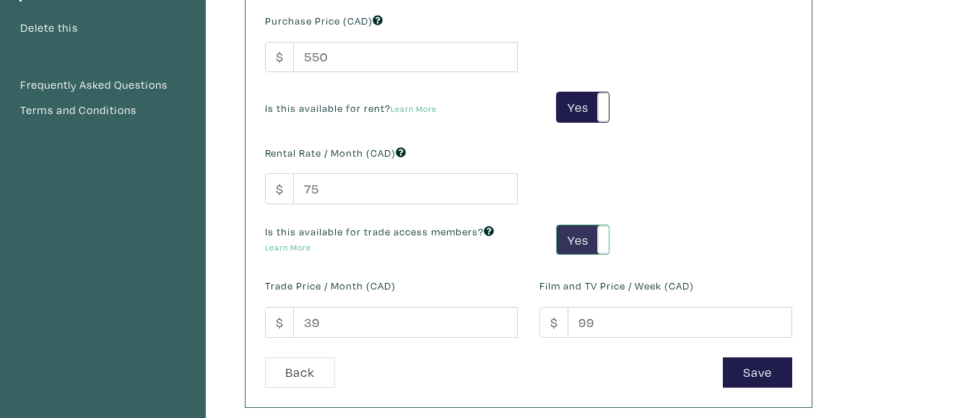
click at [597, 246] on span at bounding box center [608, 240] width 22 height 30
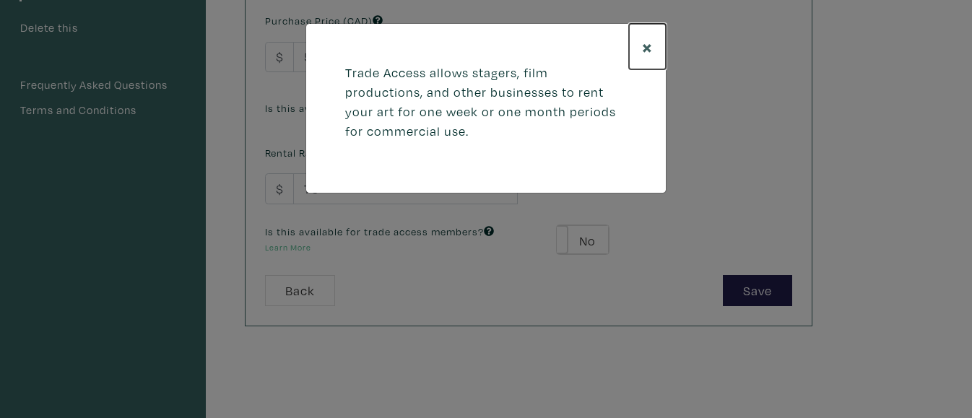
click at [647, 52] on span "×" at bounding box center [647, 46] width 11 height 25
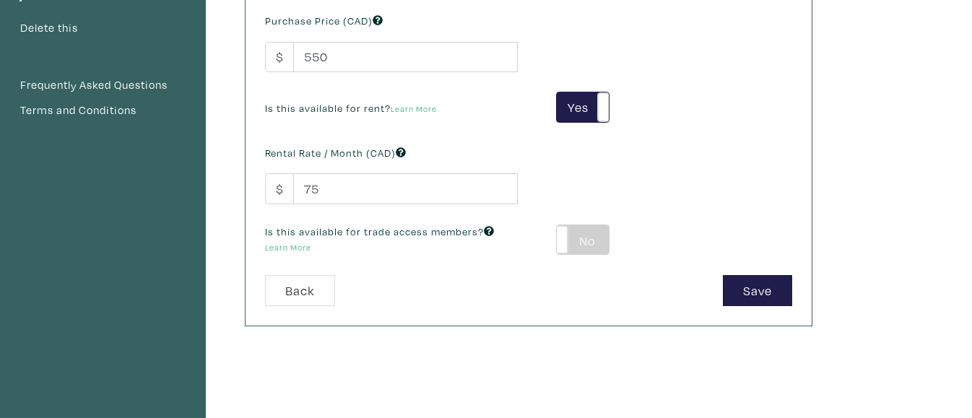
click at [573, 229] on label "No" at bounding box center [582, 240] width 51 height 30
type input "39"
type input "99"
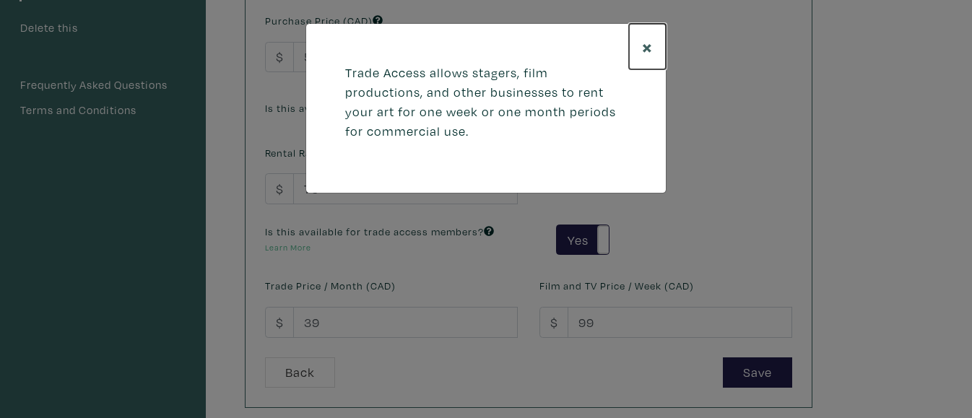
click at [636, 42] on button "×" at bounding box center [647, 46] width 37 height 45
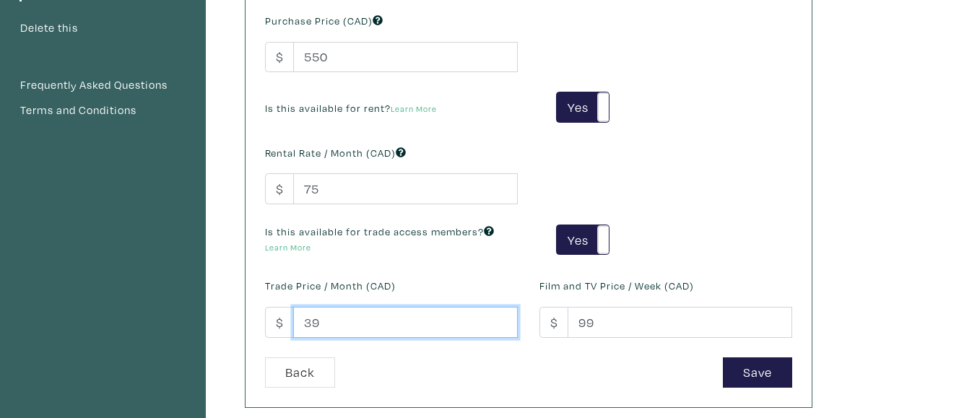
click at [355, 313] on input "39" at bounding box center [405, 322] width 225 height 31
type input "3"
type input "75"
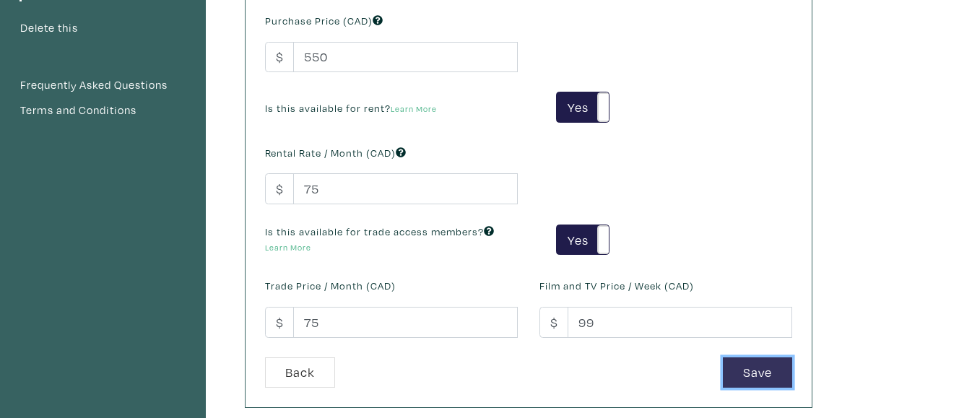
click at [747, 376] on button "Save" at bounding box center [757, 372] width 69 height 31
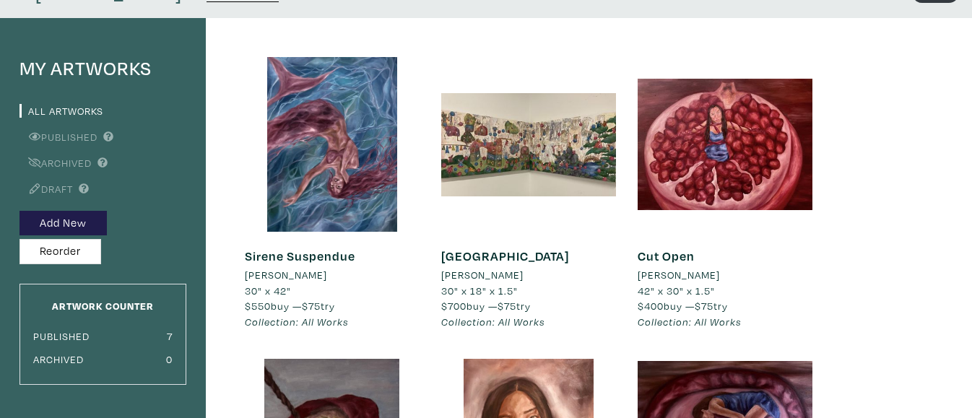
scroll to position [77, 0]
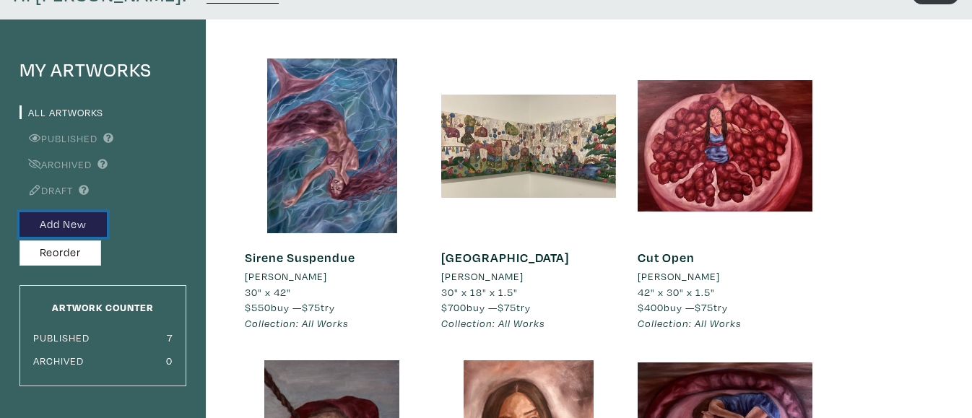
click at [53, 233] on button "Add New" at bounding box center [62, 224] width 87 height 25
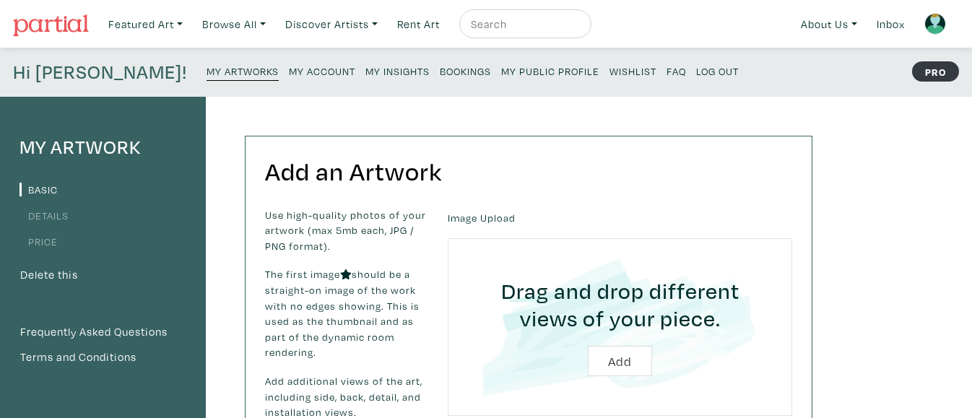
click at [614, 363] on input "file" at bounding box center [620, 327] width 304 height 137
type input "C:\fakepath\GraceMartin-Chang_Savior,Please(1).jpg"
click at [619, 346] on input "file" at bounding box center [620, 327] width 304 height 137
type input "C:\fakepath\GraceMartin-Chang_Savior,Please(1).jpg"
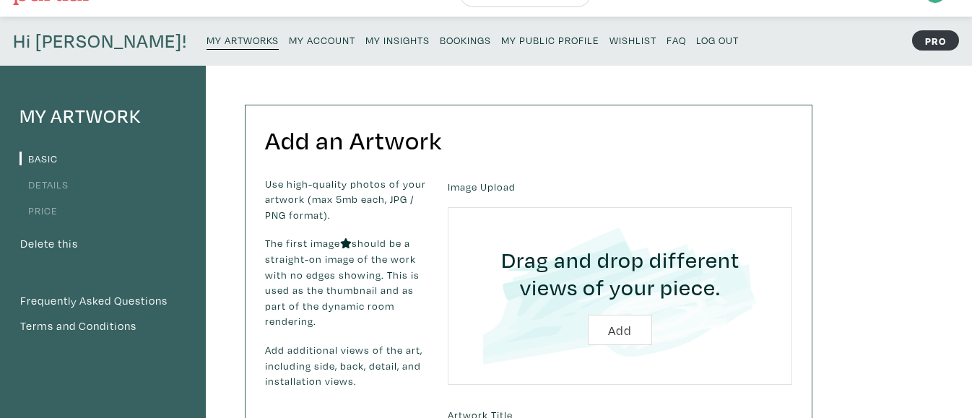
scroll to position [37, 0]
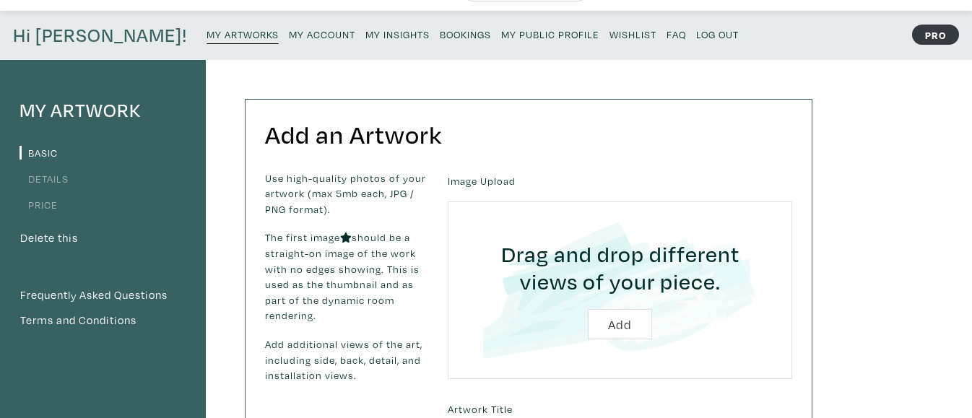
click at [622, 330] on input "file" at bounding box center [620, 290] width 304 height 137
type input "C:\fakepath\GraceMartin-Chang_Savior,Please(1) (1).jpg"
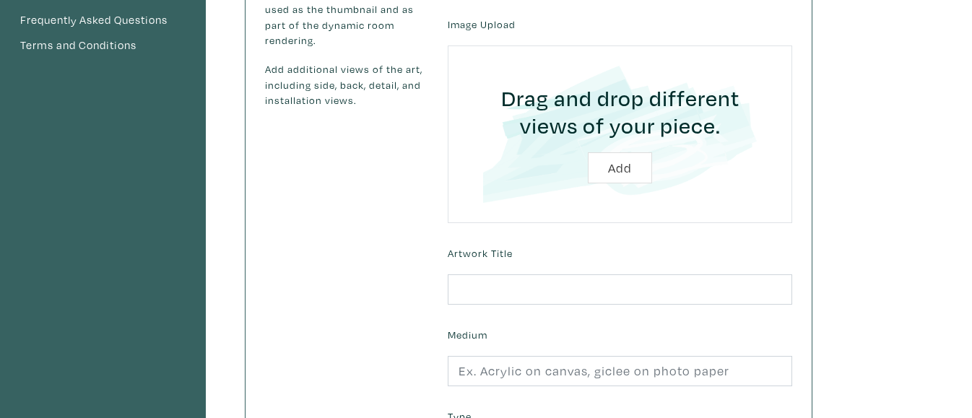
scroll to position [319, 0]
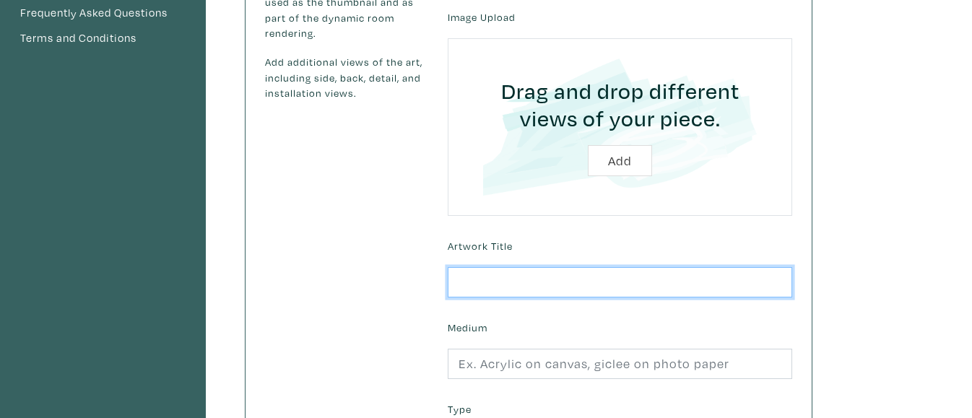
click at [507, 287] on input "text" at bounding box center [620, 282] width 344 height 31
type input "Savior, Please"
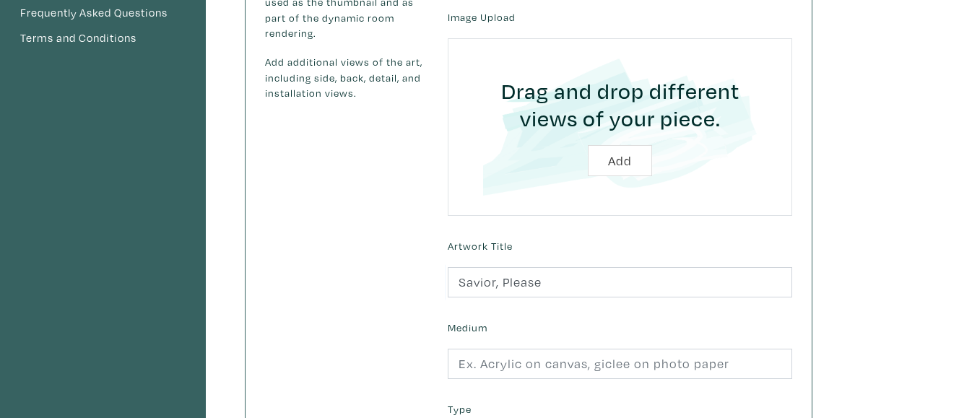
click at [408, 329] on div "Use high-quality photos of your artwork (max 5mb each, JPG / PNG format). The f…" at bounding box center [345, 240] width 183 height 705
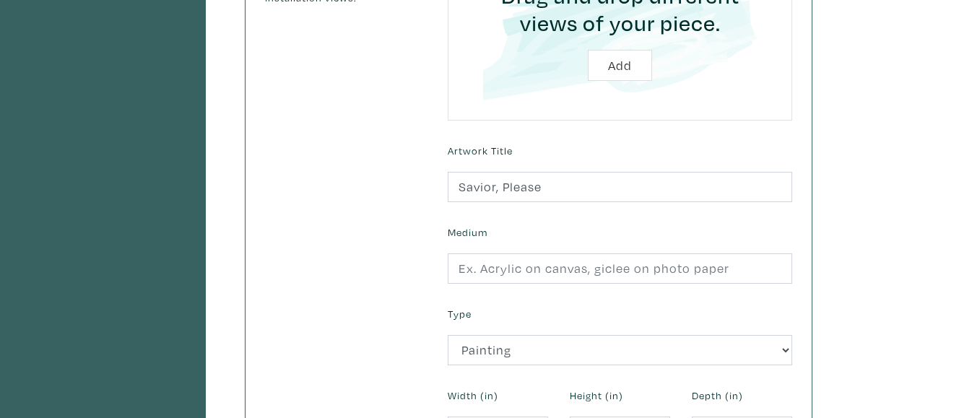
scroll to position [417, 0]
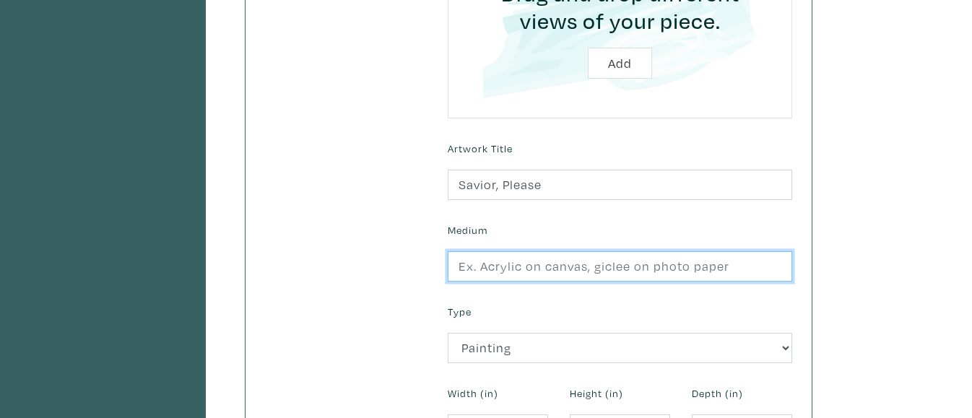
click at [550, 272] on input "text" at bounding box center [620, 266] width 344 height 31
type input "Oil on Canvas"
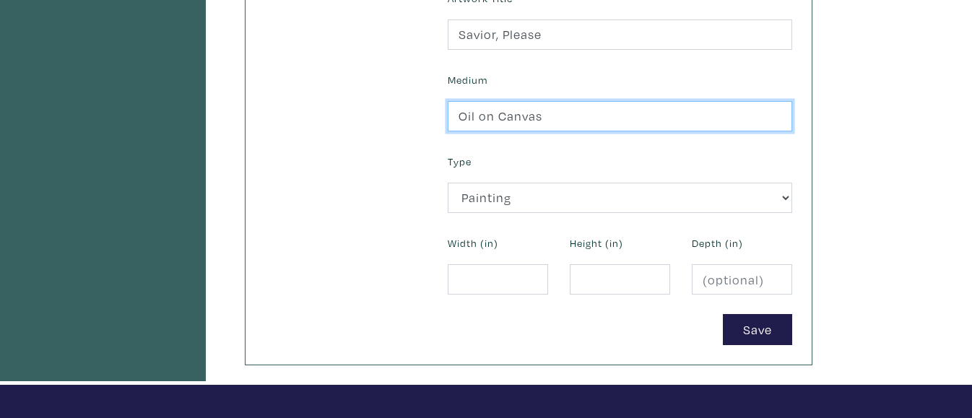
scroll to position [570, 0]
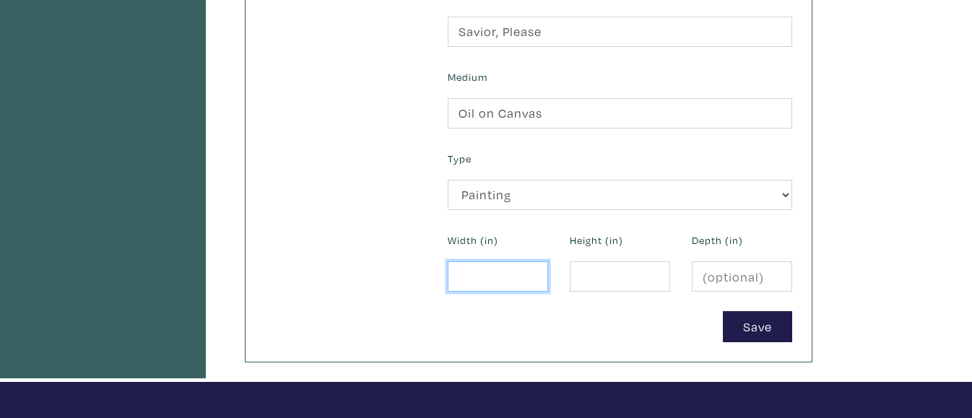
click at [498, 278] on input "number" at bounding box center [498, 276] width 100 height 31
type input "42"
click at [622, 284] on input "number" at bounding box center [620, 276] width 100 height 31
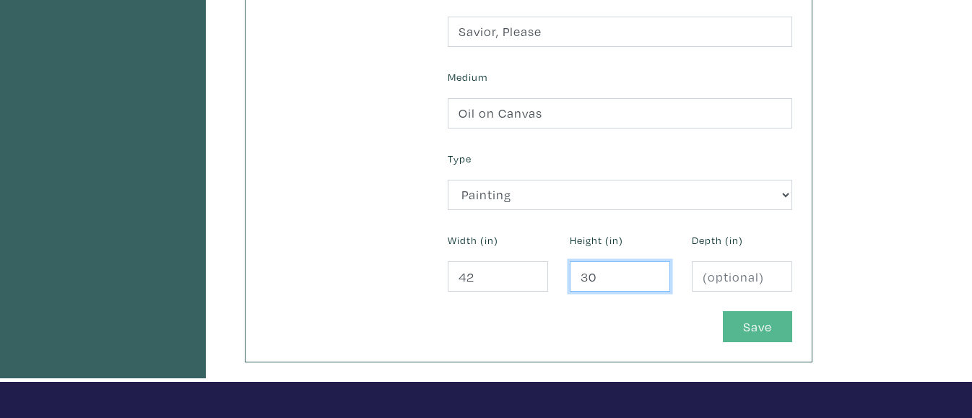
type input "30"
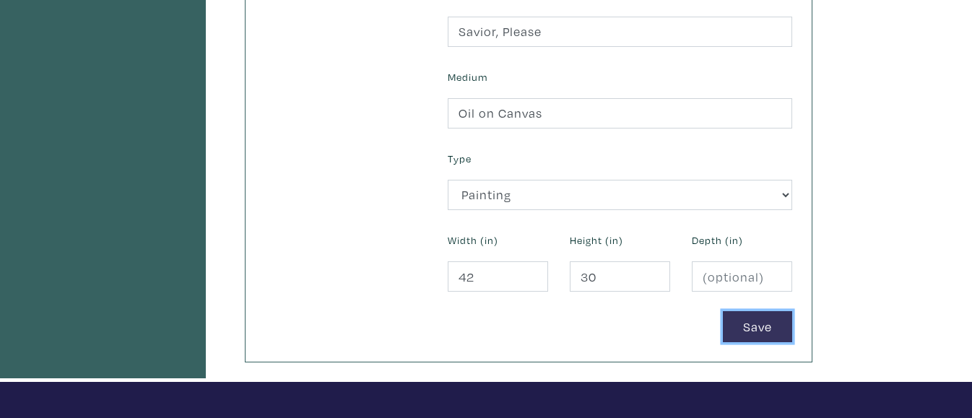
click at [750, 323] on button "Save" at bounding box center [757, 326] width 69 height 31
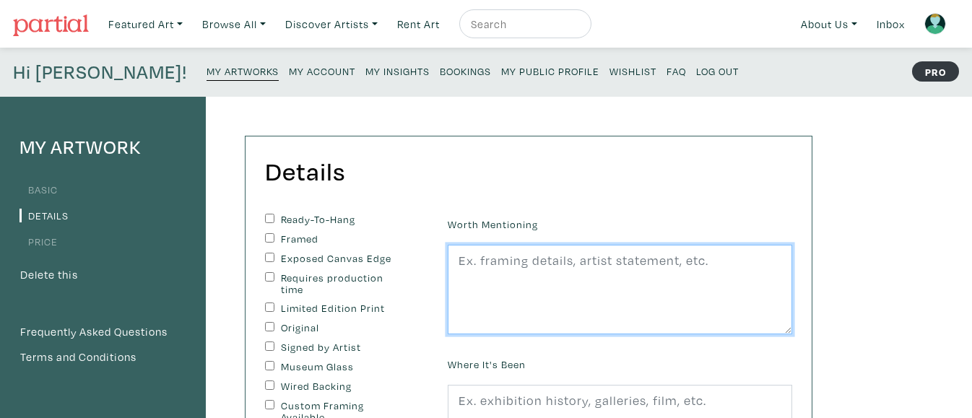
click at [529, 289] on textarea at bounding box center [620, 290] width 344 height 90
type textarea "T"
type textarea "I"
type textarea "T"
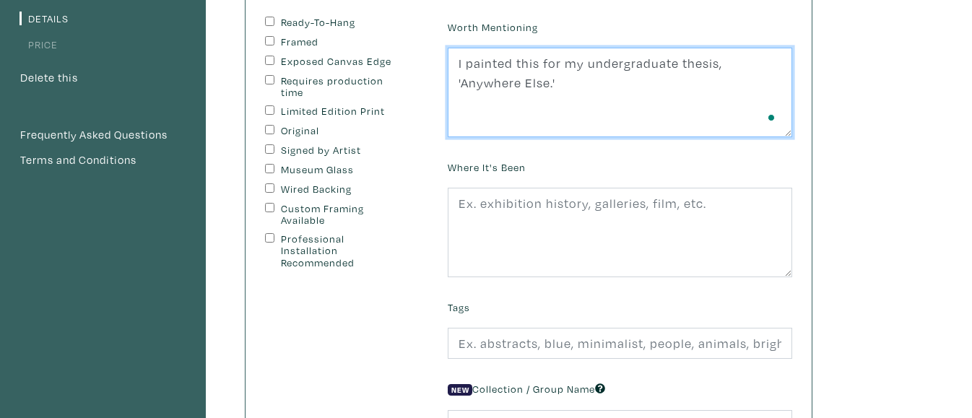
scroll to position [199, 0]
type textarea "I painted this for my undergraduate thesis, 'Anywhere Else.'"
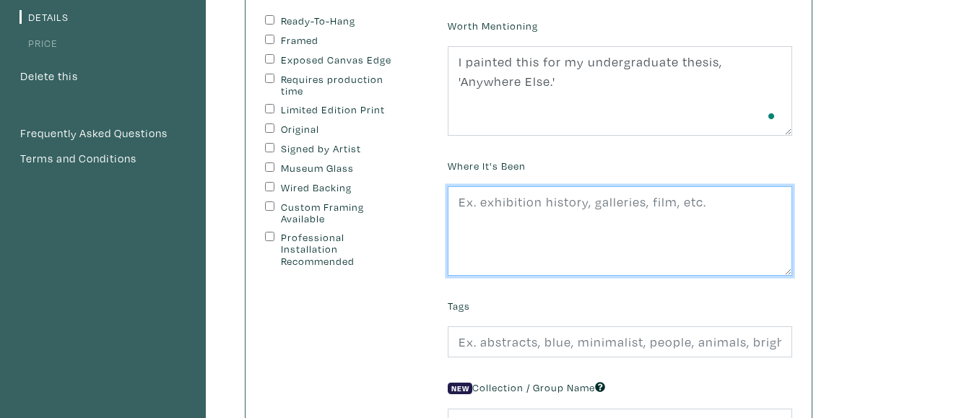
click at [538, 209] on textarea at bounding box center [620, 231] width 344 height 90
type textarea "I"
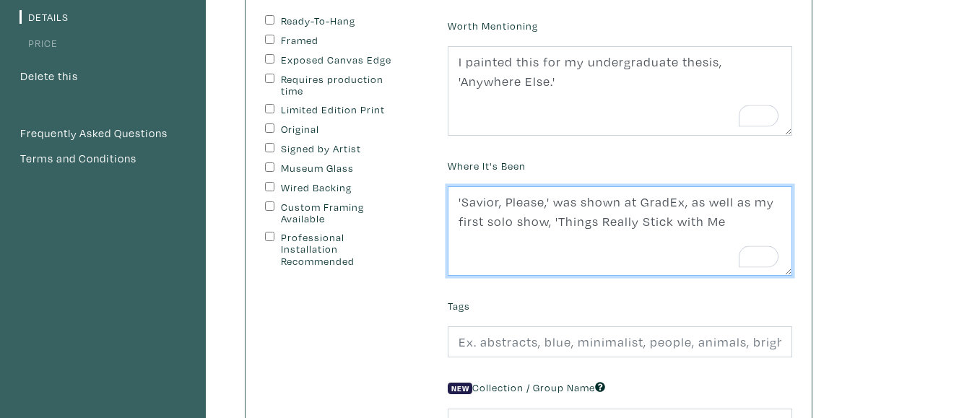
click at [684, 222] on textarea "'Savior, Please,' was shown at GradEx, as well as my first solo show, 'Things R…" at bounding box center [620, 231] width 344 height 90
click at [764, 222] on textarea "'Savior, Please,' was shown at GradEx, as well as my first solo show, 'Things R…" at bounding box center [620, 231] width 344 height 90
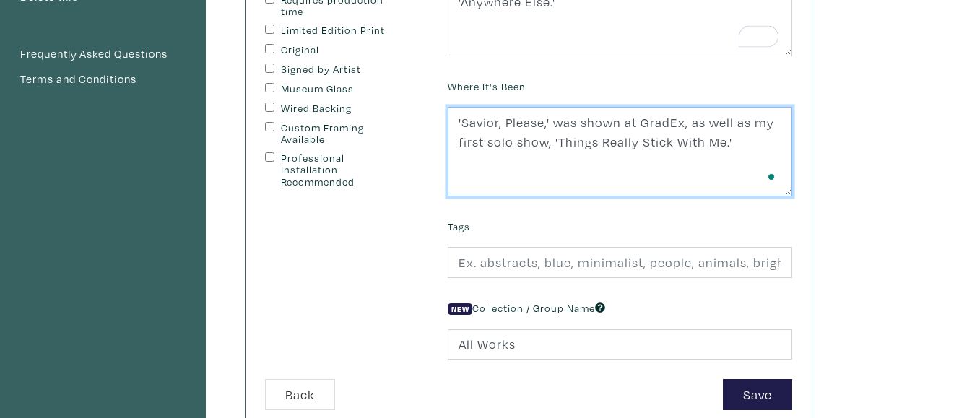
scroll to position [282, 0]
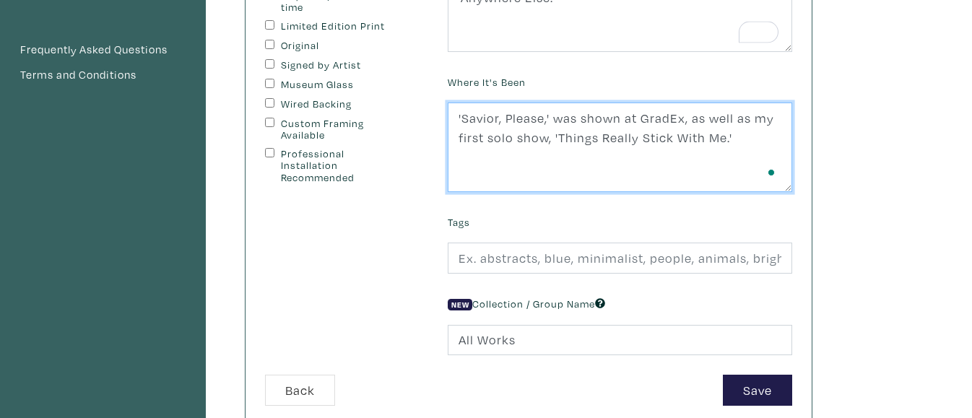
type textarea "'Savior, Please,' was shown at GradEx, as well as my first solo show, 'Things R…"
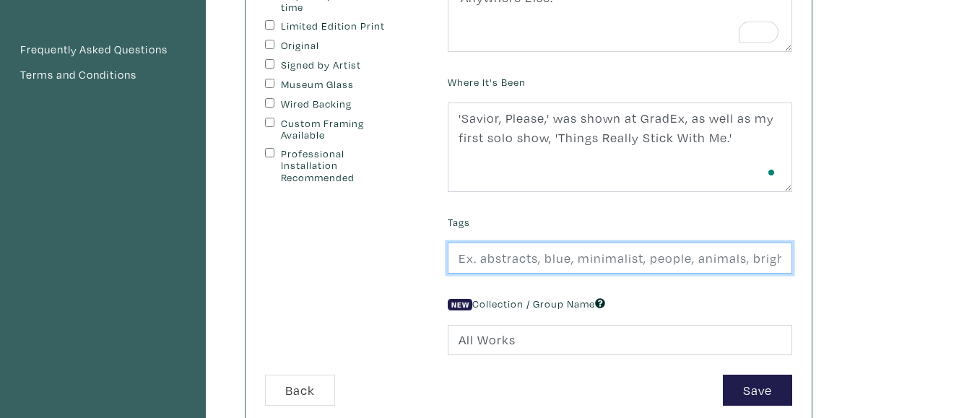
click at [645, 262] on input "text" at bounding box center [620, 258] width 344 height 31
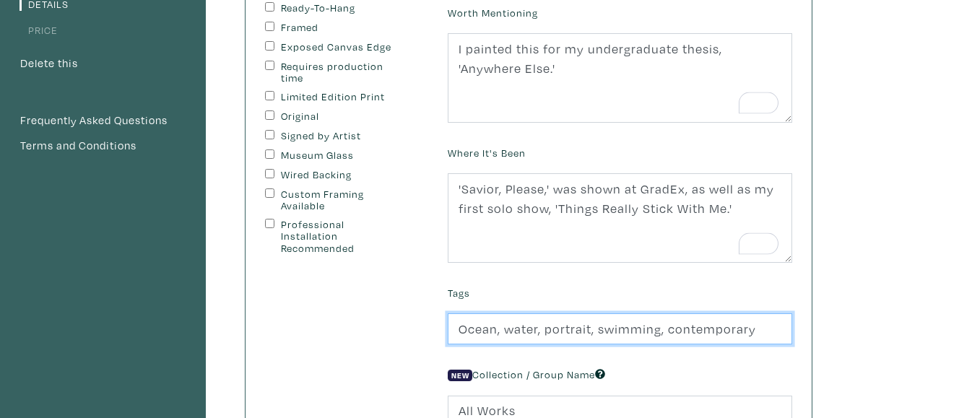
type input "Ocean, water, portrait, swimming, contemporary"
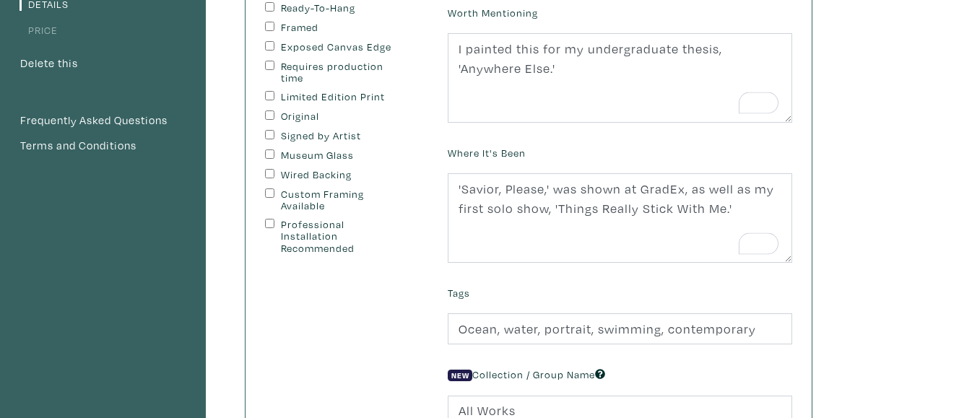
click at [274, 136] on input "Signed by Artist" at bounding box center [269, 134] width 9 height 9
checkbox input "true"
click at [269, 115] on input "Original" at bounding box center [269, 114] width 9 height 9
checkbox input "true"
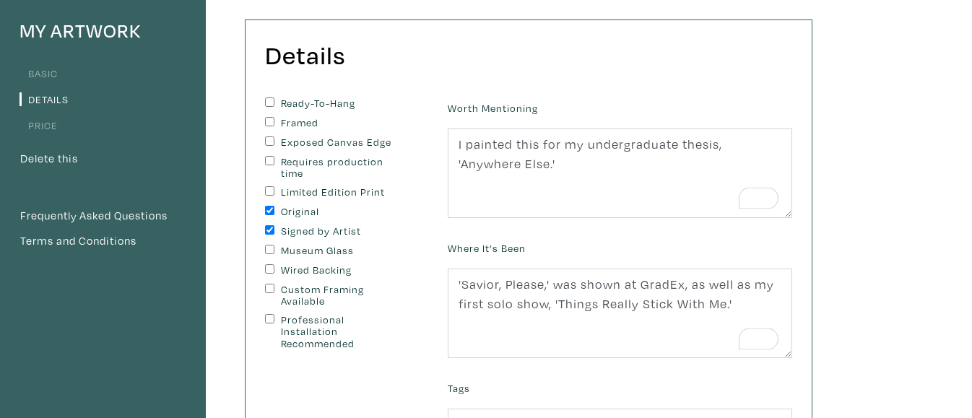
scroll to position [117, 0]
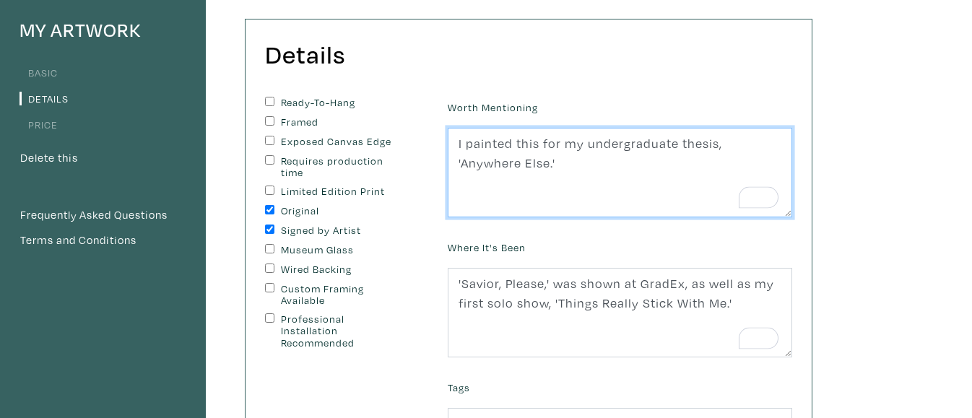
click at [573, 163] on textarea "I painted this for my undergraduate thesis, 'Anywhere Else.'" at bounding box center [620, 173] width 344 height 90
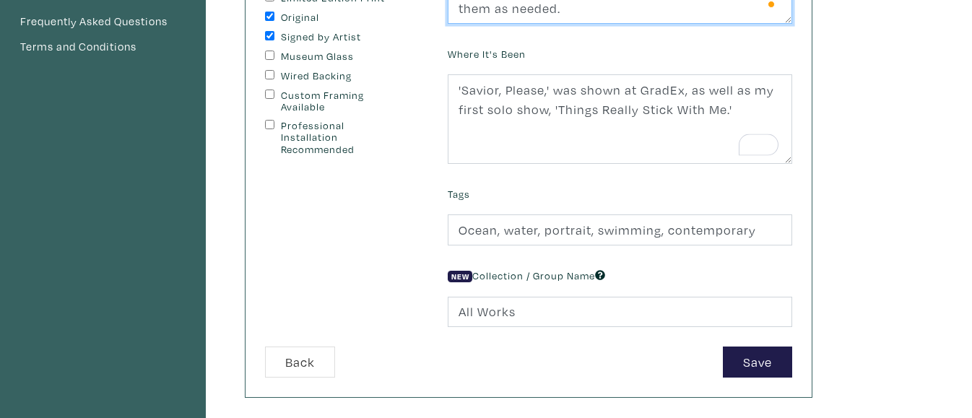
scroll to position [318, 0]
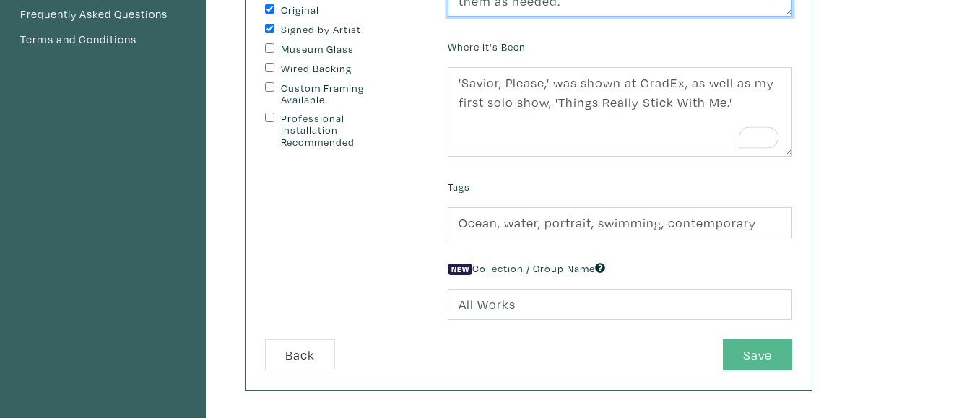
type textarea "I painted this for my undergraduate thesis, 'Anywhere Else.' The edges are pain…"
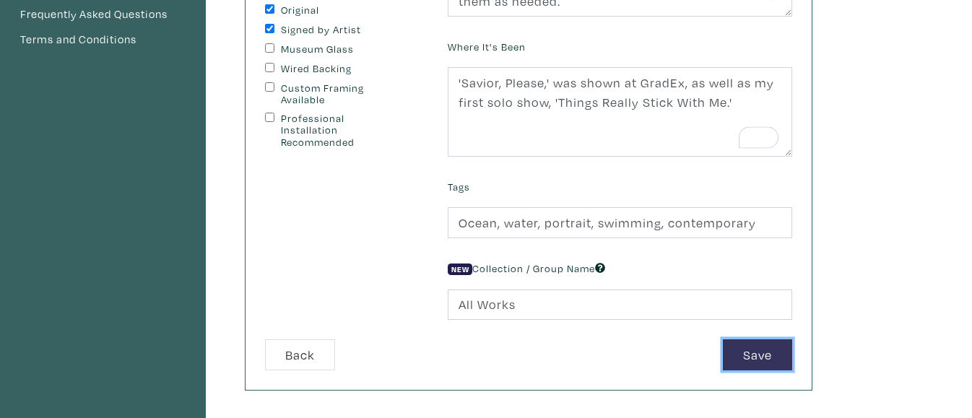
click at [765, 351] on button "Save" at bounding box center [757, 354] width 69 height 31
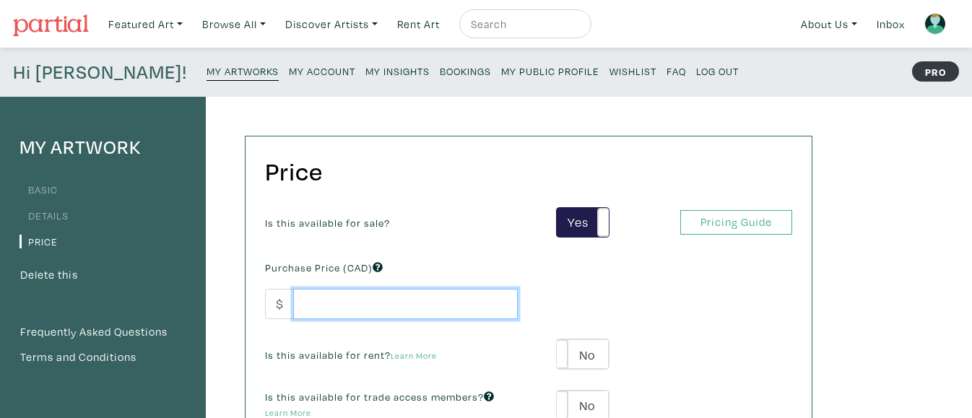
click at [407, 303] on input "number" at bounding box center [405, 304] width 225 height 31
type input "400"
click at [465, 248] on div "Is this available for sale? Yes No Yes No Pricing Guide PRO Purchase Price (CAD…" at bounding box center [528, 324] width 549 height 234
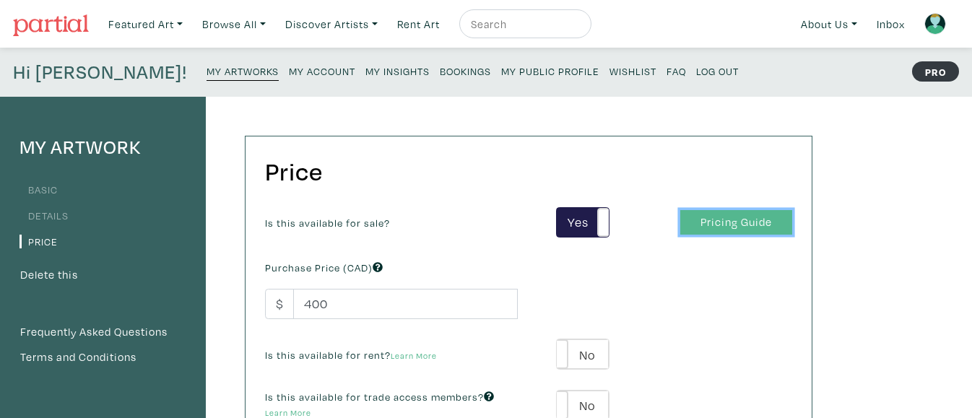
click at [695, 225] on link "Pricing Guide" at bounding box center [736, 222] width 112 height 25
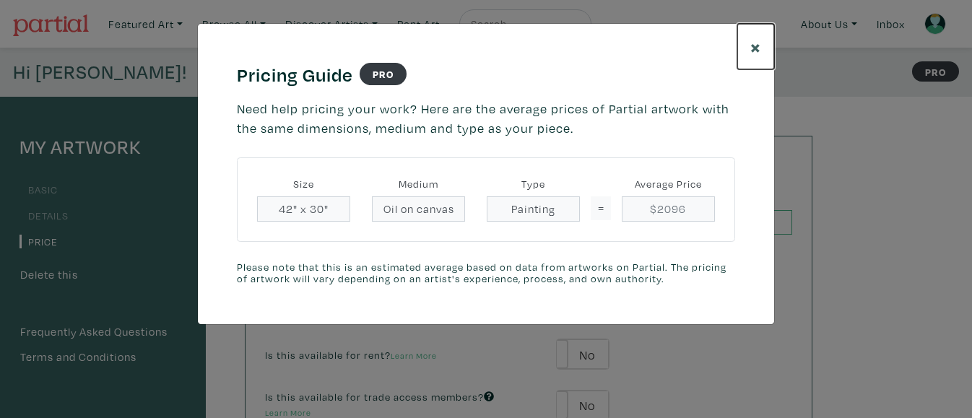
click at [749, 48] on button "×" at bounding box center [755, 46] width 37 height 45
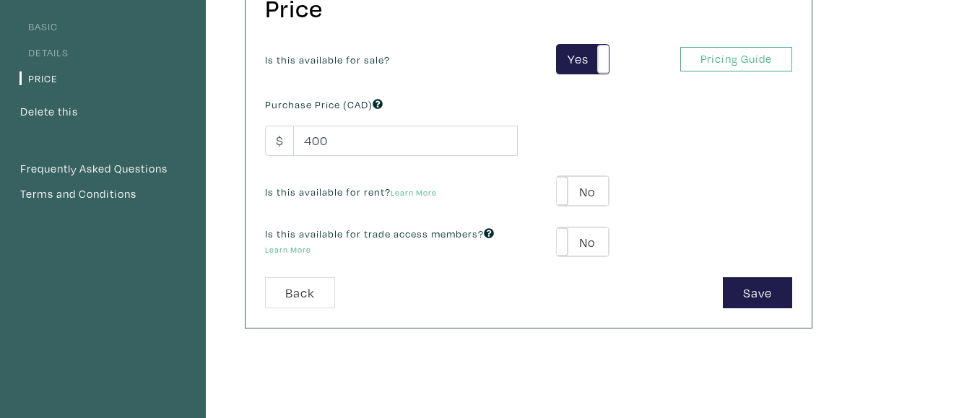
scroll to position [166, 0]
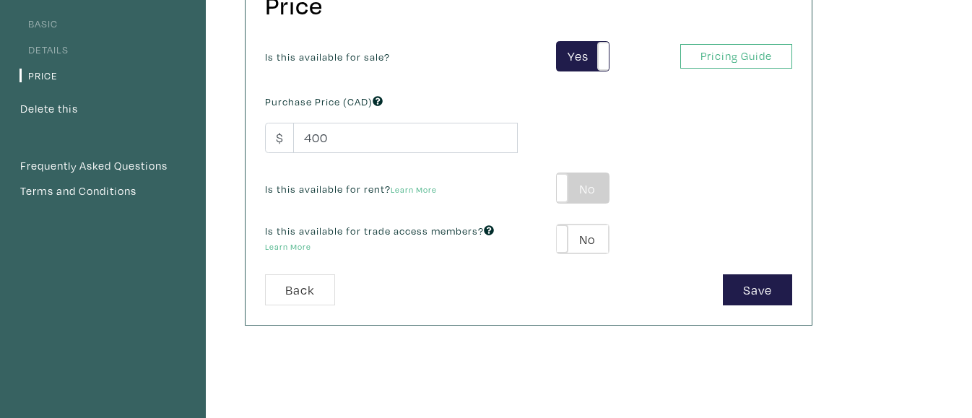
click at [574, 201] on label "No" at bounding box center [582, 188] width 51 height 30
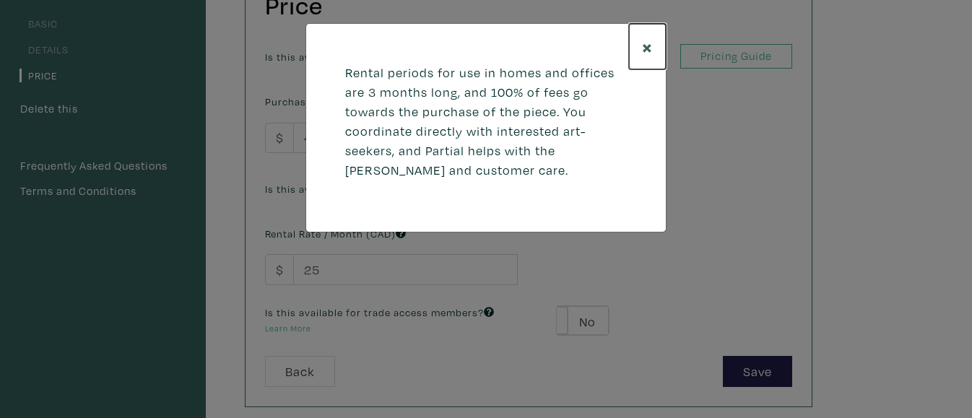
click at [653, 53] on button "×" at bounding box center [647, 46] width 37 height 45
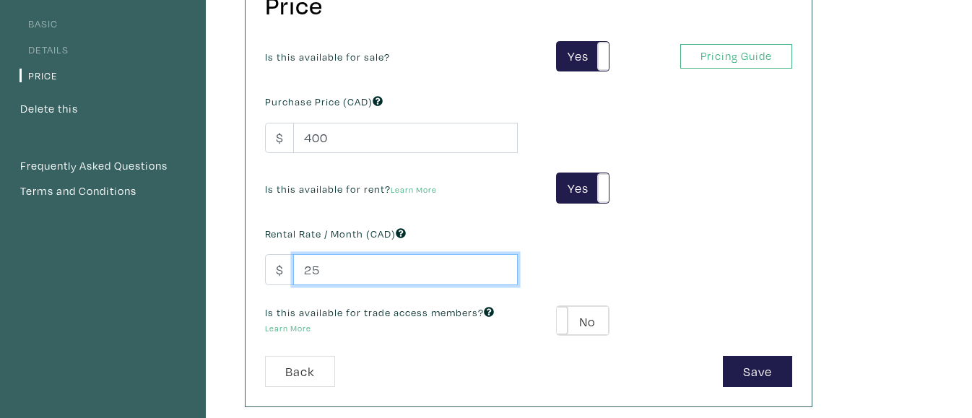
click at [328, 271] on input "25" at bounding box center [405, 269] width 225 height 31
type input "2"
type input "75"
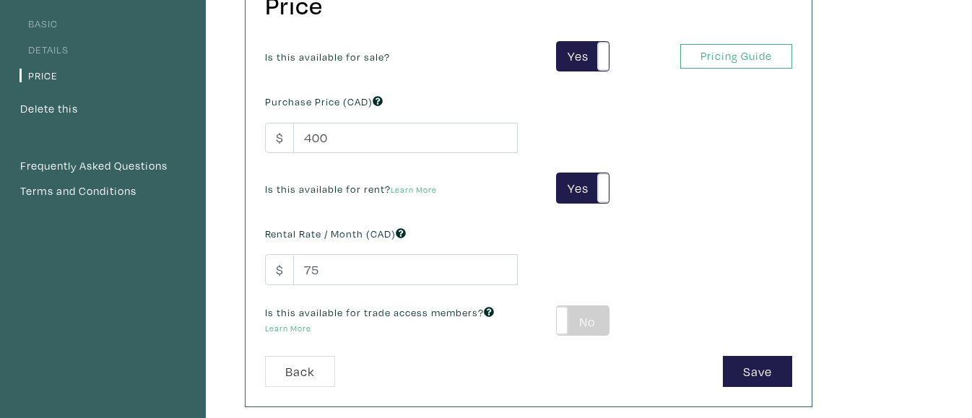
click at [597, 320] on label "No" at bounding box center [582, 321] width 51 height 30
type input "39"
type input "72"
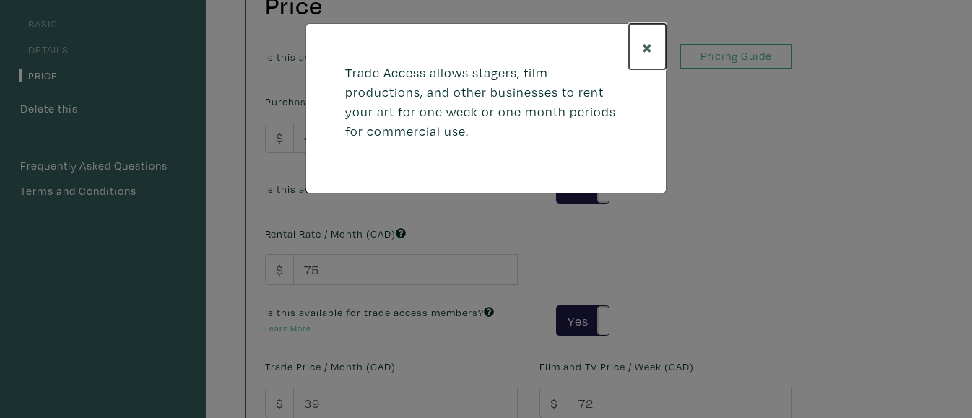
click at [653, 52] on button "×" at bounding box center [647, 46] width 37 height 45
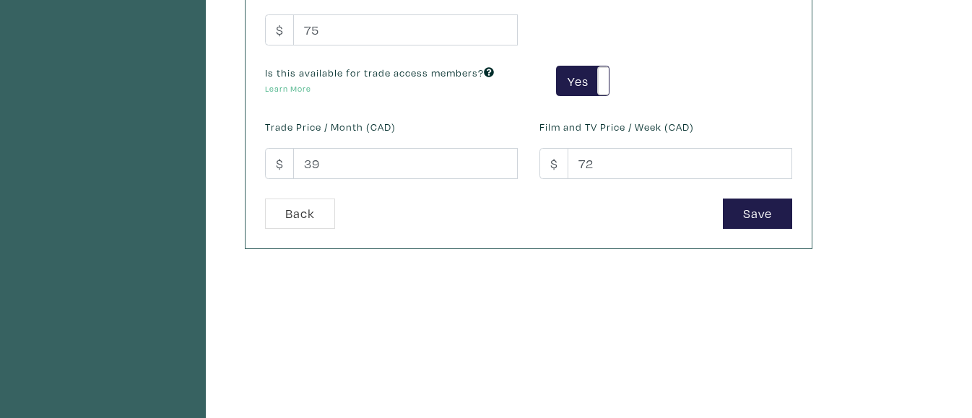
scroll to position [425, 0]
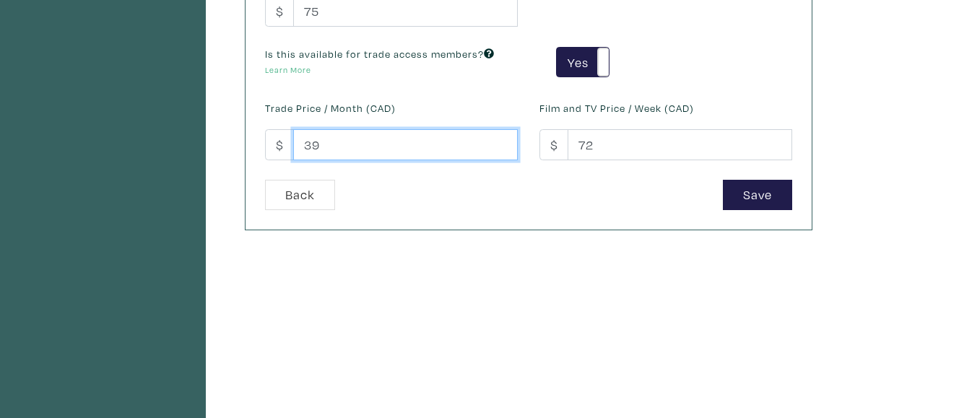
click at [430, 134] on input "39" at bounding box center [405, 144] width 225 height 31
type input "3"
type input "75"
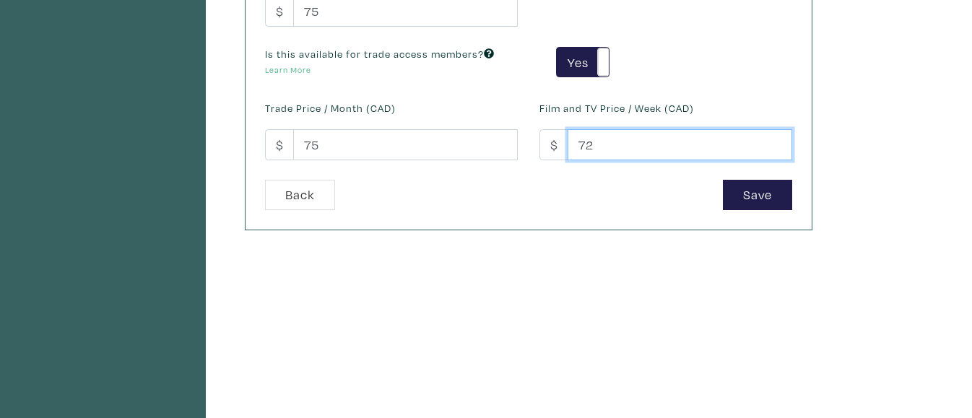
click at [613, 144] on input "72" at bounding box center [680, 144] width 225 height 31
type input "7"
type input "150"
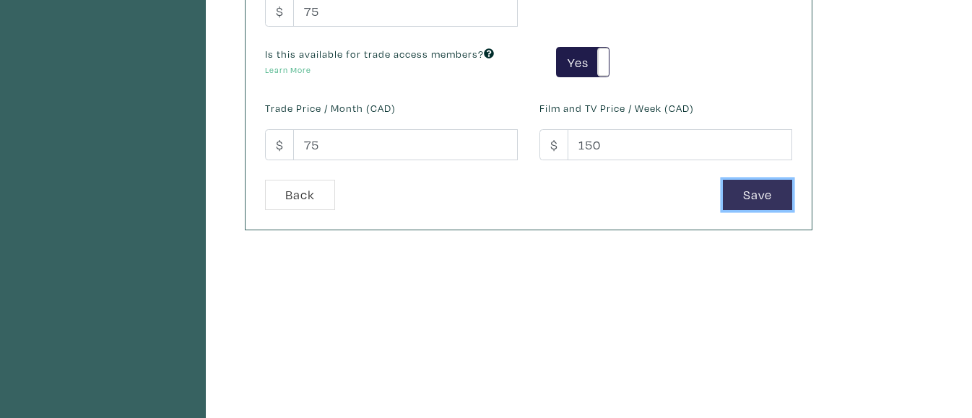
click at [735, 189] on button "Save" at bounding box center [757, 195] width 69 height 31
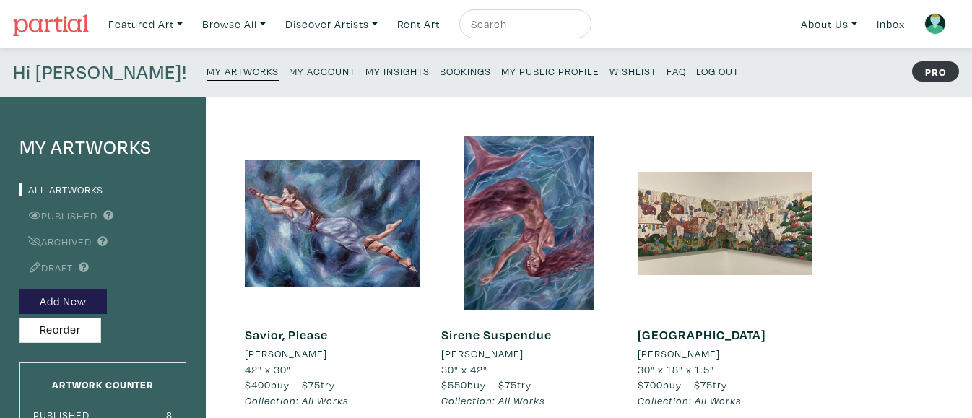
click at [501, 74] on small "My Public Profile" at bounding box center [550, 71] width 98 height 14
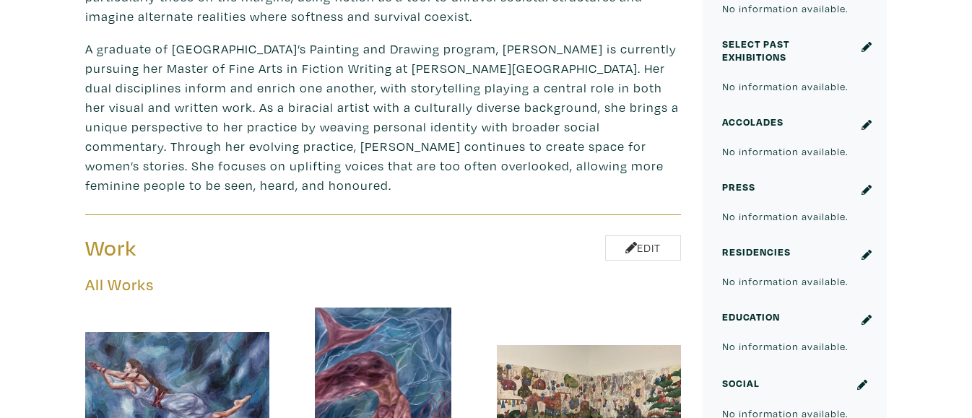
scroll to position [680, 0]
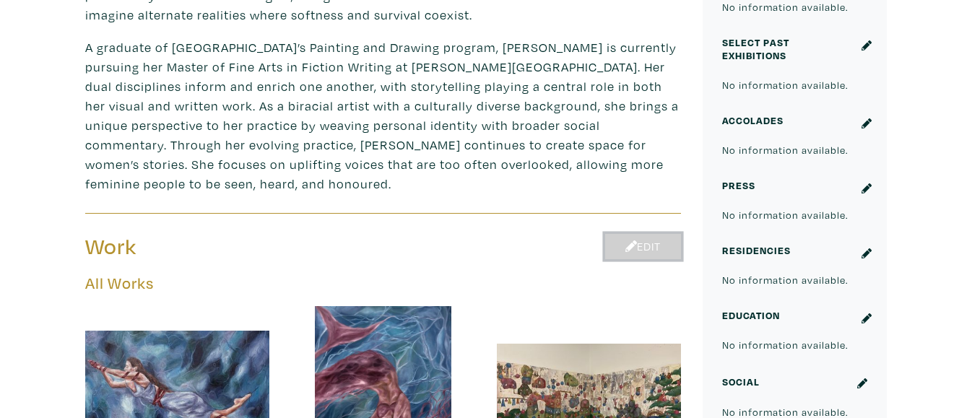
click at [626, 234] on link "Edit" at bounding box center [643, 246] width 76 height 25
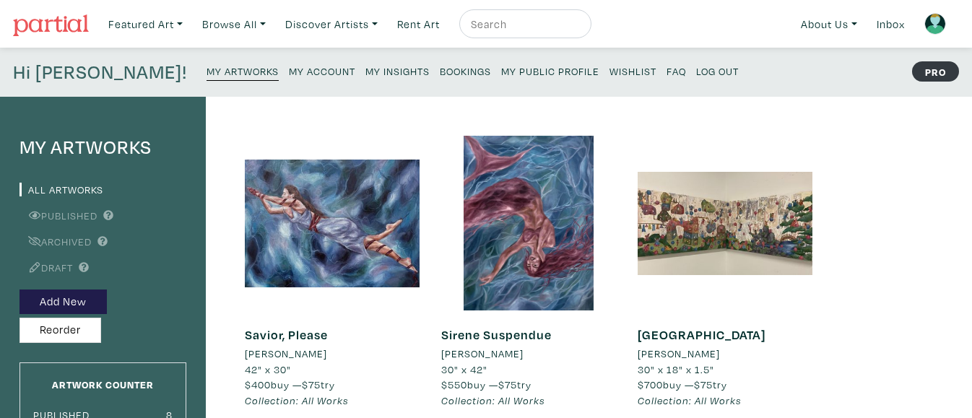
click at [501, 72] on small "My Public Profile" at bounding box center [550, 71] width 98 height 14
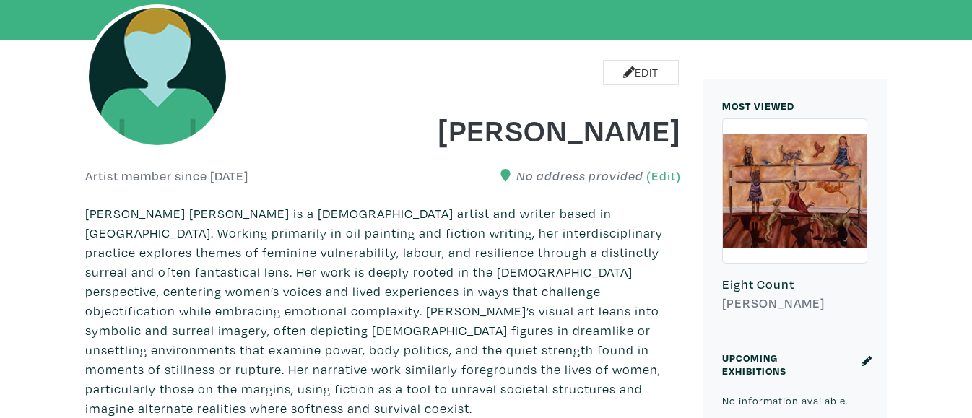
scroll to position [289, 0]
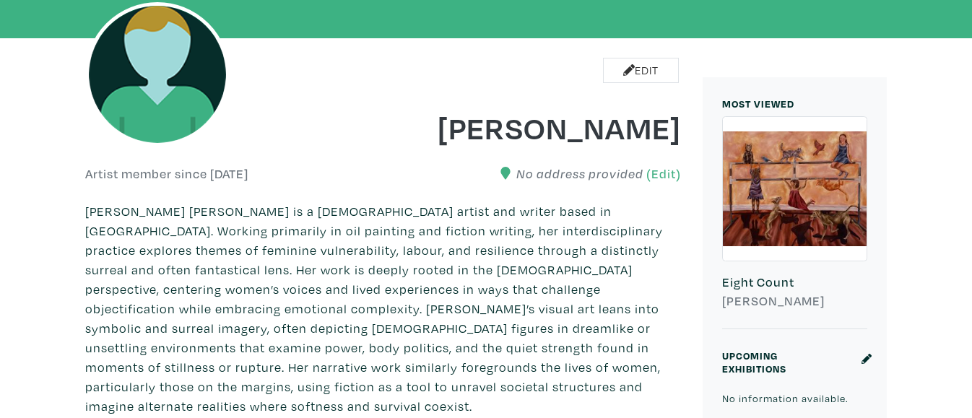
click at [630, 108] on h1 "[PERSON_NAME]" at bounding box center [537, 127] width 287 height 39
click at [415, 307] on p "[PERSON_NAME] [PERSON_NAME] is a [DEMOGRAPHIC_DATA] artist and writer based in …" at bounding box center [383, 308] width 596 height 214
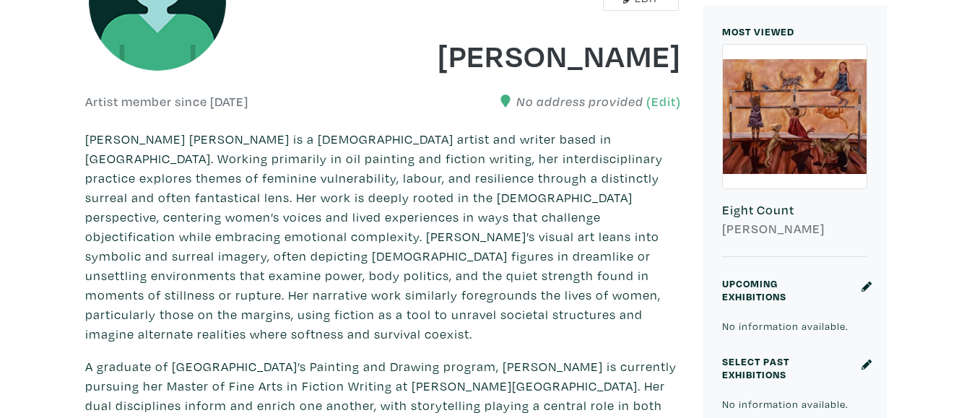
scroll to position [406, 0]
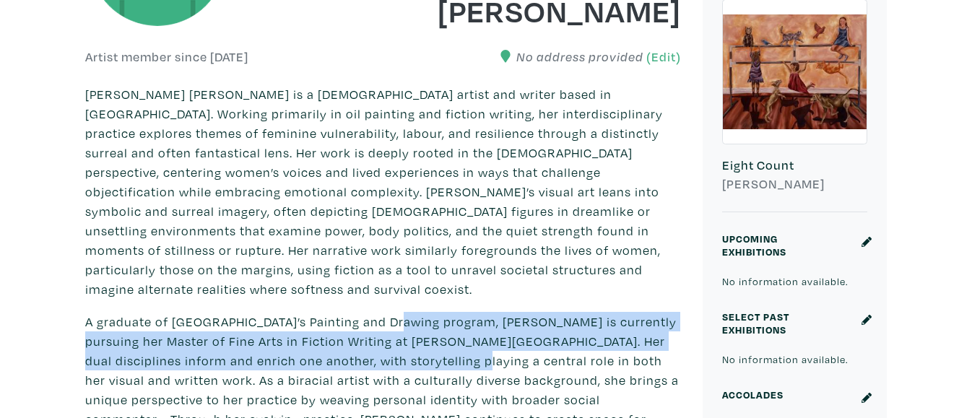
drag, startPoint x: 389, startPoint y: 308, endPoint x: 420, endPoint y: 334, distance: 40.5
click at [420, 334] on p "A graduate of [GEOGRAPHIC_DATA]’s Painting and Drawing program, [PERSON_NAME] i…" at bounding box center [383, 390] width 596 height 156
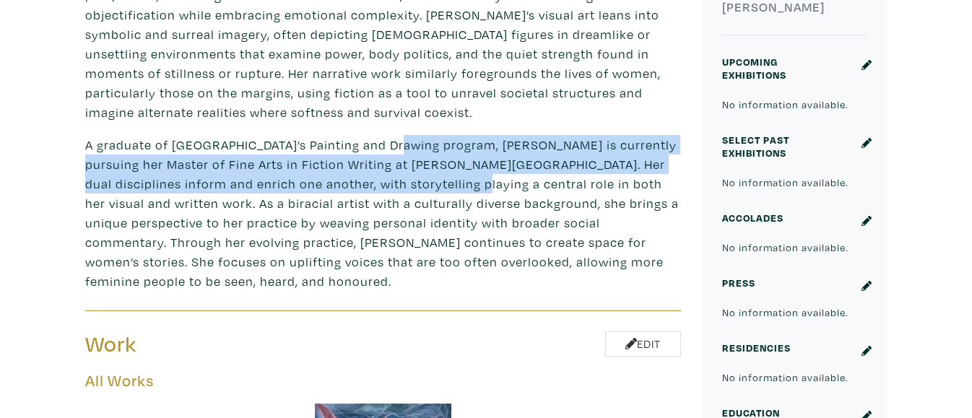
scroll to position [586, 0]
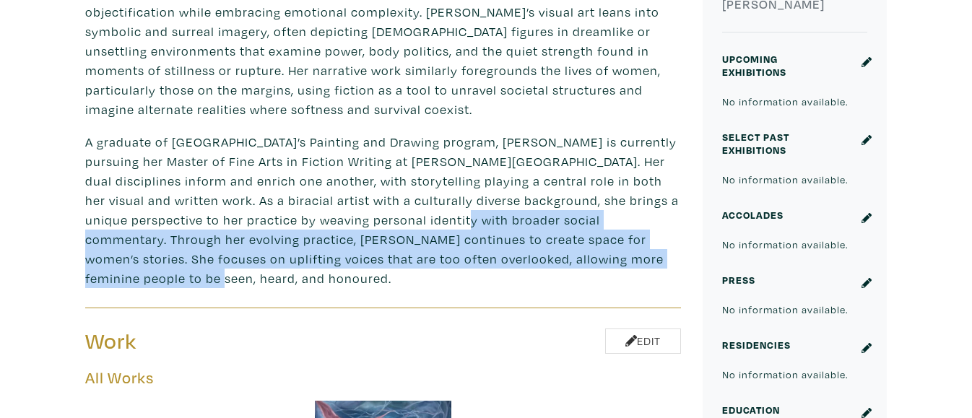
drag, startPoint x: 661, startPoint y: 241, endPoint x: 341, endPoint y: 184, distance: 325.0
click at [341, 184] on p "A graduate of [GEOGRAPHIC_DATA]’s Painting and Drawing program, [PERSON_NAME] i…" at bounding box center [383, 210] width 596 height 156
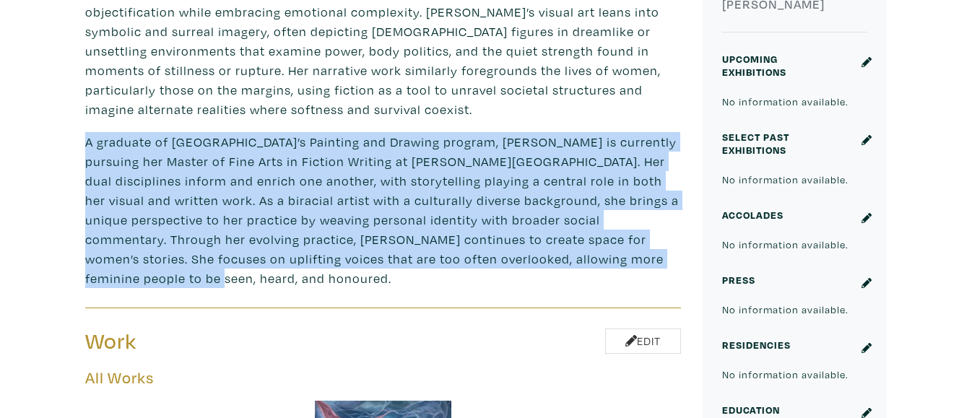
drag, startPoint x: 87, startPoint y: 121, endPoint x: 684, endPoint y: 235, distance: 607.9
click at [475, 158] on p "A graduate of [GEOGRAPHIC_DATA]’s Painting and Drawing program, [PERSON_NAME] i…" at bounding box center [383, 210] width 596 height 156
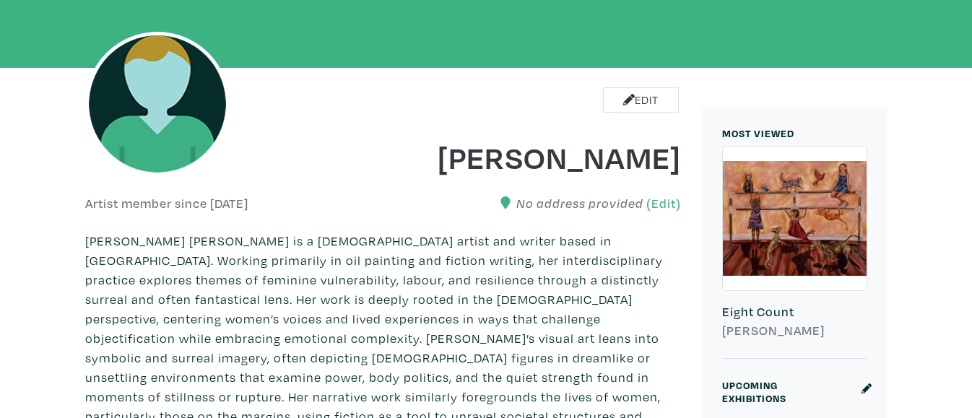
scroll to position [261, 0]
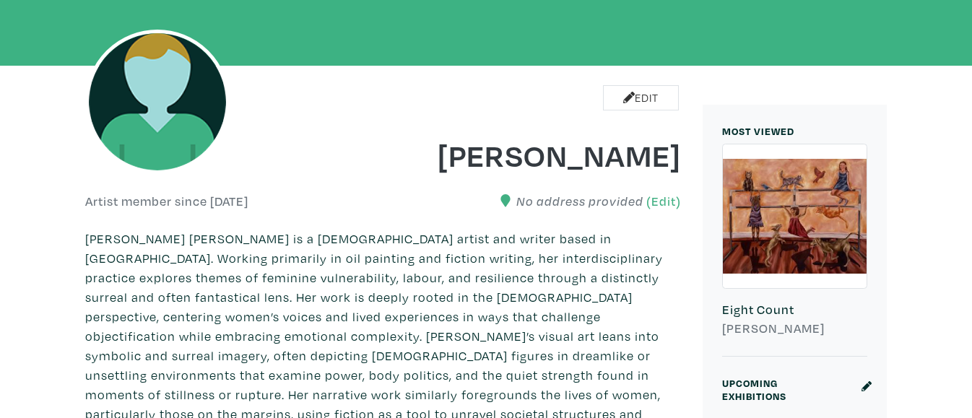
click at [620, 116] on div "[PERSON_NAME]" at bounding box center [537, 145] width 309 height 58
click at [622, 135] on h1 "[PERSON_NAME]" at bounding box center [537, 154] width 287 height 39
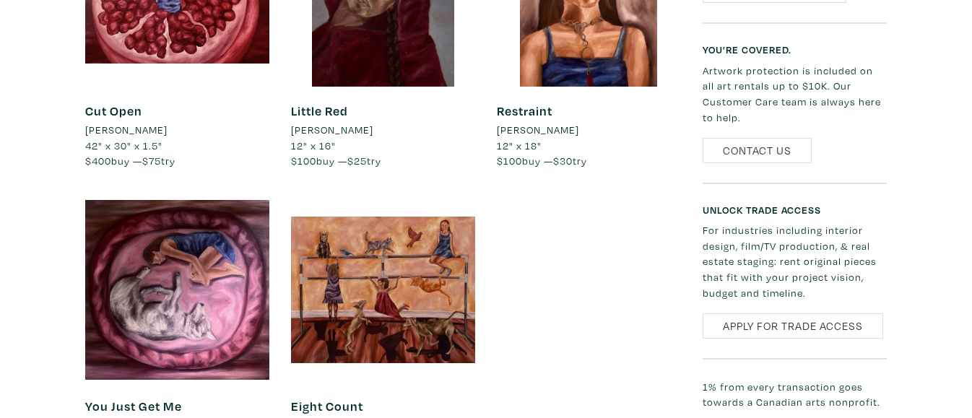
scroll to position [1381, 0]
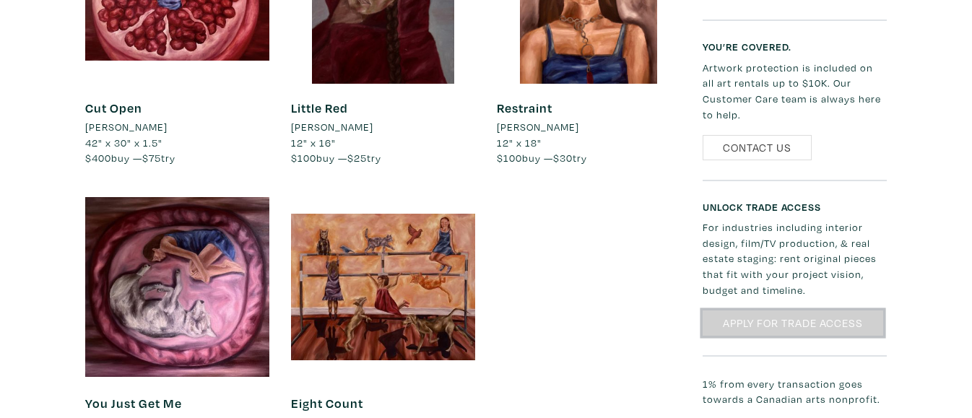
click at [741, 311] on link "Apply for Trade Access" at bounding box center [793, 323] width 181 height 25
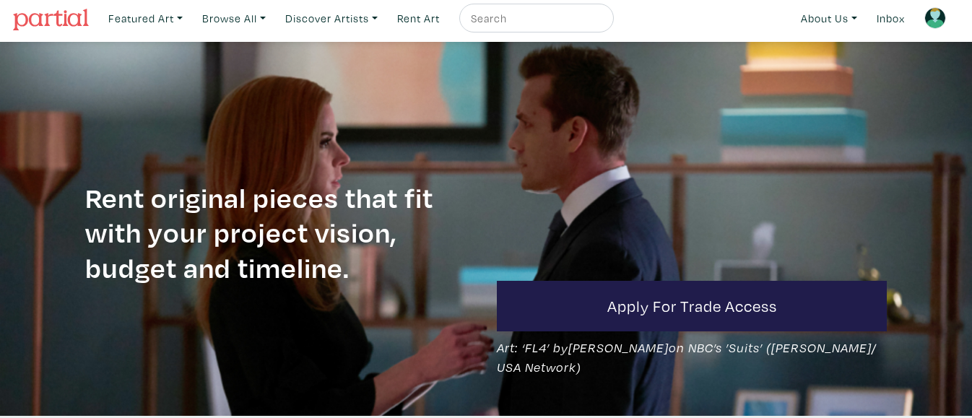
scroll to position [7, 0]
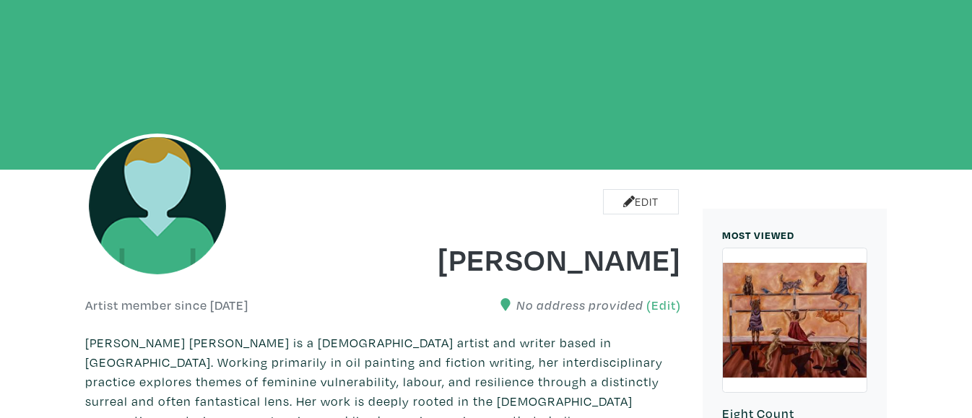
scroll to position [160, 0]
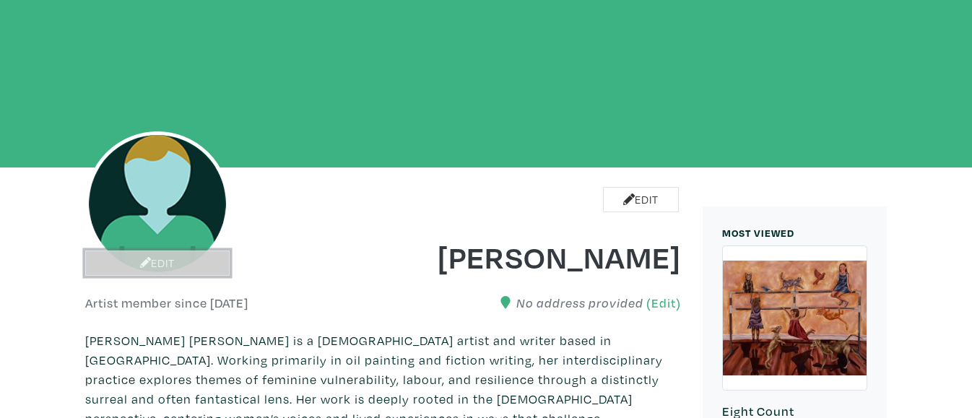
click at [161, 261] on link "Edit" at bounding box center [157, 263] width 144 height 25
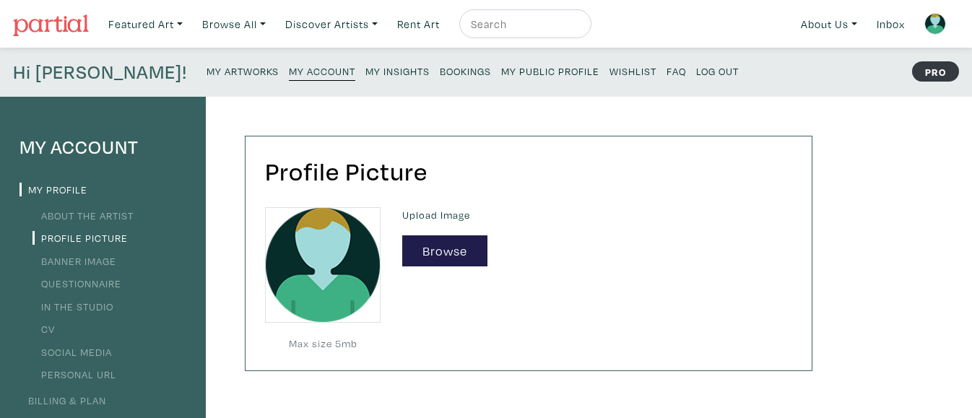
click at [161, 261] on li "Banner Image" at bounding box center [102, 260] width 167 height 19
click at [431, 259] on button "Browse" at bounding box center [444, 250] width 85 height 31
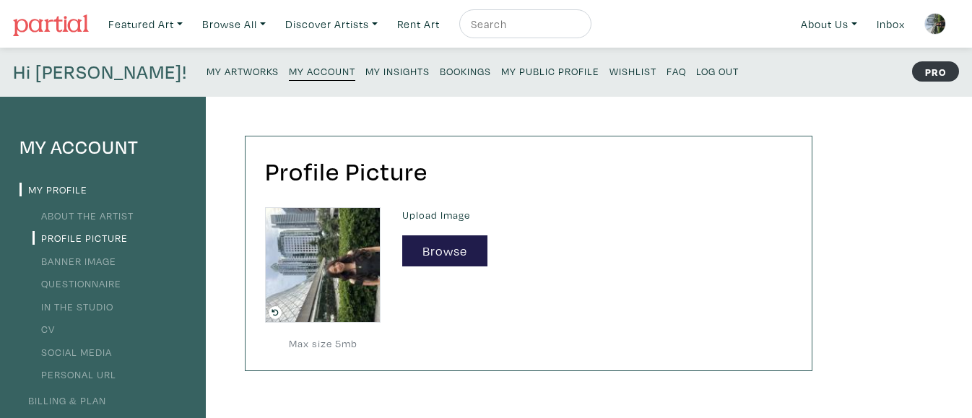
click at [272, 315] on icon at bounding box center [275, 312] width 13 height 13
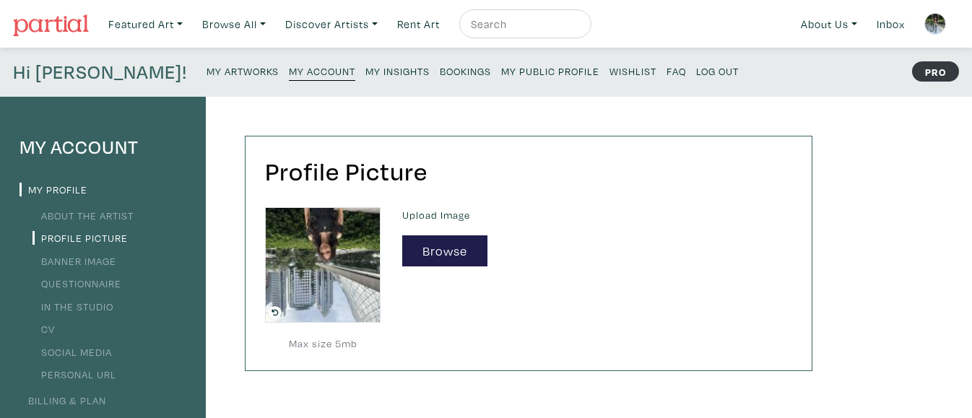
click at [274, 313] on icon at bounding box center [275, 312] width 13 height 13
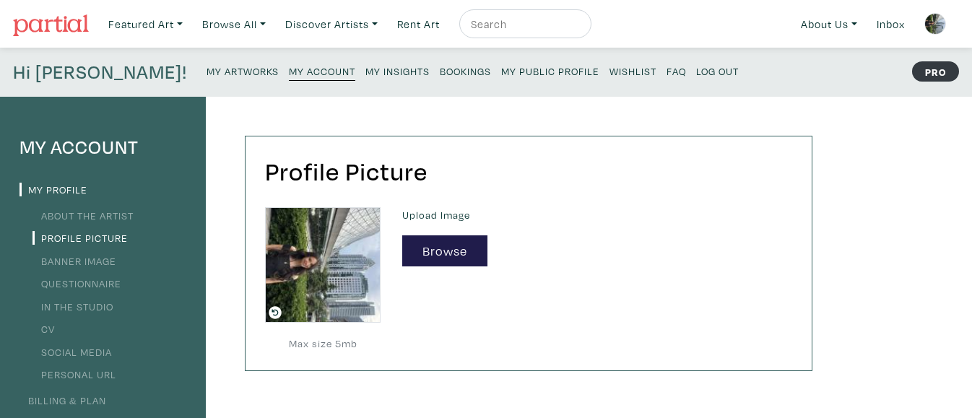
click at [274, 313] on icon at bounding box center [275, 312] width 13 height 13
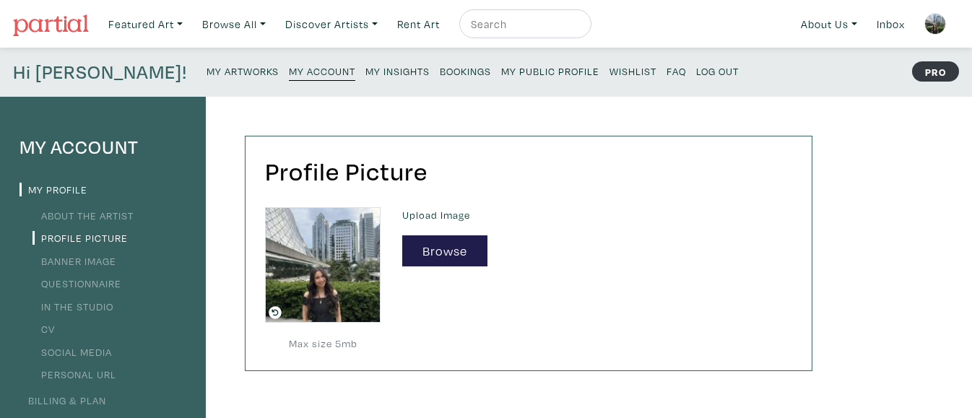
click at [501, 75] on small "My Public Profile" at bounding box center [550, 71] width 98 height 14
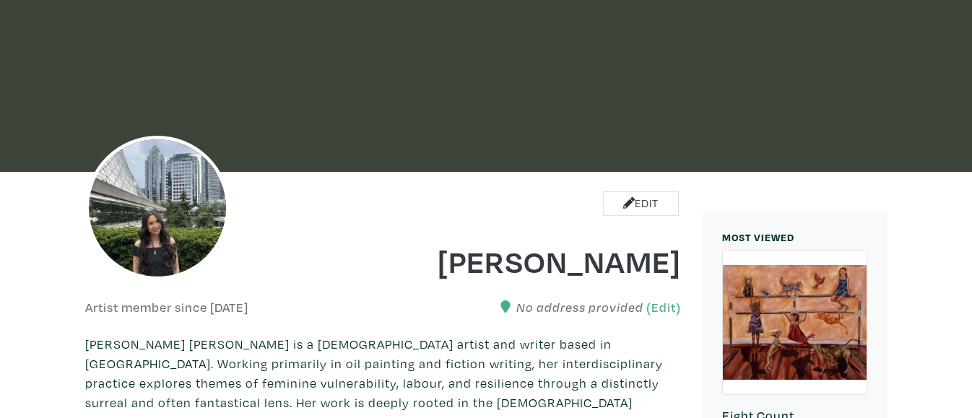
scroll to position [127, 0]
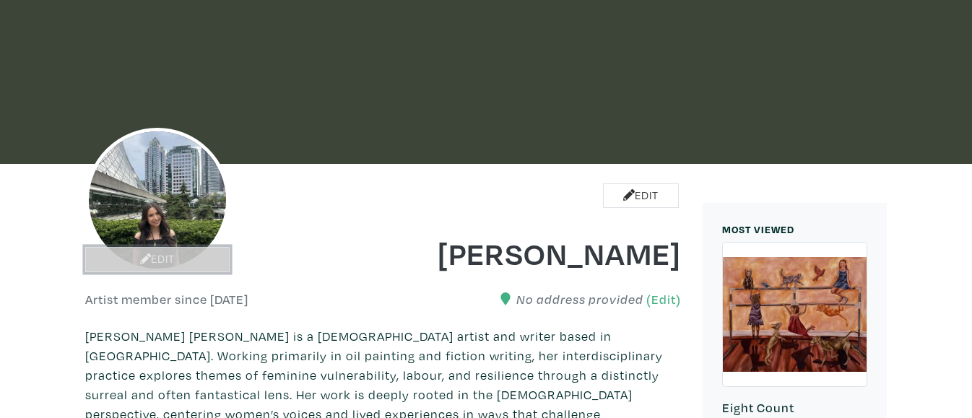
click at [164, 264] on link "Edit" at bounding box center [157, 259] width 144 height 25
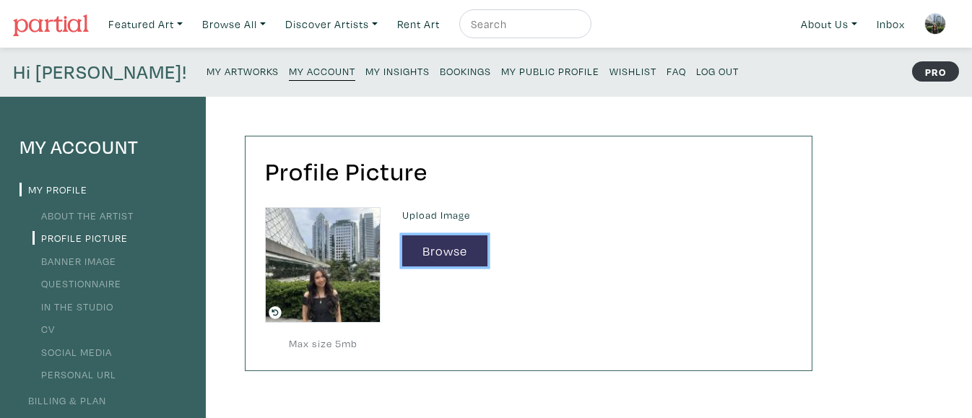
click at [420, 243] on button "Browse" at bounding box center [444, 250] width 85 height 31
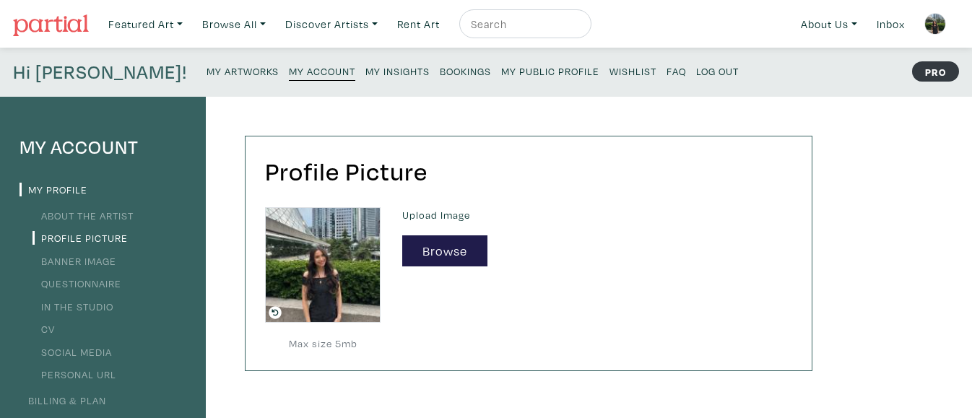
click at [501, 69] on small "My Public Profile" at bounding box center [550, 71] width 98 height 14
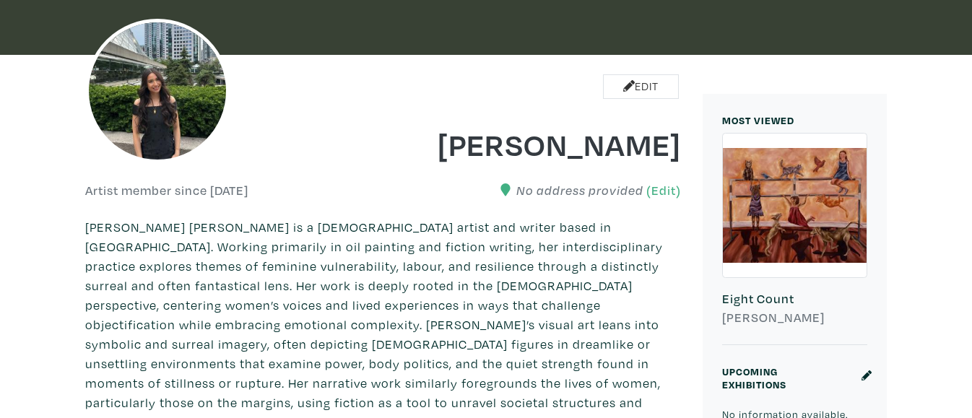
scroll to position [235, 0]
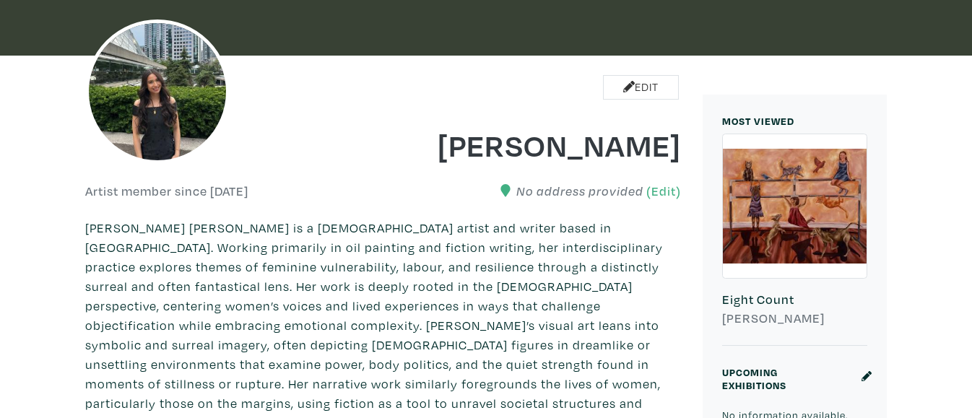
click at [630, 125] on h1 "Grace Martin-Chang" at bounding box center [537, 144] width 287 height 39
click at [627, 125] on h1 "Grace Martin-Chang" at bounding box center [537, 144] width 287 height 39
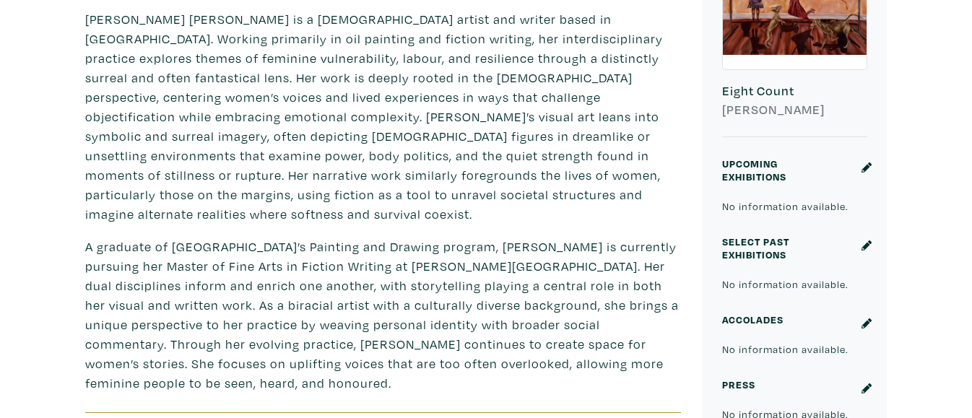
scroll to position [458, 0]
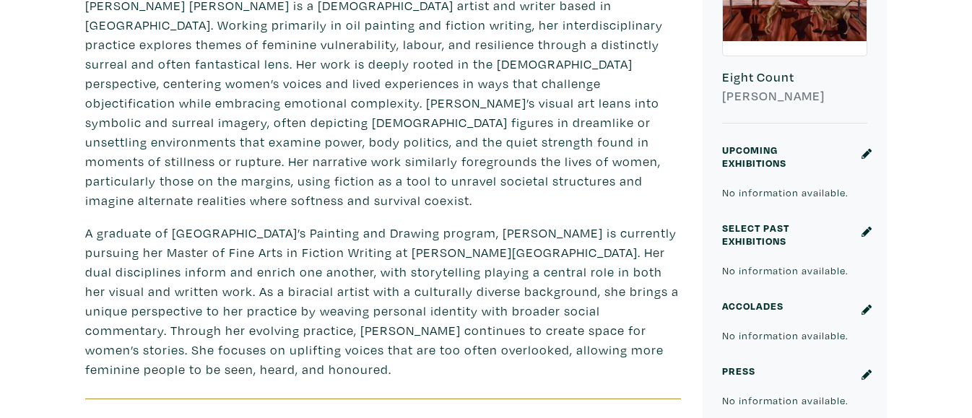
click at [862, 230] on icon at bounding box center [867, 232] width 10 height 10
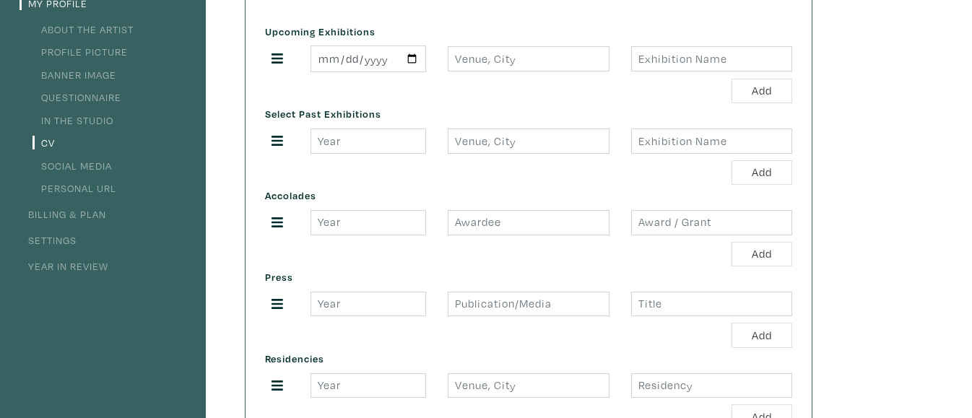
scroll to position [187, 0]
click at [344, 142] on input "number" at bounding box center [369, 140] width 116 height 25
type input "2025"
click at [474, 142] on input "text" at bounding box center [528, 140] width 161 height 25
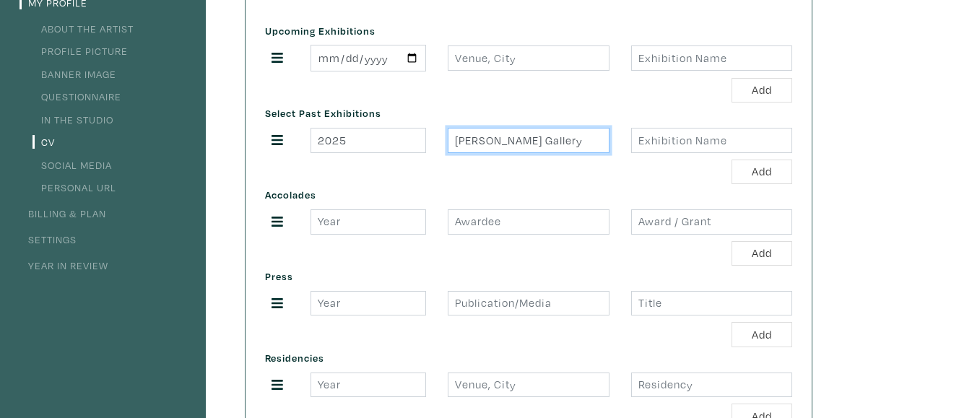
type input "Ada Slaight Gallery"
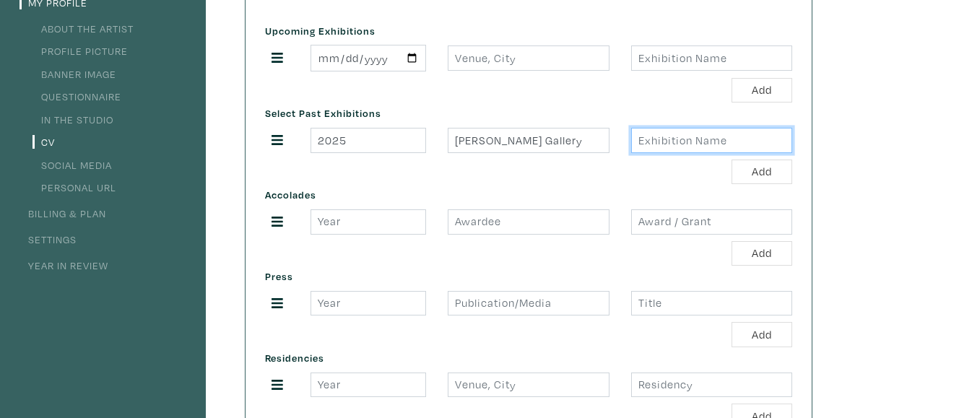
click at [643, 142] on input "text" at bounding box center [711, 140] width 161 height 25
type input "Domesticated"
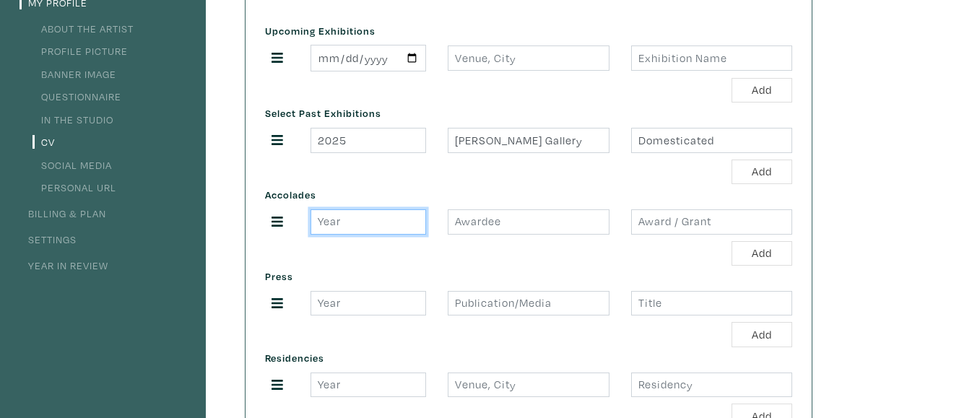
click at [347, 223] on input "number" at bounding box center [369, 221] width 116 height 25
type input "2025"
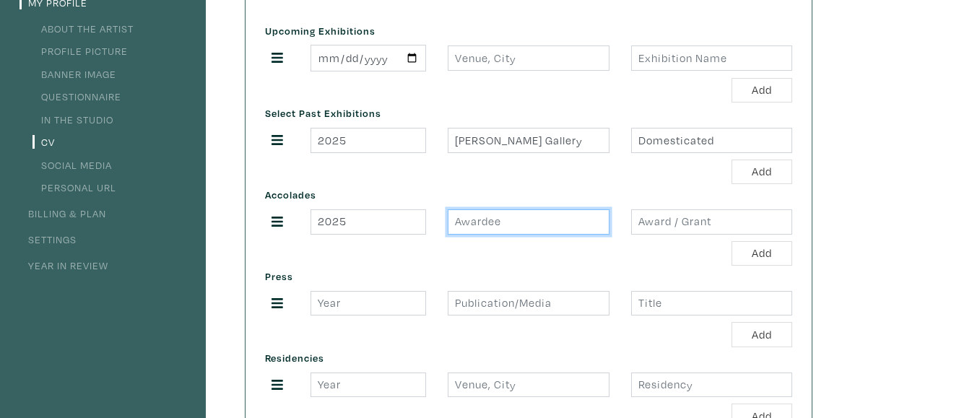
click at [459, 217] on input "text" at bounding box center [528, 221] width 161 height 25
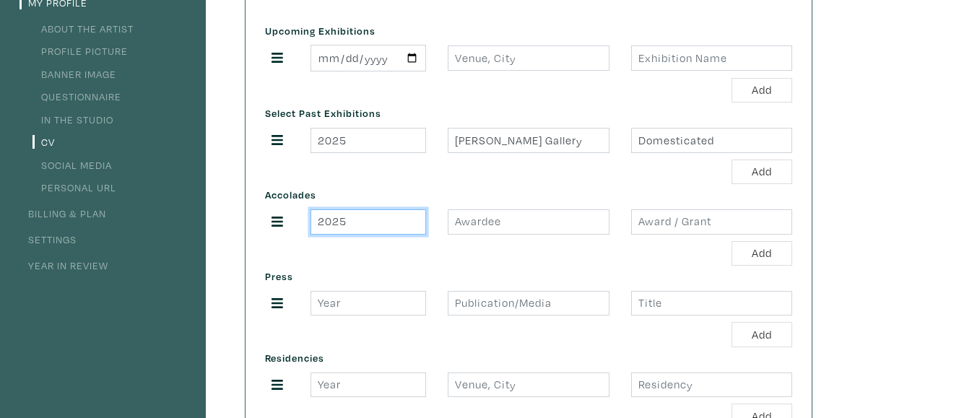
drag, startPoint x: 381, startPoint y: 225, endPoint x: 287, endPoint y: 214, distance: 94.4
click at [287, 214] on div "2025" at bounding box center [528, 221] width 549 height 25
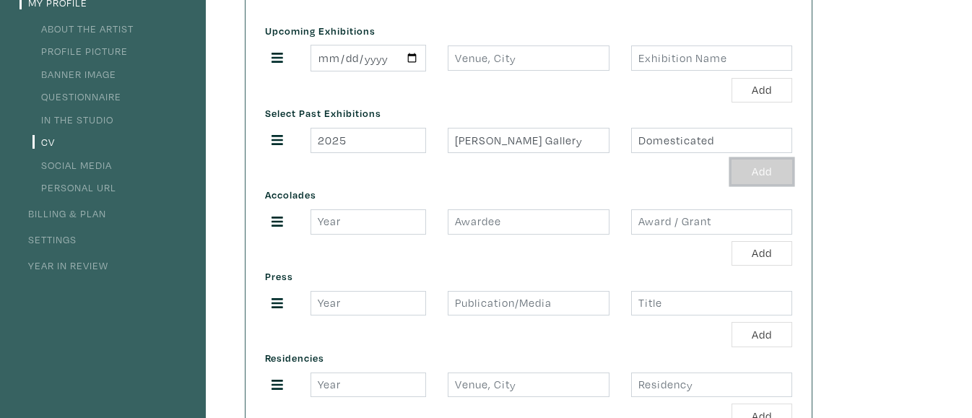
click at [756, 165] on button "Add" at bounding box center [762, 172] width 61 height 25
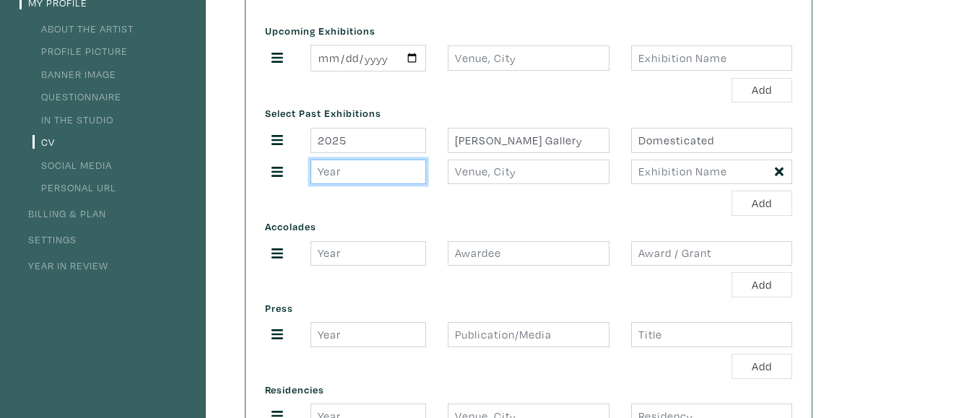
click at [388, 167] on input "number" at bounding box center [369, 172] width 116 height 25
type input "2025"
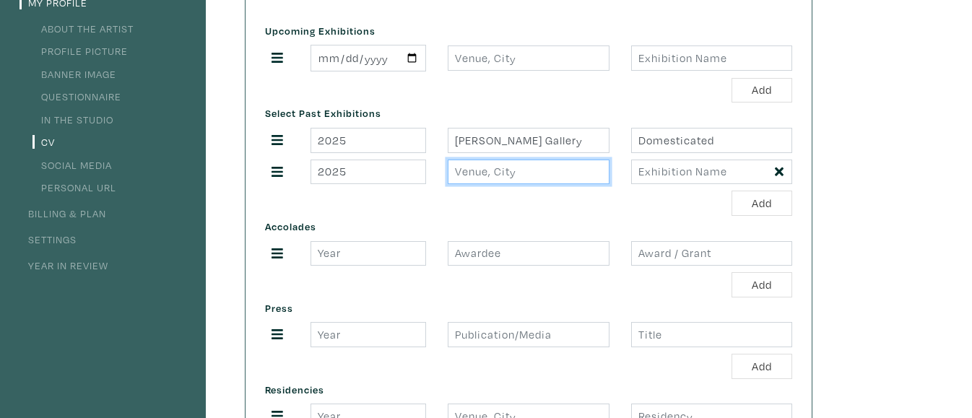
click at [516, 170] on input "text" at bounding box center [528, 172] width 161 height 25
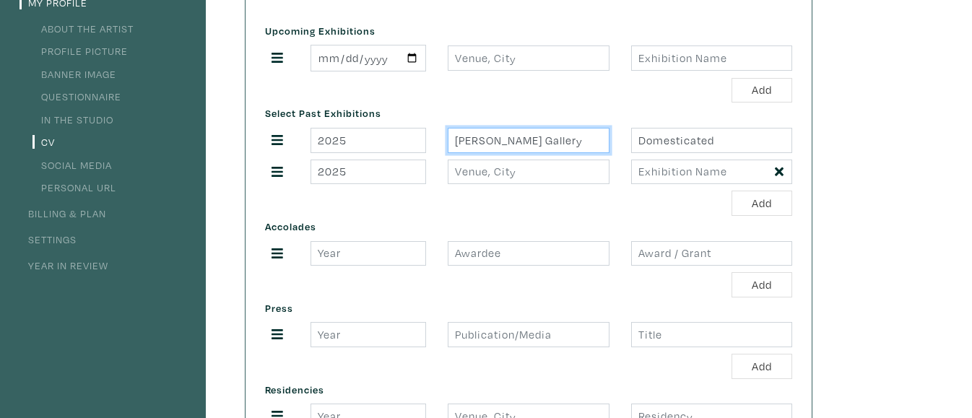
click at [576, 142] on input "Ada Slaight Gallery" at bounding box center [528, 140] width 161 height 25
type input "[PERSON_NAME] Gallery, [GEOGRAPHIC_DATA]"
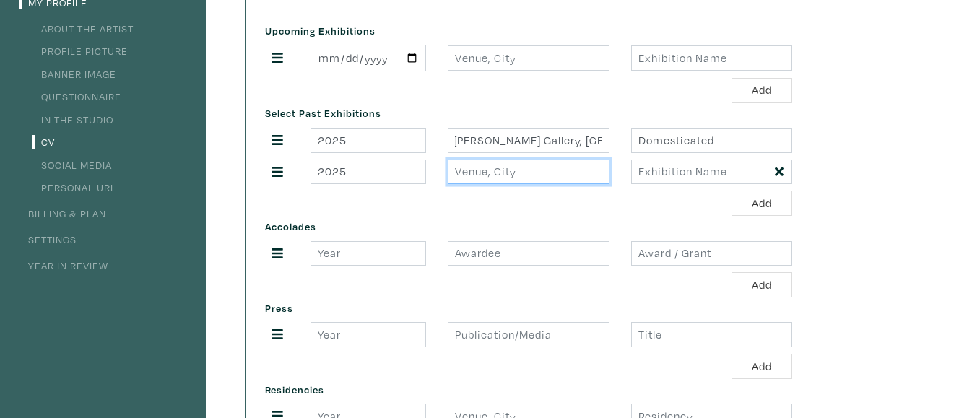
click at [558, 161] on input "text" at bounding box center [528, 172] width 161 height 25
type input "[GEOGRAPHIC_DATA], [GEOGRAPHIC_DATA]"
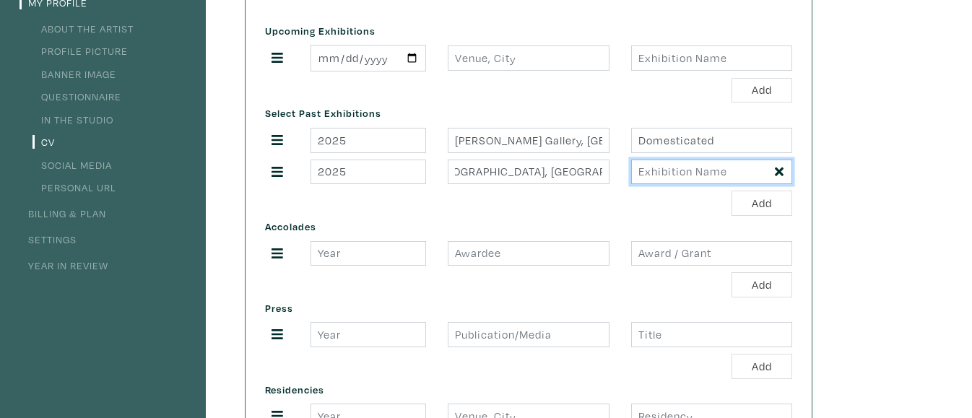
click at [651, 166] on input "text" at bounding box center [711, 172] width 161 height 25
type input "Things Really Stick With Me"
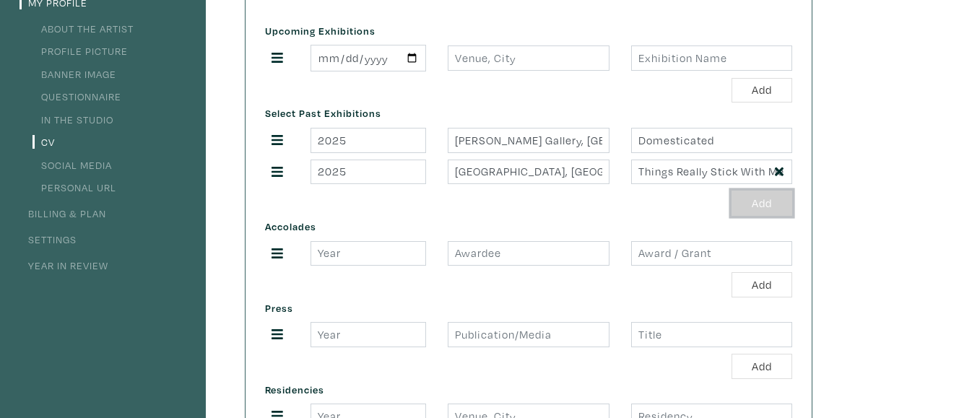
click at [759, 199] on button "Add" at bounding box center [762, 203] width 61 height 25
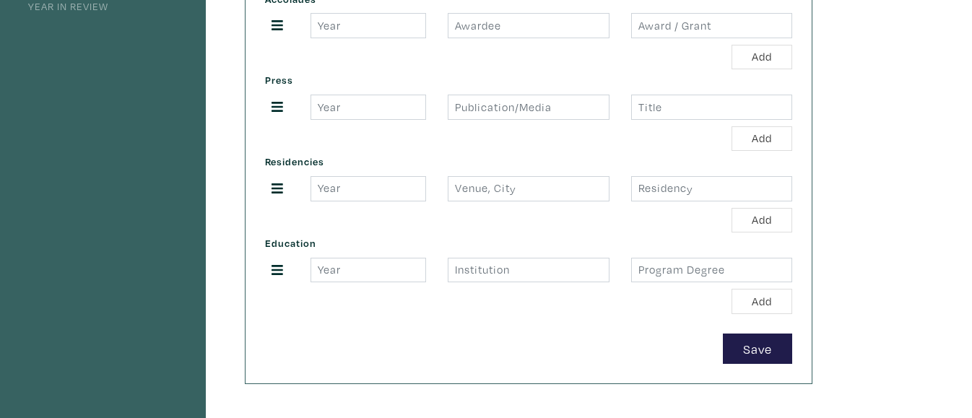
scroll to position [441, 0]
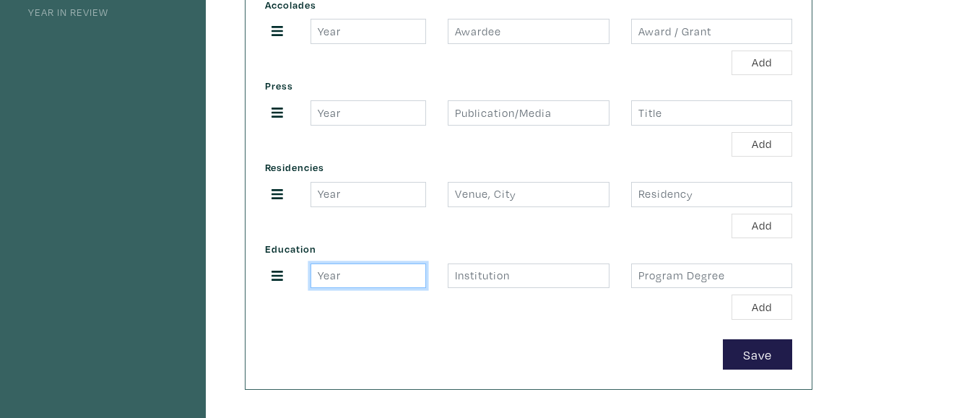
click at [383, 285] on input "number" at bounding box center [369, 276] width 116 height 25
type input "2025"
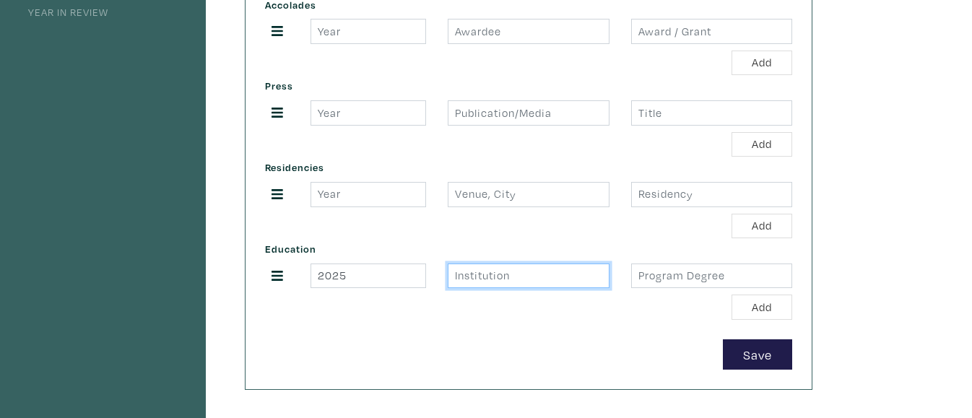
click at [477, 279] on input "text" at bounding box center [528, 276] width 161 height 25
type input "OCAD Univeristy"
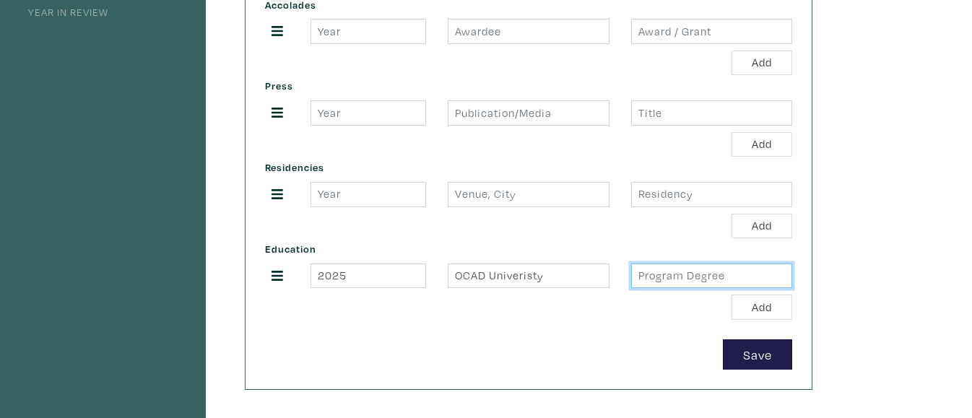
click at [641, 279] on input "text" at bounding box center [711, 276] width 161 height 25
type input "Painting"
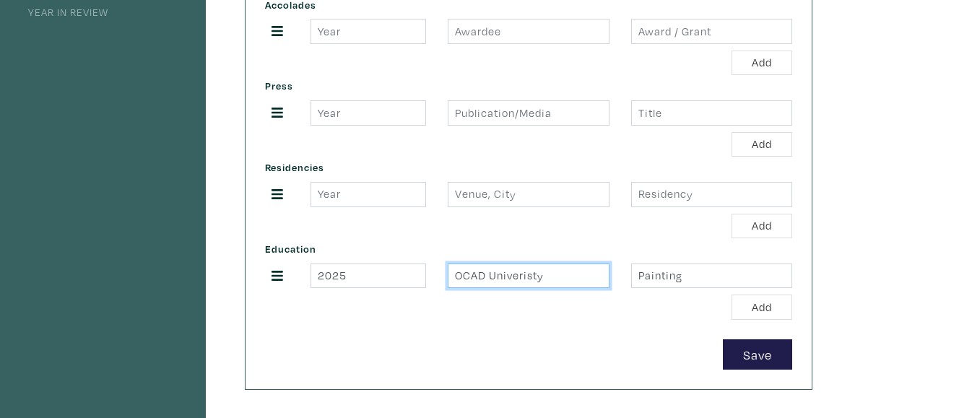
click at [533, 278] on input "OCAD Univeristy" at bounding box center [528, 276] width 161 height 25
type input "OCAD University"
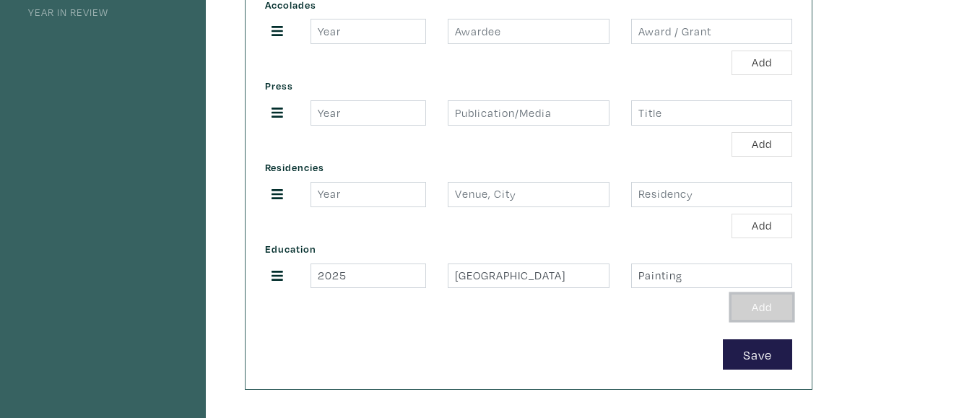
click at [742, 305] on button "Add" at bounding box center [762, 307] width 61 height 25
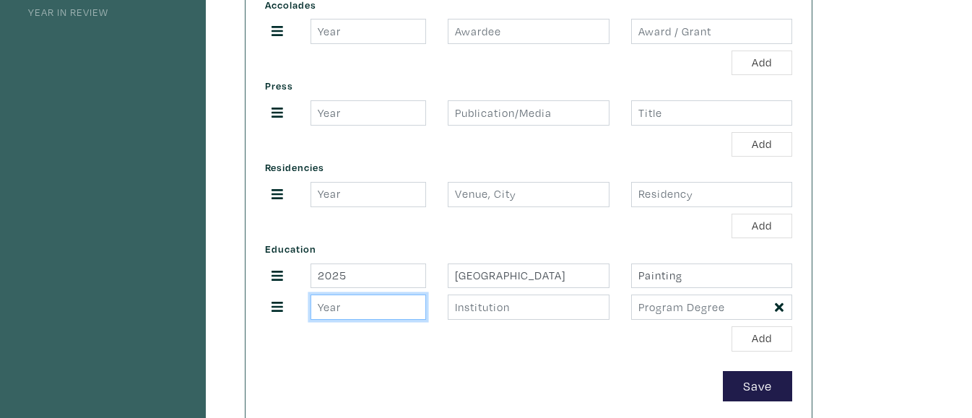
click at [401, 303] on input "number" at bounding box center [369, 307] width 116 height 25
type input "2027"
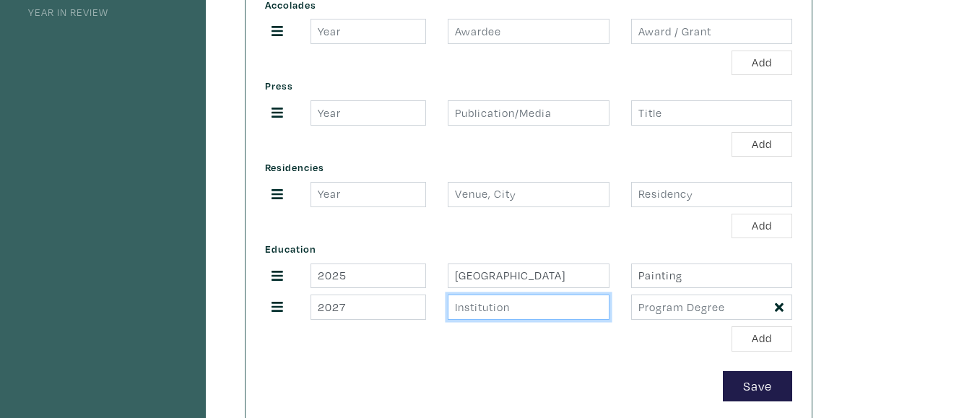
click at [495, 305] on input "text" at bounding box center [528, 307] width 161 height 25
type input "Sarah Lawrence College"
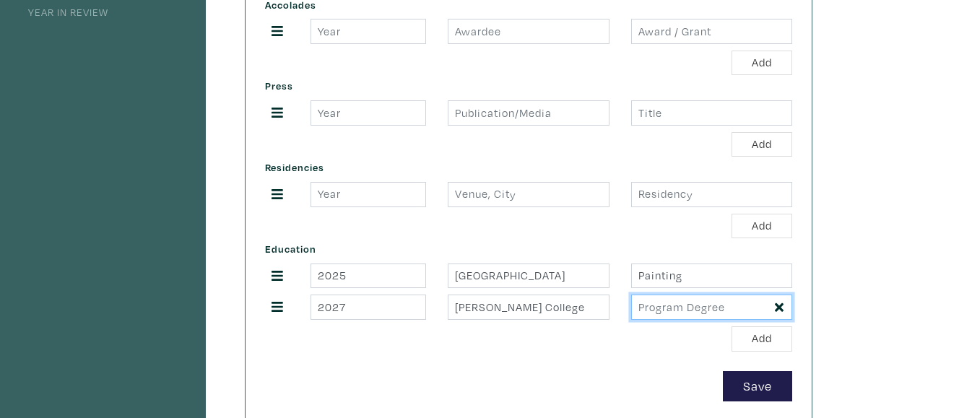
click at [639, 308] on input "text" at bounding box center [711, 307] width 161 height 25
type input "Fiction Writing"
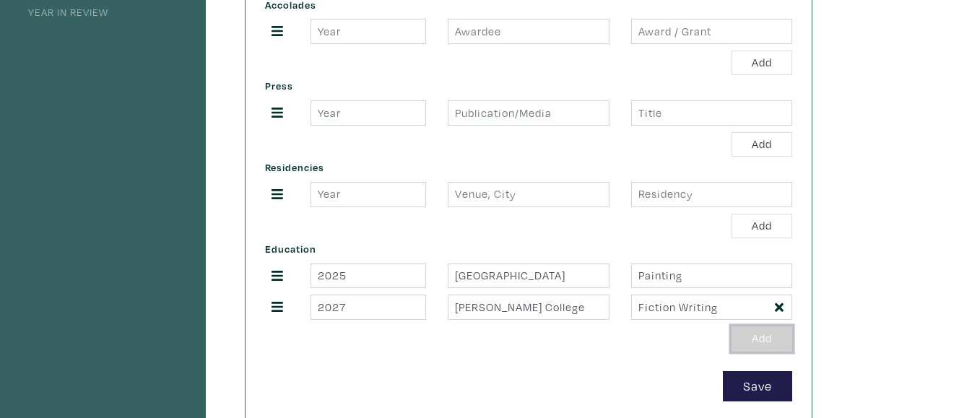
click at [744, 335] on button "Add" at bounding box center [762, 338] width 61 height 25
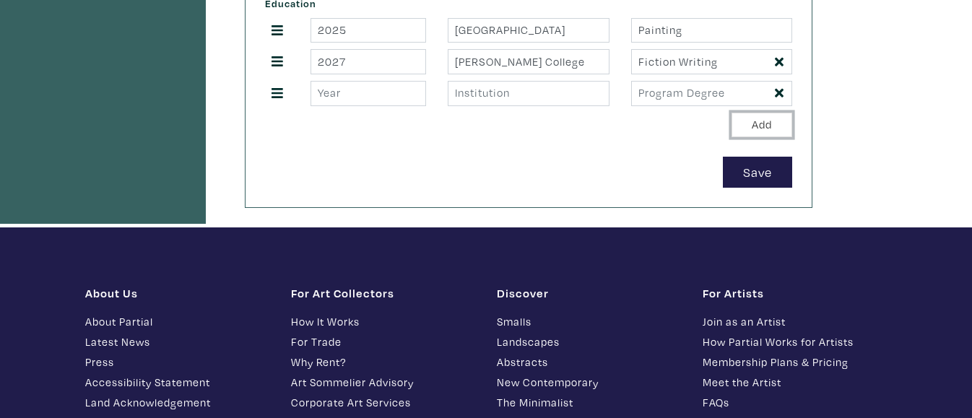
scroll to position [700, 0]
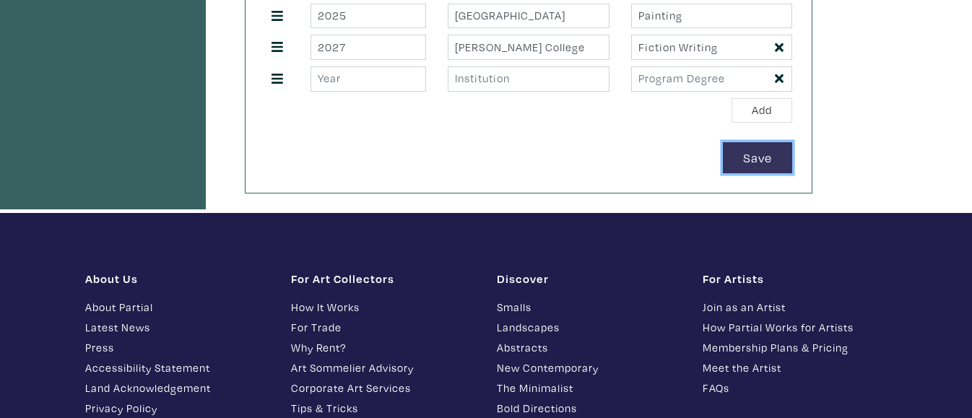
click at [750, 154] on button "Save" at bounding box center [757, 157] width 69 height 31
click at [741, 151] on button "Save" at bounding box center [757, 157] width 69 height 31
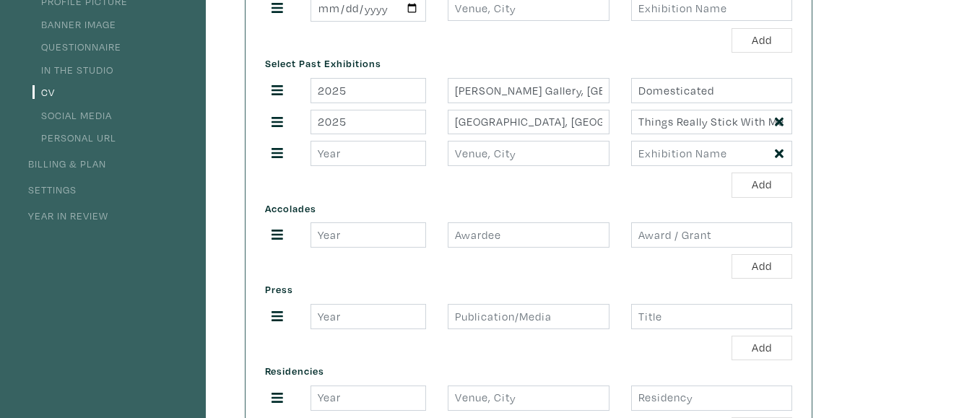
scroll to position [0, 0]
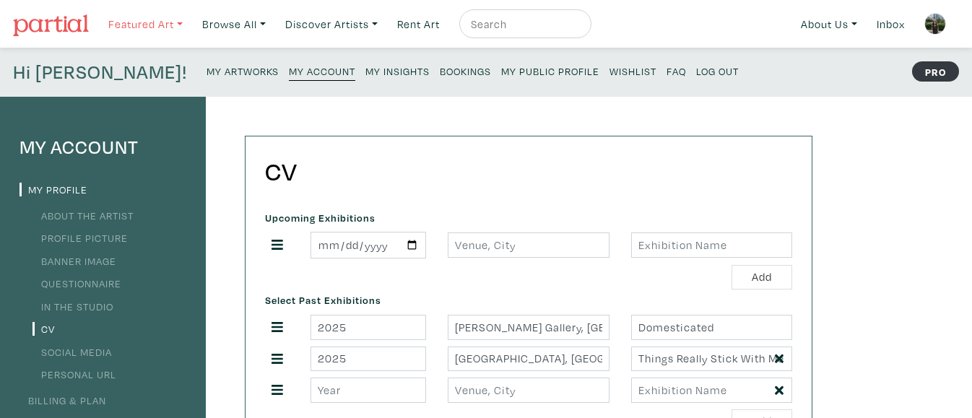
click at [142, 30] on link "Featured Art" at bounding box center [145, 24] width 87 height 30
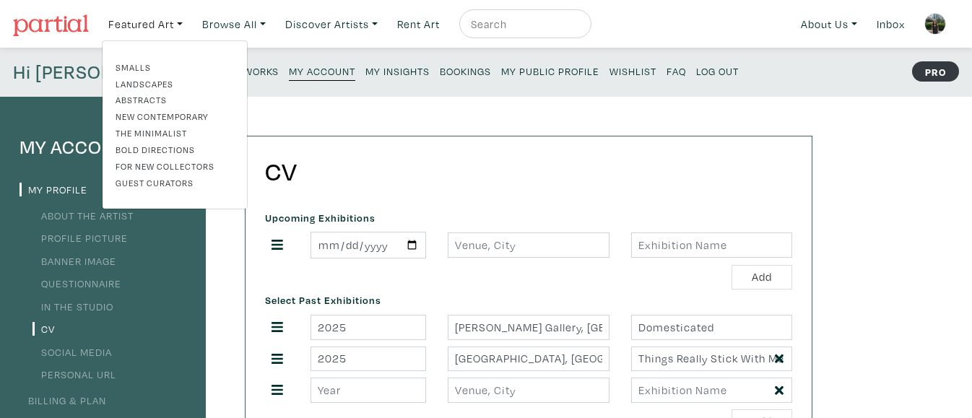
click at [66, 92] on div "Hi Grace! My Artworks My Account My Insights Bookings My Public Profile Wishlis…" at bounding box center [486, 72] width 972 height 49
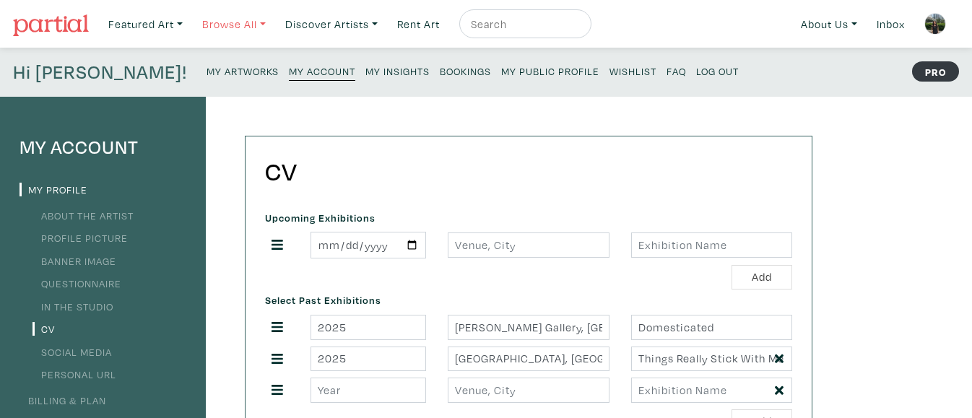
click at [240, 24] on link "Browse All" at bounding box center [234, 24] width 77 height 30
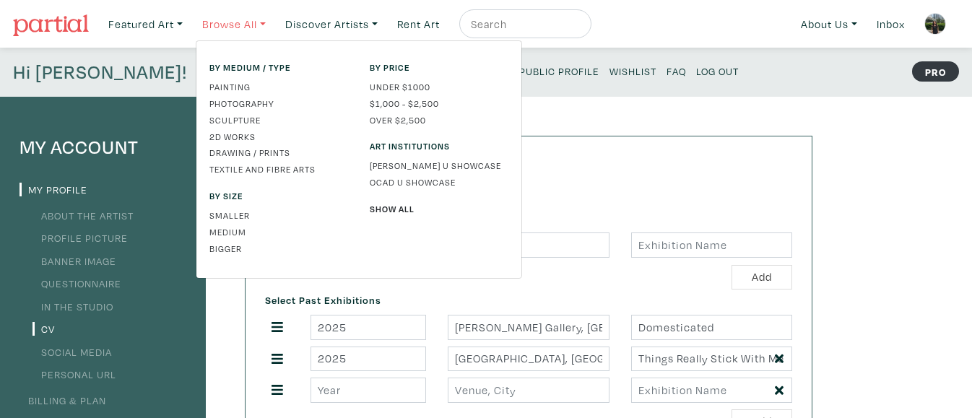
click at [240, 24] on link "Browse All" at bounding box center [234, 24] width 77 height 30
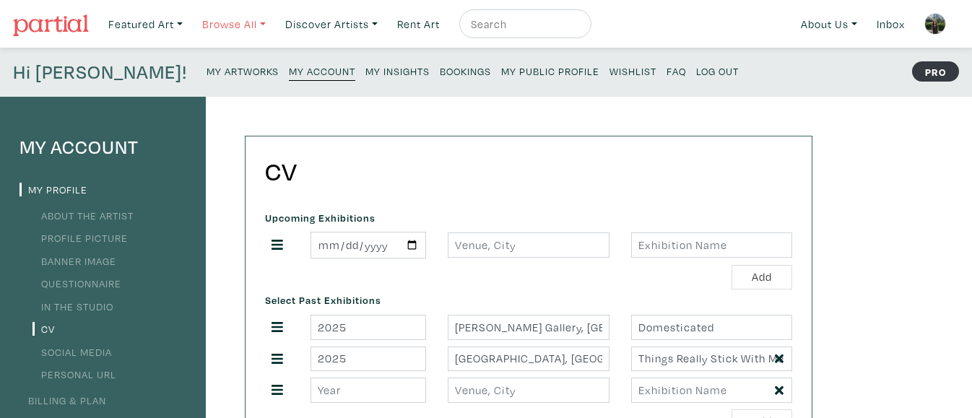
click at [240, 24] on link "Browse All" at bounding box center [234, 24] width 77 height 30
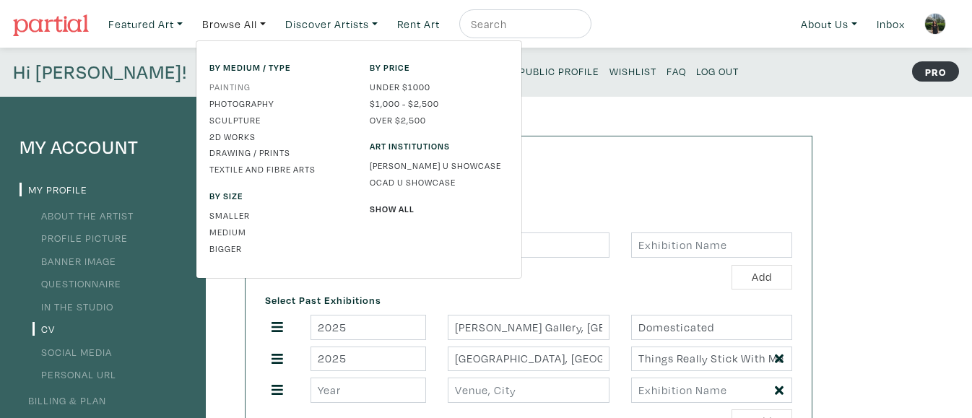
click at [230, 87] on link "Painting" at bounding box center [278, 86] width 139 height 13
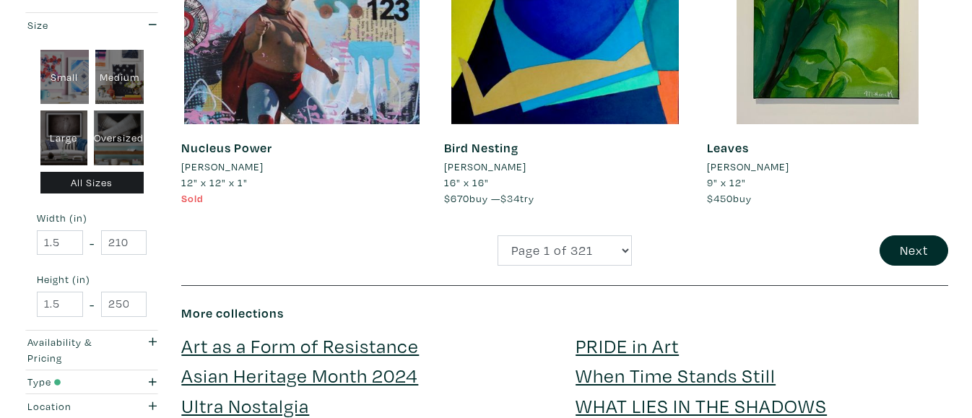
scroll to position [2954, 0]
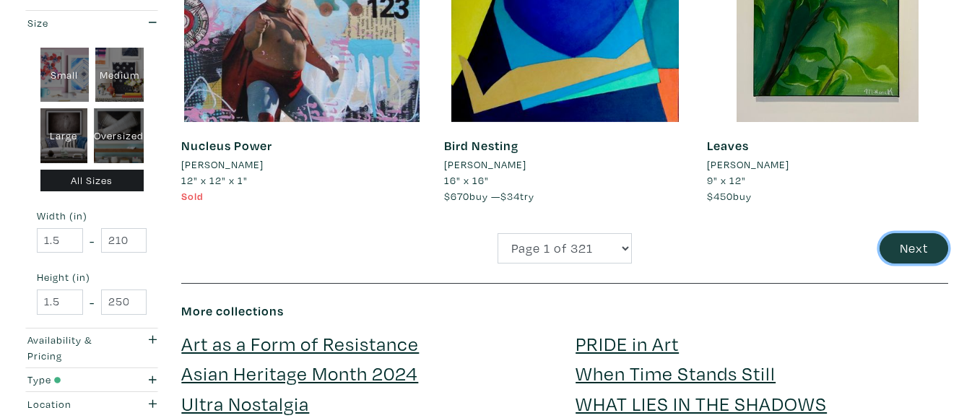
click at [926, 246] on button "Next" at bounding box center [914, 248] width 69 height 31
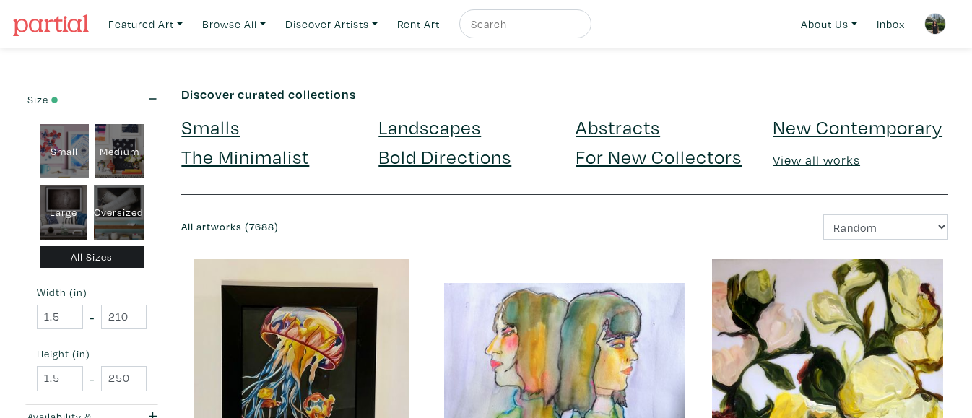
scroll to position [1, 0]
click at [355, 23] on link "Discover Artists" at bounding box center [331, 24] width 105 height 30
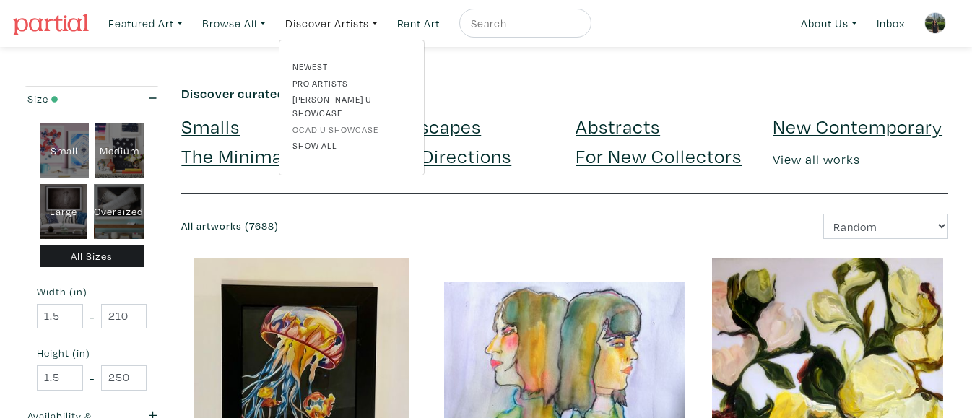
click at [340, 123] on link "OCAD U Showcase" at bounding box center [351, 129] width 118 height 13
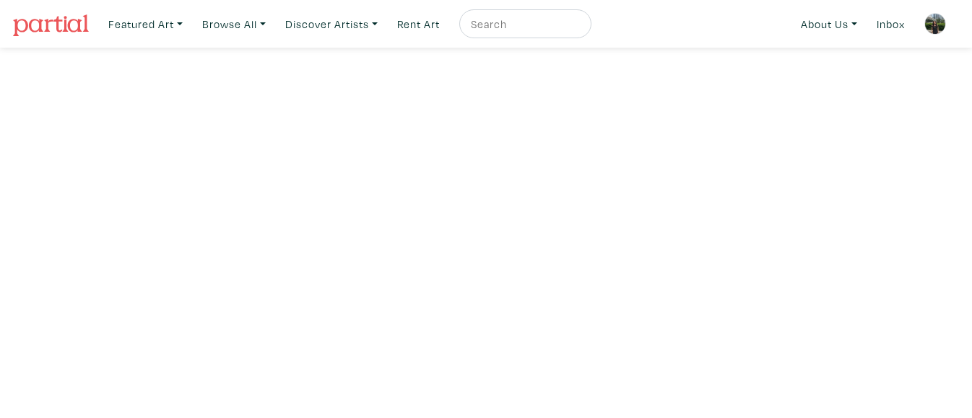
click at [928, 25] on img at bounding box center [935, 24] width 22 height 22
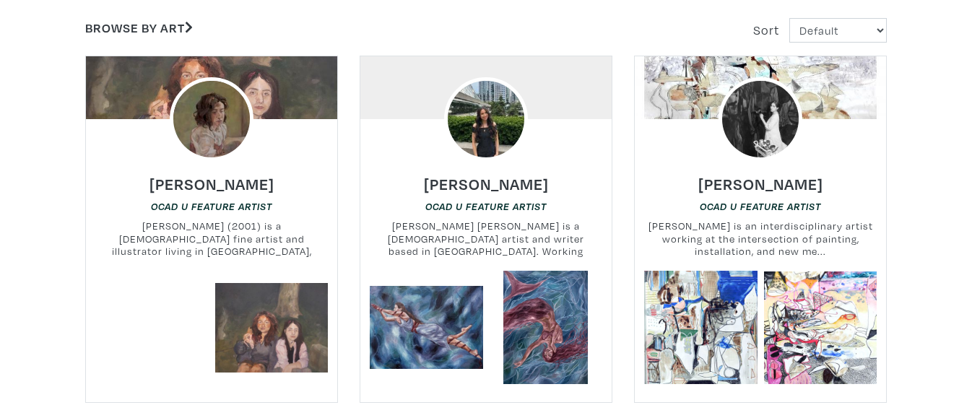
scroll to position [508, 0]
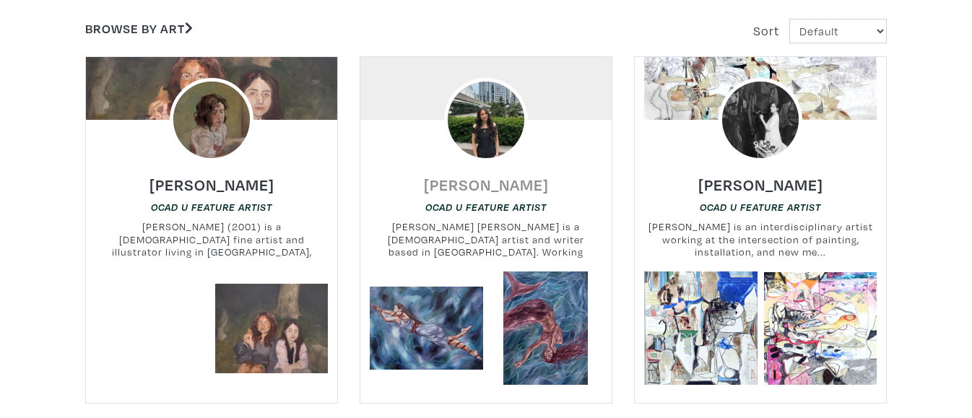
click at [469, 182] on h6 "[PERSON_NAME]" at bounding box center [486, 184] width 125 height 19
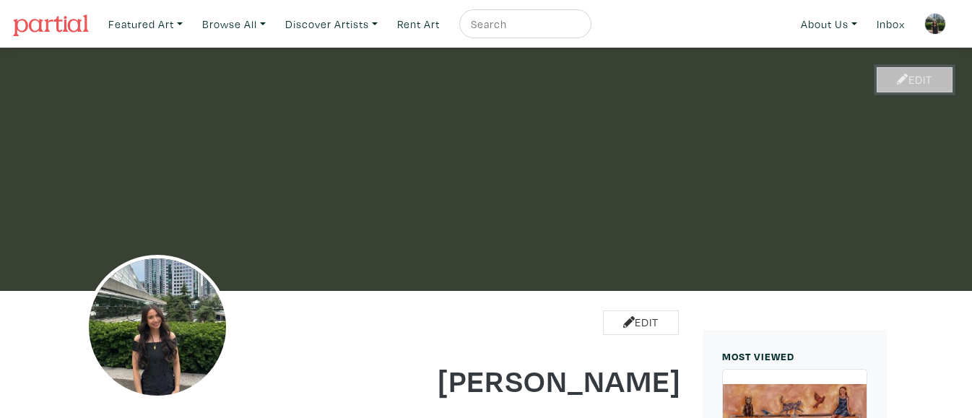
click at [897, 74] on icon at bounding box center [903, 80] width 12 height 12
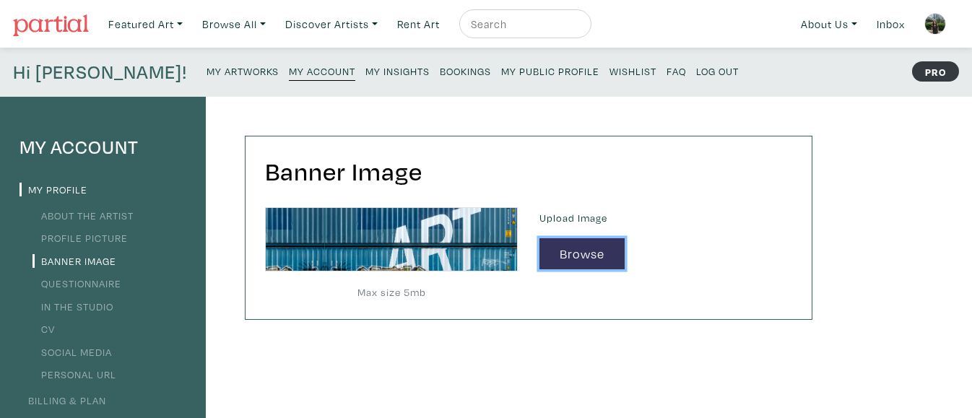
click at [563, 259] on button "Browse" at bounding box center [581, 253] width 85 height 31
click at [569, 259] on button "Browse" at bounding box center [581, 253] width 85 height 31
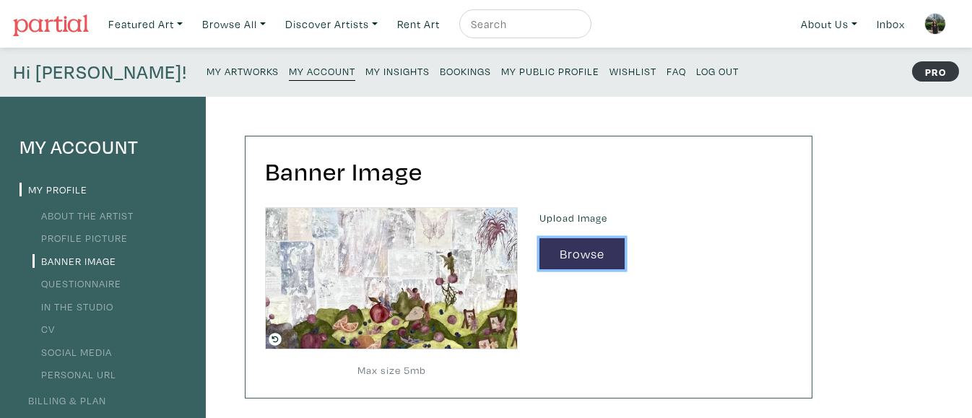
click at [561, 257] on button "Browse" at bounding box center [581, 253] width 85 height 31
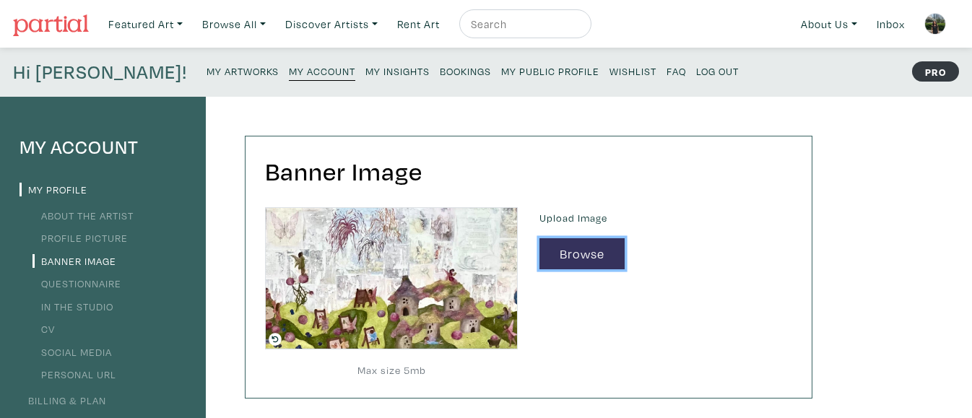
click at [574, 264] on button "Browse" at bounding box center [581, 253] width 85 height 31
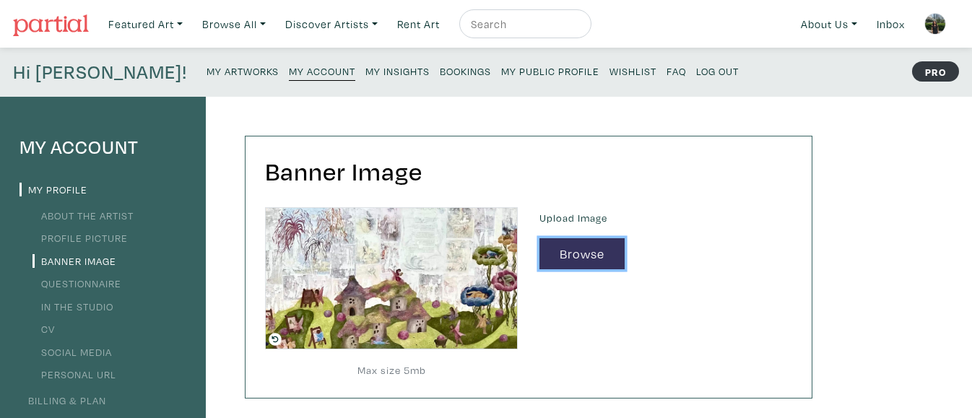
click at [550, 251] on button "Browse" at bounding box center [581, 253] width 85 height 31
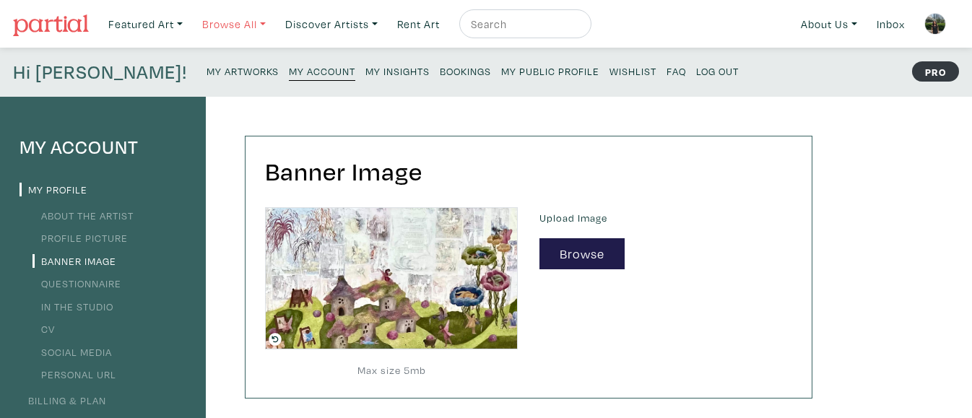
click at [255, 32] on link "Browse All" at bounding box center [234, 24] width 77 height 30
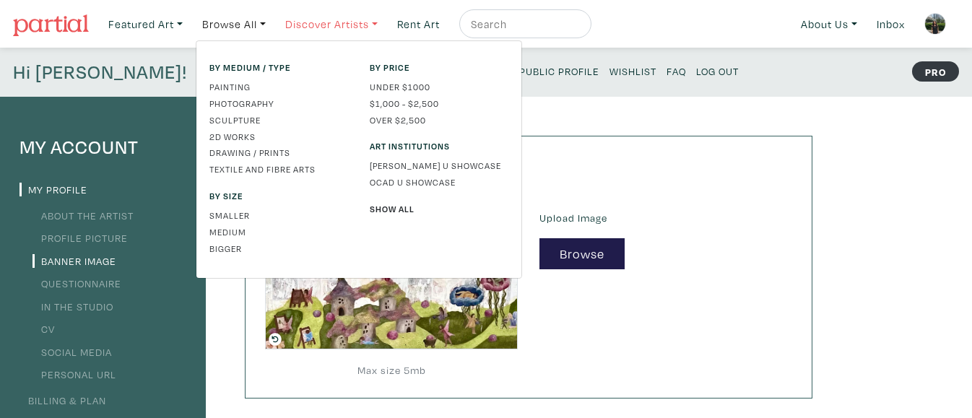
click at [327, 26] on link "Discover Artists" at bounding box center [331, 24] width 105 height 30
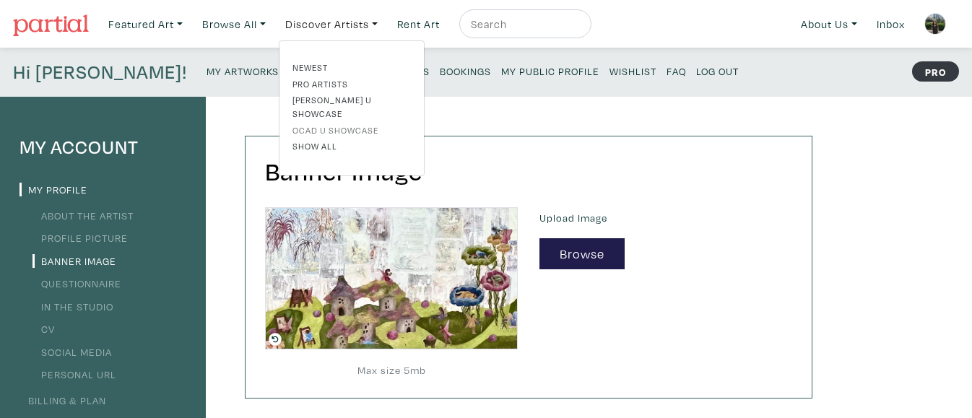
click at [345, 123] on link "OCAD U Showcase" at bounding box center [351, 129] width 118 height 13
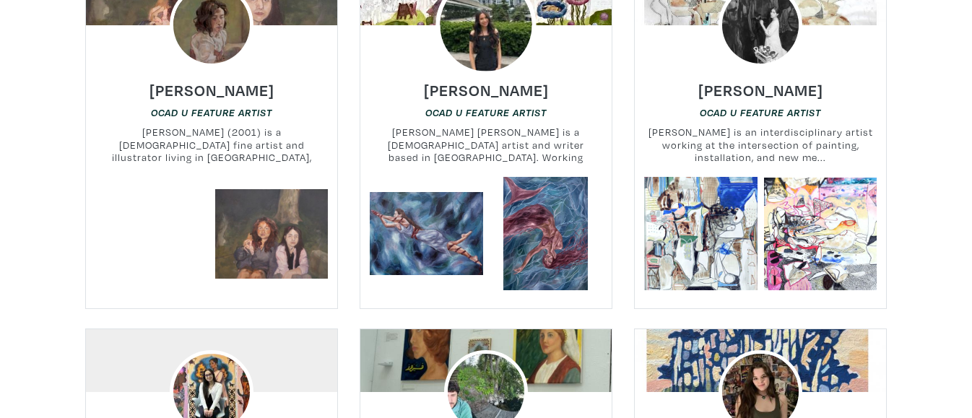
scroll to position [604, 0]
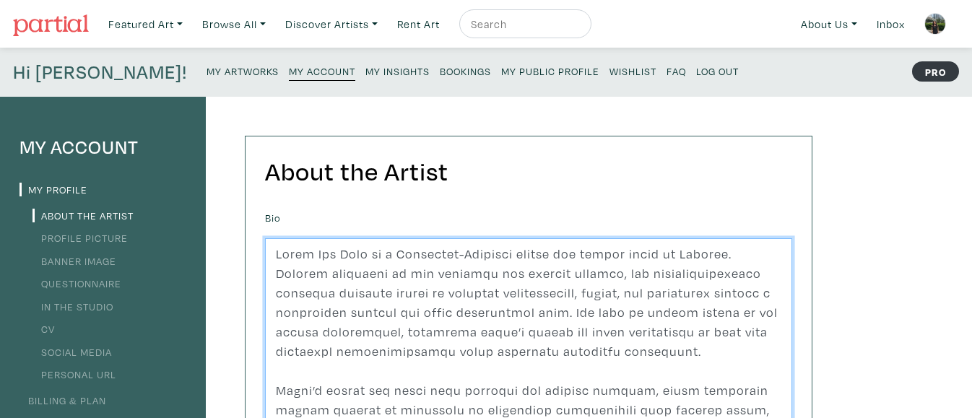
drag, startPoint x: 776, startPoint y: 255, endPoint x: 372, endPoint y: 254, distance: 403.7
click at [372, 254] on textarea "To enrich screen reader interactions, please activate Accessibility in Grammarl…" at bounding box center [528, 341] width 527 height 207
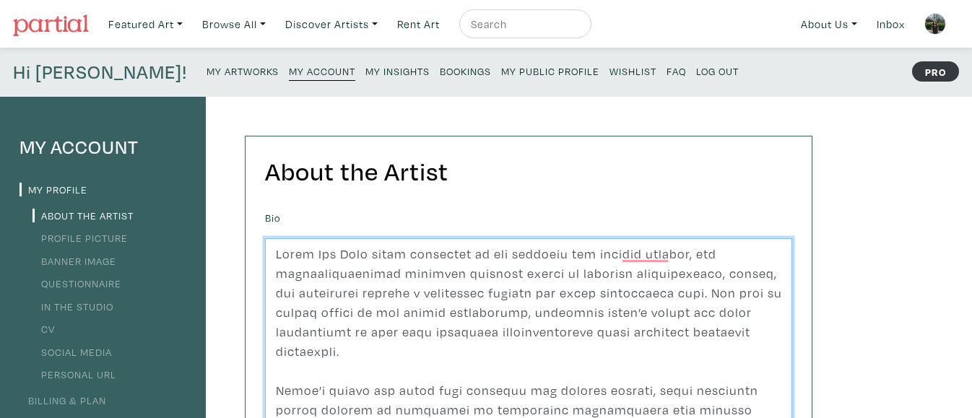
click at [673, 256] on textarea "To enrich screen reader interactions, please activate Accessibility in Grammarl…" at bounding box center [528, 341] width 527 height 207
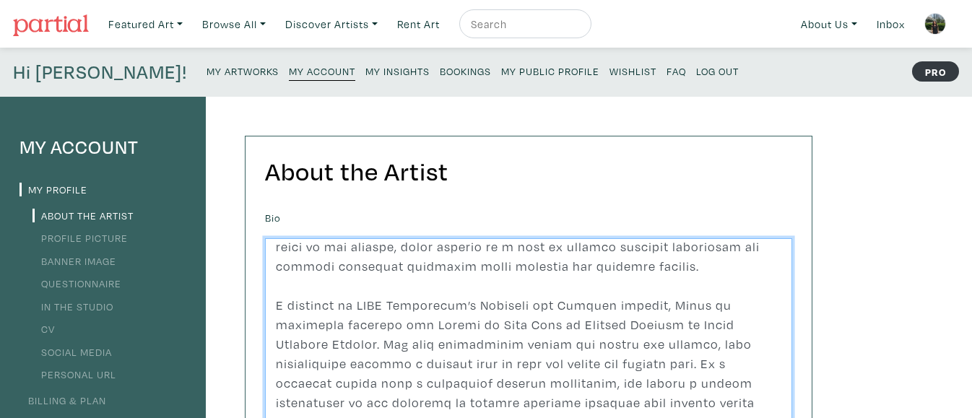
drag, startPoint x: 531, startPoint y: 390, endPoint x: 261, endPoint y: 282, distance: 290.3
click at [261, 282] on div "Bio Profile Keywords Save" at bounding box center [528, 392] width 549 height 370
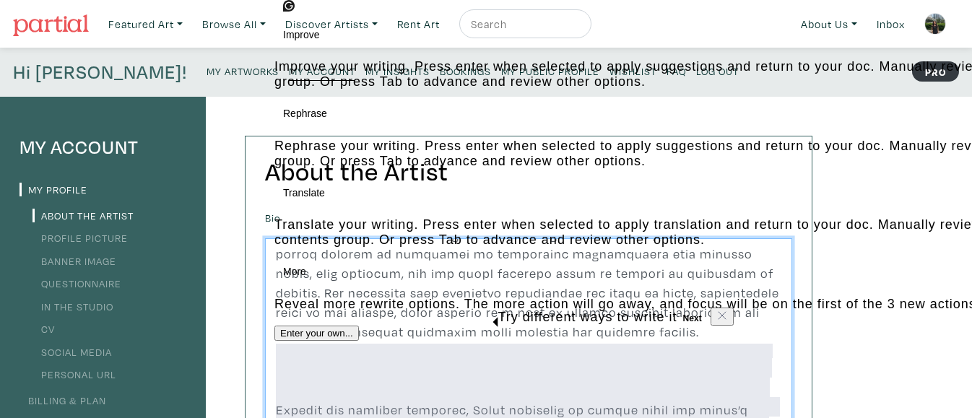
click at [432, 380] on textarea "To enrich screen reader interactions, please activate Accessibility in Grammarl…" at bounding box center [528, 341] width 527 height 207
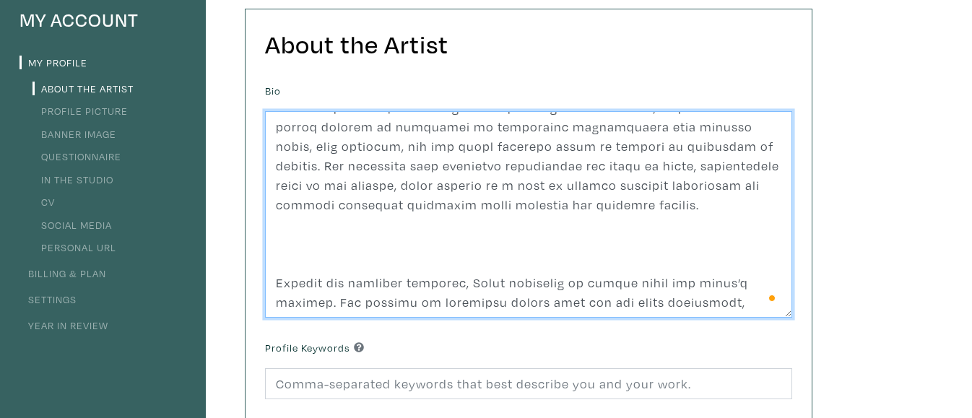
drag, startPoint x: 620, startPoint y: 303, endPoint x: 283, endPoint y: 213, distance: 349.1
click at [283, 213] on textarea "To enrich screen reader interactions, please activate Accessibility in Grammarl…" at bounding box center [528, 214] width 527 height 207
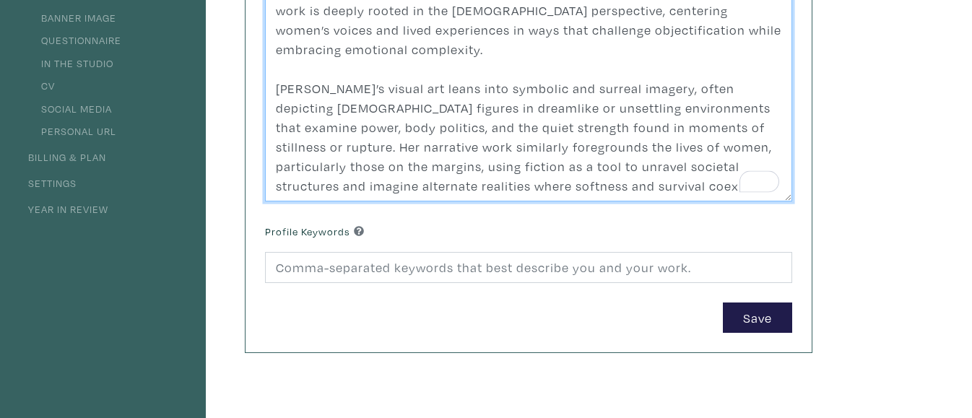
type textarea "Grace Mai Kwai works primarily in oil painting and fiction writing. Her interdi…"
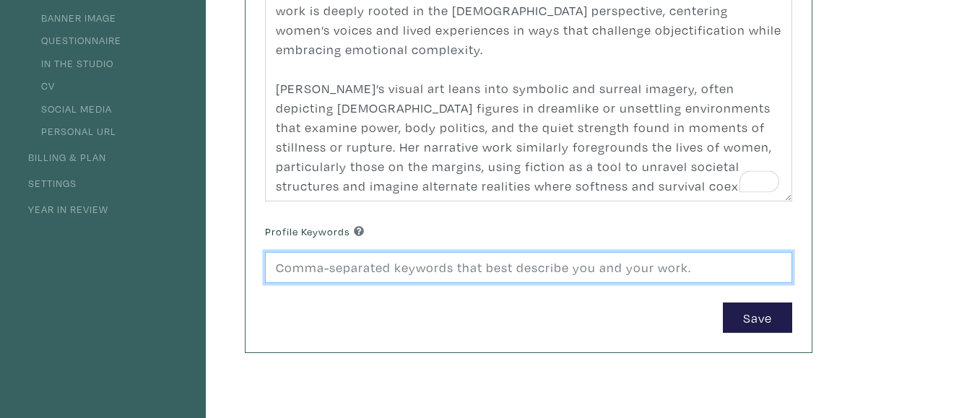
click at [371, 271] on input at bounding box center [528, 267] width 527 height 31
type input "Fantasy, mermaids, fairies, girls, women, dance, animals, dogs"
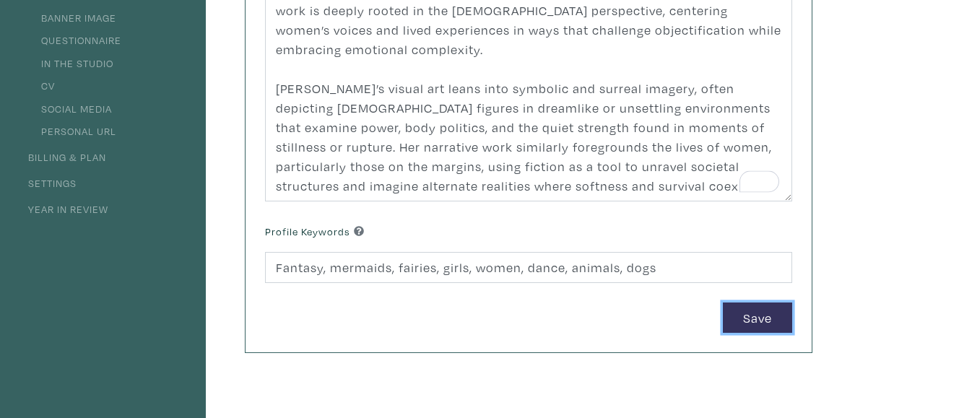
click at [762, 316] on button "Save" at bounding box center [757, 318] width 69 height 31
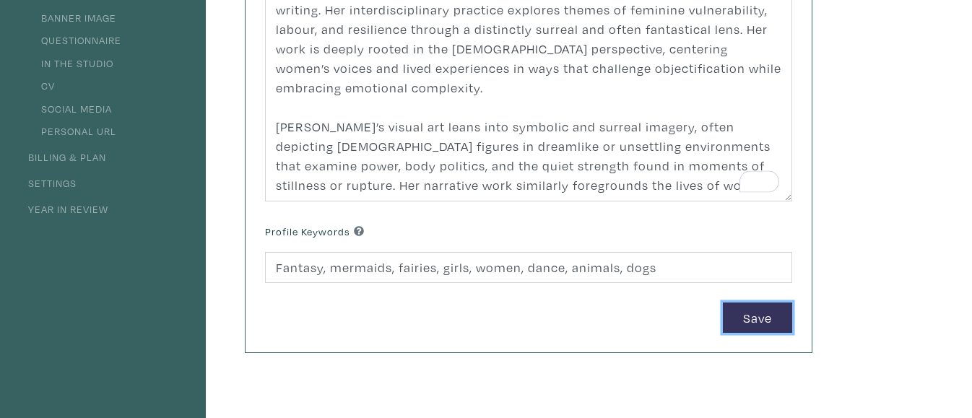
click at [732, 313] on button "Save" at bounding box center [757, 318] width 69 height 31
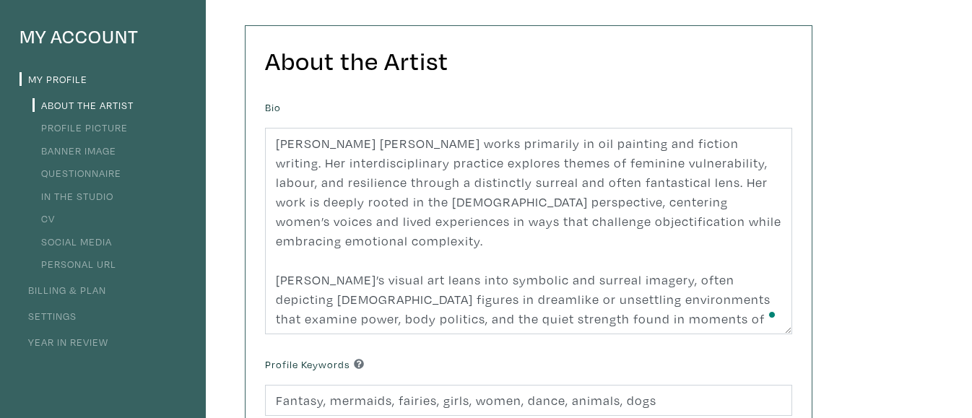
click at [77, 241] on link "Social Media" at bounding box center [71, 242] width 79 height 14
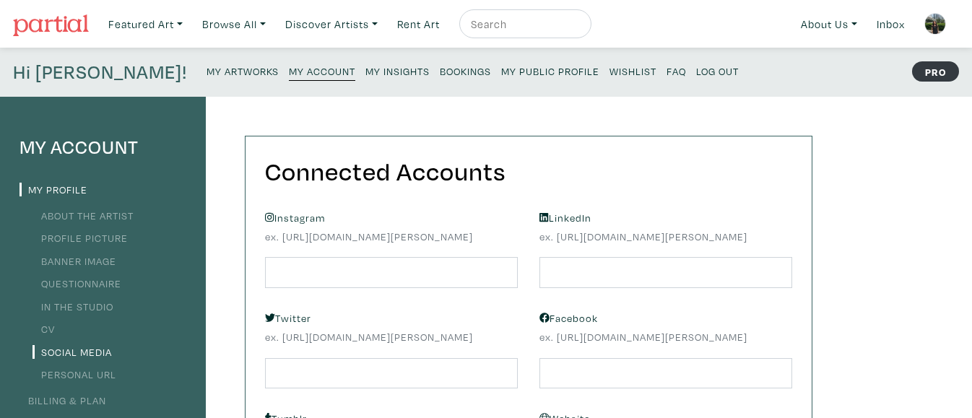
drag, startPoint x: 493, startPoint y: 235, endPoint x: 283, endPoint y: 238, distance: 210.2
click at [283, 238] on small "ex. [URL][DOMAIN_NAME][PERSON_NAME]" at bounding box center [391, 237] width 253 height 16
copy small "[URL][DOMAIN_NAME][PERSON_NAME]"
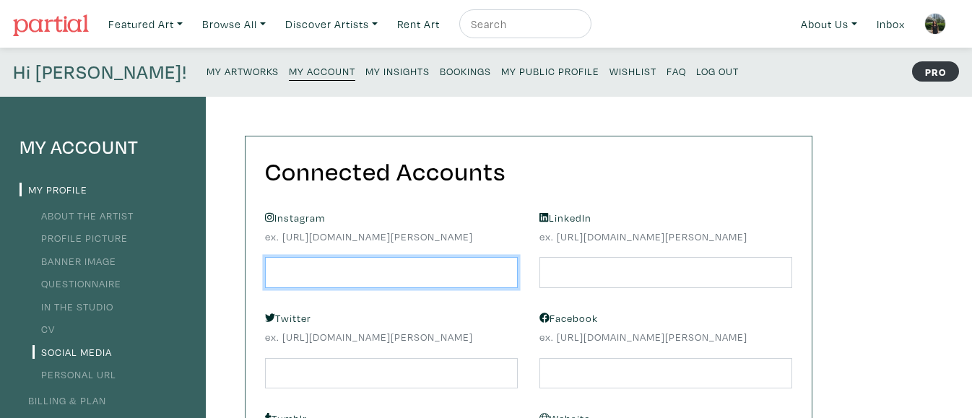
click at [306, 266] on input "text" at bounding box center [391, 272] width 253 height 31
paste input "[URL][DOMAIN_NAME][PERSON_NAME]"
type input "[URL][DOMAIN_NAME]"
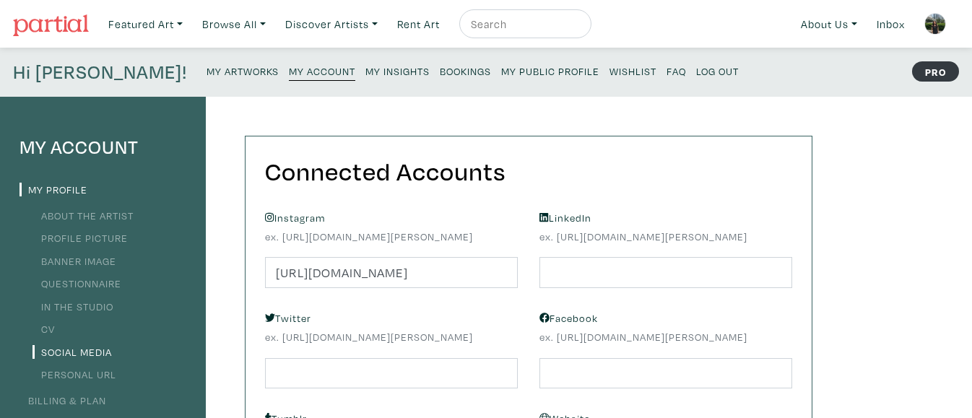
click at [394, 308] on div "Twitter ex. [URL][DOMAIN_NAME][PERSON_NAME]" at bounding box center [391, 348] width 274 height 81
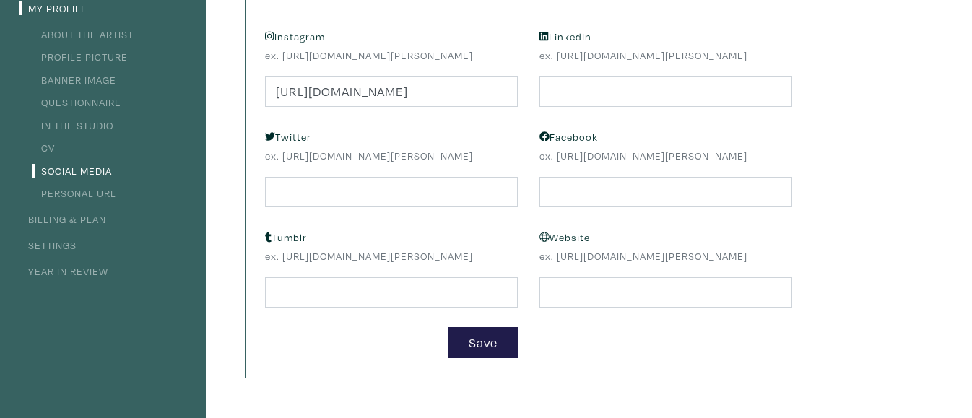
scroll to position [182, 0]
click at [465, 338] on button "Save" at bounding box center [482, 341] width 69 height 31
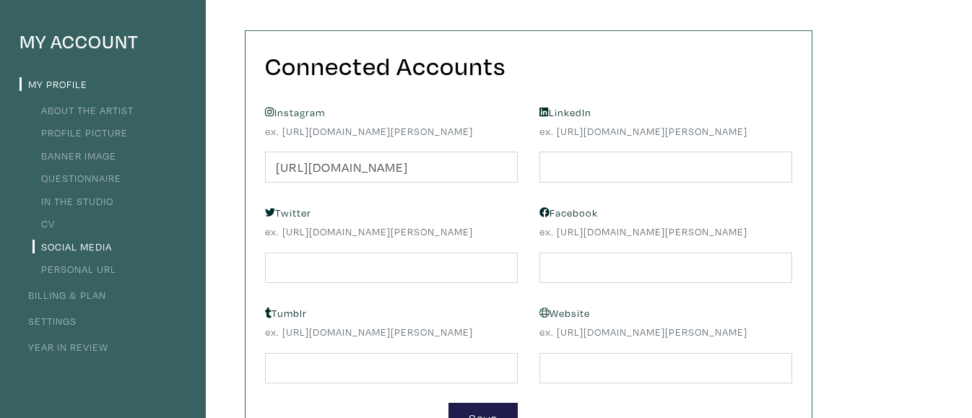
scroll to position [0, 0]
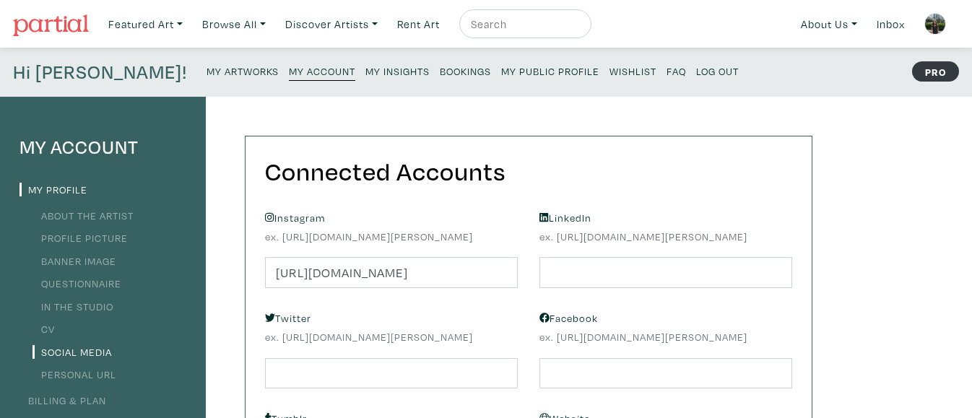
click at [73, 214] on link "About the Artist" at bounding box center [82, 216] width 101 height 14
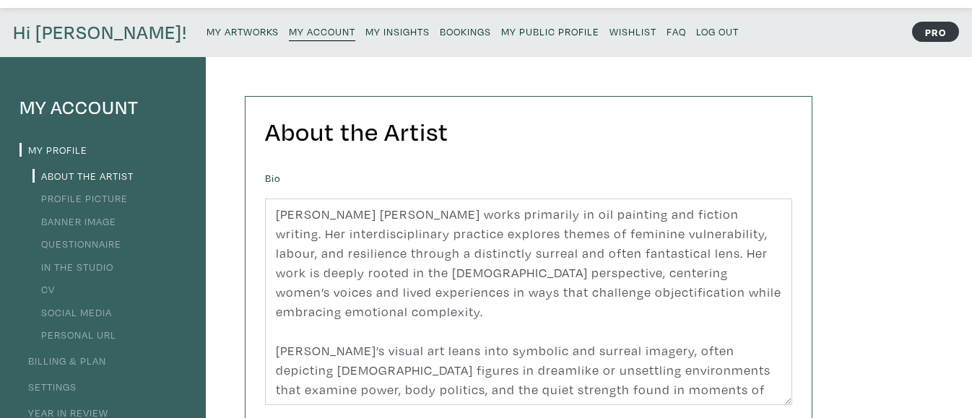
scroll to position [31, 0]
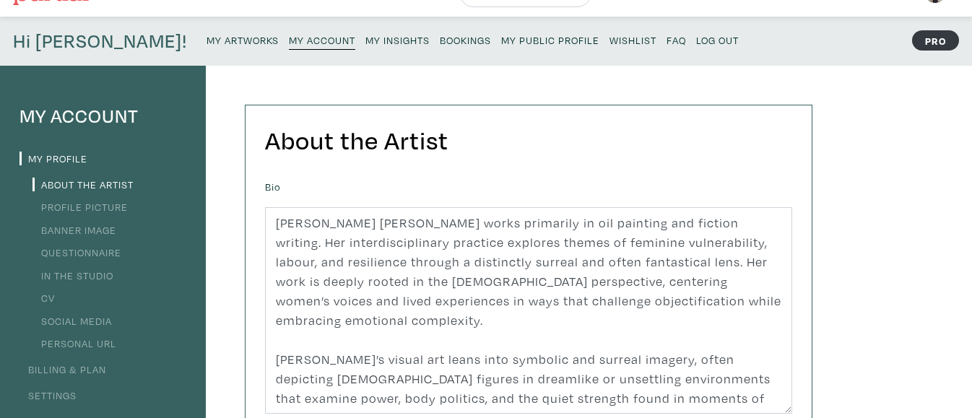
click at [61, 392] on link "Settings" at bounding box center [47, 396] width 57 height 14
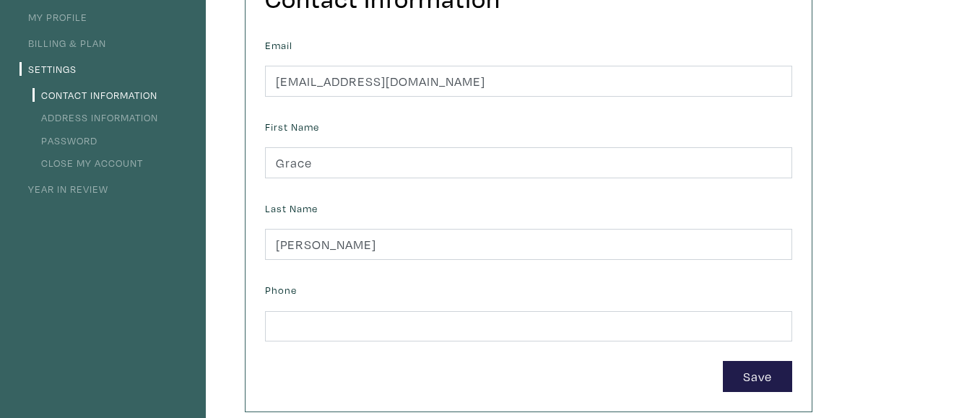
scroll to position [209, 0]
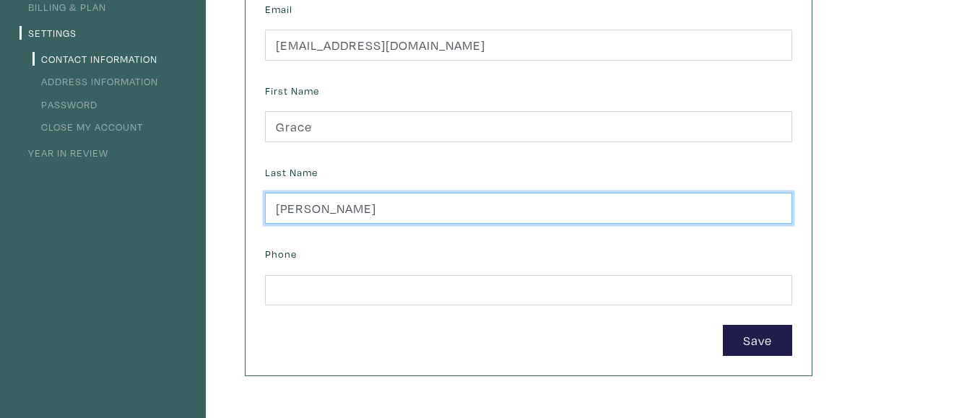
drag, startPoint x: 363, startPoint y: 209, endPoint x: 315, endPoint y: 215, distance: 48.8
click at [315, 215] on input "Martin-Chang" at bounding box center [528, 208] width 527 height 31
type input "Martin Kwai"
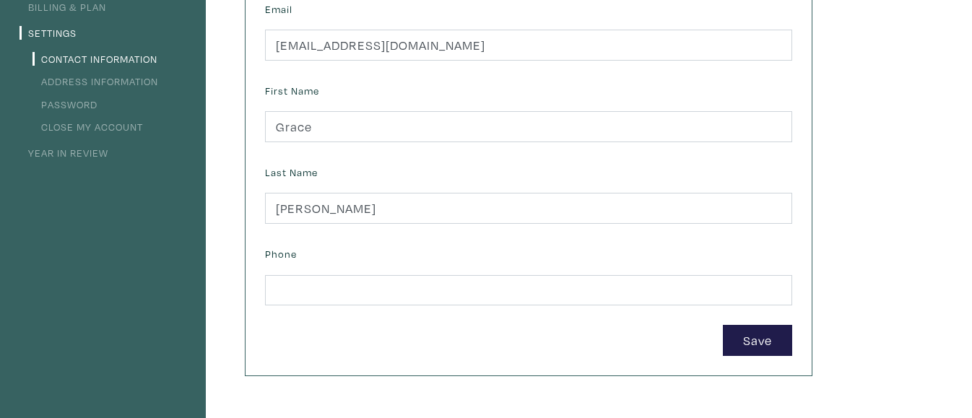
click at [357, 246] on div "Phone" at bounding box center [528, 274] width 527 height 62
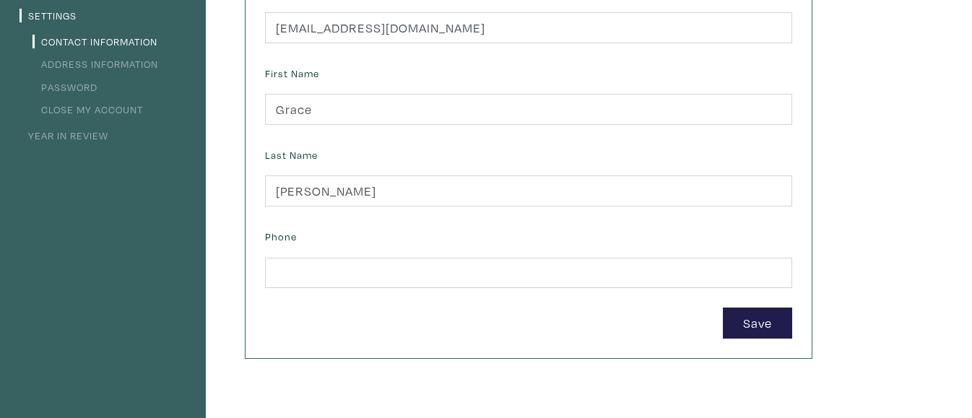
scroll to position [227, 0]
click at [760, 331] on button "Save" at bounding box center [757, 322] width 69 height 31
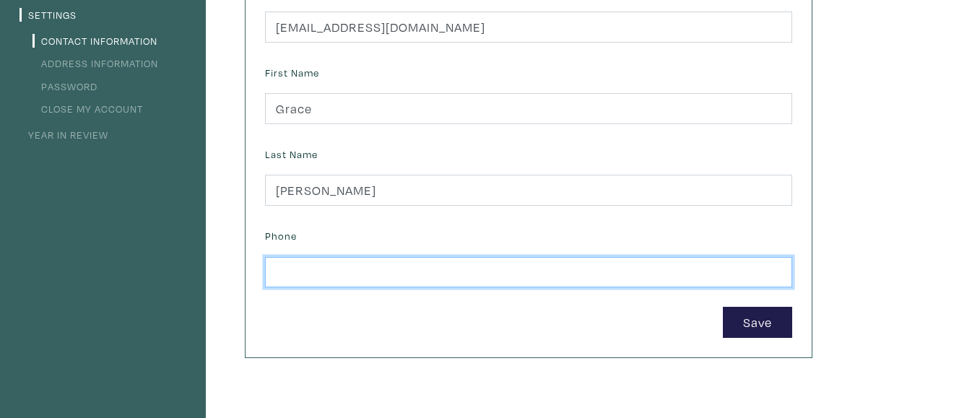
click at [521, 284] on input "text" at bounding box center [528, 272] width 527 height 31
type input "914-469-3115"
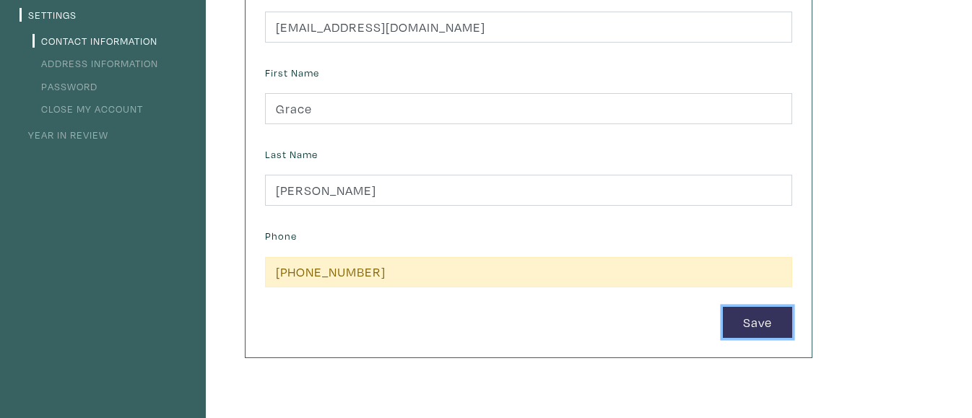
click at [761, 329] on button "Save" at bounding box center [757, 322] width 69 height 31
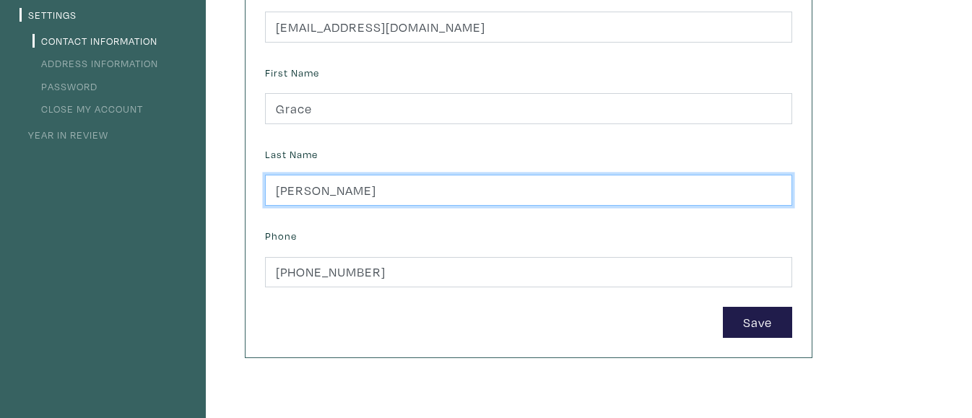
click at [292, 189] on input "Martin Kwai" at bounding box center [528, 190] width 527 height 31
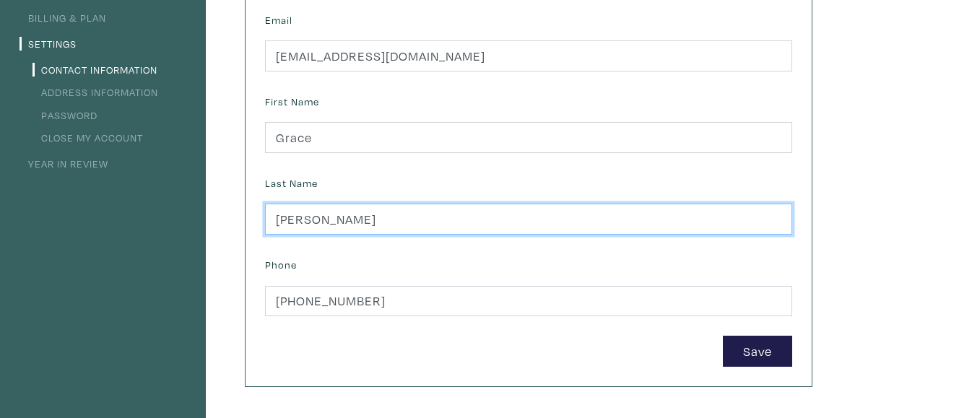
scroll to position [215, 0]
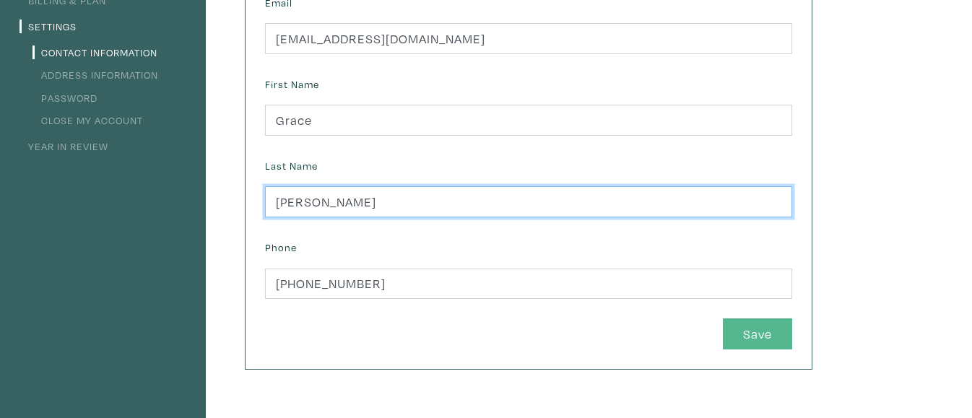
type input "Mai Kwai"
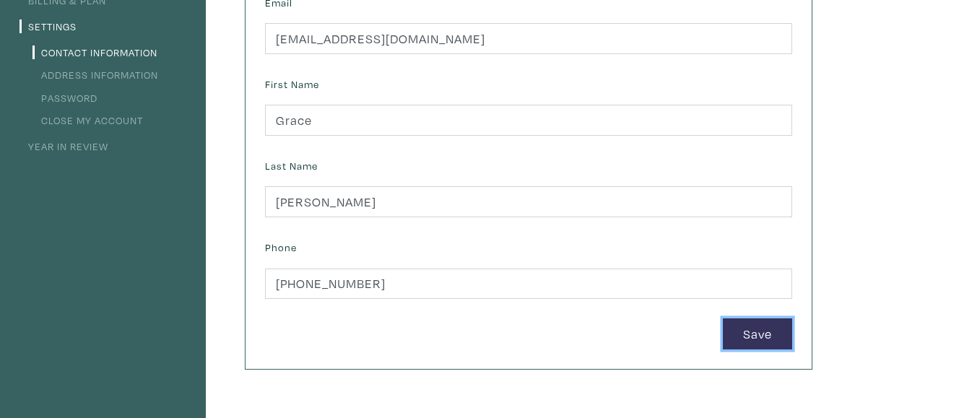
click at [745, 329] on button "Save" at bounding box center [757, 333] width 69 height 31
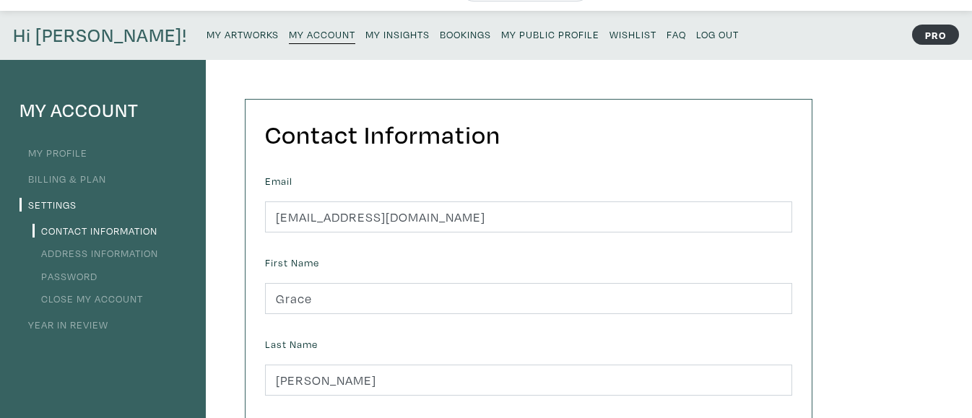
scroll to position [0, 0]
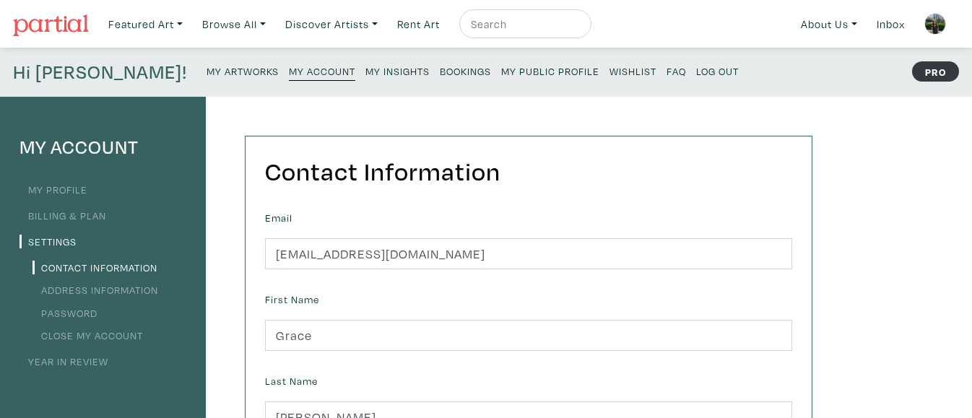
click at [101, 292] on link "Address Information" at bounding box center [95, 290] width 126 height 14
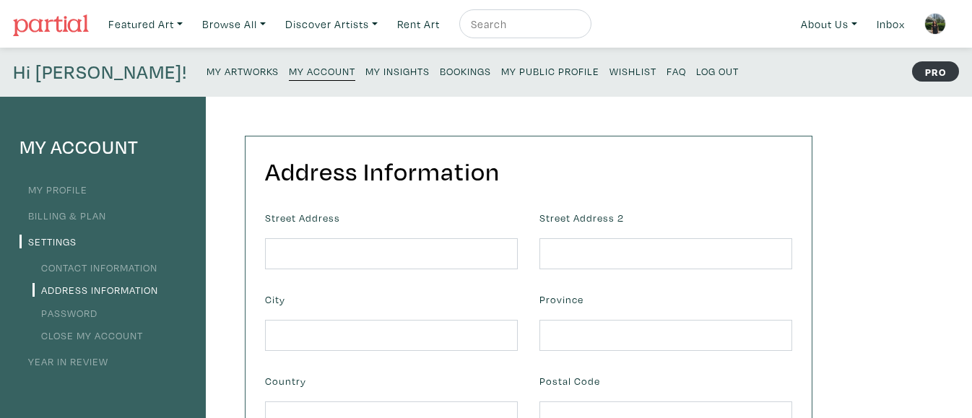
click at [207, 69] on small "My Artworks" at bounding box center [243, 71] width 72 height 14
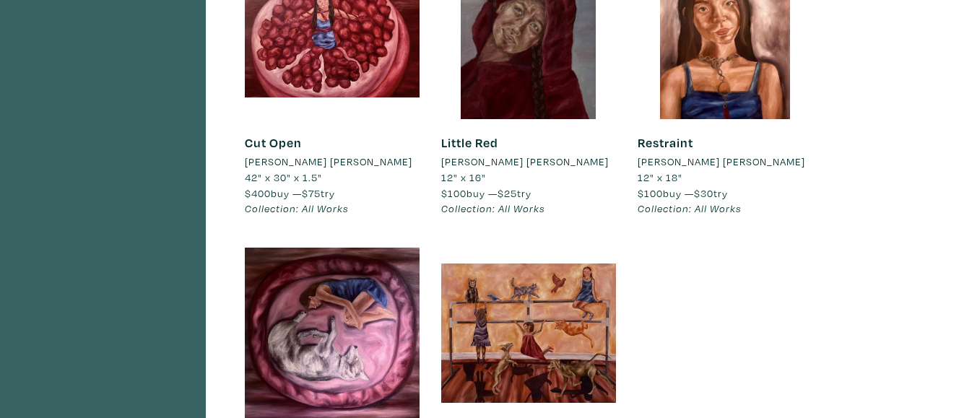
scroll to position [498, 0]
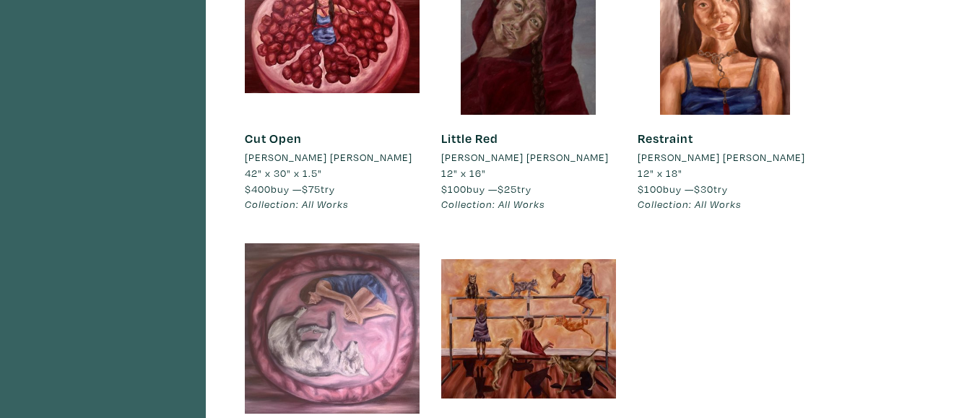
click at [371, 318] on div at bounding box center [332, 328] width 175 height 175
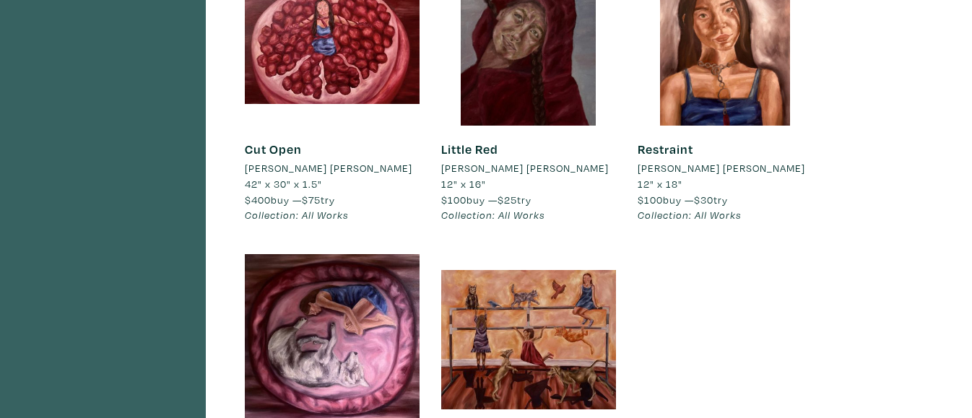
scroll to position [0, 0]
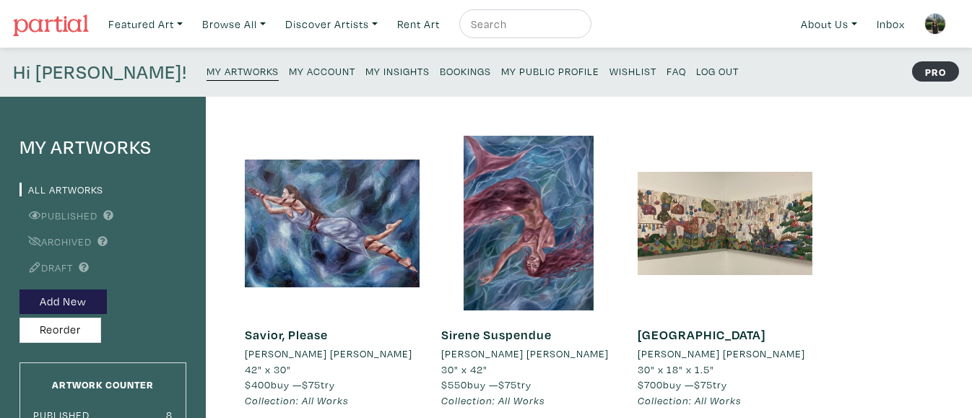
click at [500, 25] on input "text" at bounding box center [523, 24] width 108 height 18
type input "dance"
click at [581, 28] on button "submit" at bounding box center [581, 28] width 0 height 0
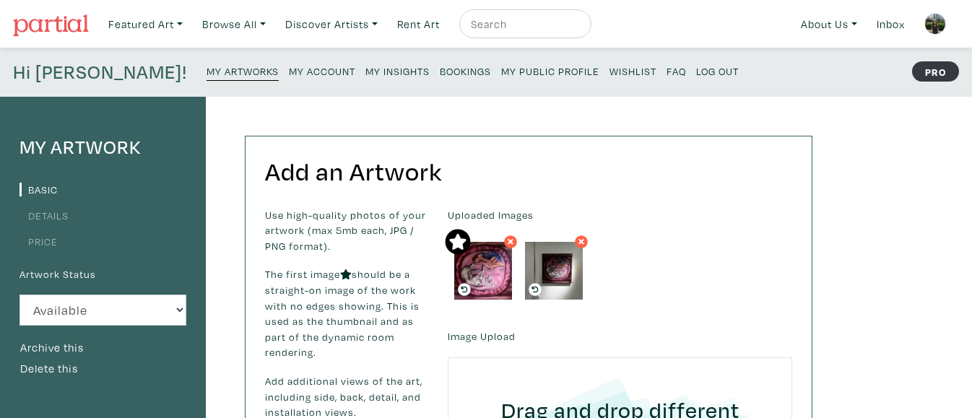
click at [534, 288] on icon at bounding box center [535, 289] width 13 height 13
click at [535, 290] on icon at bounding box center [535, 289] width 13 height 13
click at [531, 291] on icon at bounding box center [535, 289] width 13 height 13
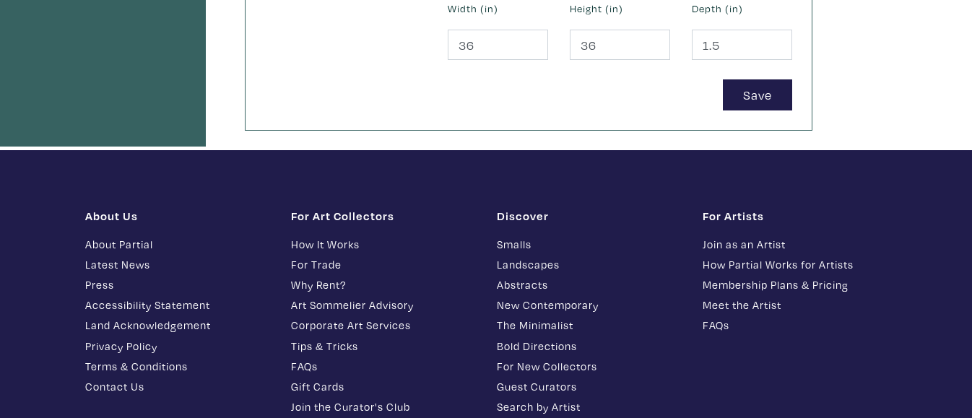
scroll to position [797, 0]
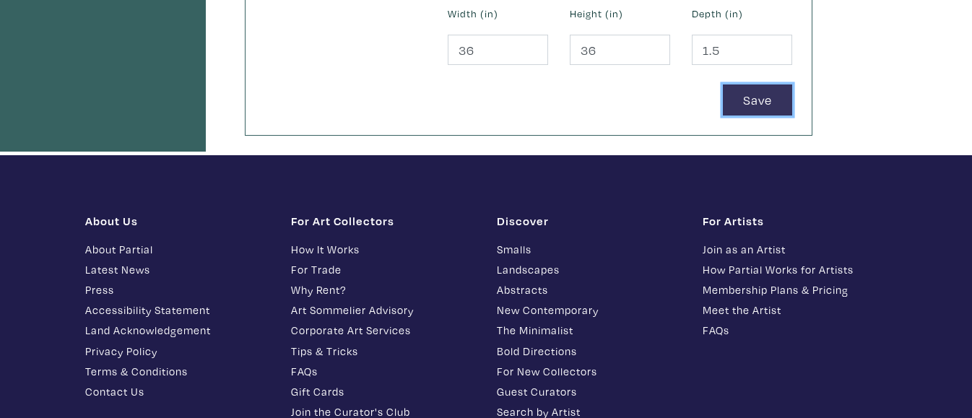
click at [751, 104] on button "Save" at bounding box center [757, 99] width 69 height 31
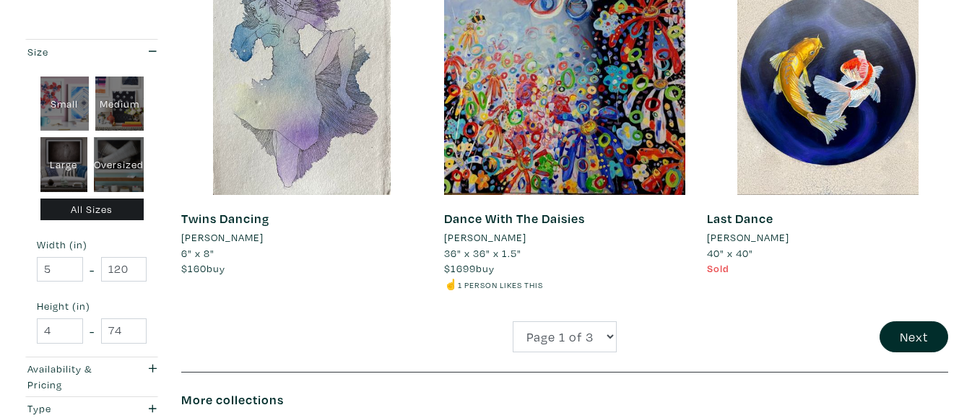
scroll to position [2930, 0]
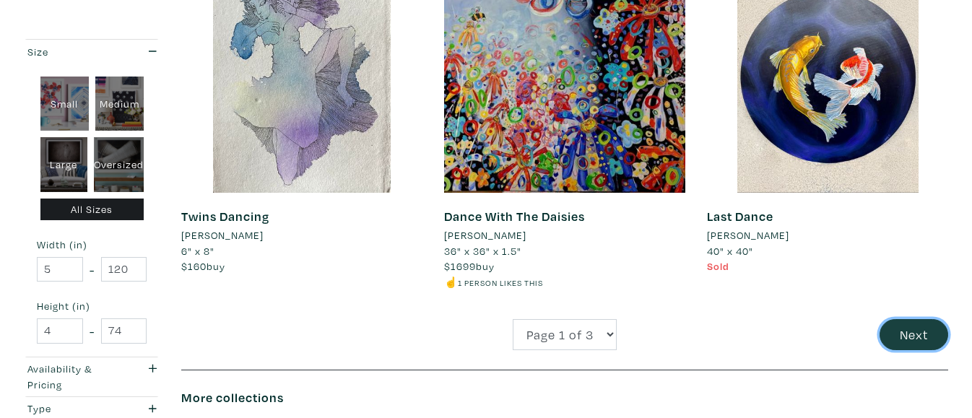
click at [891, 334] on button "Next" at bounding box center [914, 334] width 69 height 31
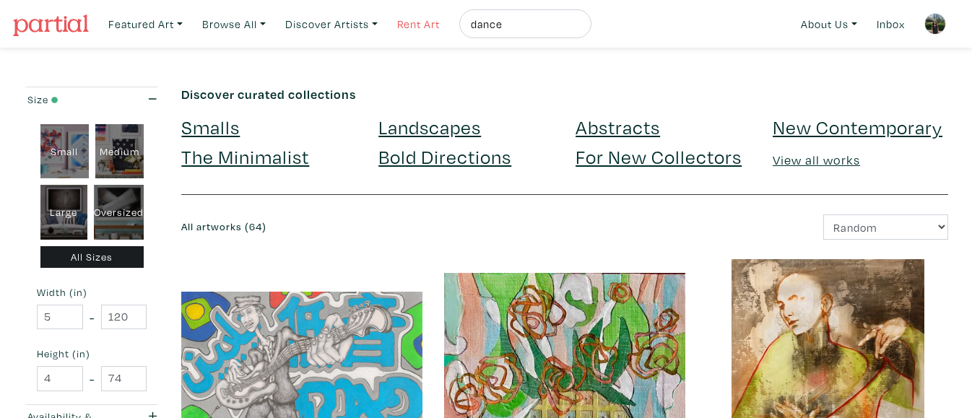
drag, startPoint x: 539, startPoint y: 20, endPoint x: 441, endPoint y: 36, distance: 99.5
click at [441, 36] on ul "Featured Art Smalls Landscapes Abstracts New Contemporary The Minimalist Bold D…" at bounding box center [347, 24] width 490 height 30
type input "ballet"
click at [581, 28] on button "submit" at bounding box center [581, 28] width 0 height 0
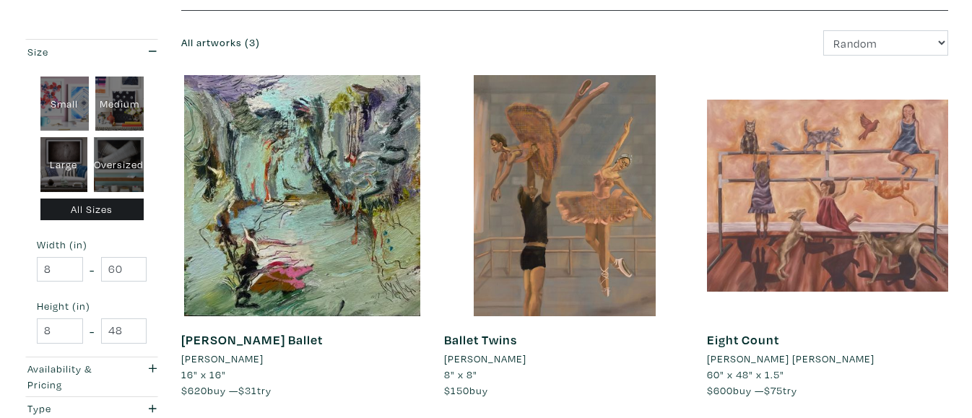
click at [878, 216] on div at bounding box center [827, 195] width 241 height 241
